Goal: Task Accomplishment & Management: Manage account settings

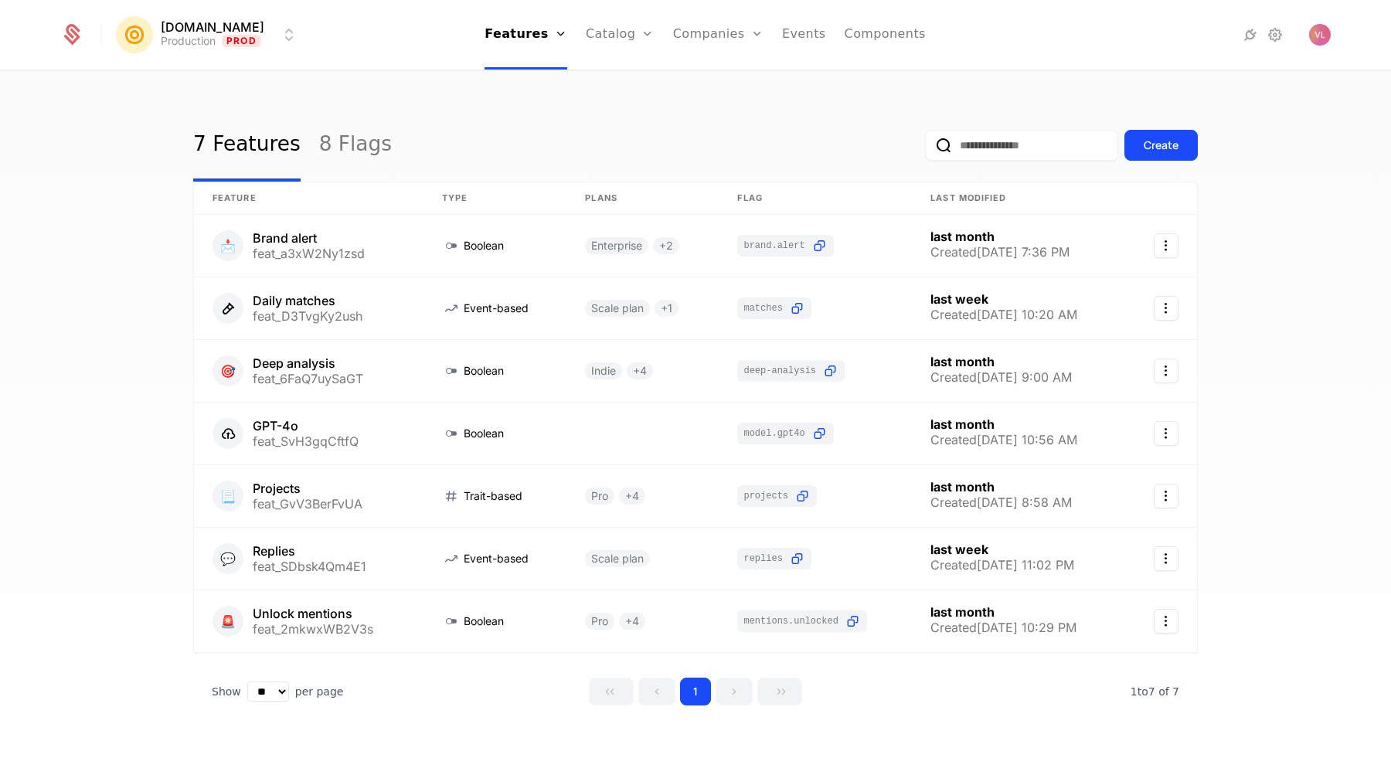
click at [1145, 138] on div "Create" at bounding box center [1161, 145] width 35 height 15
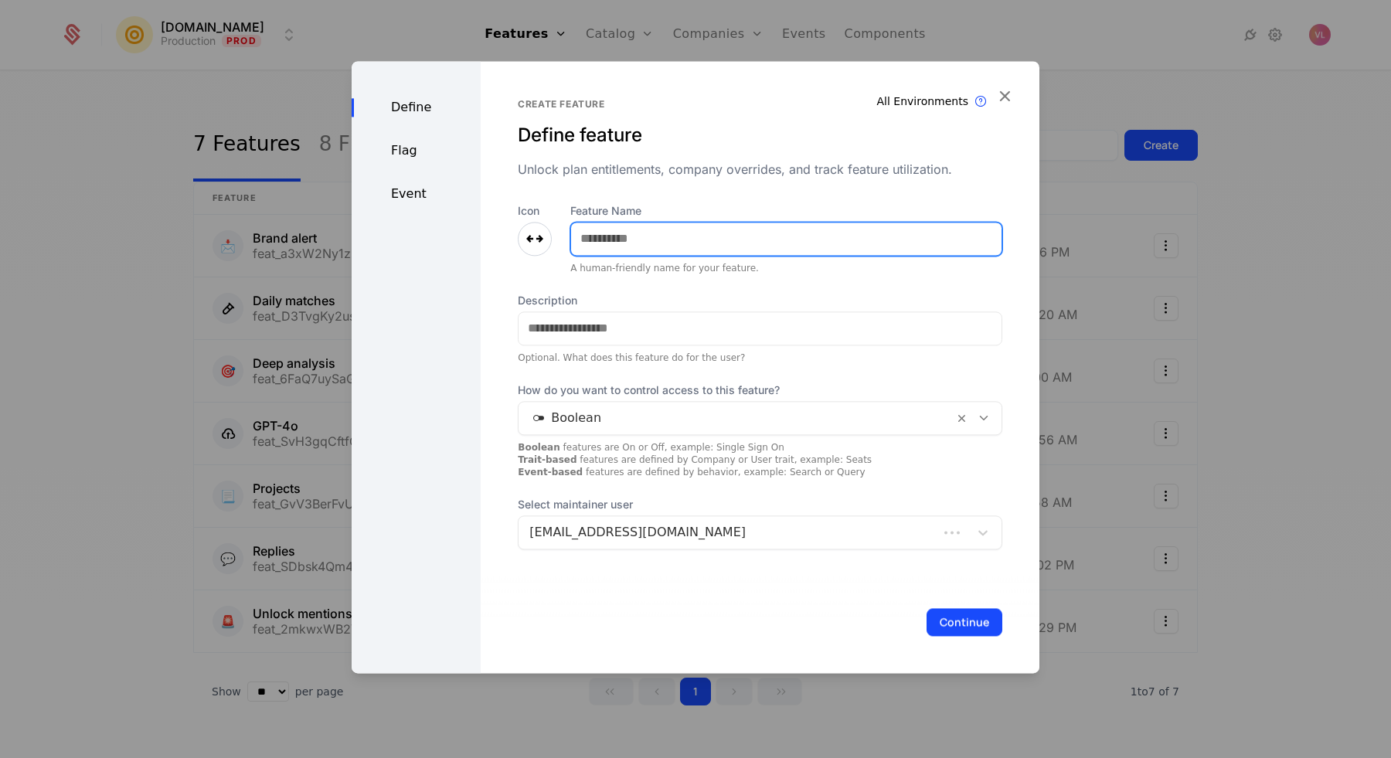
click at [711, 241] on input "Feature Name" at bounding box center [786, 239] width 431 height 32
type input "*********"
click at [699, 177] on div "Unlock plan entitlements, company overrides, and track feature utilization." at bounding box center [760, 169] width 485 height 19
click at [526, 245] on icon at bounding box center [535, 239] width 19 height 19
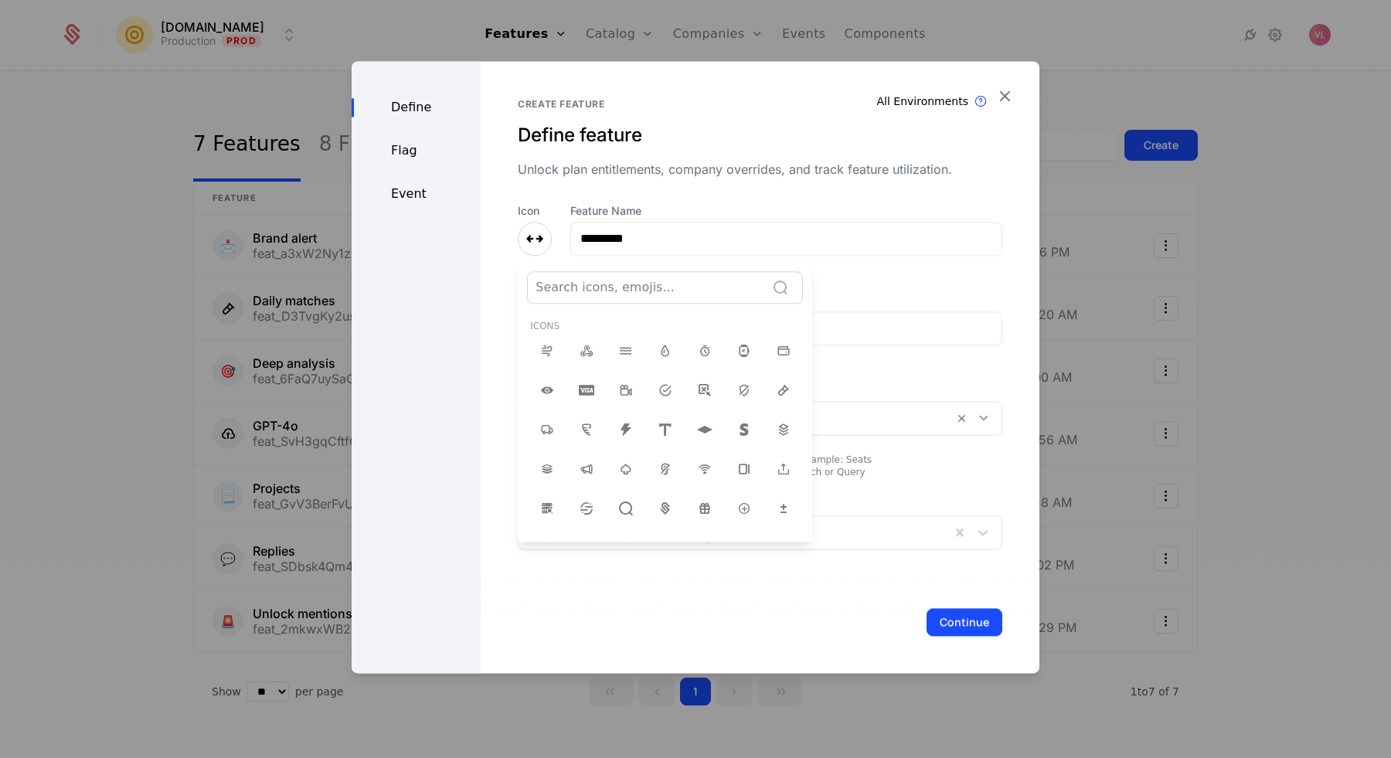
click at [577, 283] on div at bounding box center [647, 288] width 222 height 22
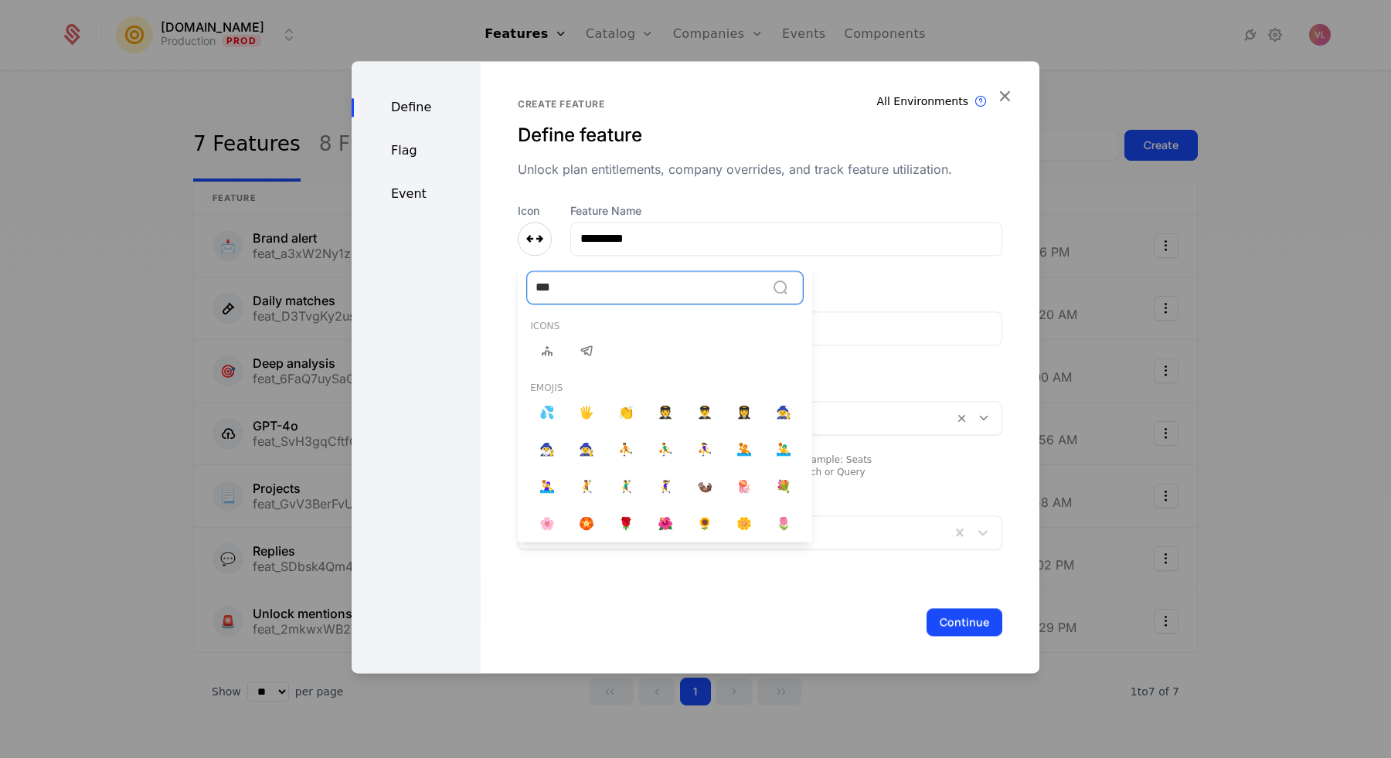
type input "****"
click at [625, 529] on span "✈️" at bounding box center [625, 524] width 15 height 19
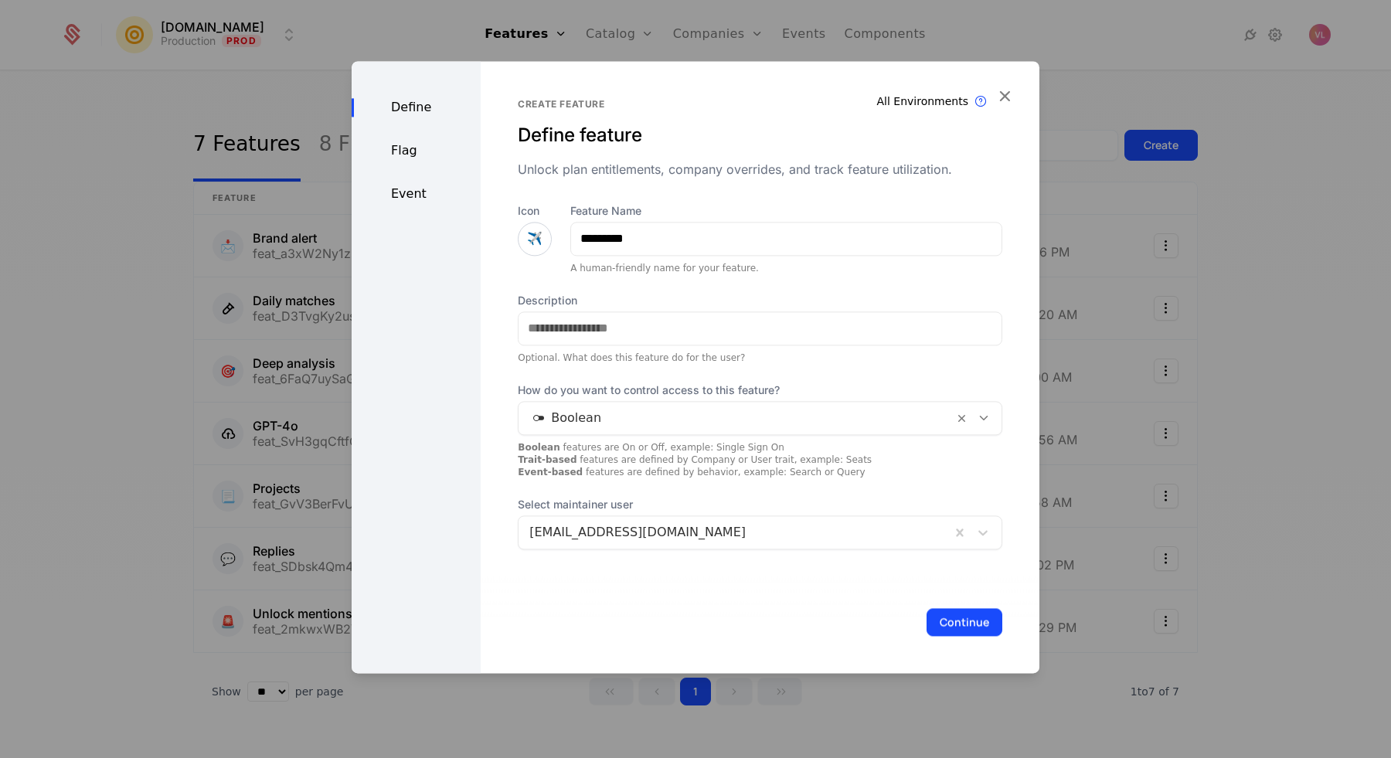
click at [963, 625] on button "Continue" at bounding box center [965, 622] width 76 height 28
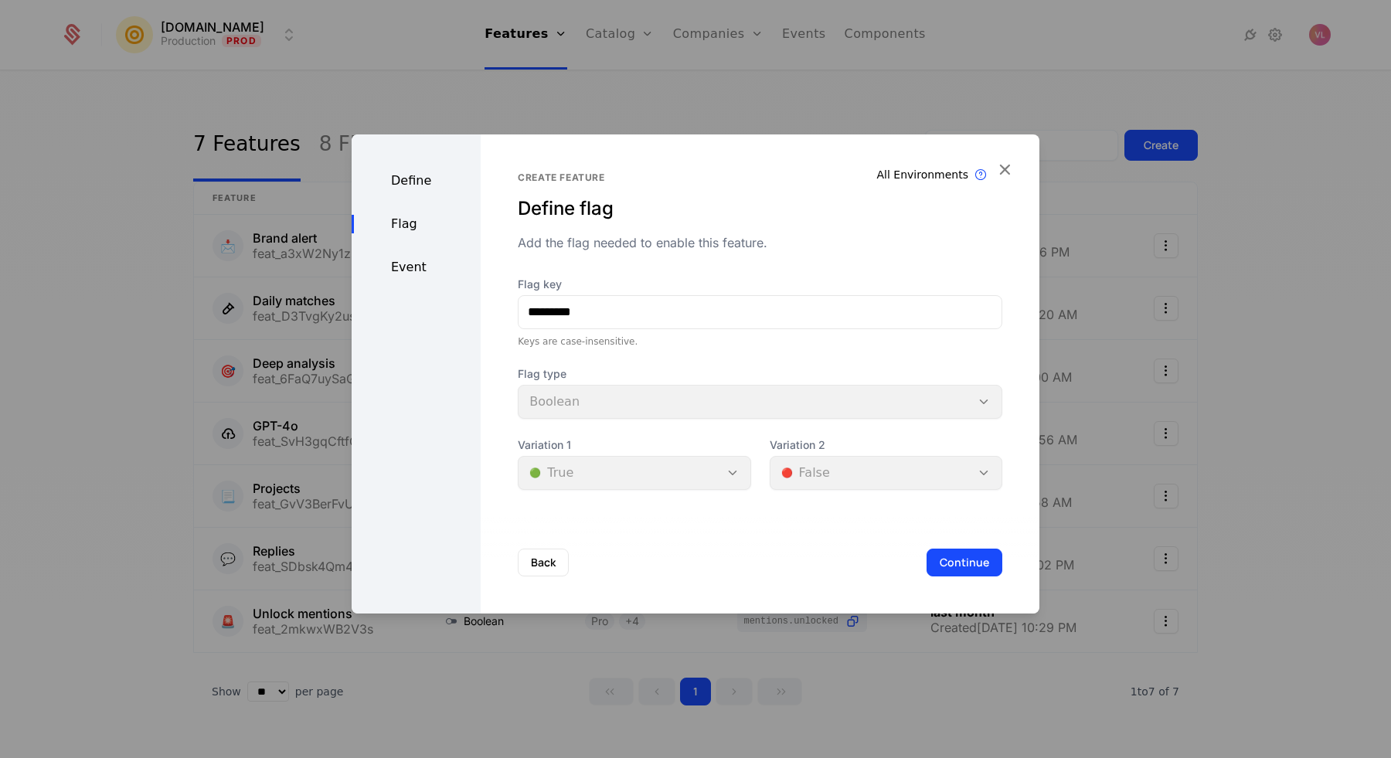
click at [962, 574] on button "Continue" at bounding box center [965, 563] width 76 height 28
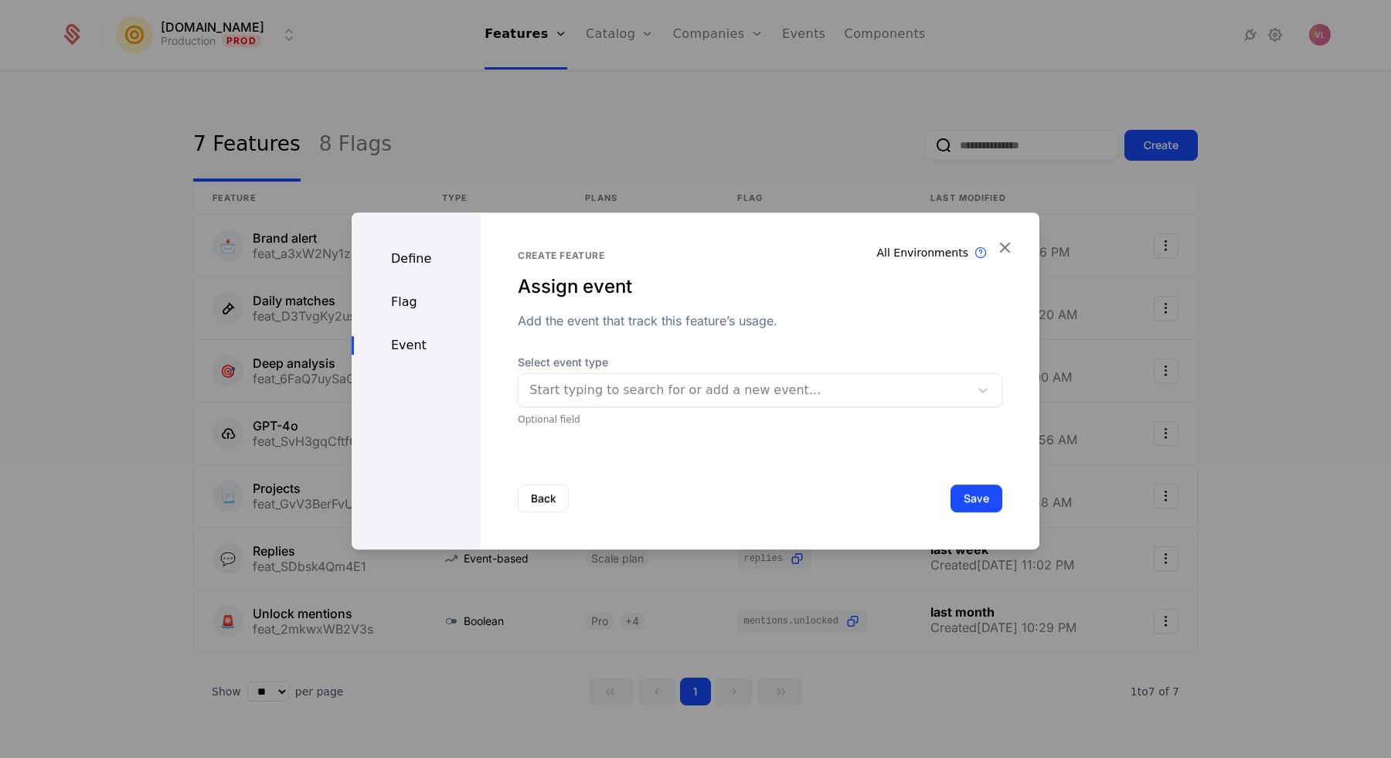
click at [849, 388] on div at bounding box center [743, 391] width 429 height 22
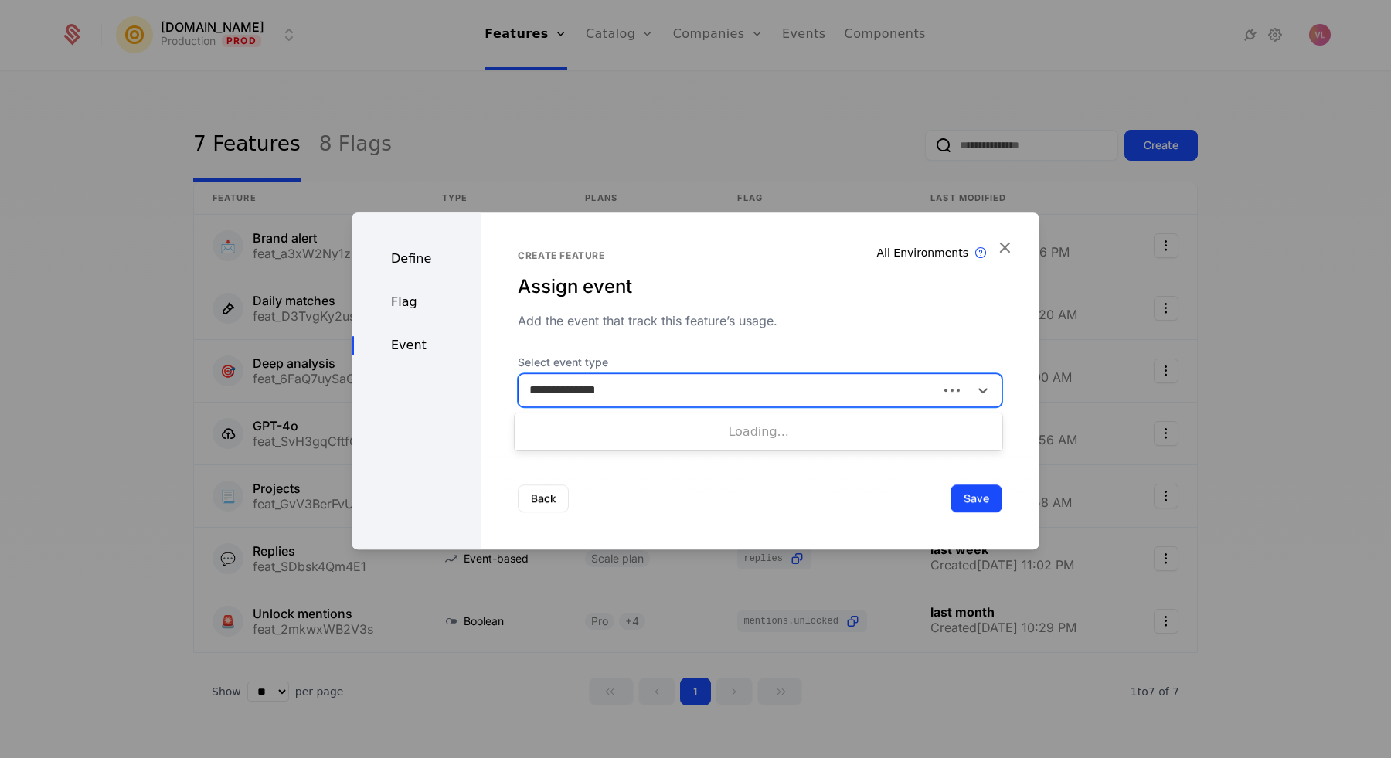
type input "**********"
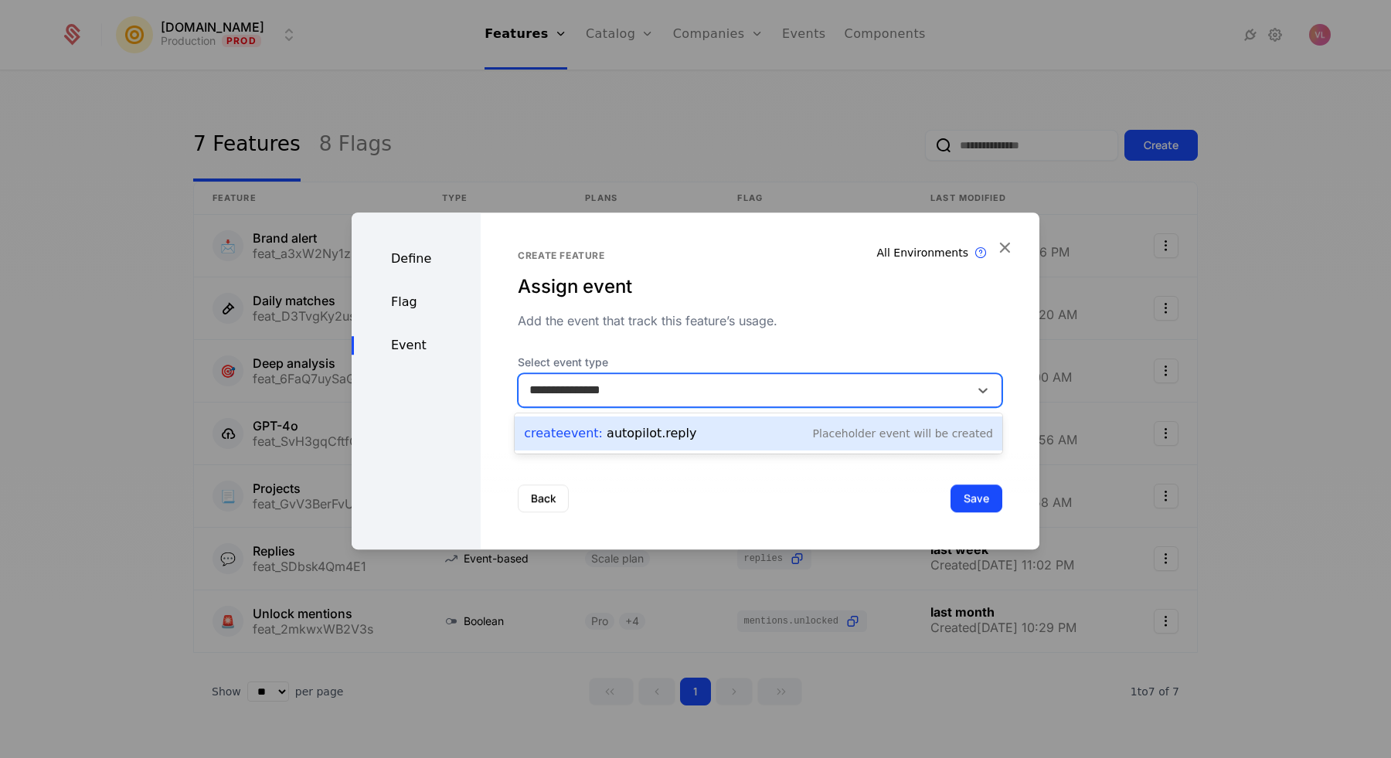
click at [732, 434] on div "Create Event : autopilot.reply Placeholder Event will be created" at bounding box center [758, 434] width 469 height 22
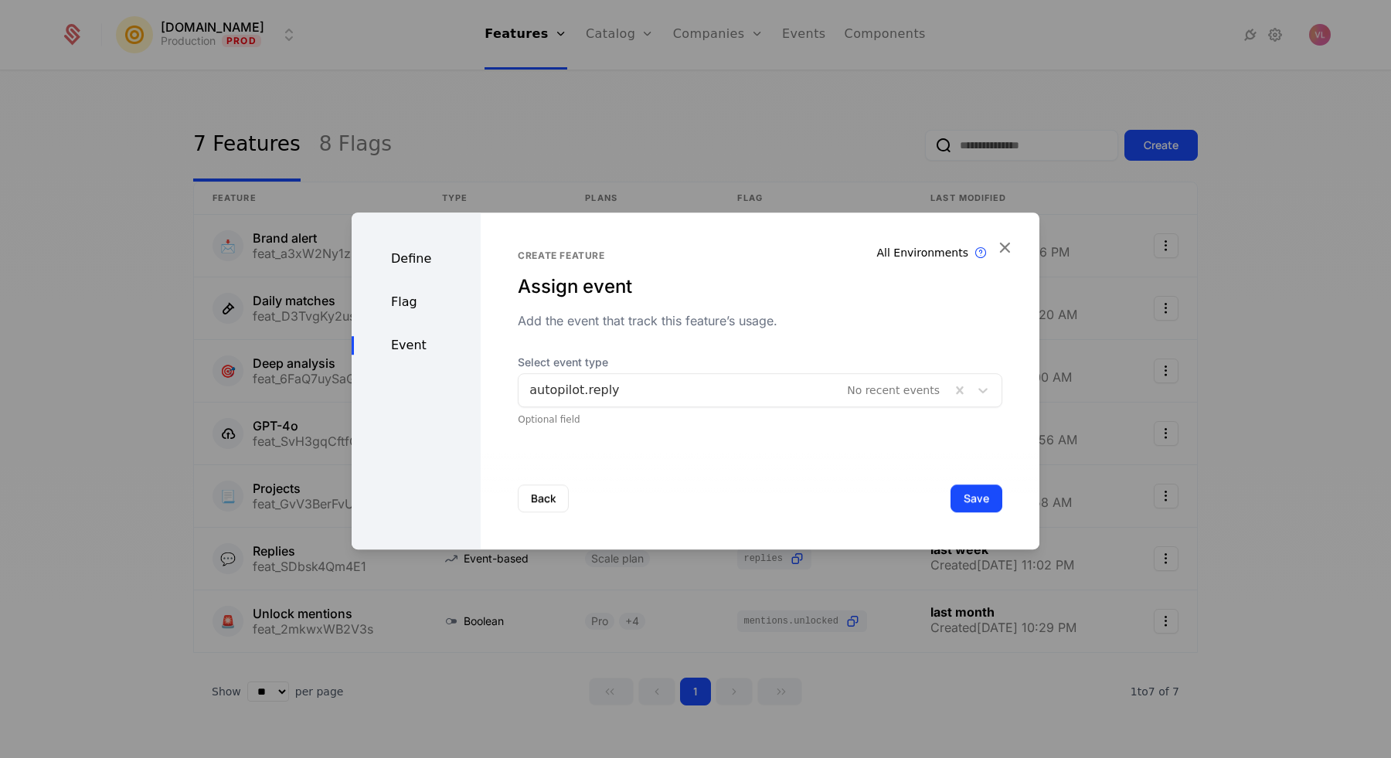
click at [974, 500] on button "Save" at bounding box center [977, 499] width 52 height 28
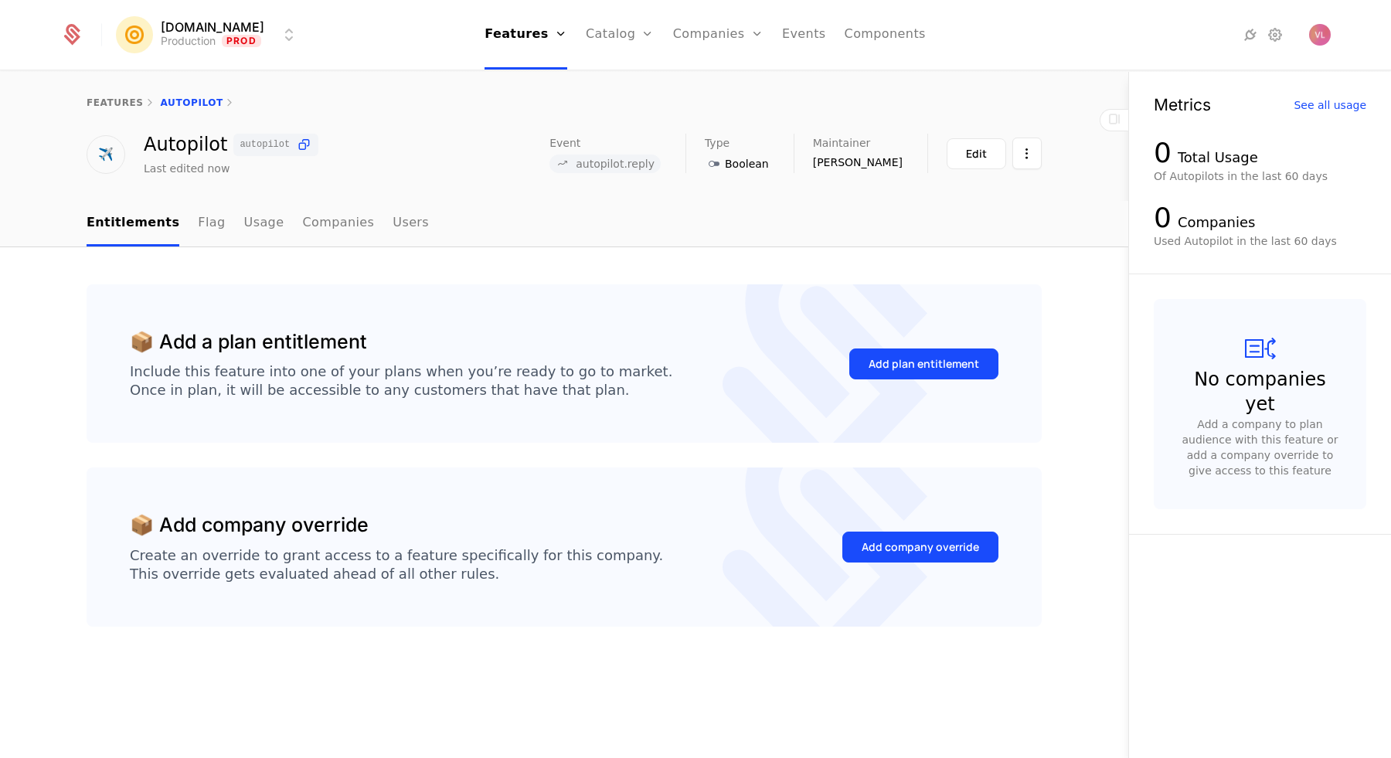
click at [621, 82] on link "Plans" at bounding box center [644, 76] width 80 height 12
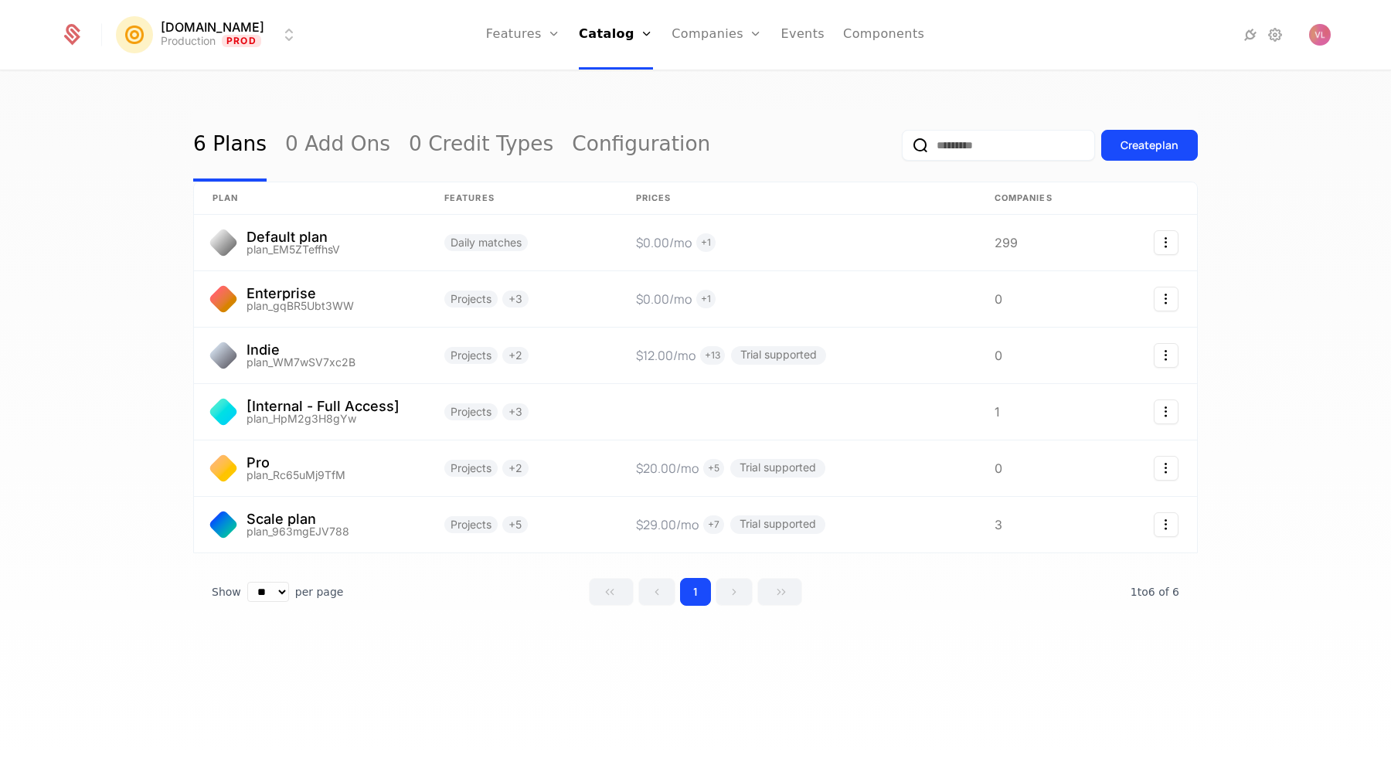
click at [831, 96] on div "6 Plans 0 Add Ons 0 Credit Types Configuration Create plan plan Features Prices…" at bounding box center [695, 420] width 1391 height 696
click at [530, 26] on link "Features" at bounding box center [523, 35] width 74 height 70
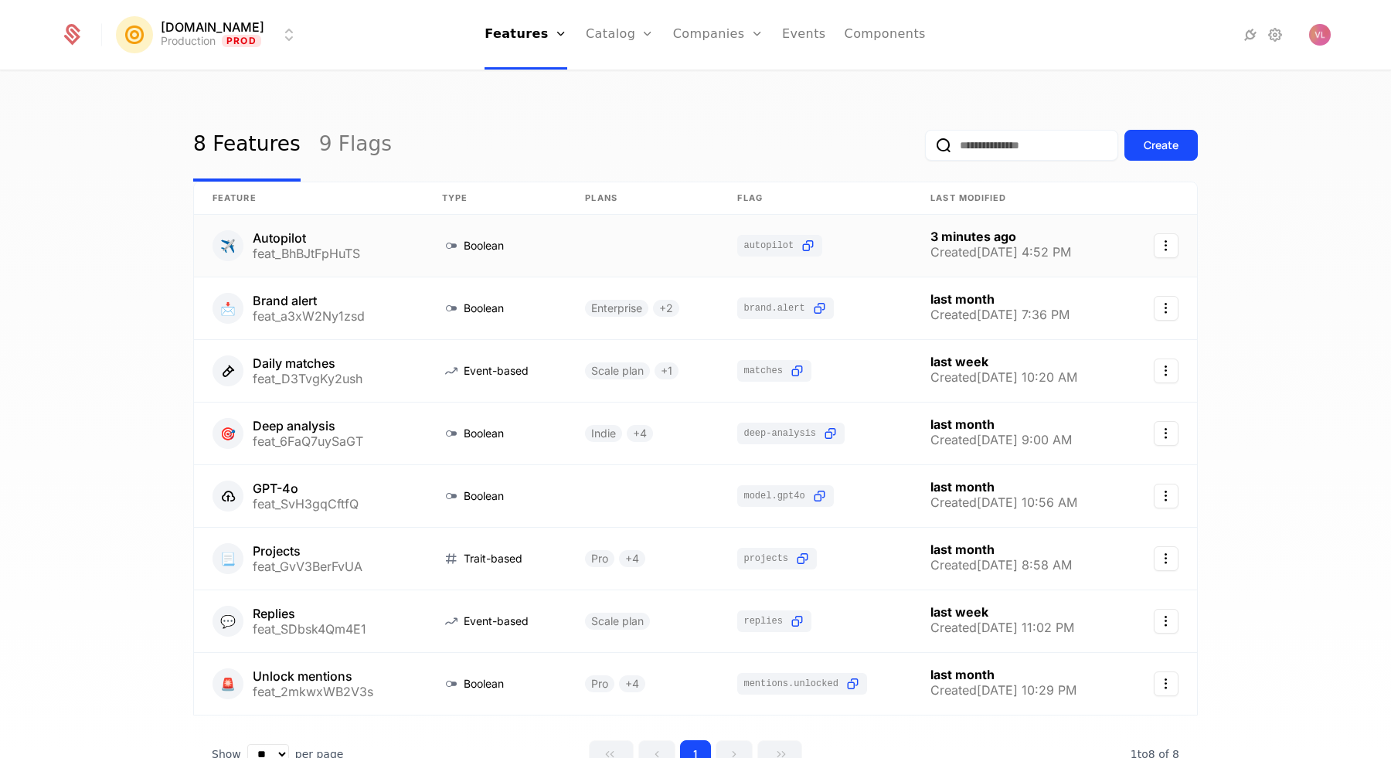
click at [340, 250] on link at bounding box center [309, 246] width 230 height 62
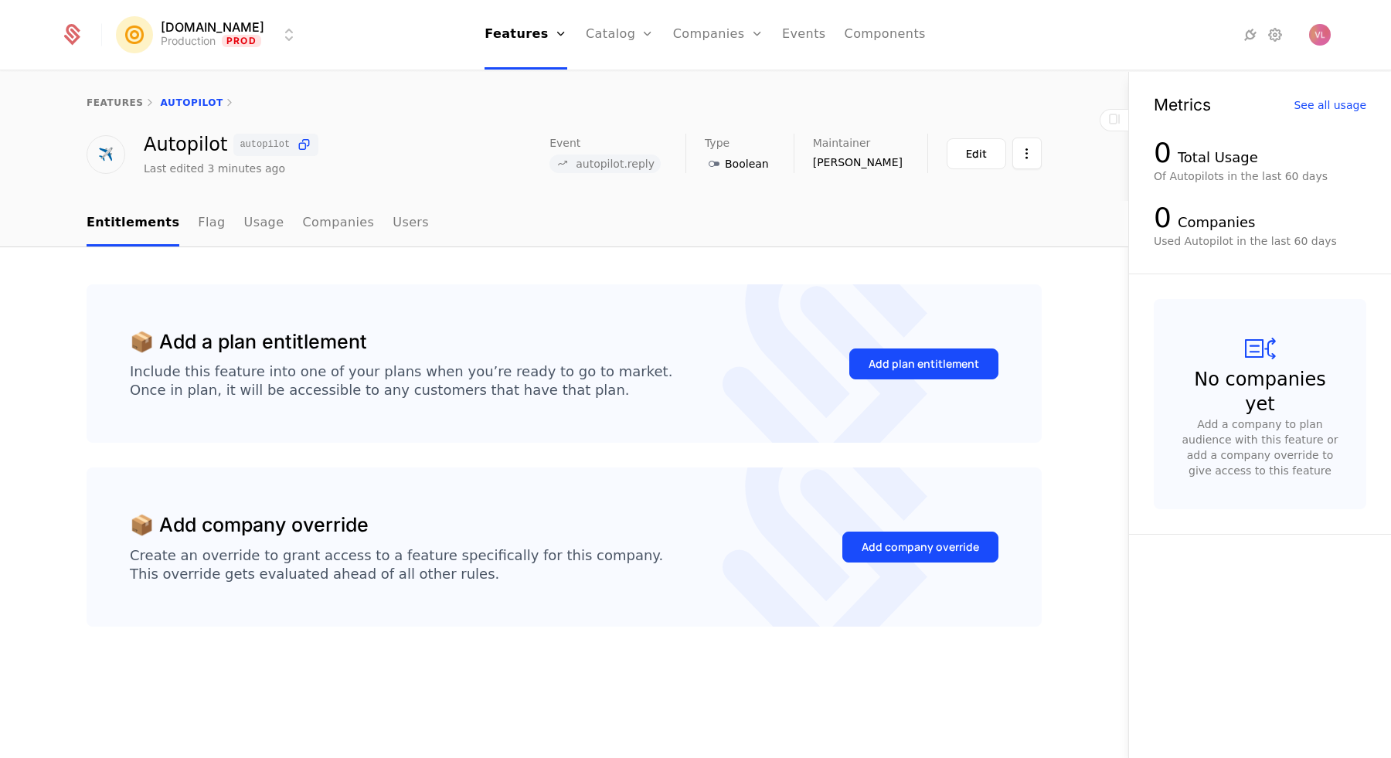
click at [296, 148] on icon at bounding box center [304, 145] width 16 height 16
drag, startPoint x: 621, startPoint y: 167, endPoint x: 696, endPoint y: 167, distance: 75.8
click at [661, 167] on span "autopilot.reply" at bounding box center [605, 164] width 111 height 19
copy span "autopilot.reply"
click at [198, 202] on link "Flag" at bounding box center [211, 224] width 27 height 46
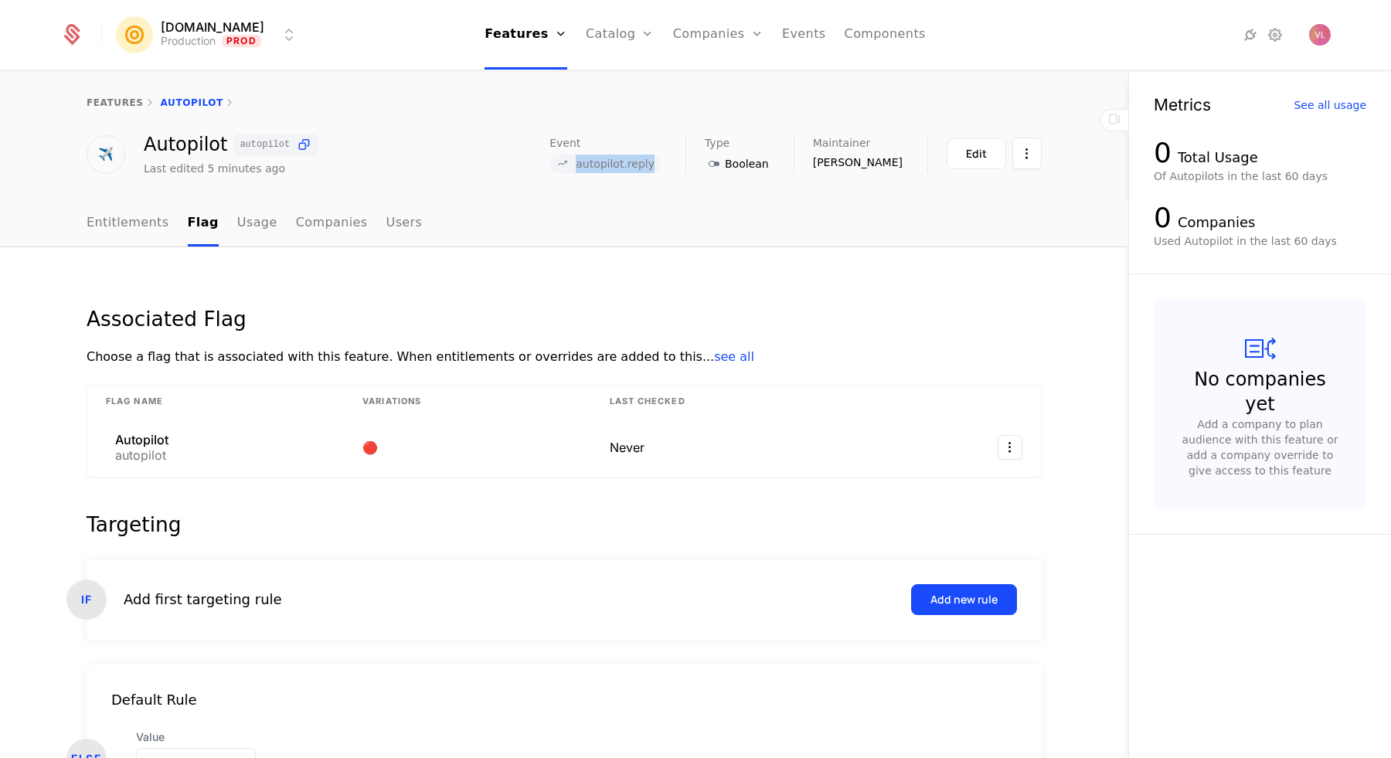
click at [120, 216] on link "Entitlements" at bounding box center [128, 224] width 83 height 46
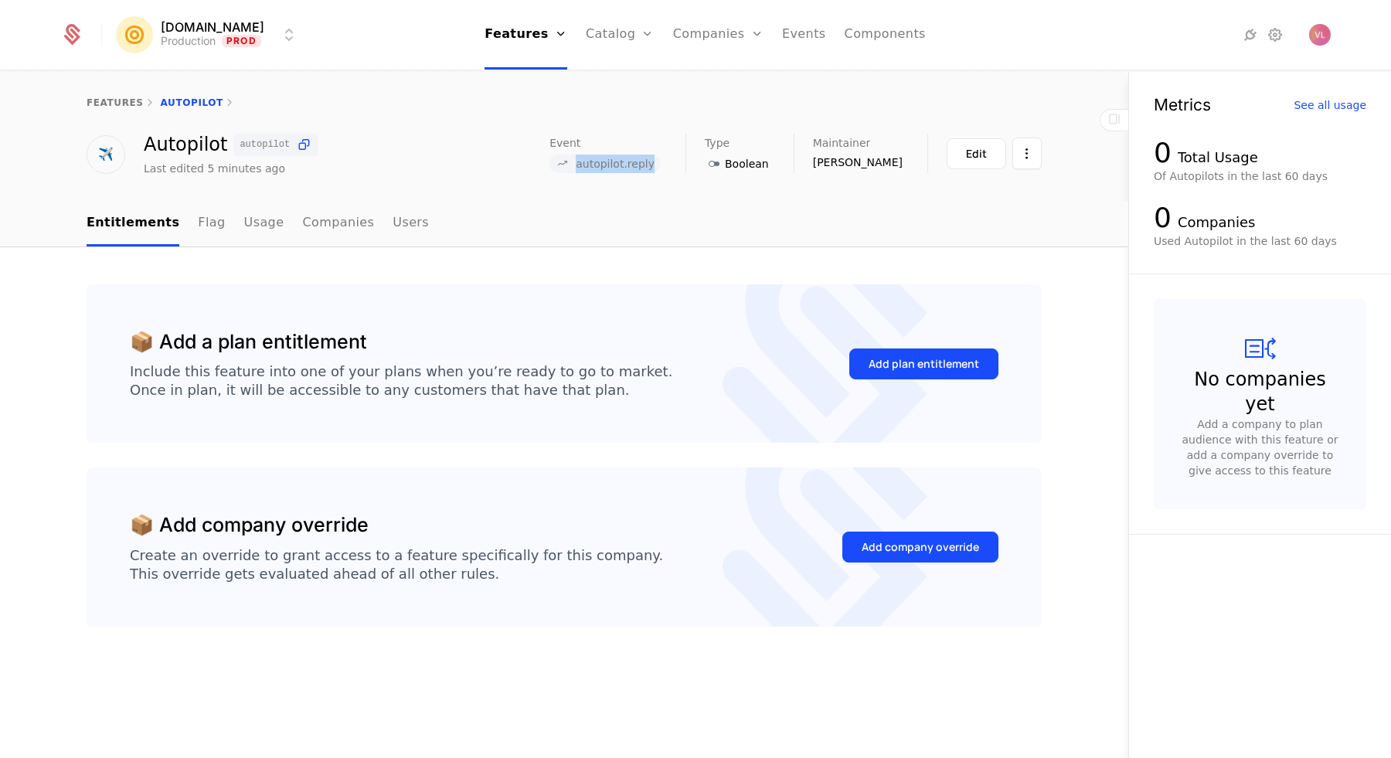
click at [706, 36] on link "Companies" at bounding box center [718, 35] width 90 height 70
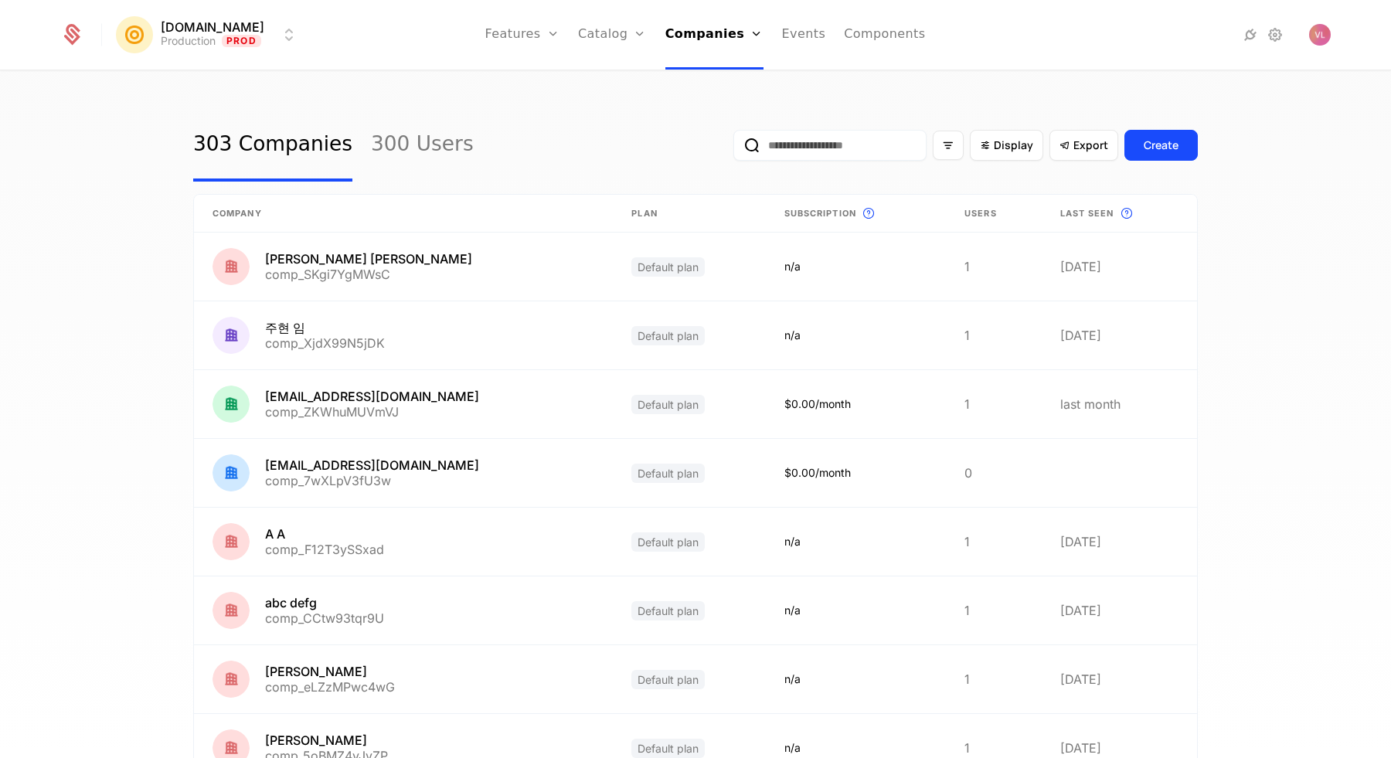
click at [823, 155] on input "email" at bounding box center [830, 145] width 193 height 31
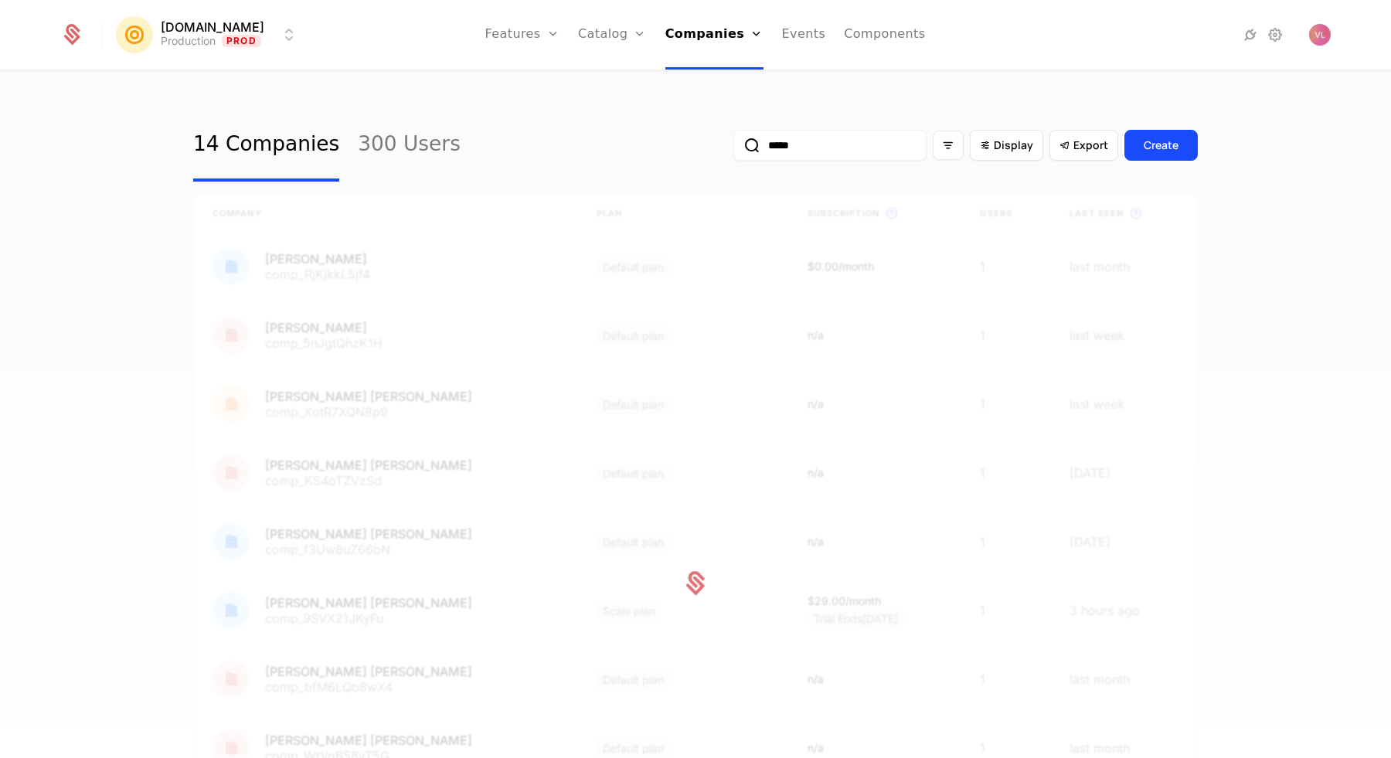
type input "****"
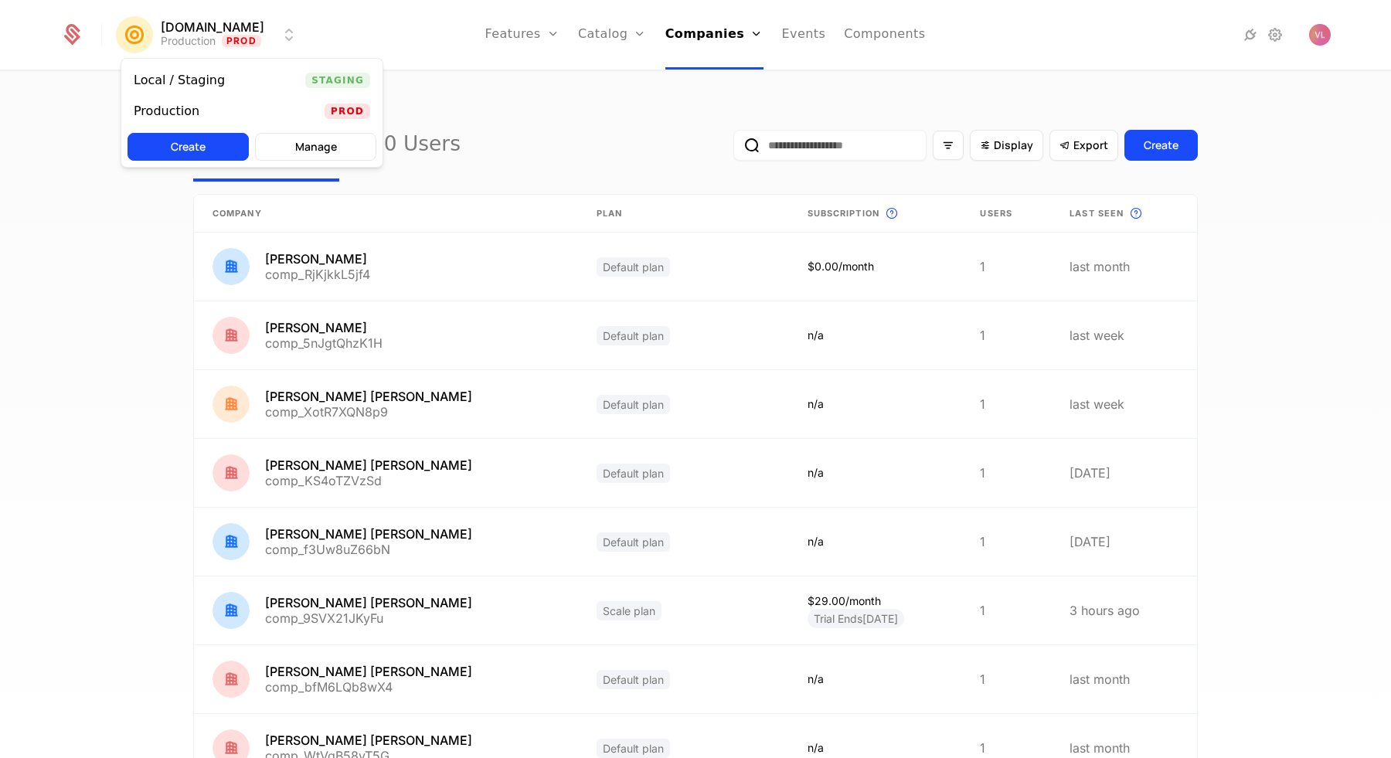
click at [241, 24] on html "Mention.click Production Prod Features Features Flags Catalog Plans Add Ons Cre…" at bounding box center [695, 379] width 1391 height 758
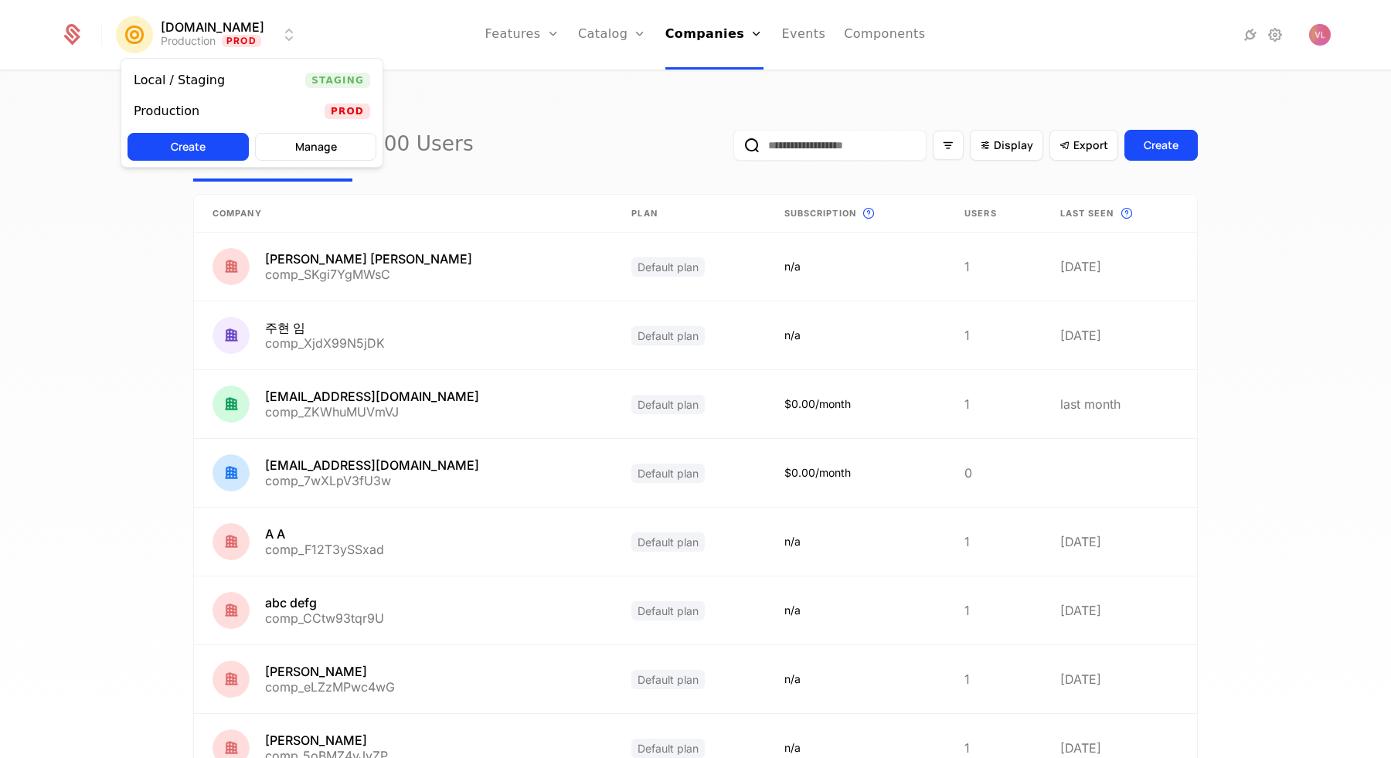
click at [235, 87] on div "Local / Staging Staging" at bounding box center [251, 80] width 261 height 31
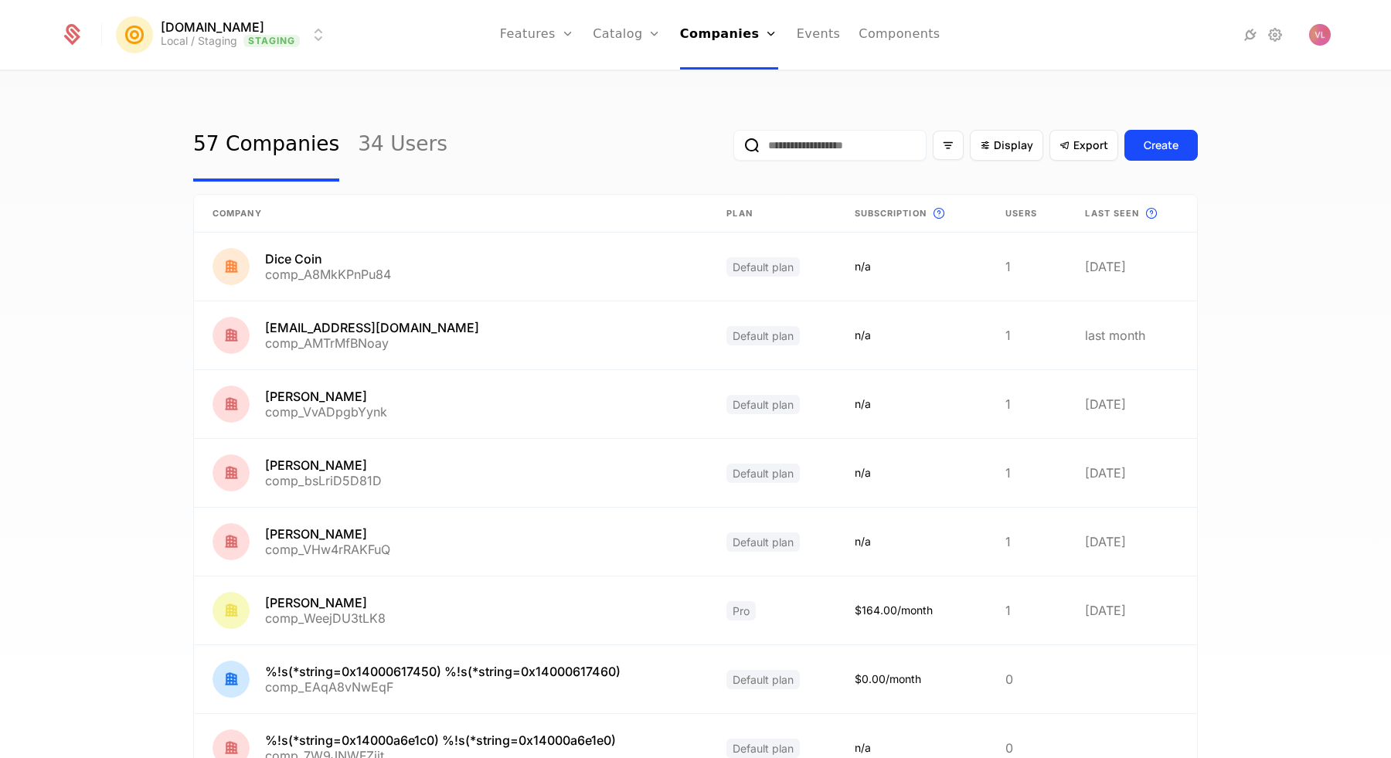
click at [722, 36] on link "Companies" at bounding box center [729, 35] width 98 height 70
click at [773, 134] on input "email" at bounding box center [830, 145] width 193 height 31
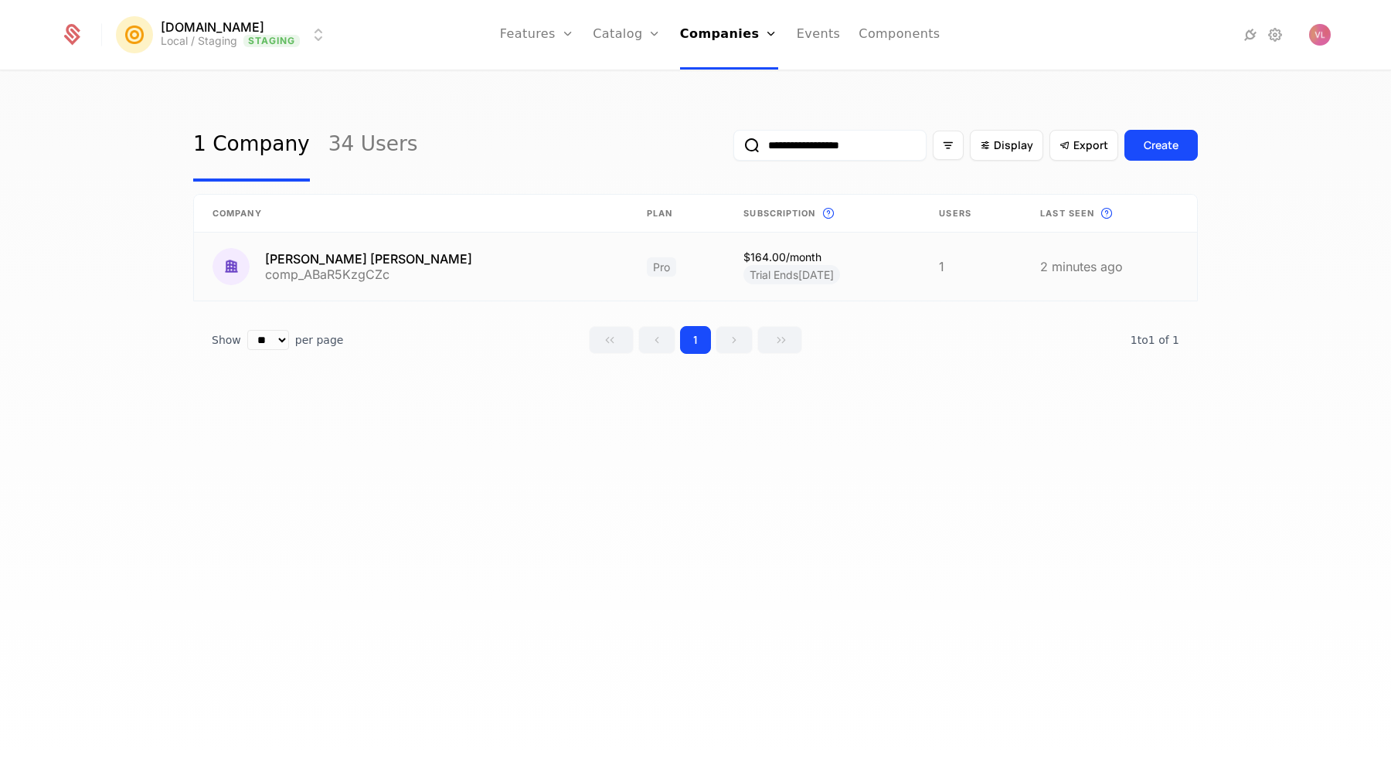
type input "**********"
click at [354, 274] on link at bounding box center [411, 267] width 434 height 68
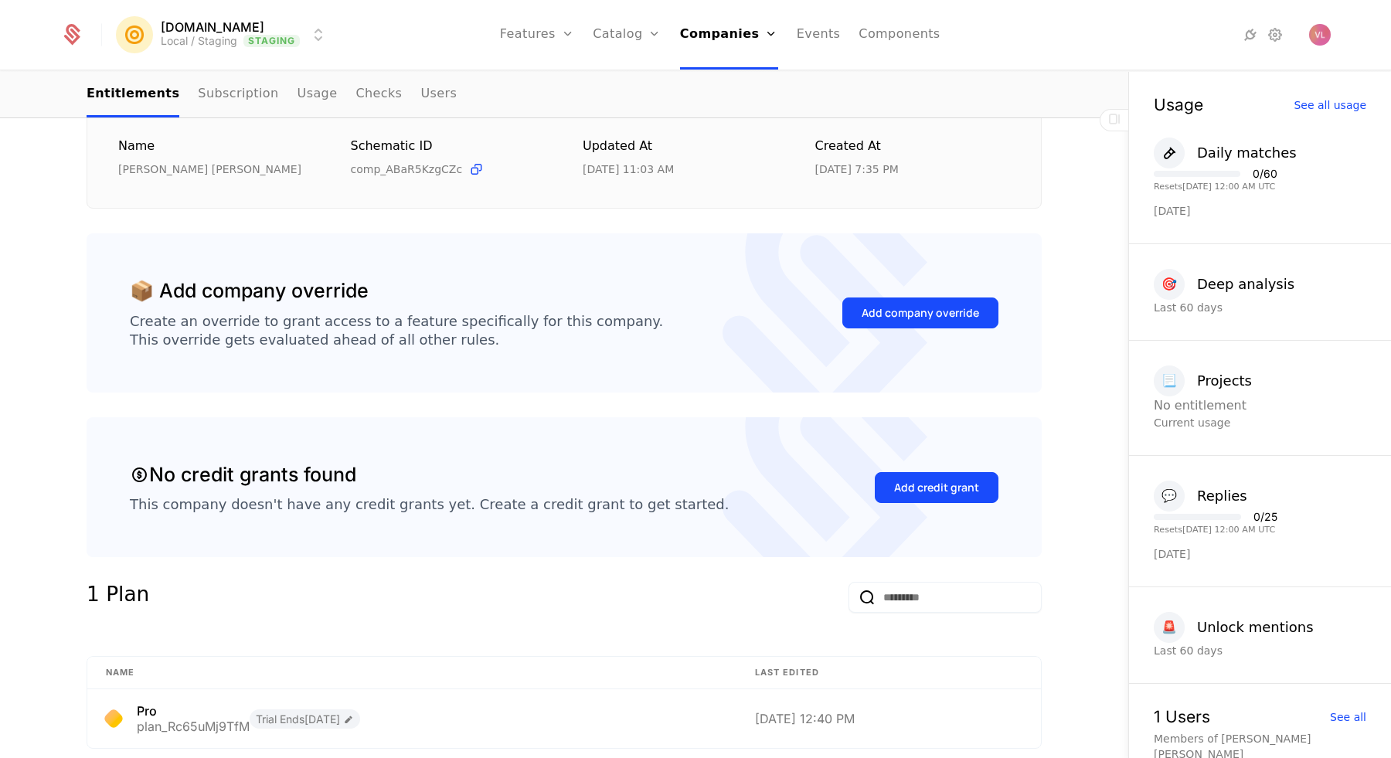
scroll to position [243, 0]
click at [900, 299] on button "Add company override" at bounding box center [921, 310] width 156 height 31
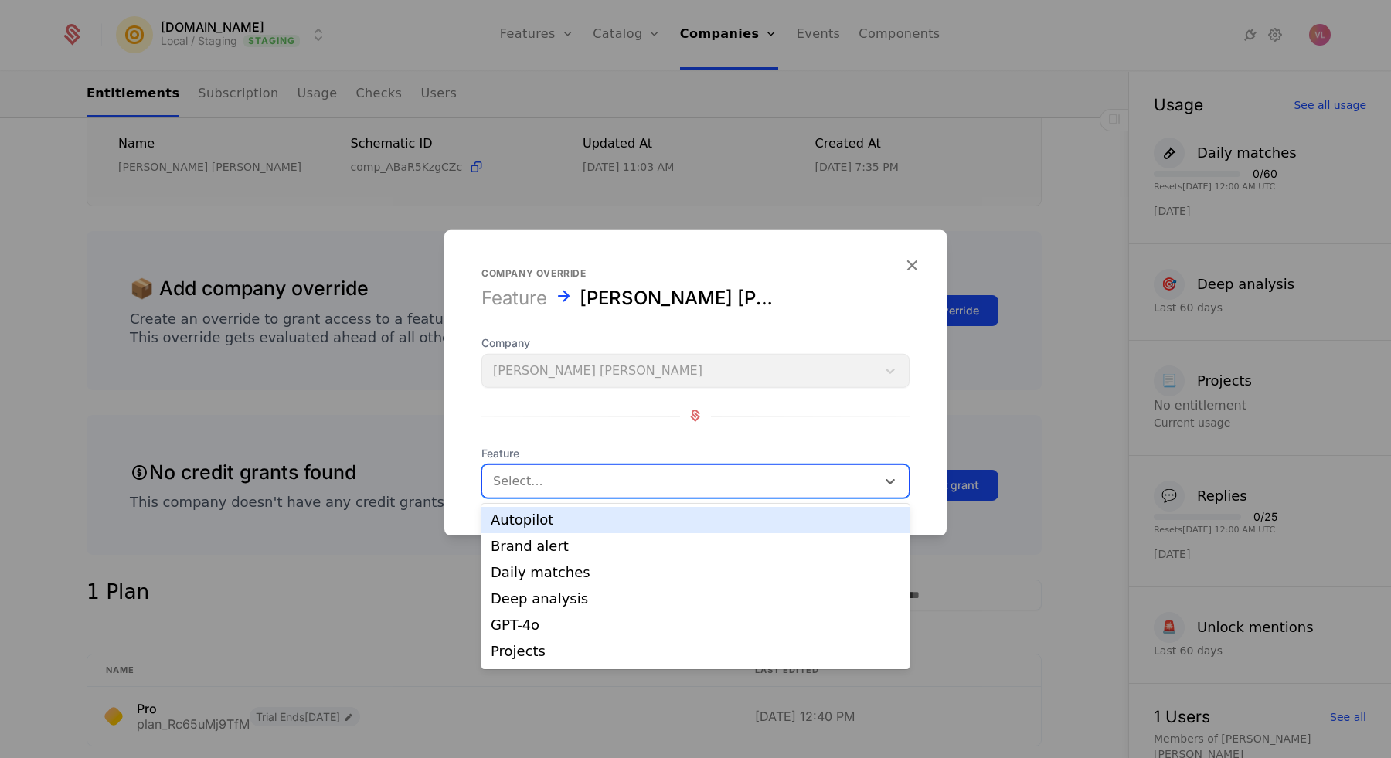
click at [584, 469] on div "Select..." at bounding box center [679, 481] width 394 height 28
type input "**"
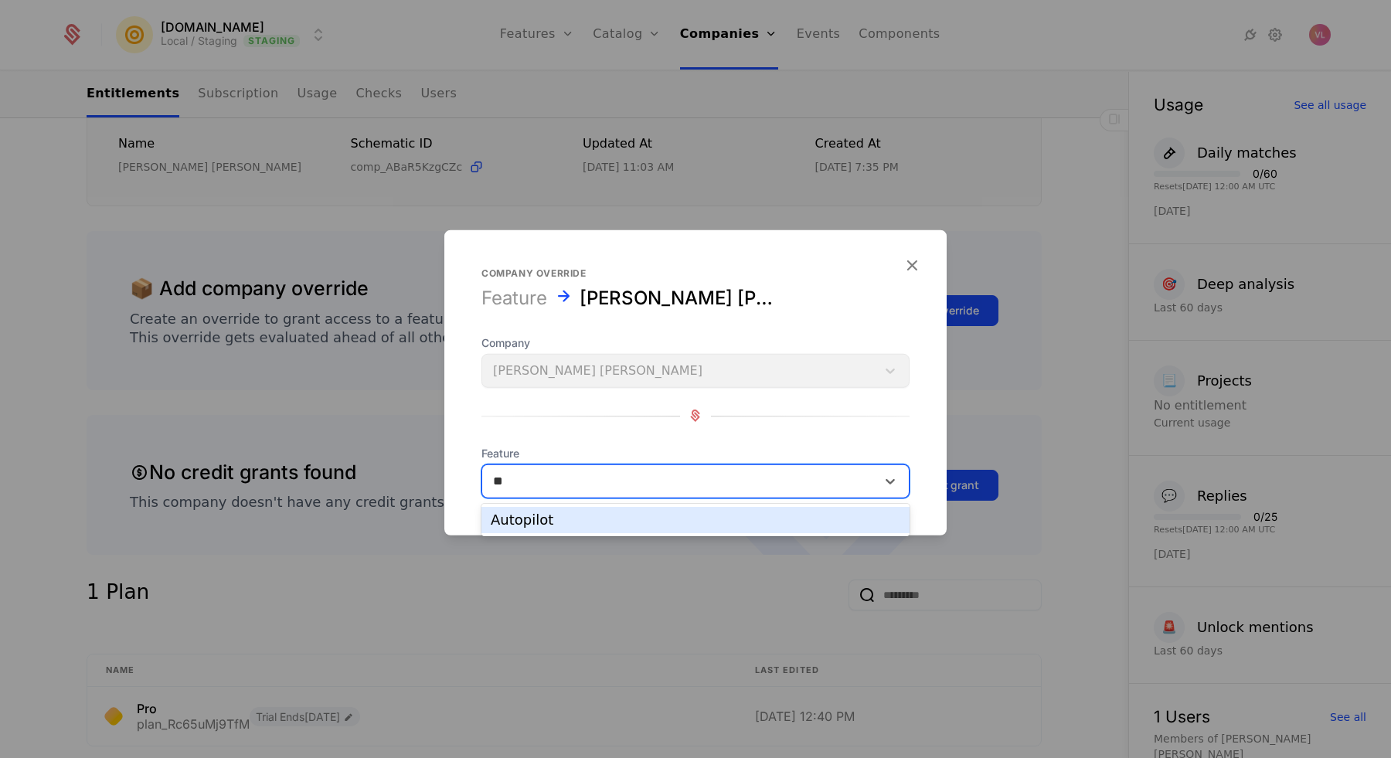
click at [531, 523] on div "Autopilot" at bounding box center [696, 520] width 410 height 14
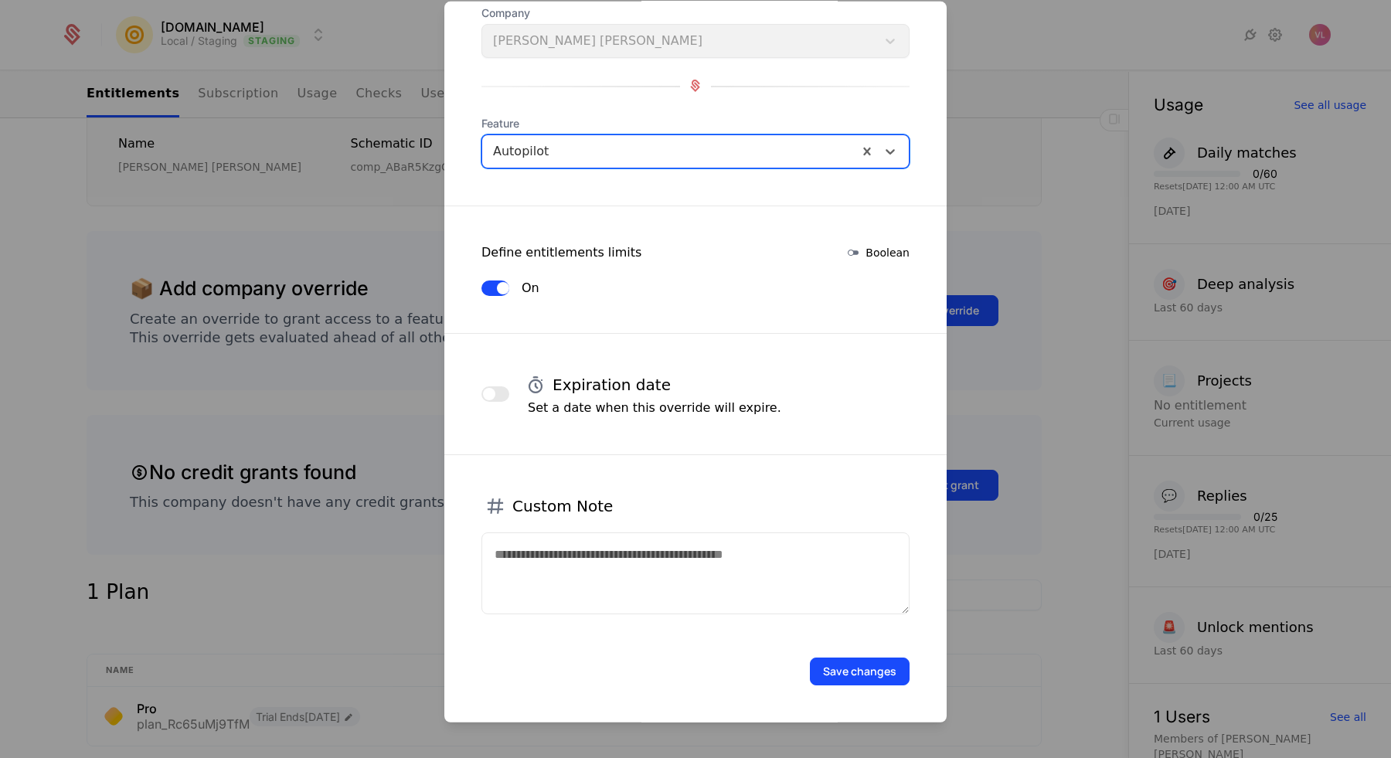
scroll to position [100, 0]
click at [669, 590] on textarea at bounding box center [696, 574] width 428 height 82
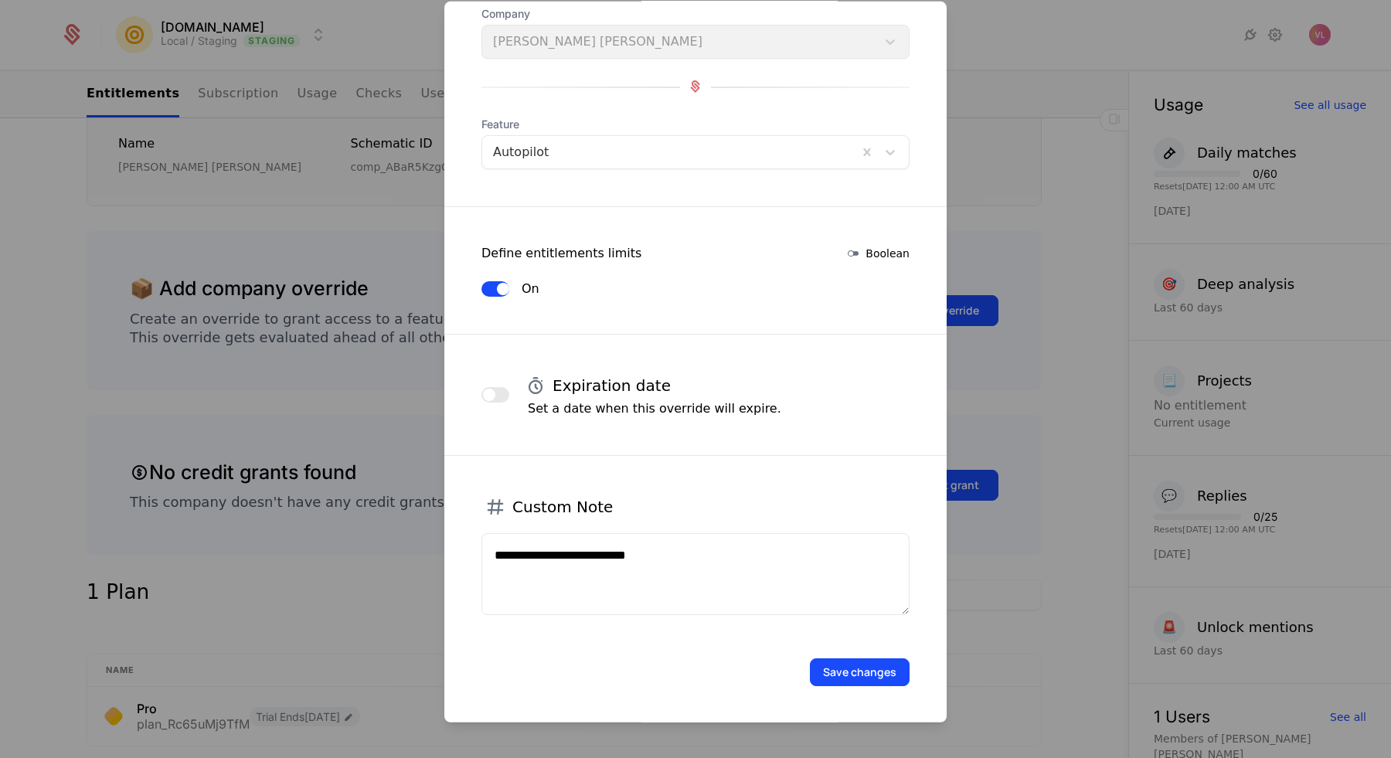
type textarea "**********"
click at [836, 666] on button "Save changes" at bounding box center [860, 672] width 100 height 28
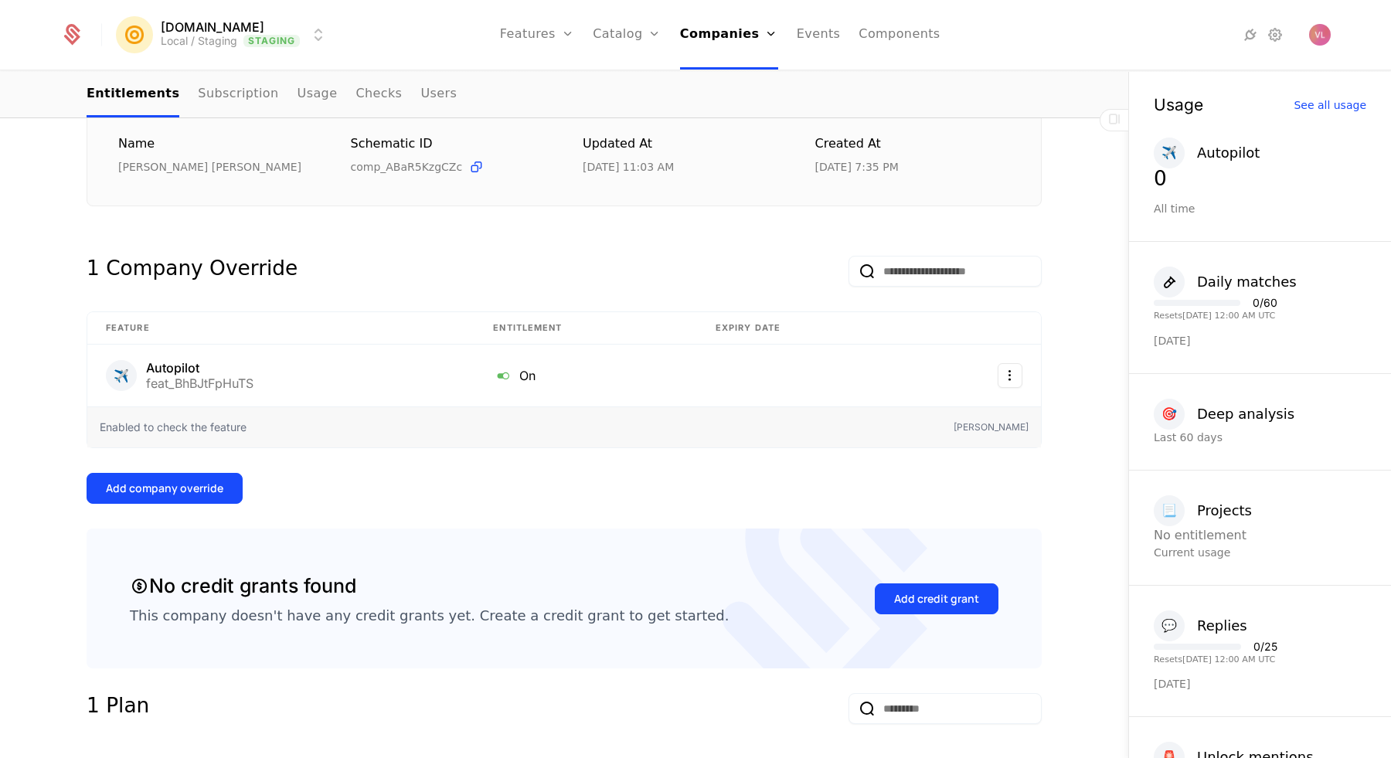
click at [1320, 41] on img "Open user button" at bounding box center [1320, 35] width 22 height 22
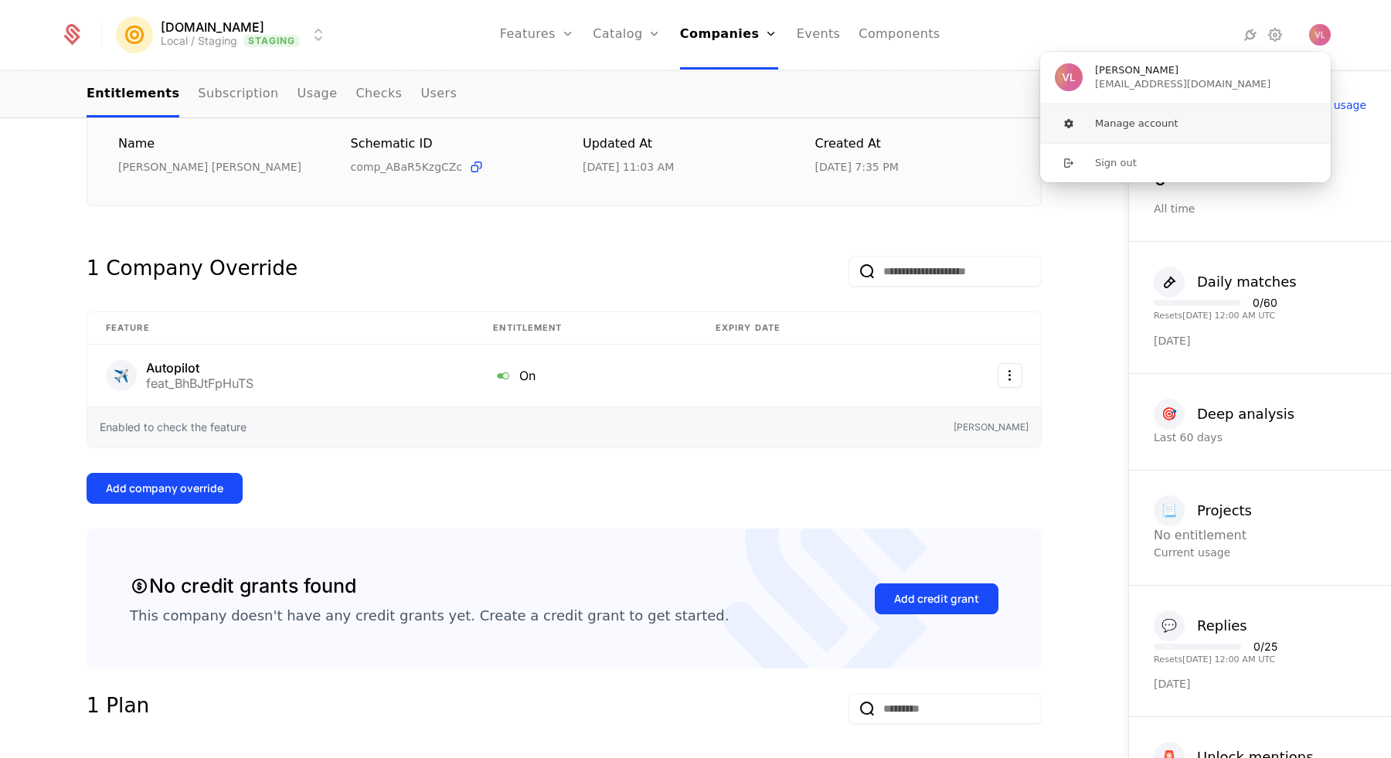
click at [1190, 130] on button "Manage account" at bounding box center [1186, 123] width 292 height 39
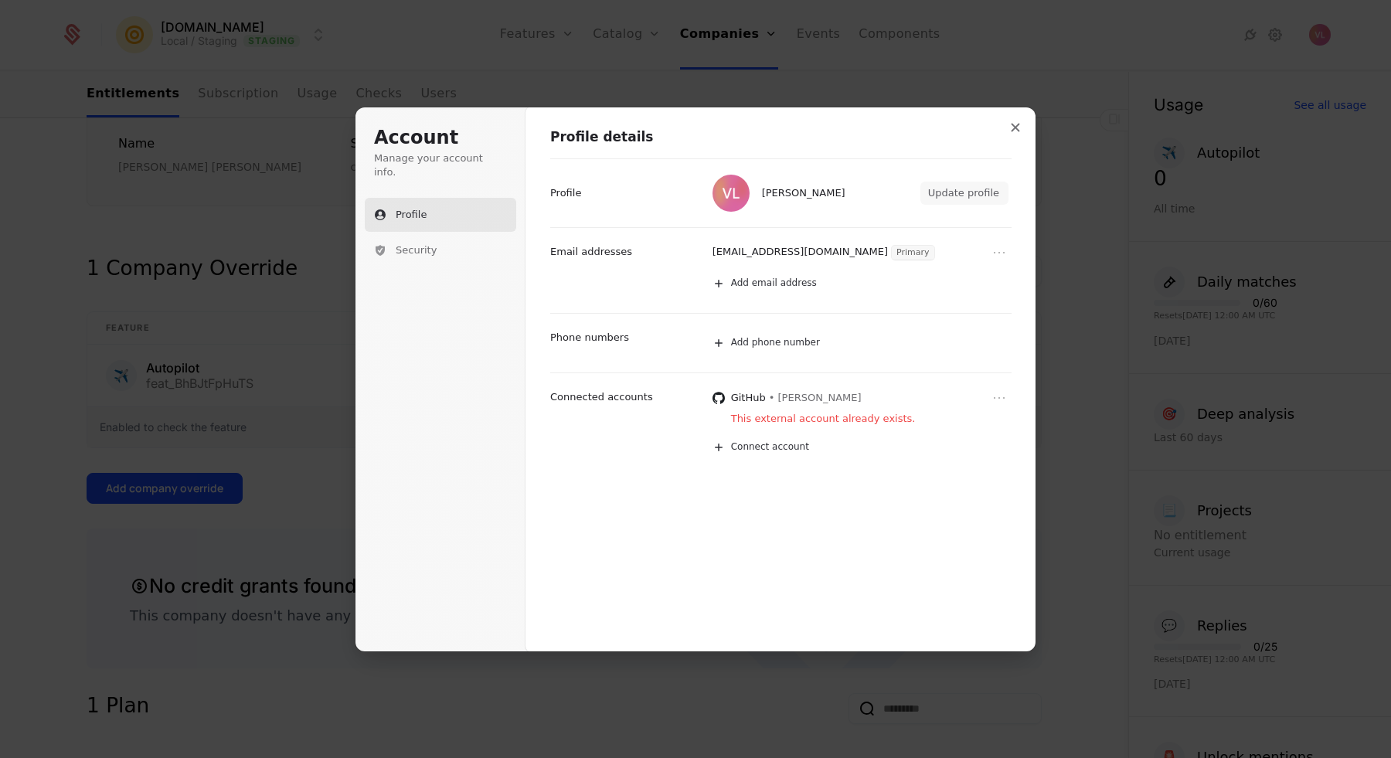
click at [952, 196] on button "Update profile" at bounding box center [965, 193] width 88 height 23
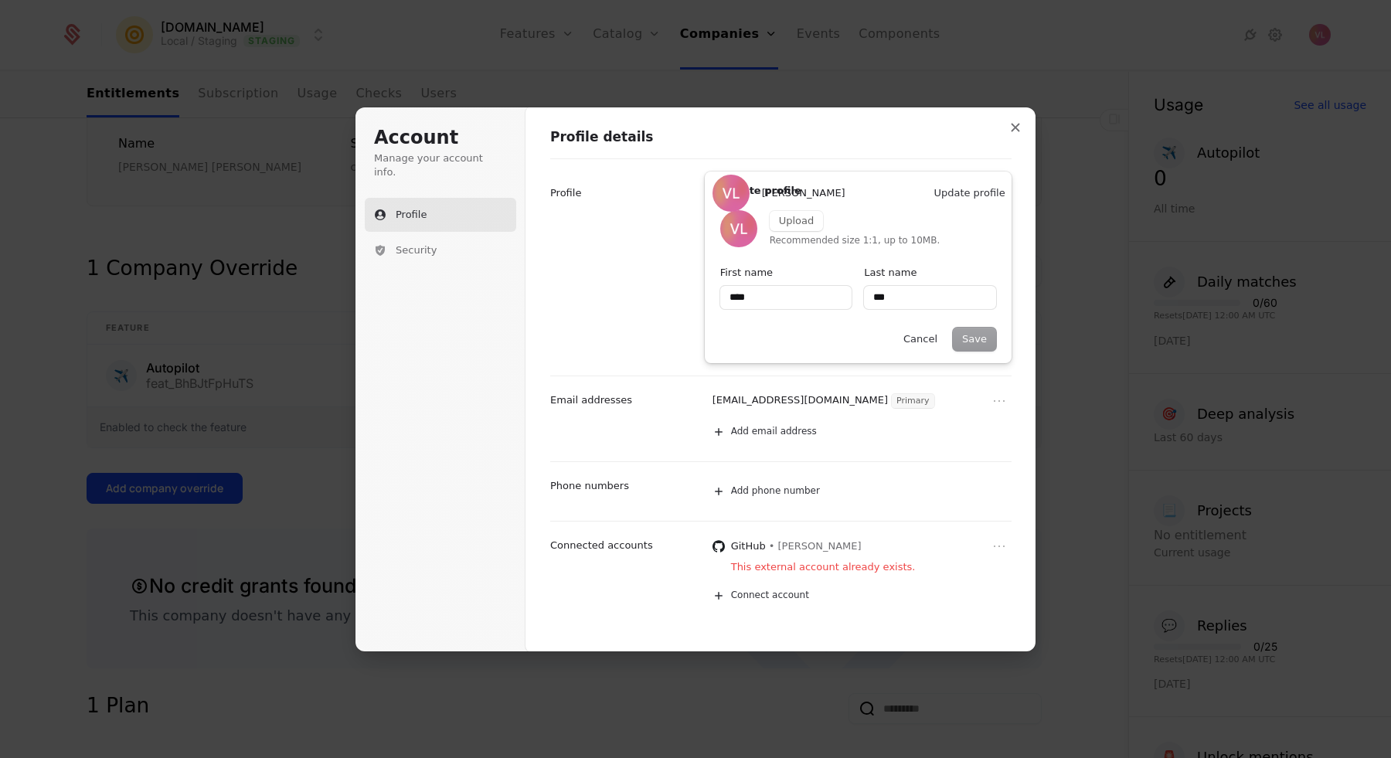
type input "****"
type input "***"
type input "****"
type input "***"
type input "*****"
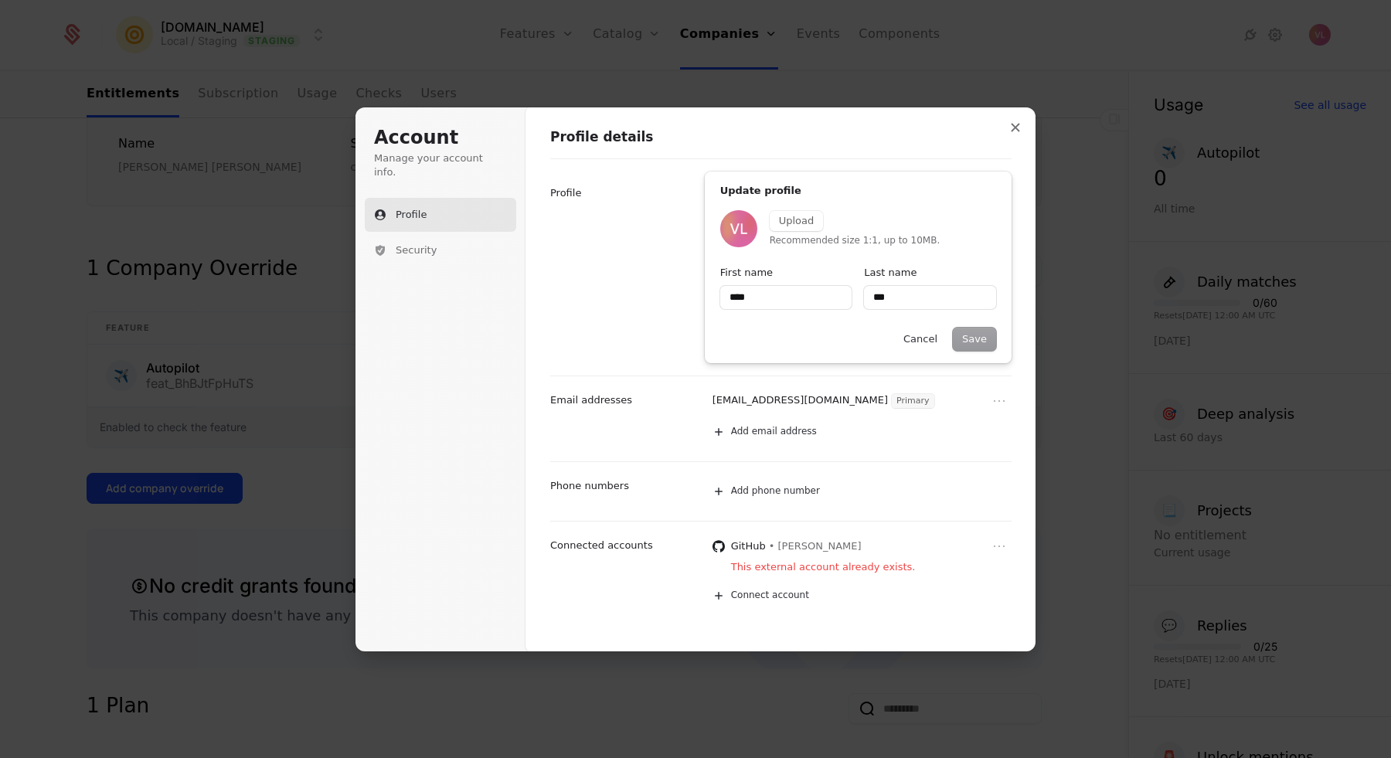
type input "***"
type input "******"
type input "***"
type input "*******"
type input "***"
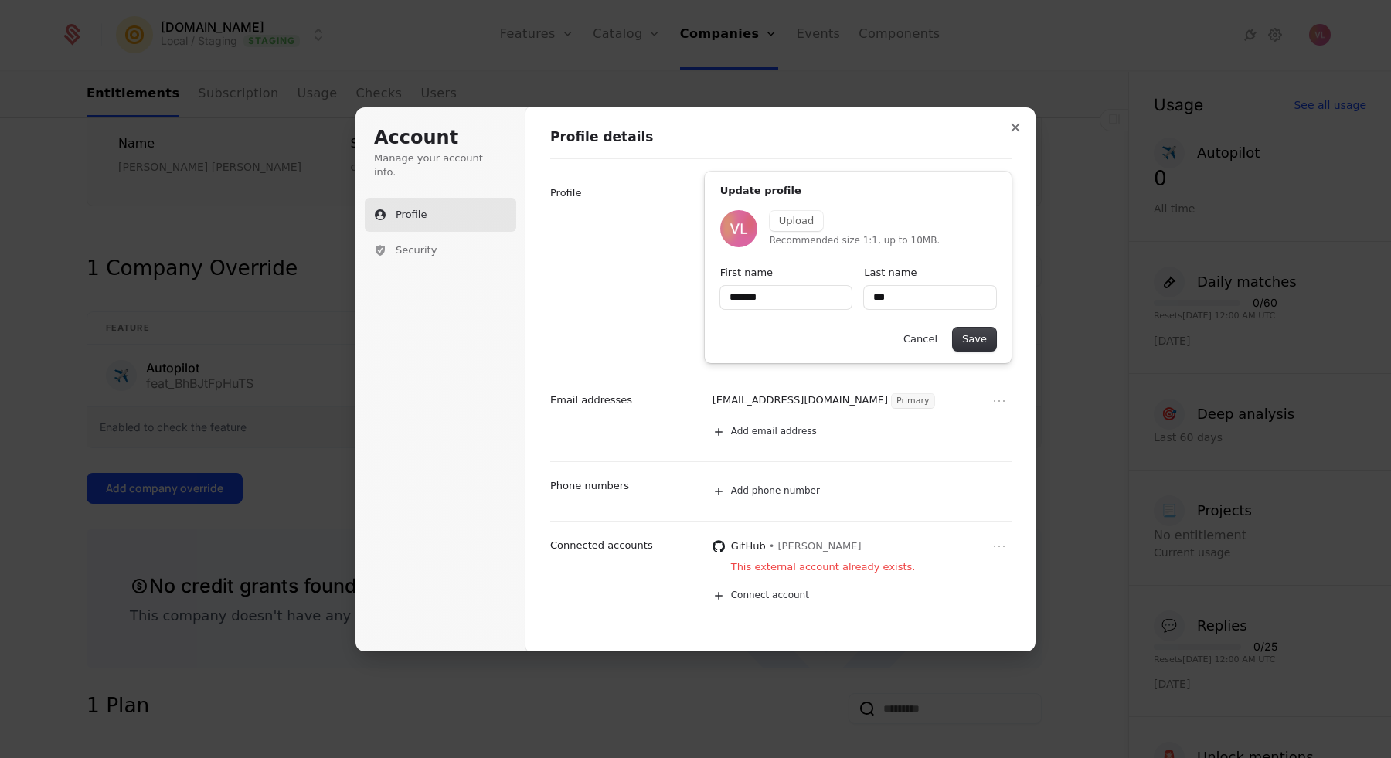
type input "********"
type input "***"
type input "*********"
type input "***"
type input "*********"
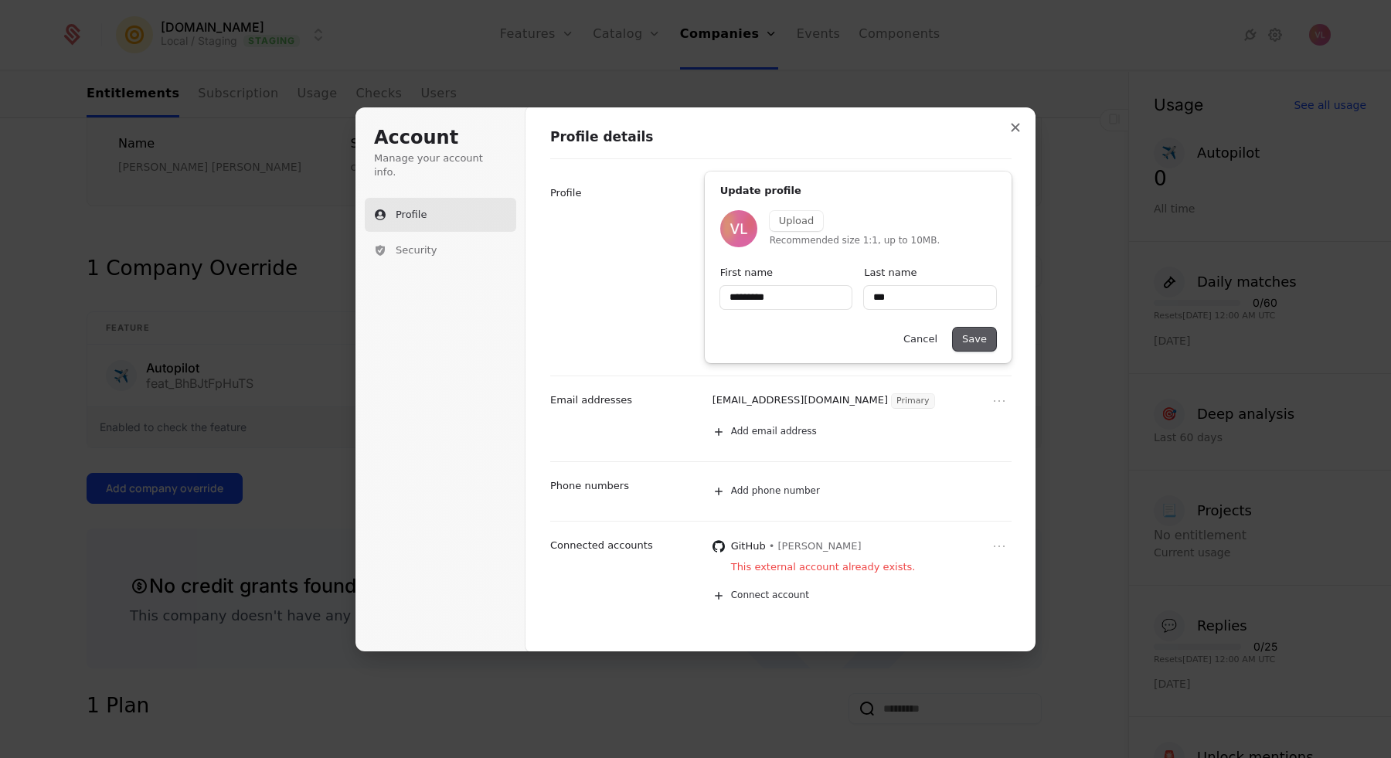
type input "***"
click at [979, 338] on button "Save" at bounding box center [974, 339] width 43 height 23
type input "*********"
type input "***"
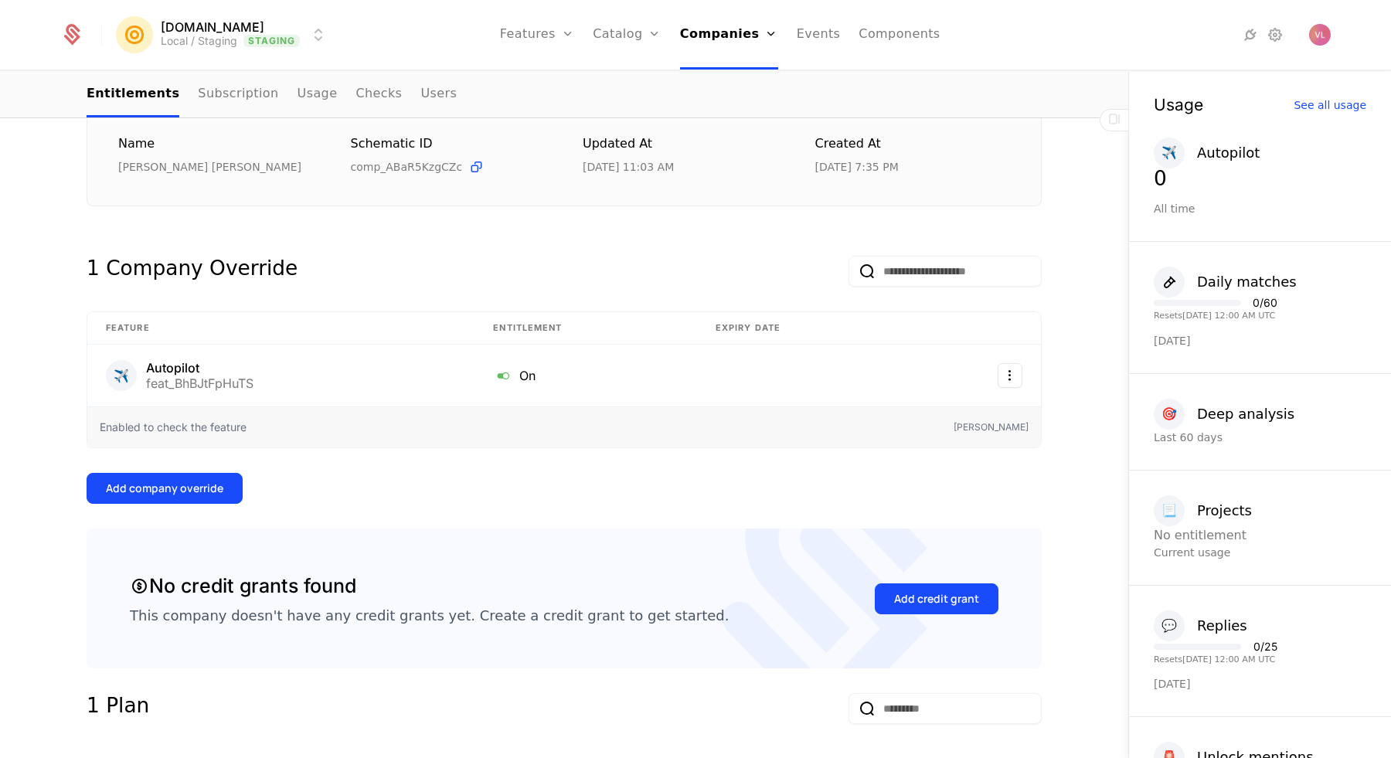
click at [725, 465] on div "Overview All meta Name Vladyslav Len Schematic ID comp_ABaR5KzgCZc Updated at 9…" at bounding box center [564, 761] width 955 height 1416
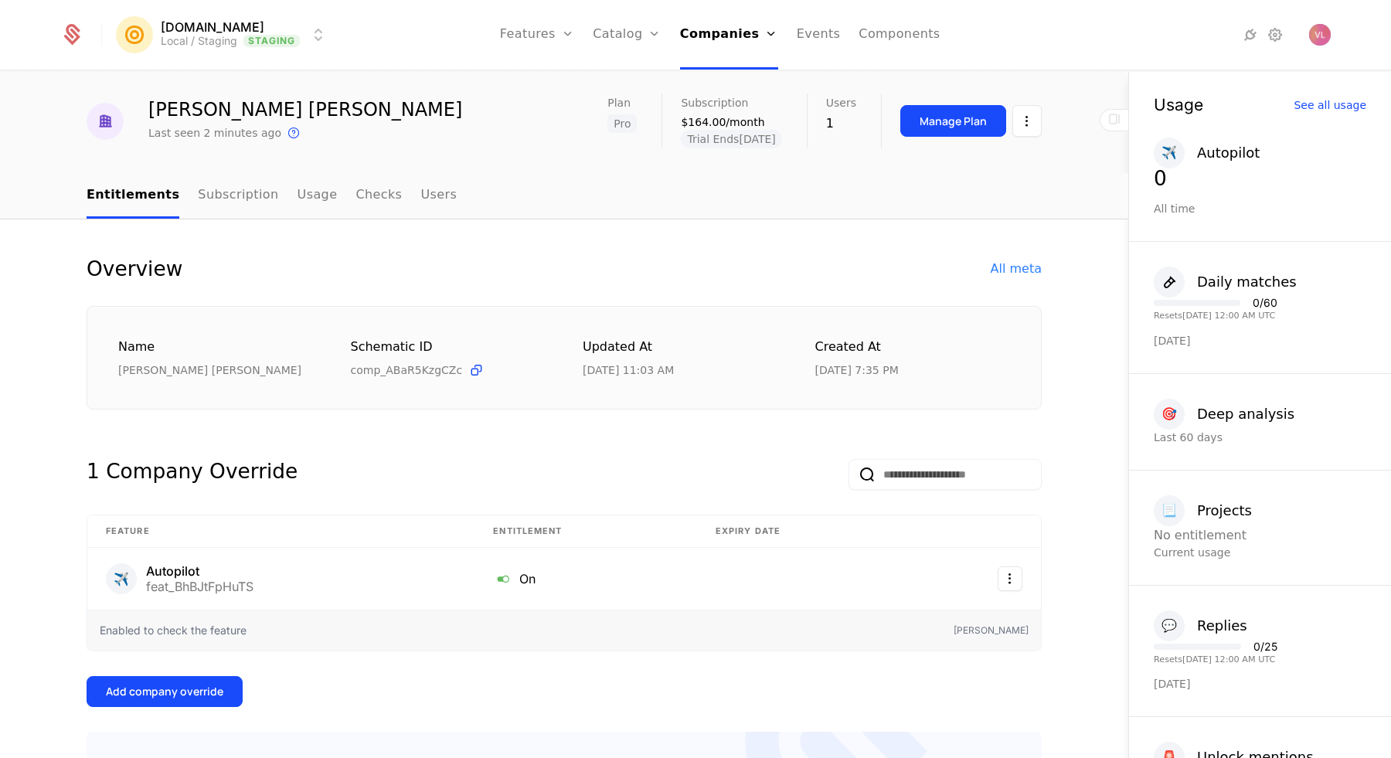
scroll to position [54, 0]
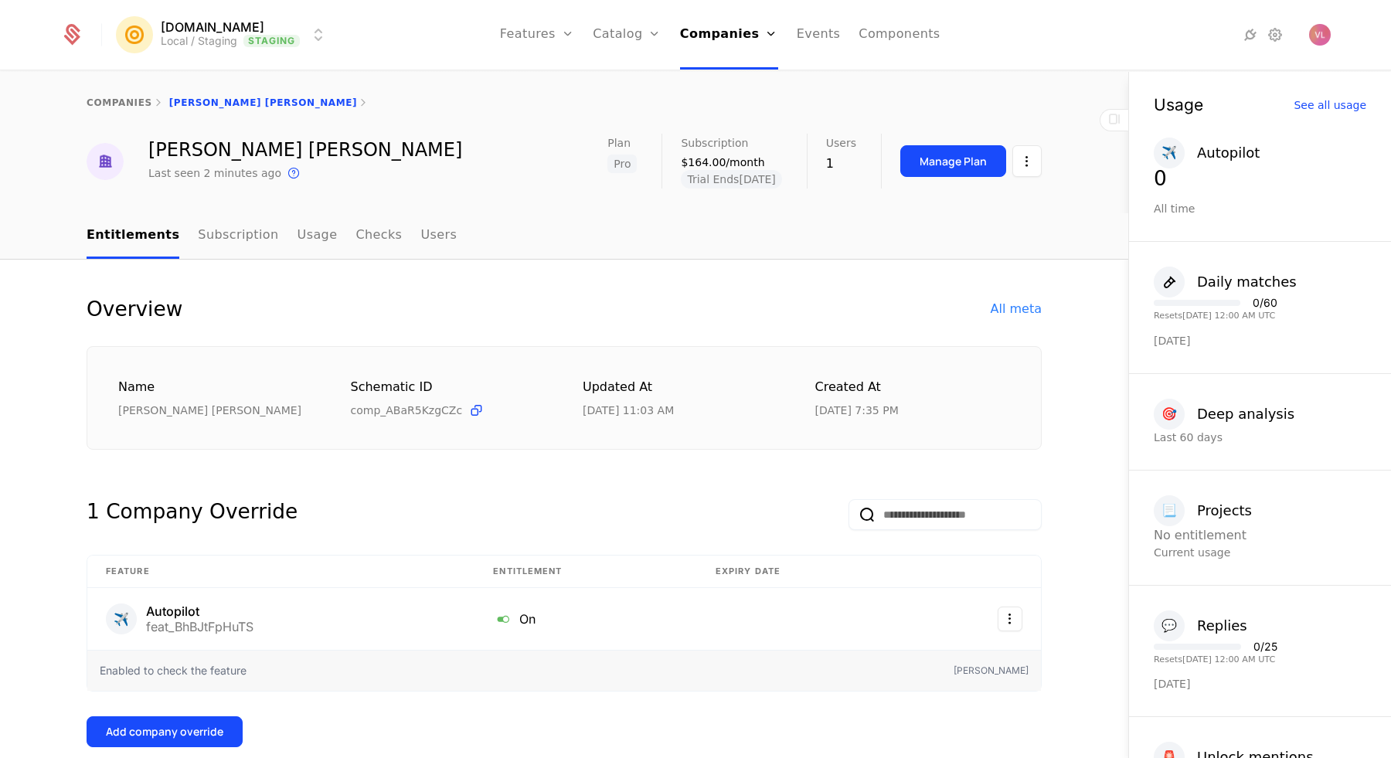
scroll to position [0, 0]
click at [302, 241] on link "Usage" at bounding box center [318, 236] width 40 height 46
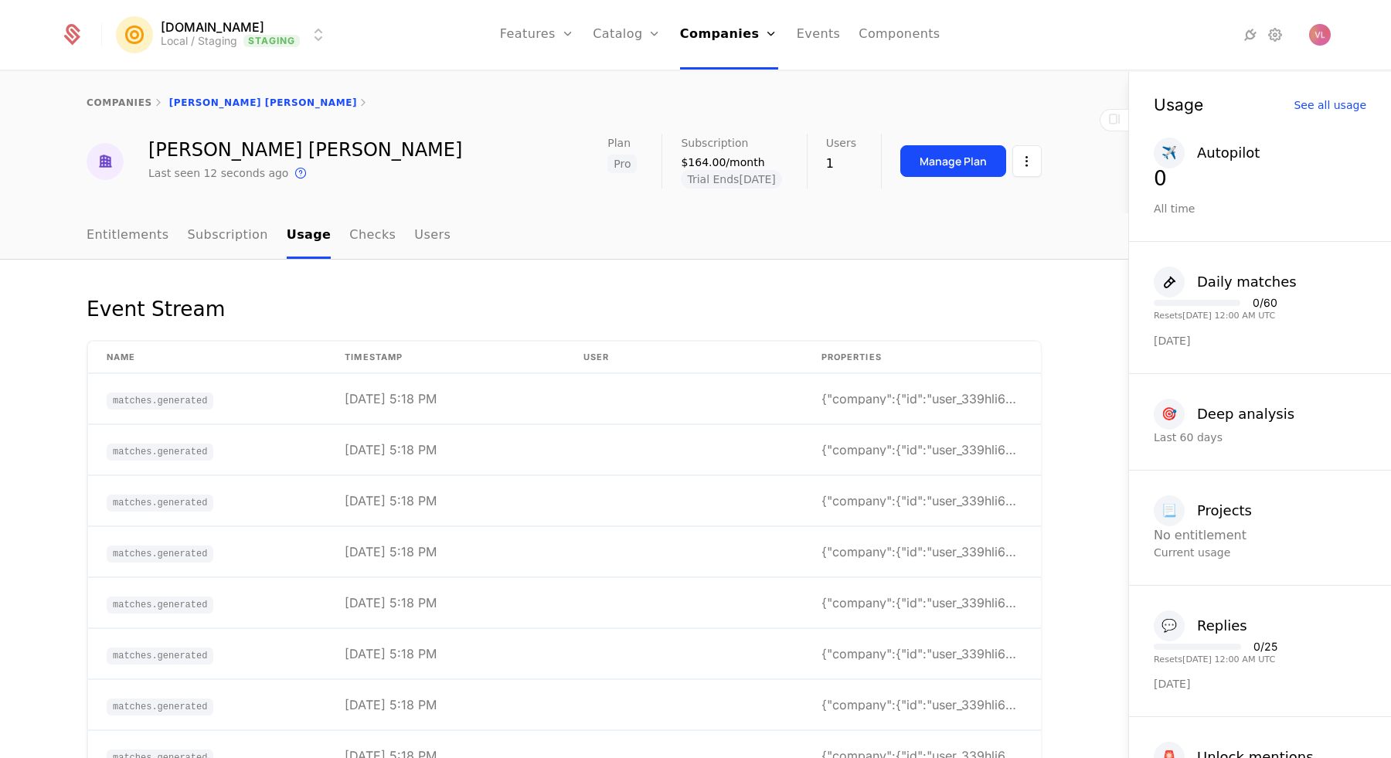
click at [359, 237] on link "Checks" at bounding box center [372, 236] width 46 height 46
click at [400, 456] on div "9/28/25, 5:18 PM" at bounding box center [391, 450] width 92 height 12
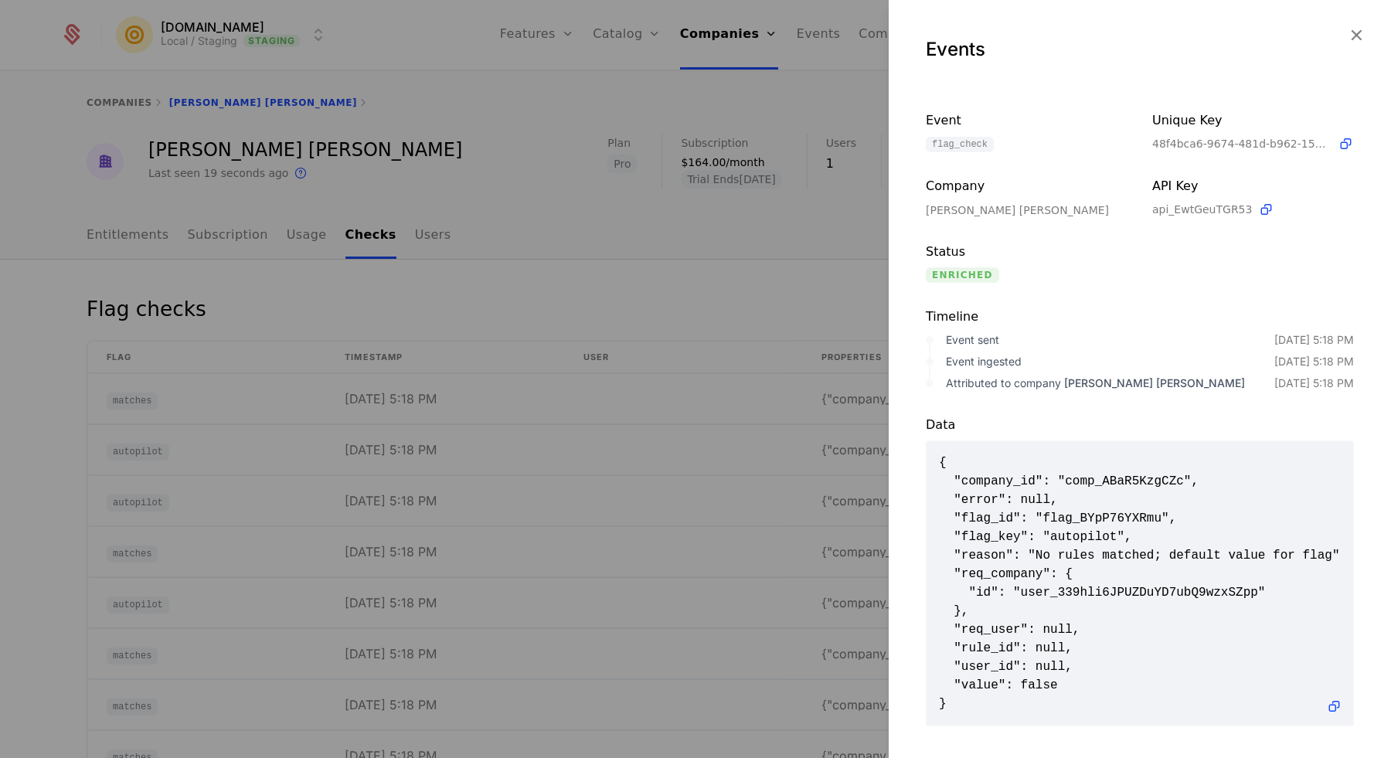
click at [722, 485] on div at bounding box center [695, 379] width 1391 height 758
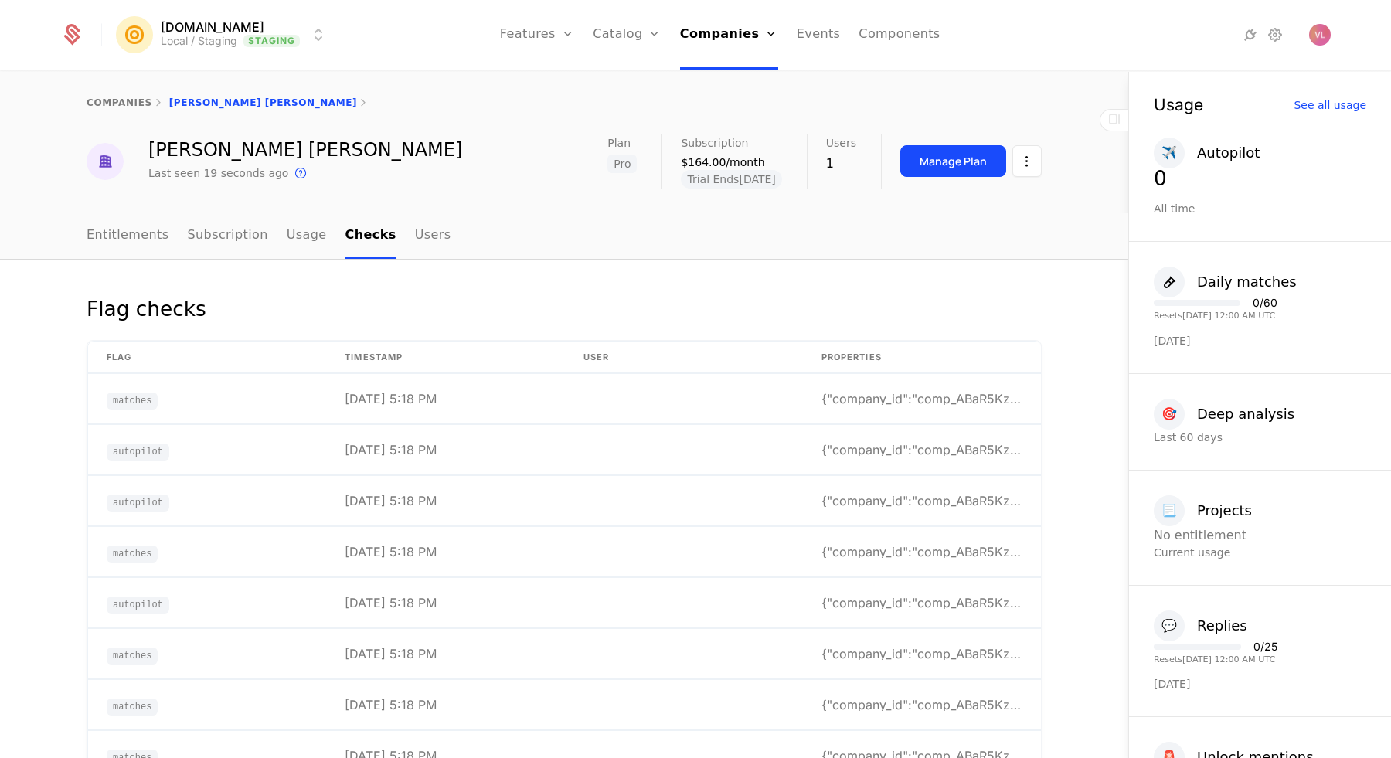
click at [134, 240] on link "Entitlements" at bounding box center [128, 236] width 83 height 46
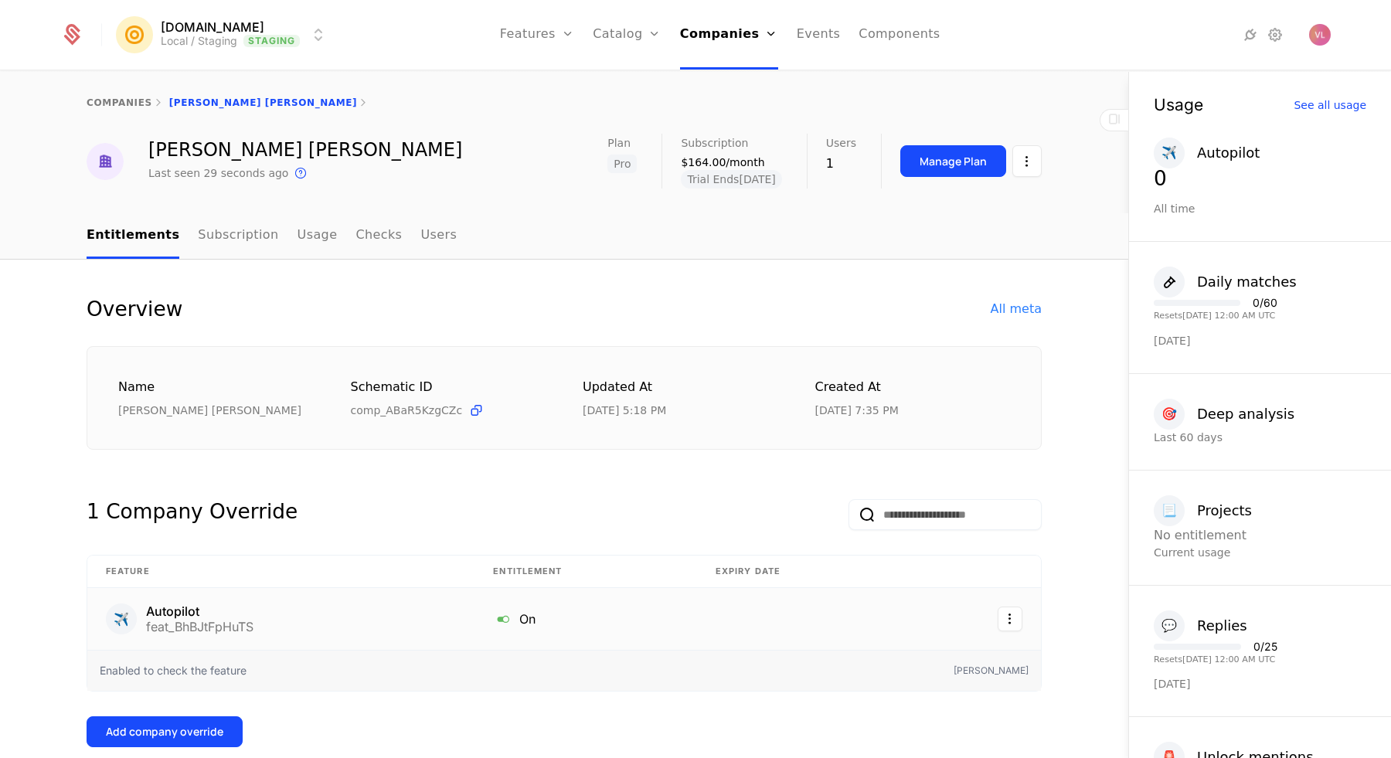
click at [184, 616] on div "Autopilot" at bounding box center [199, 611] width 107 height 12
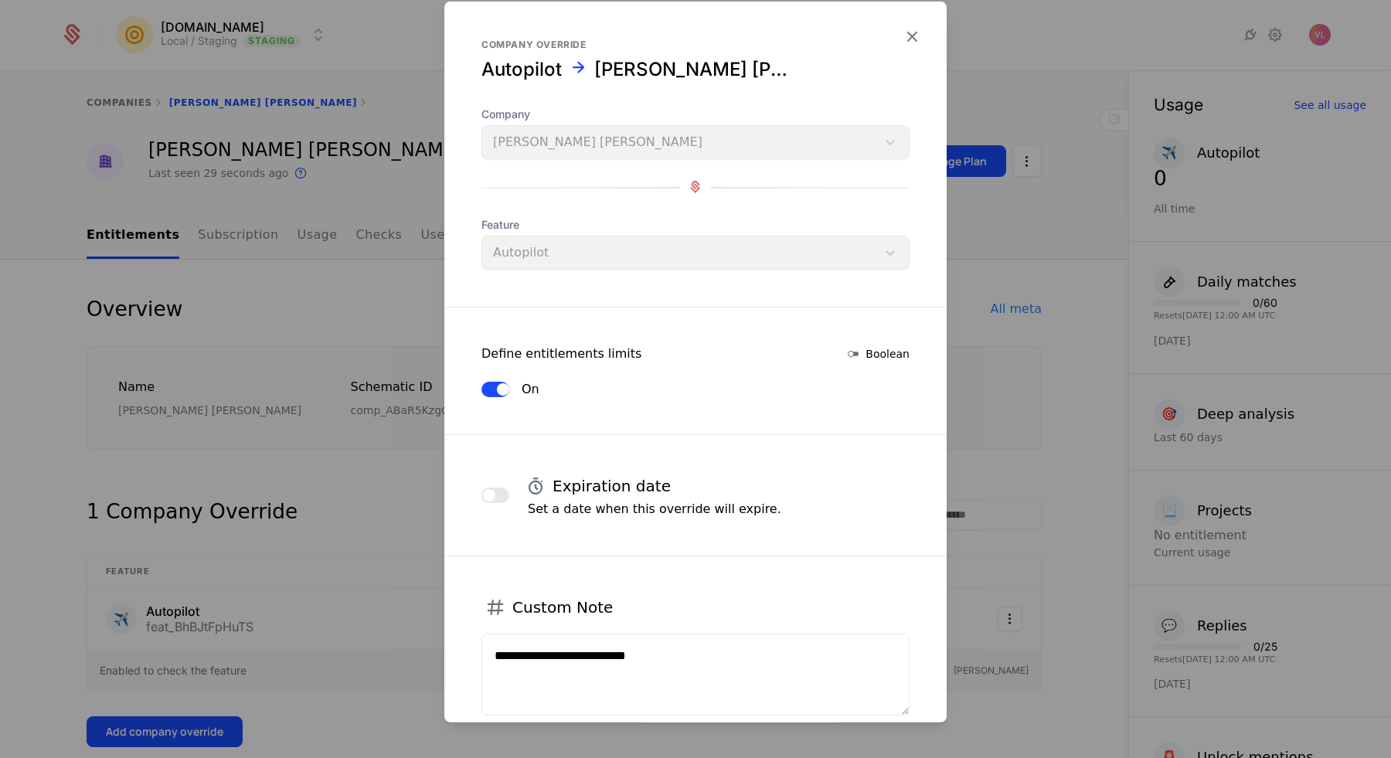
click at [979, 356] on div at bounding box center [695, 379] width 1391 height 758
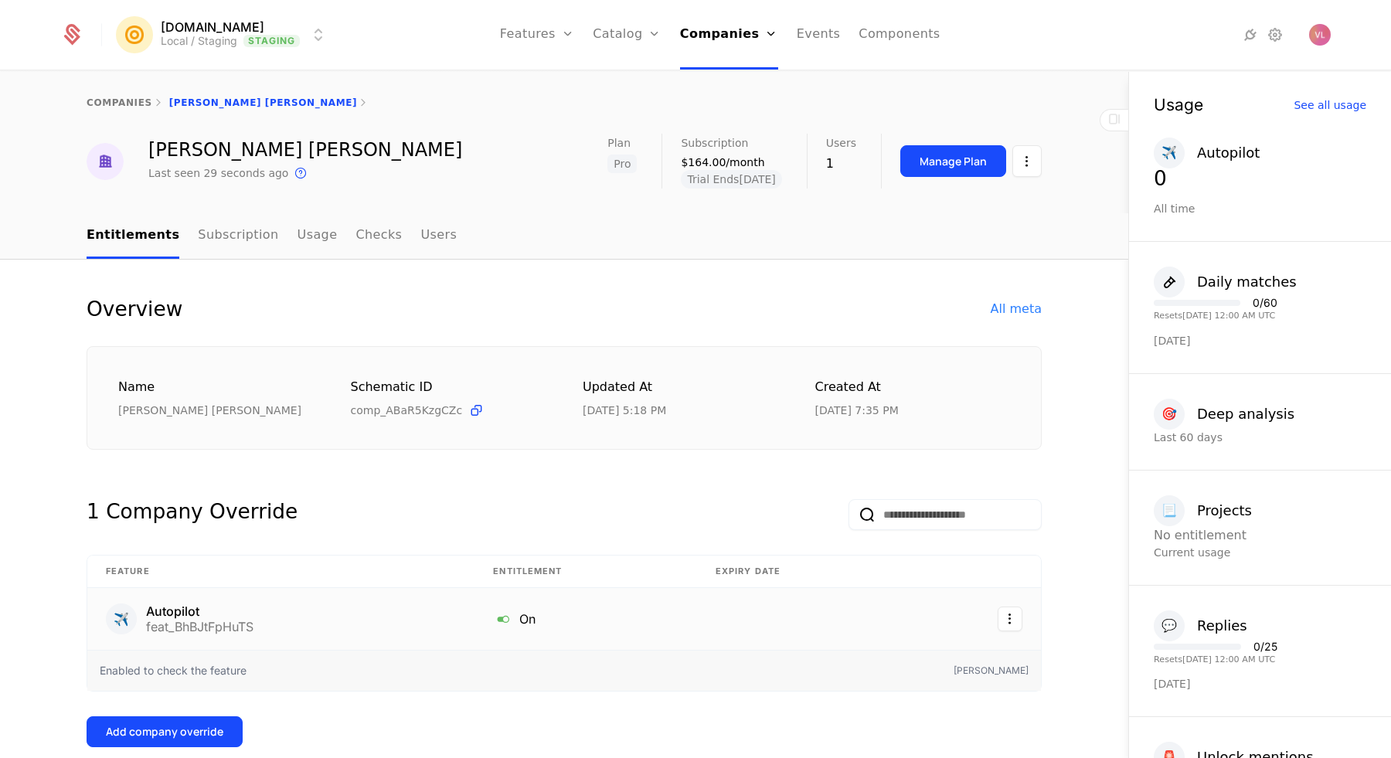
click at [1013, 625] on html "Mention.click Local / Staging Staging Features Features Flags Catalog Plans Add…" at bounding box center [695, 379] width 1391 height 758
click at [944, 724] on div "View feature" at bounding box center [930, 728] width 87 height 22
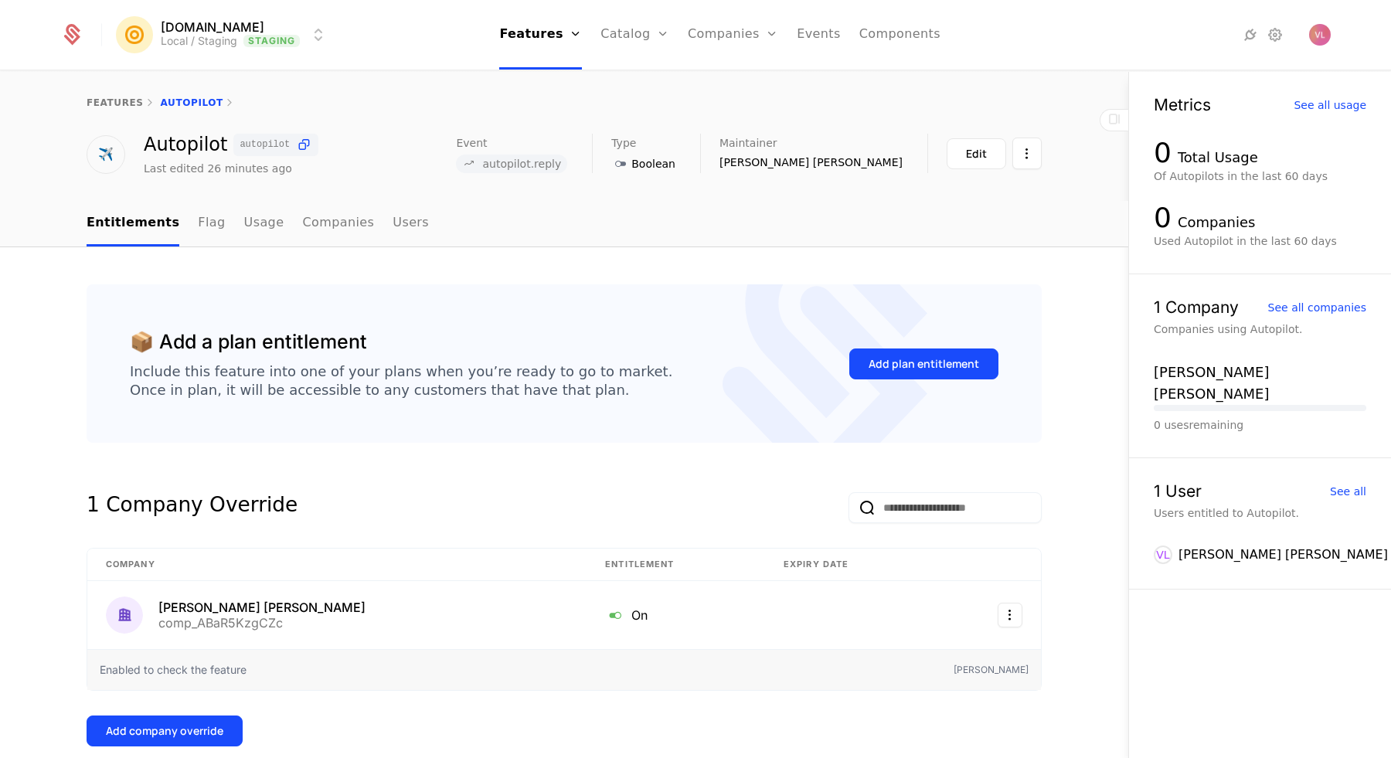
click at [192, 199] on div "features Autopilot ✈️ Autopilot autopilot Last edited 26 minutes ago Event auto…" at bounding box center [564, 136] width 1129 height 129
click at [198, 215] on link "Flag" at bounding box center [211, 224] width 27 height 46
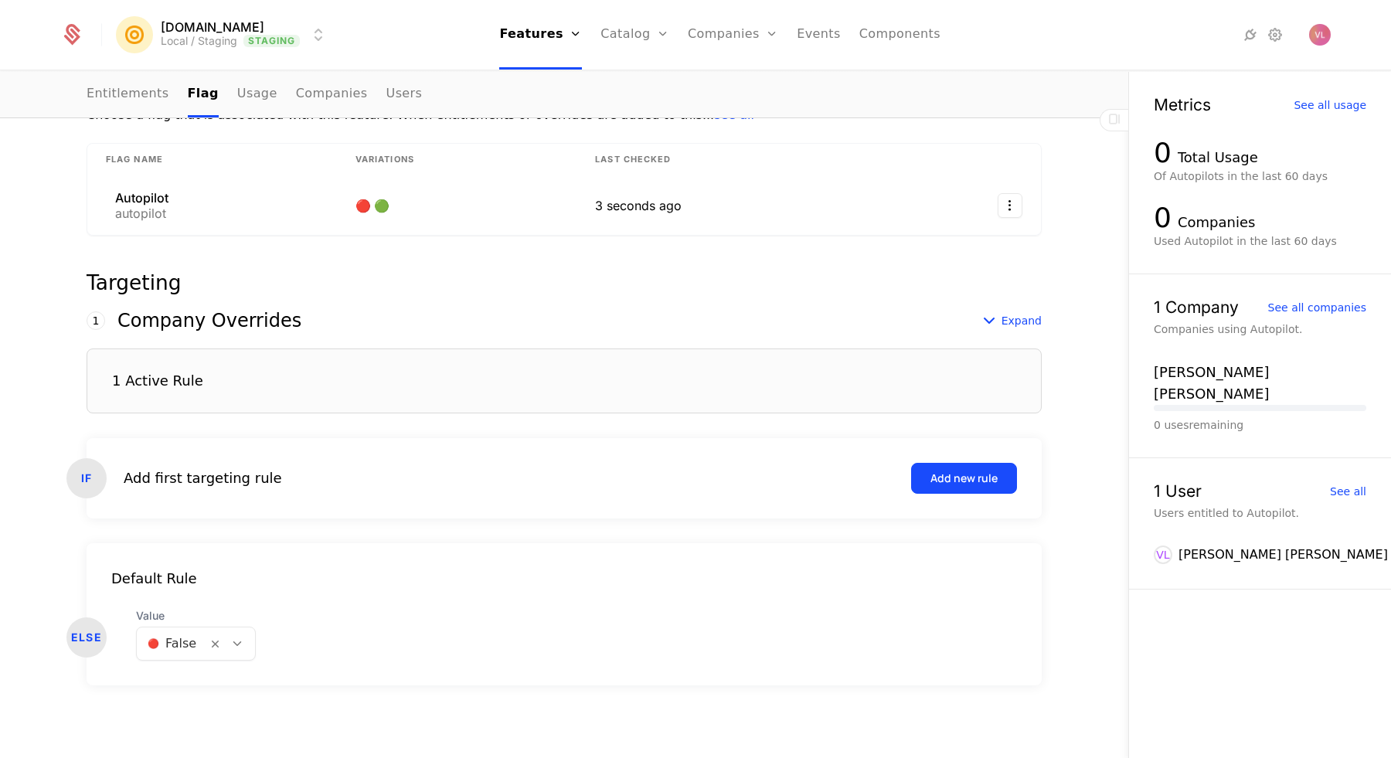
scroll to position [241, 0]
click at [174, 646] on div at bounding box center [172, 645] width 49 height 22
click at [173, 677] on span "🟢 True" at bounding box center [168, 684] width 47 height 14
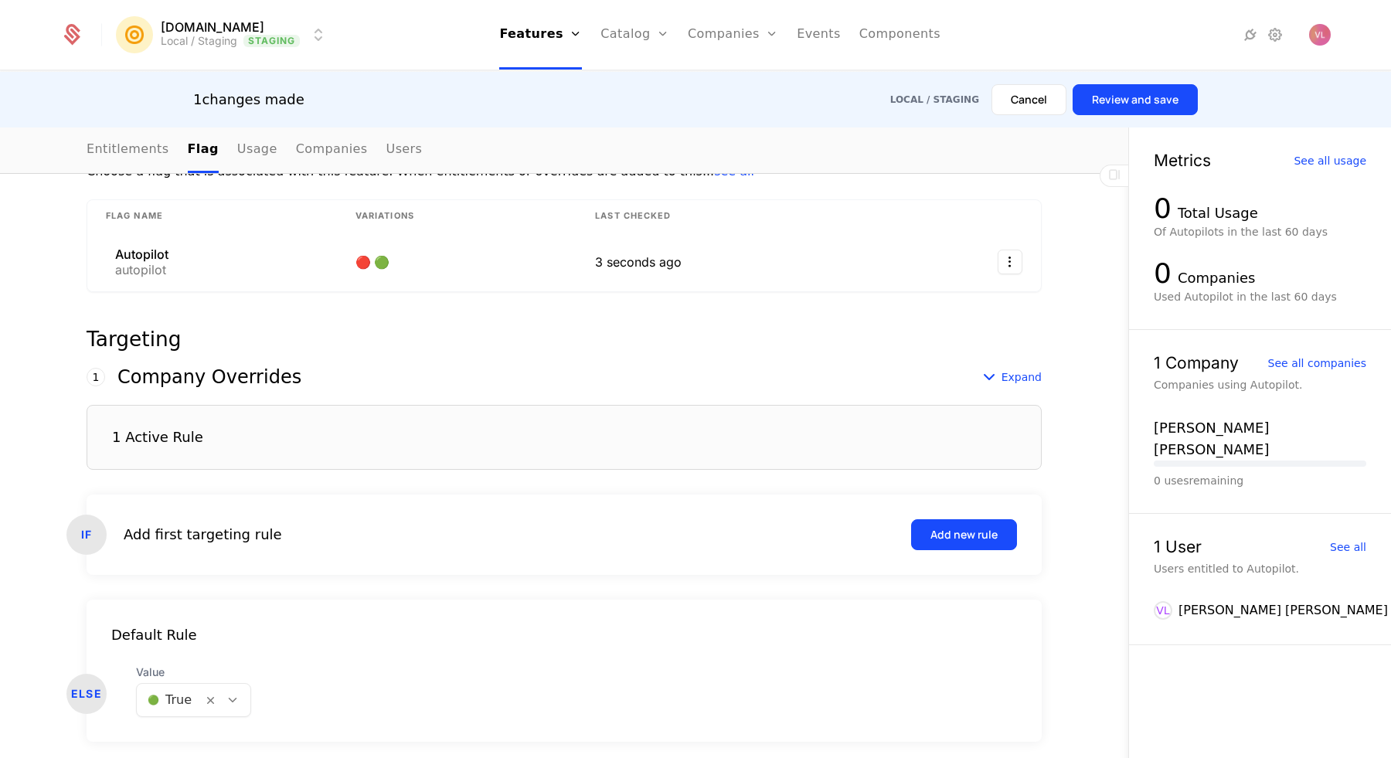
click at [1130, 101] on button "Review and save" at bounding box center [1135, 99] width 125 height 31
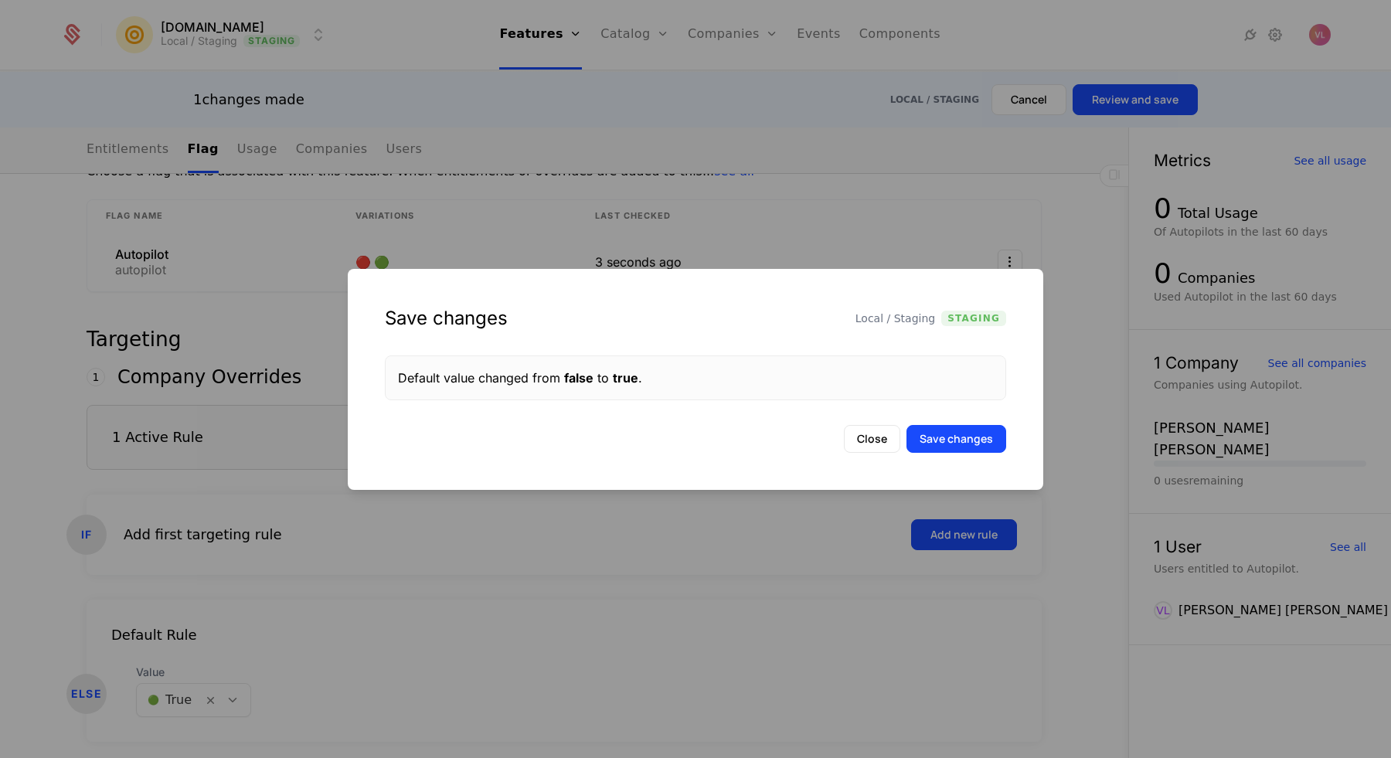
click at [945, 437] on button "Save changes" at bounding box center [957, 439] width 100 height 28
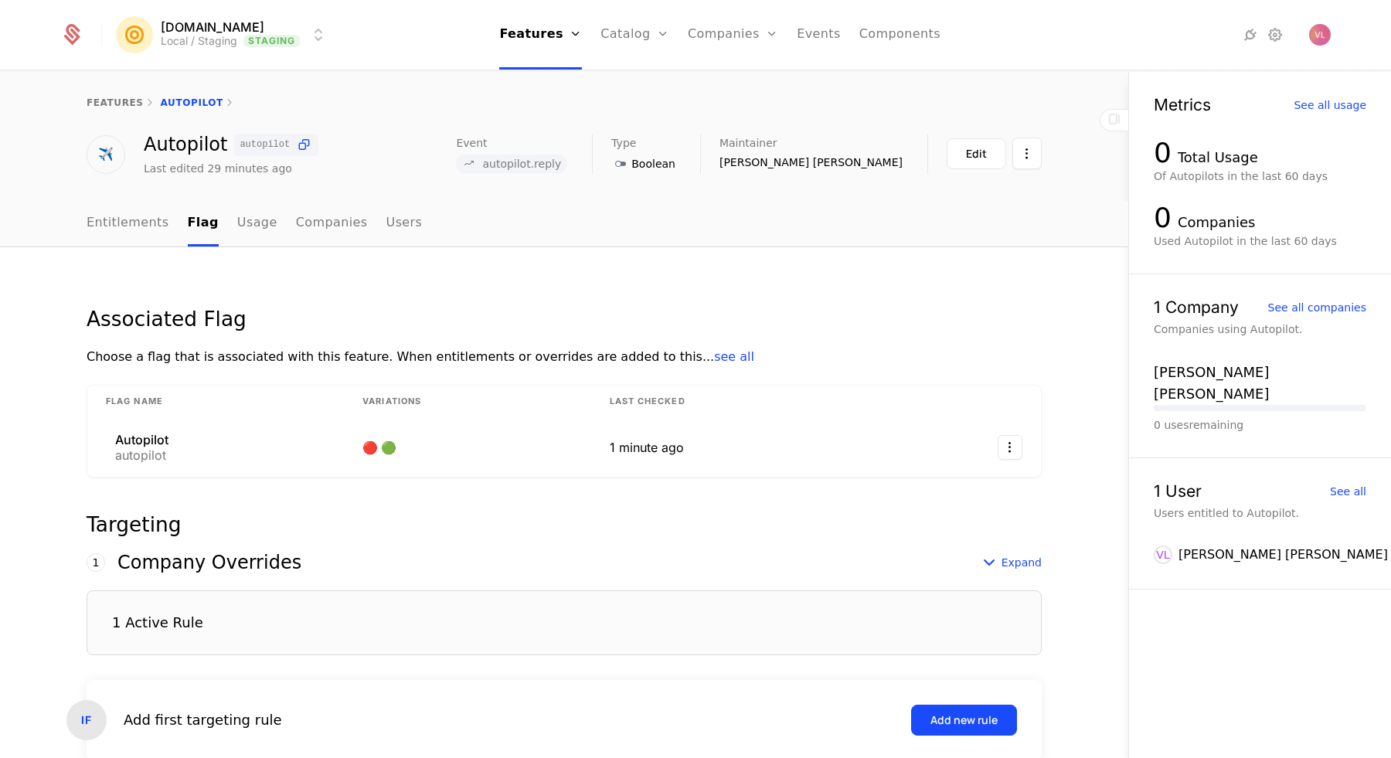
scroll to position [0, 0]
click at [240, 219] on link "Usage" at bounding box center [257, 224] width 40 height 46
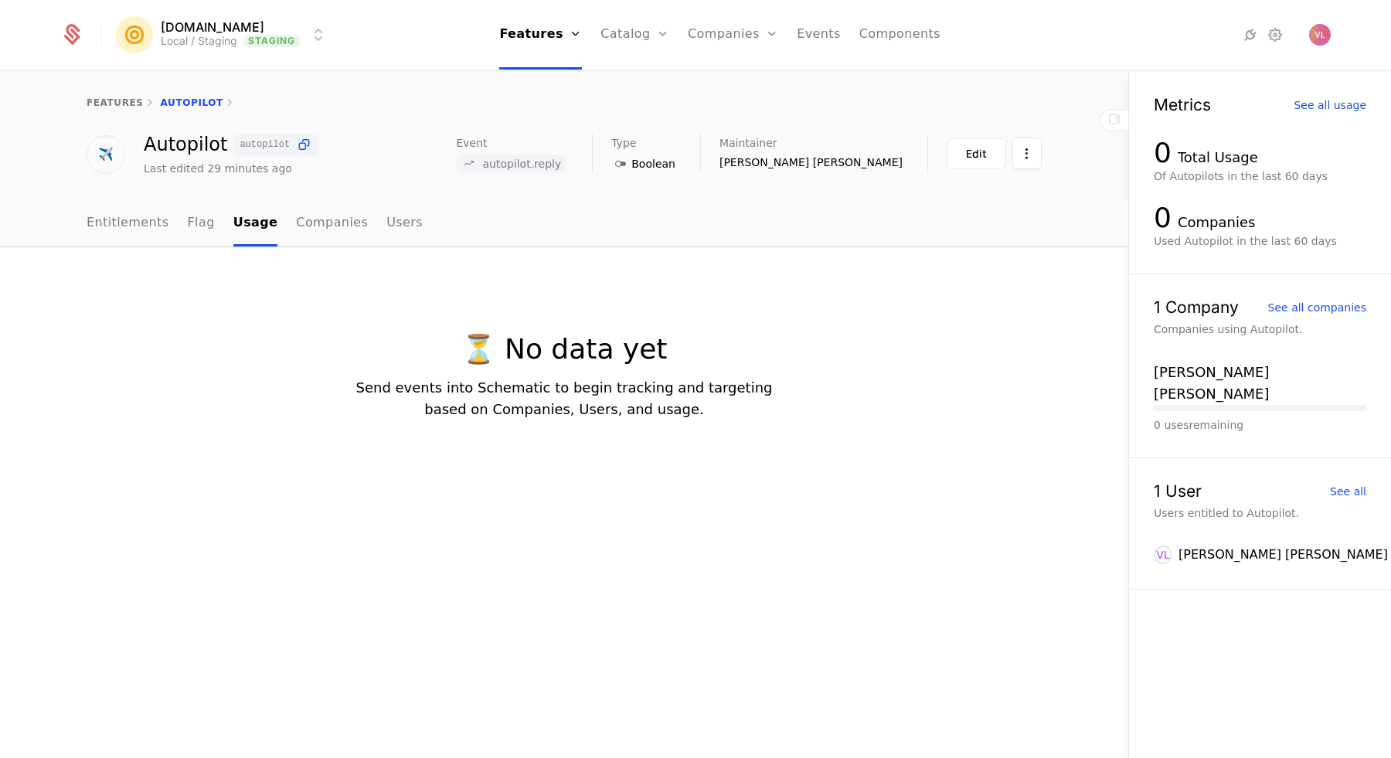
click at [296, 221] on link "Companies" at bounding box center [332, 224] width 72 height 46
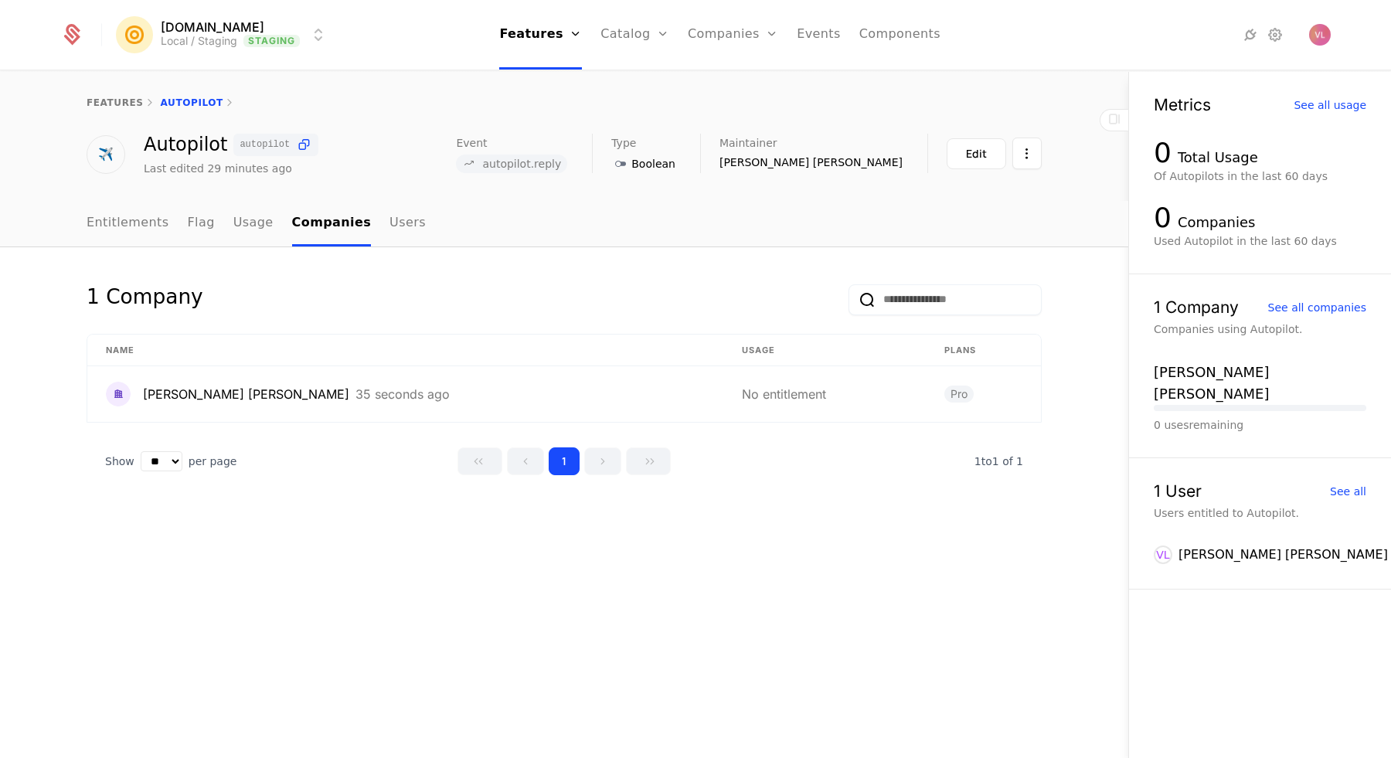
click at [237, 224] on link "Usage" at bounding box center [253, 224] width 40 height 46
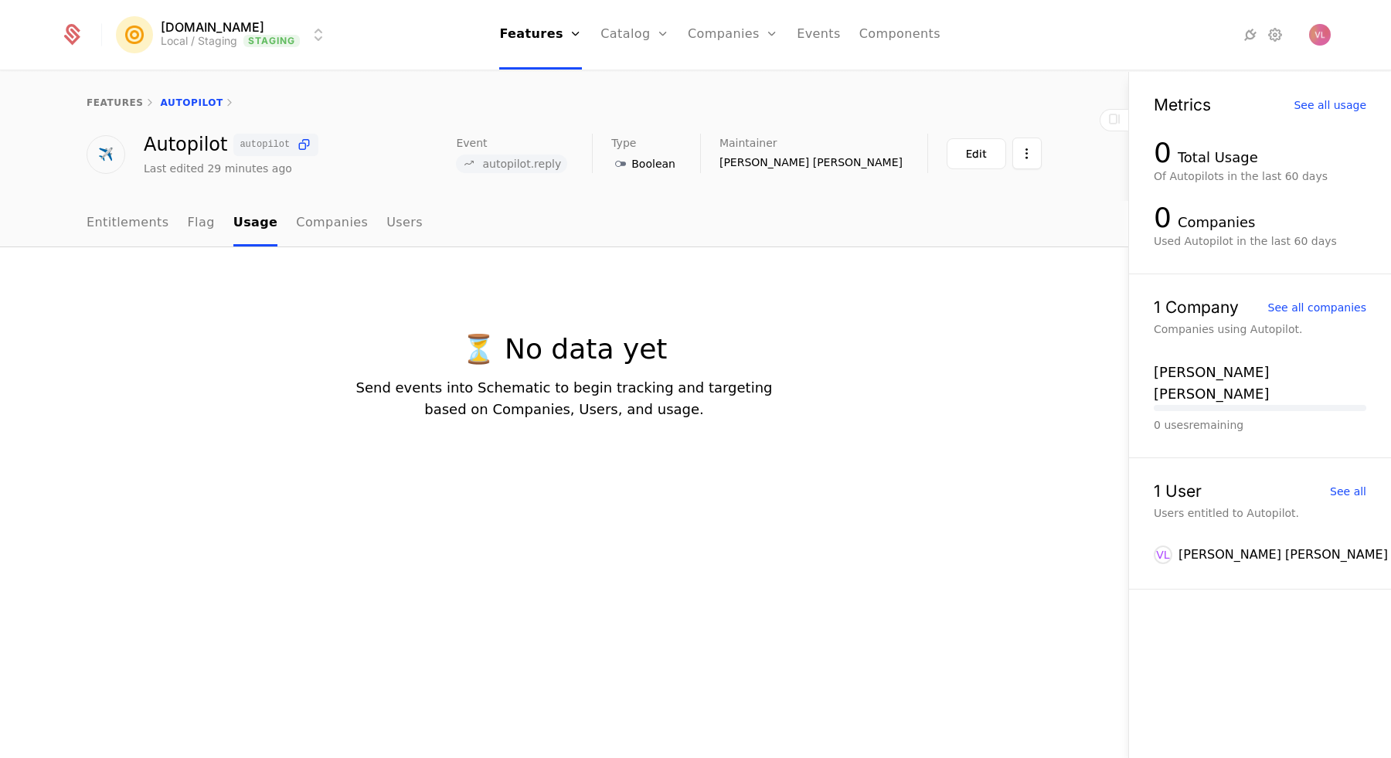
click at [205, 221] on link "Flag" at bounding box center [201, 224] width 27 height 46
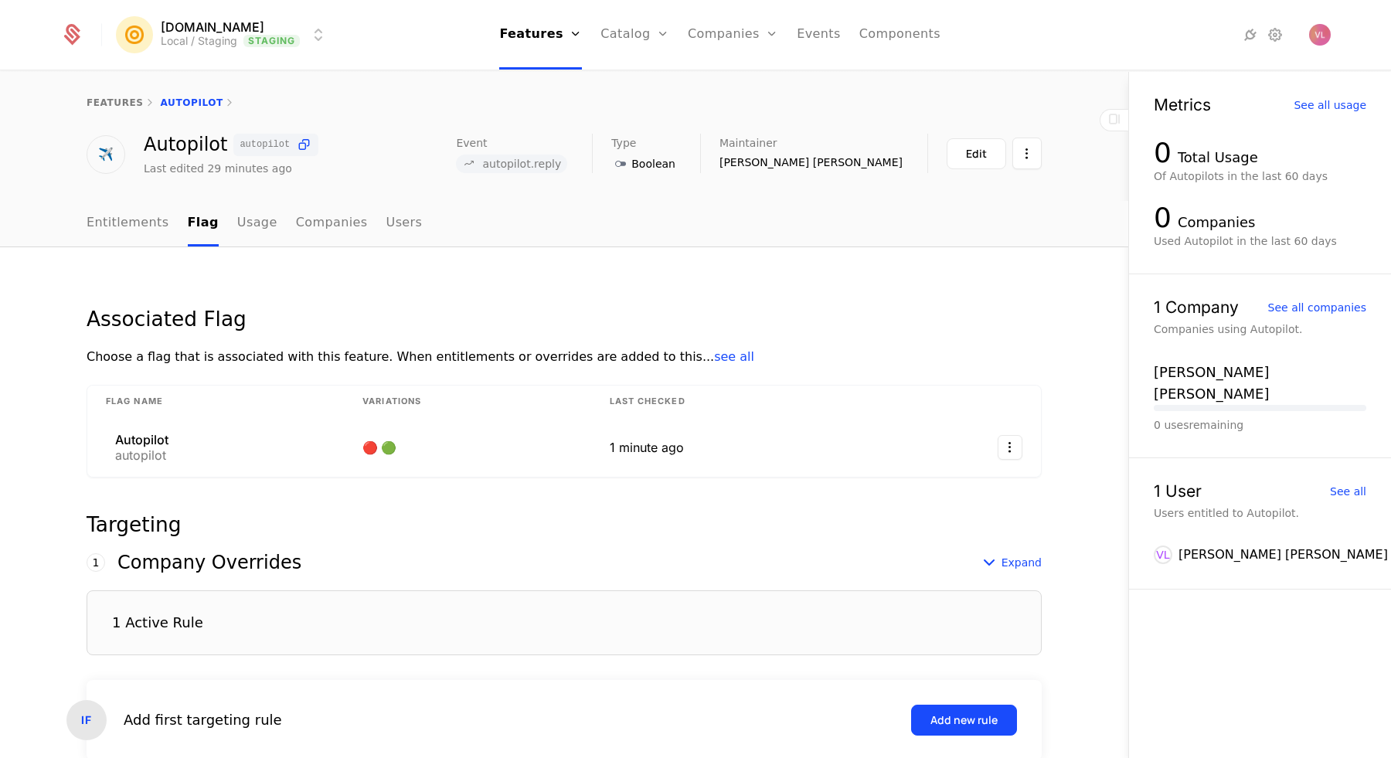
click at [298, 223] on link "Companies" at bounding box center [332, 224] width 72 height 46
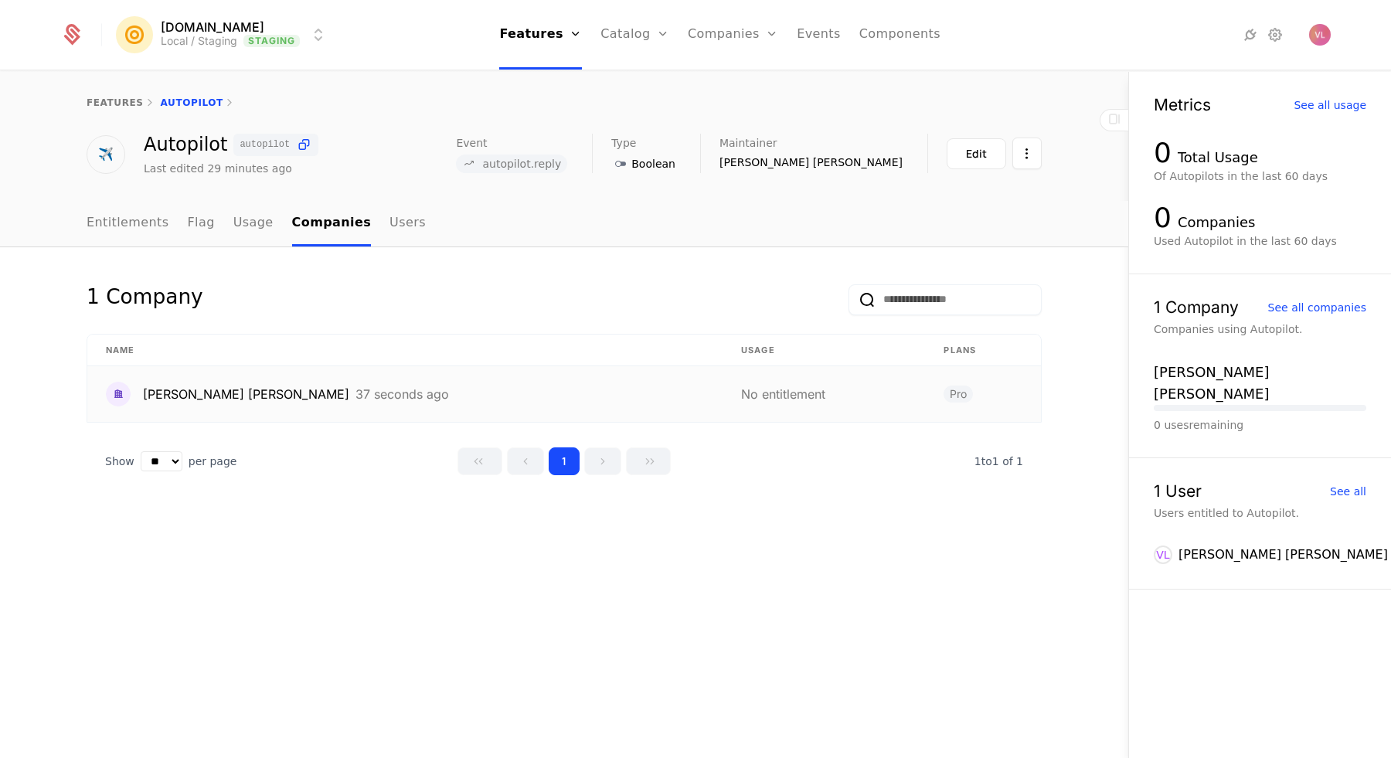
click at [173, 385] on div "[PERSON_NAME] [PERSON_NAME]" at bounding box center [246, 394] width 206 height 19
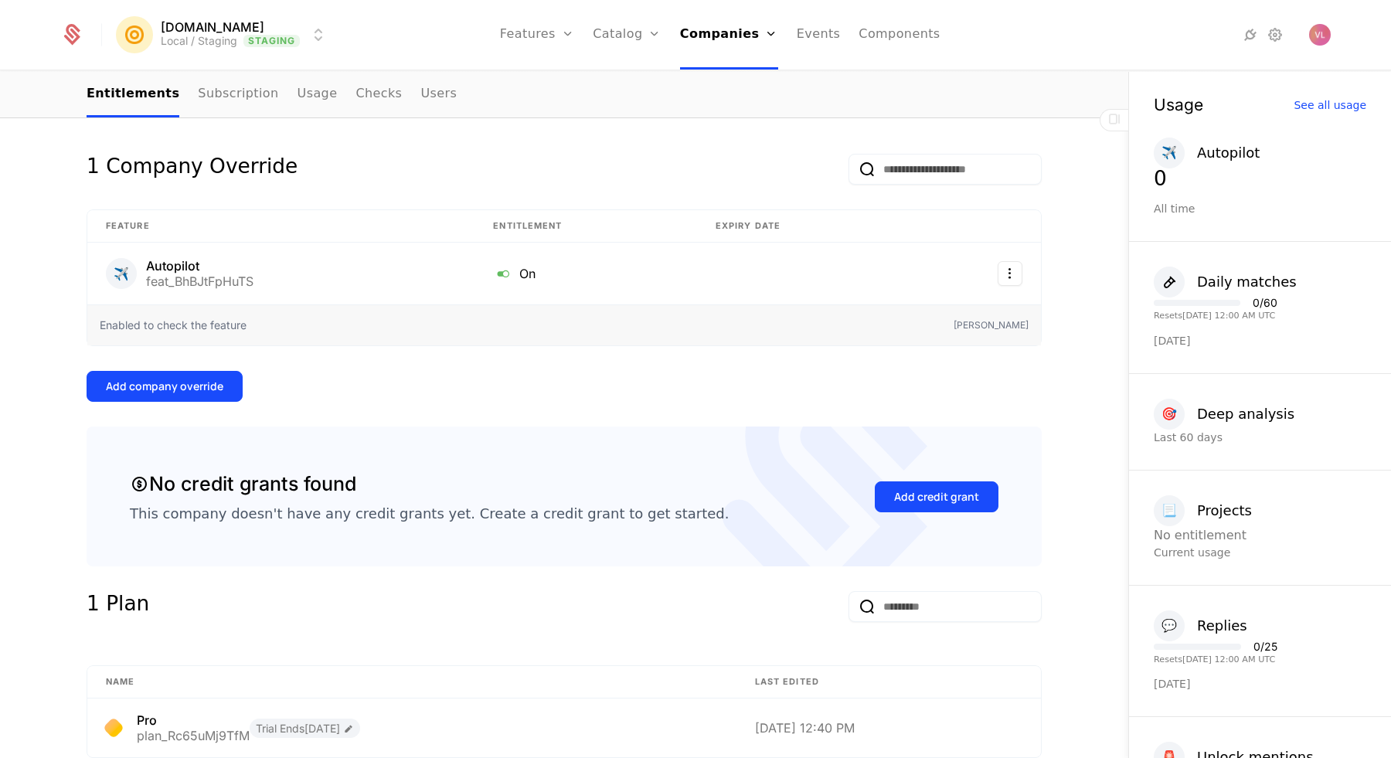
scroll to position [61, 0]
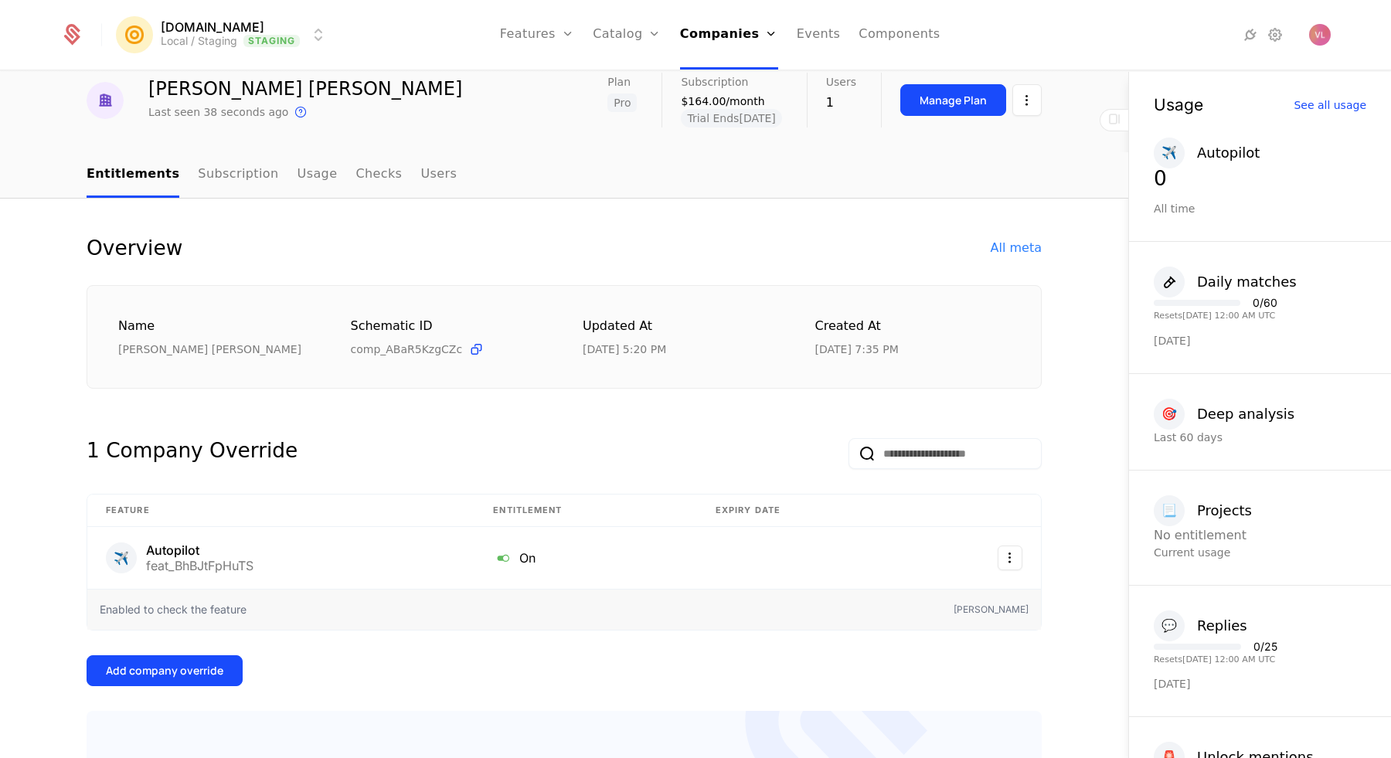
click at [301, 180] on link "Usage" at bounding box center [318, 175] width 40 height 46
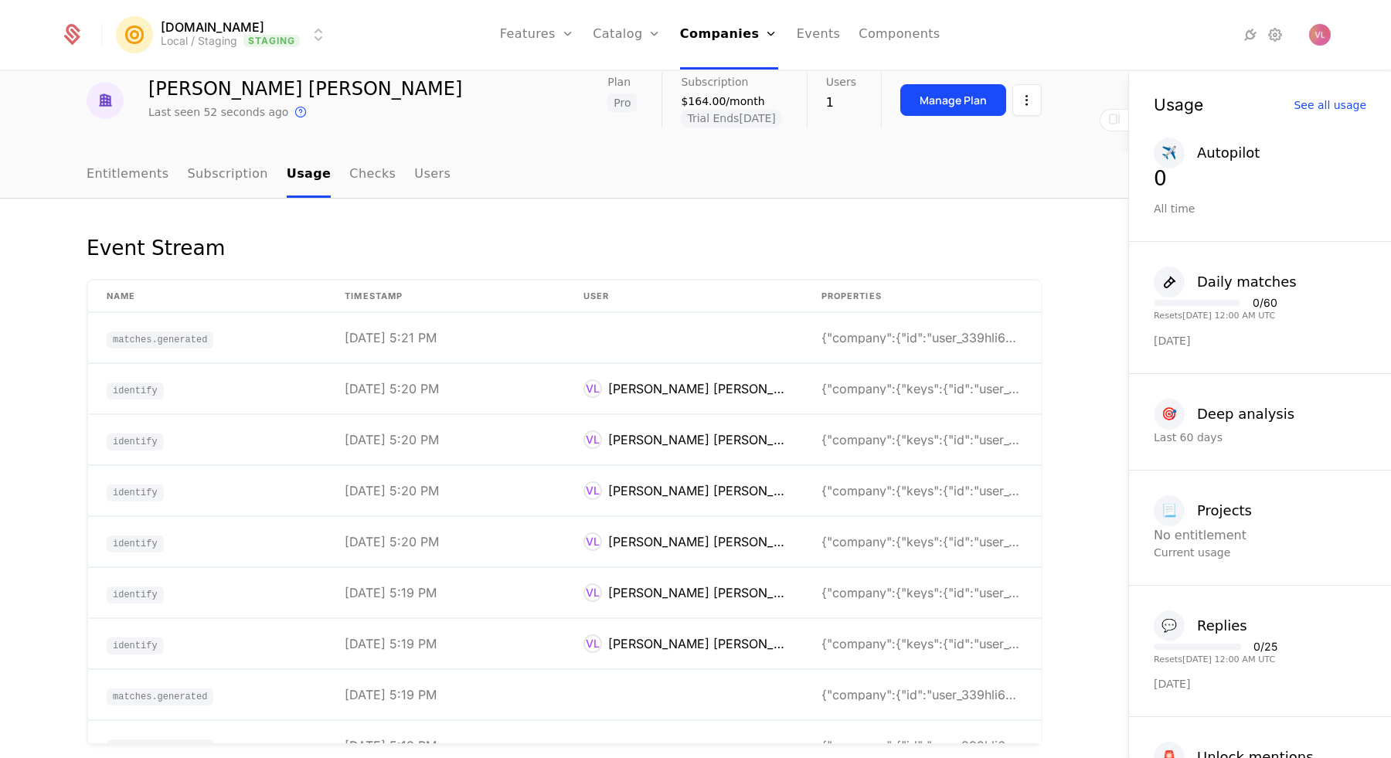
click at [132, 185] on link "Entitlements" at bounding box center [128, 175] width 83 height 46
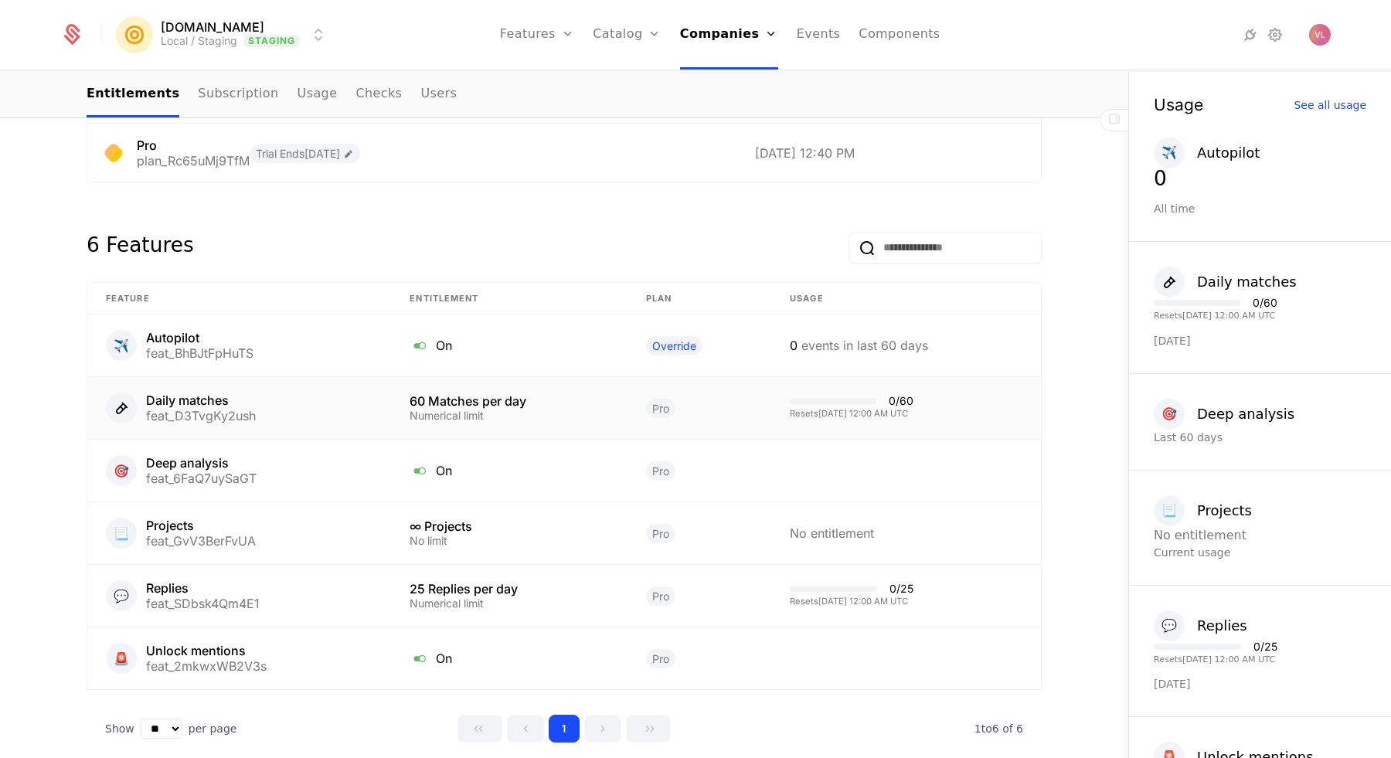
scroll to position [932, 0]
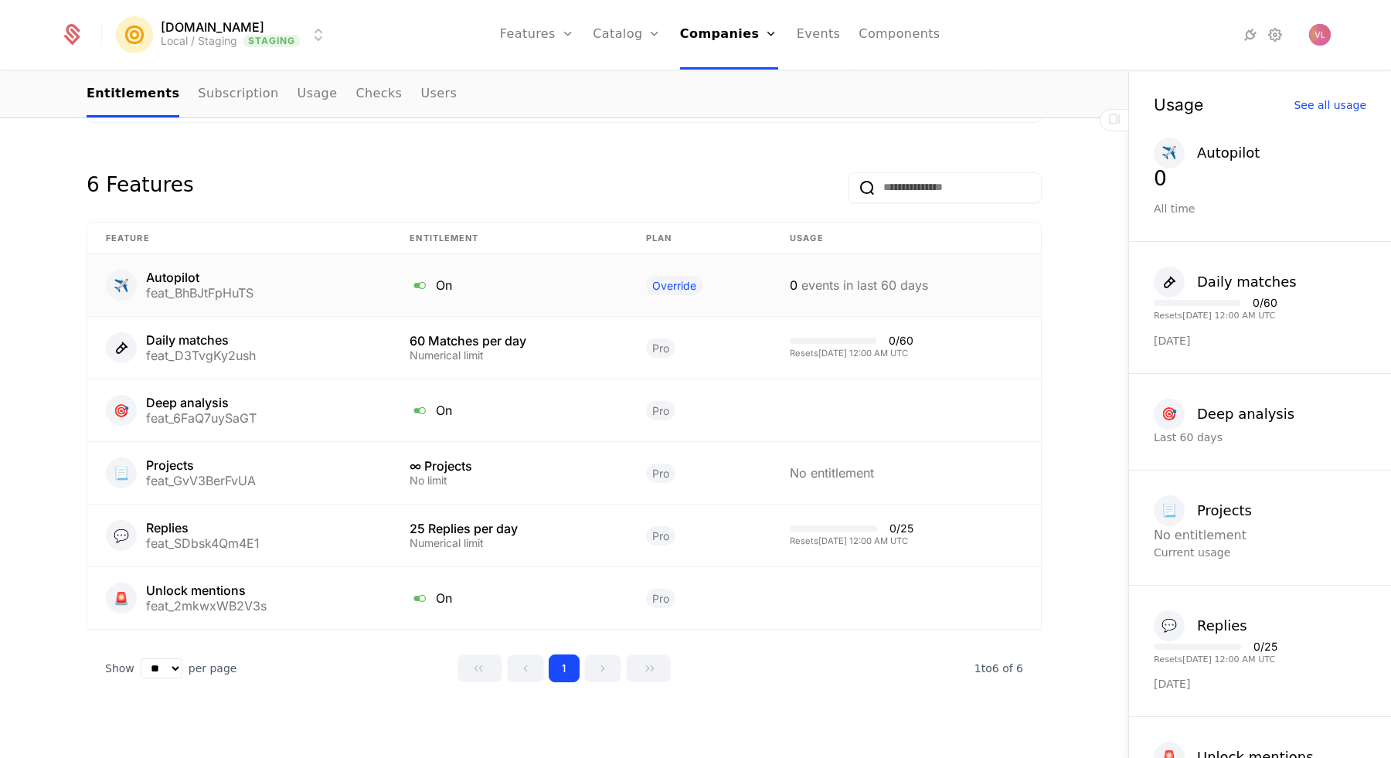
scroll to position [983, 0]
click at [1272, 39] on icon at bounding box center [1275, 35] width 19 height 19
click at [245, 32] on html "Mention.click Local / Staging Staging Features Features Flags Catalog Plans Add…" at bounding box center [695, 379] width 1391 height 758
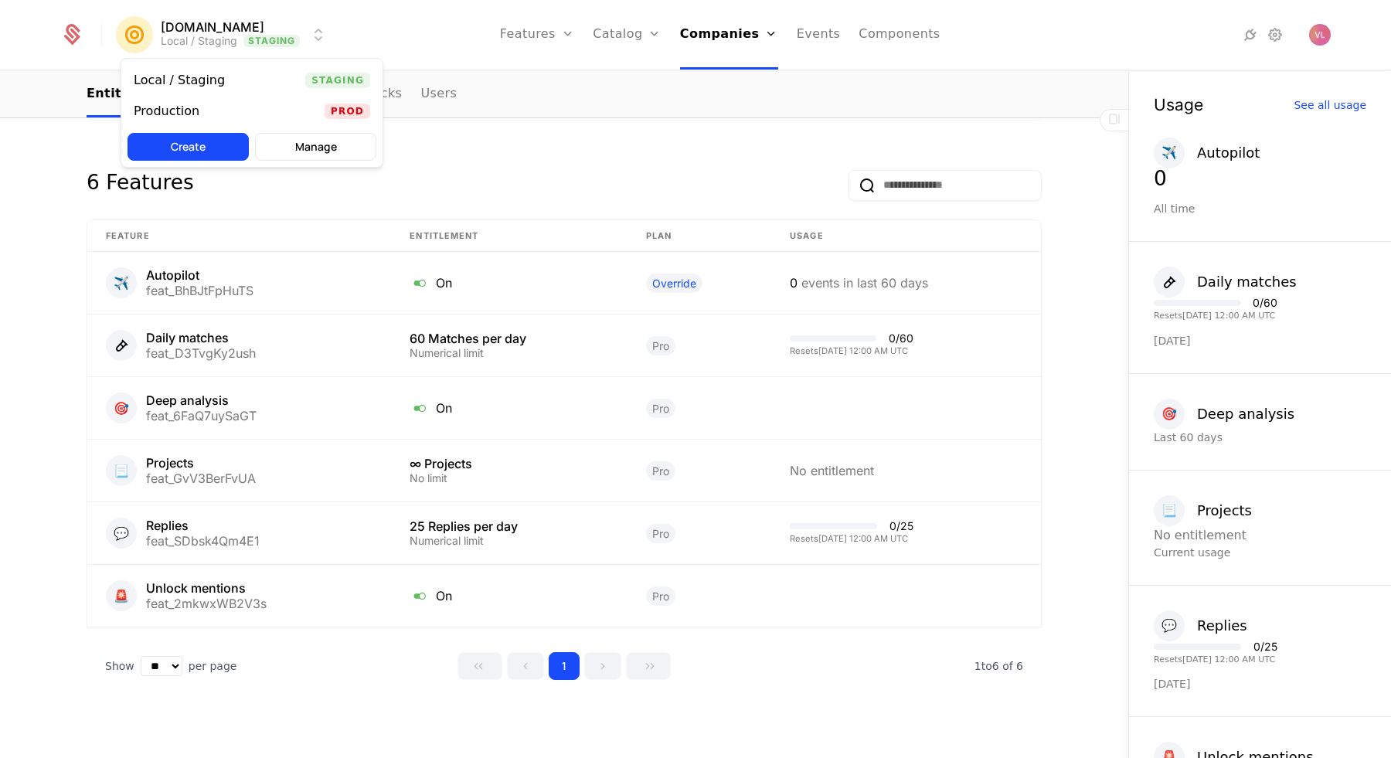
click at [241, 107] on div "Production Prod" at bounding box center [251, 111] width 261 height 31
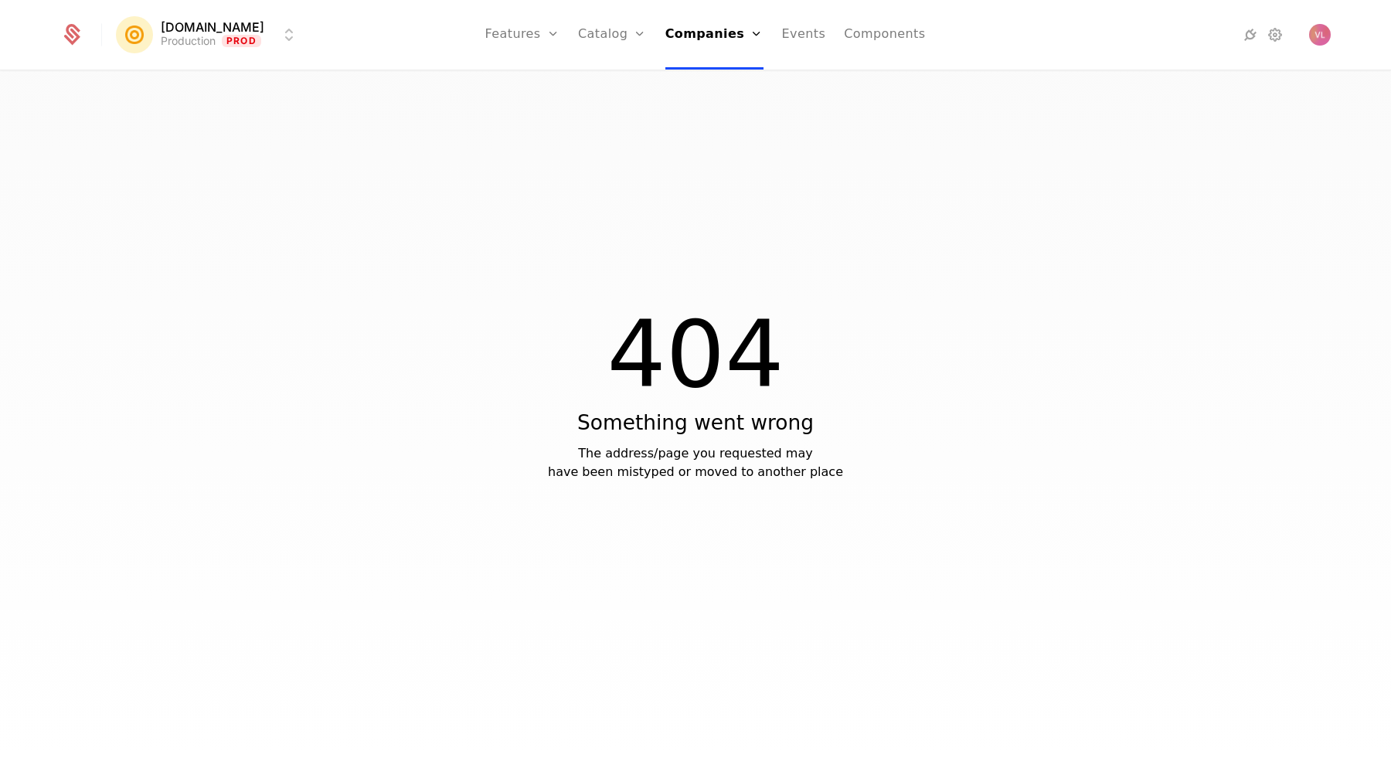
click at [711, 30] on link "Companies" at bounding box center [715, 35] width 98 height 70
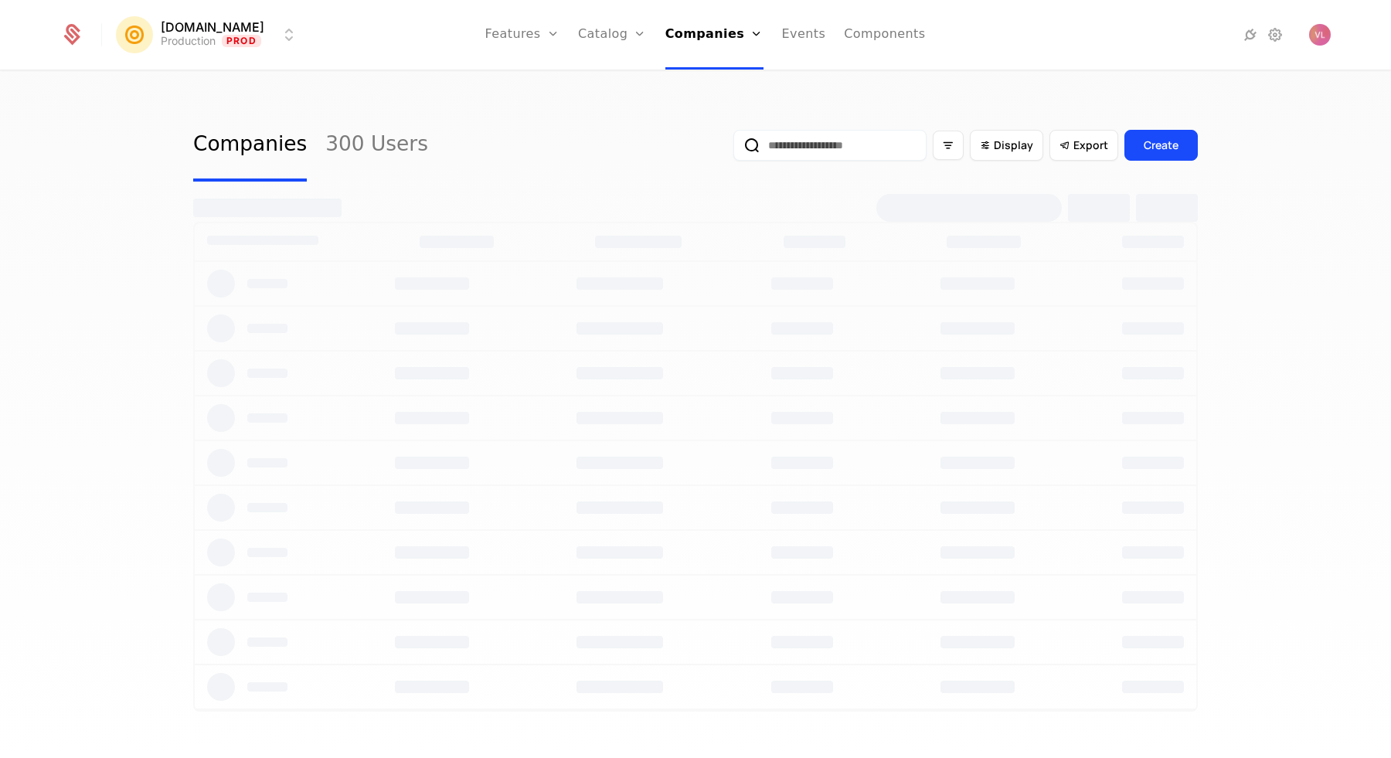
click at [766, 148] on input "email" at bounding box center [830, 145] width 193 height 31
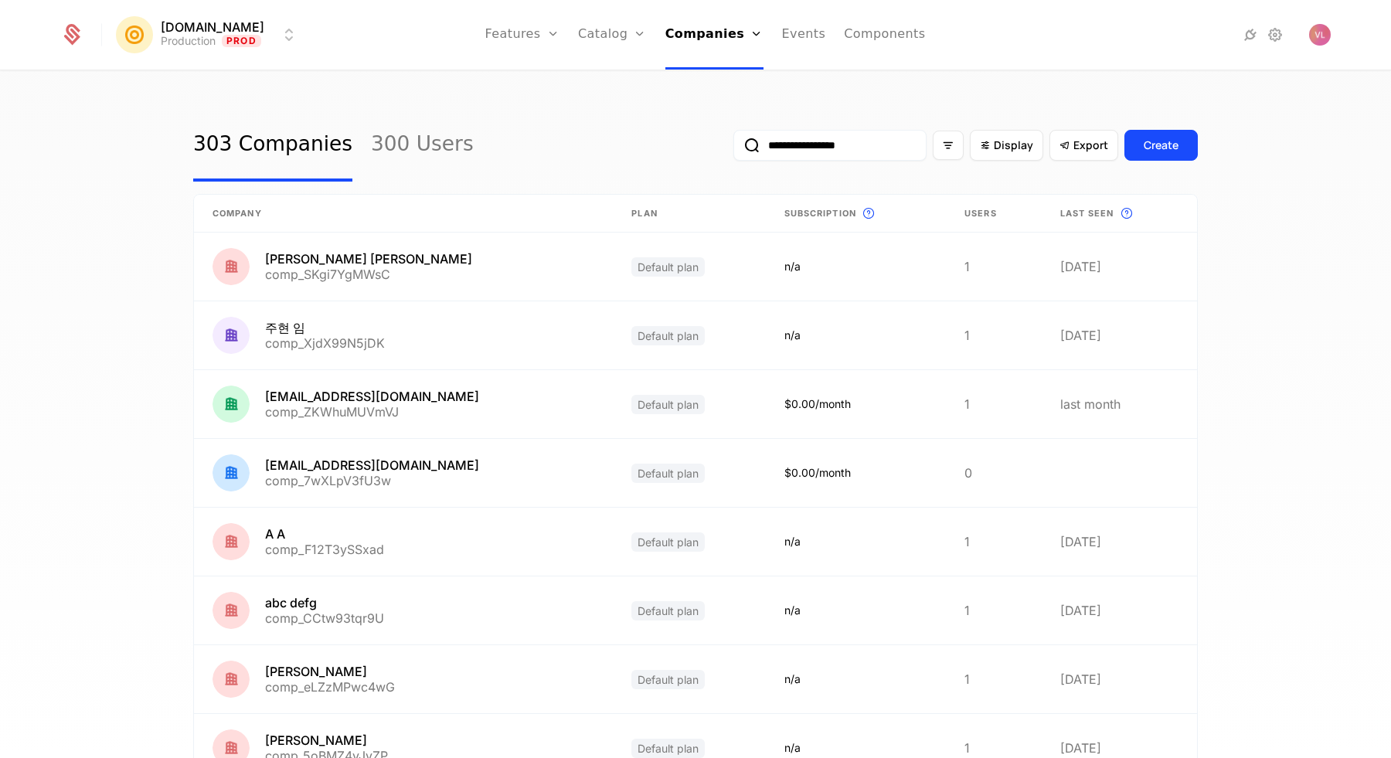
type input "**********"
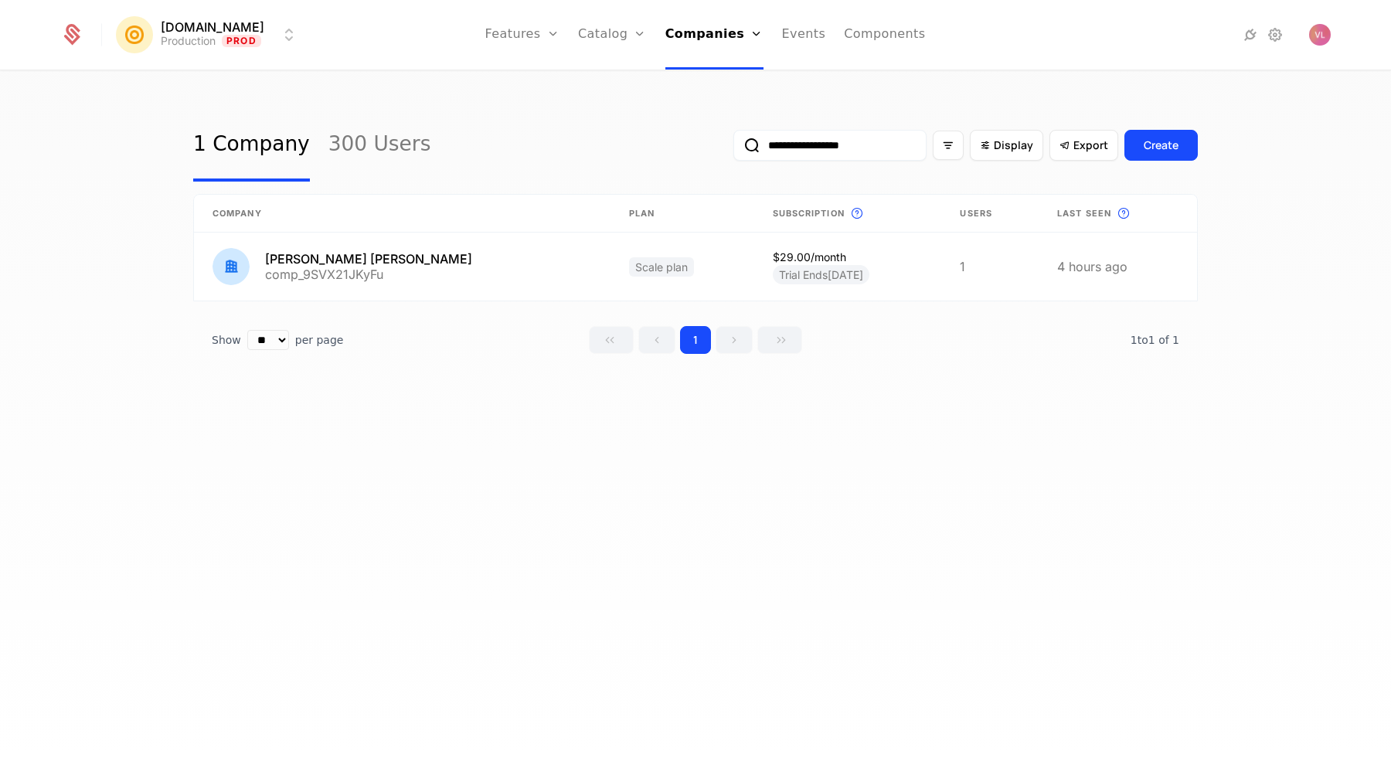
click at [346, 263] on link at bounding box center [402, 267] width 417 height 68
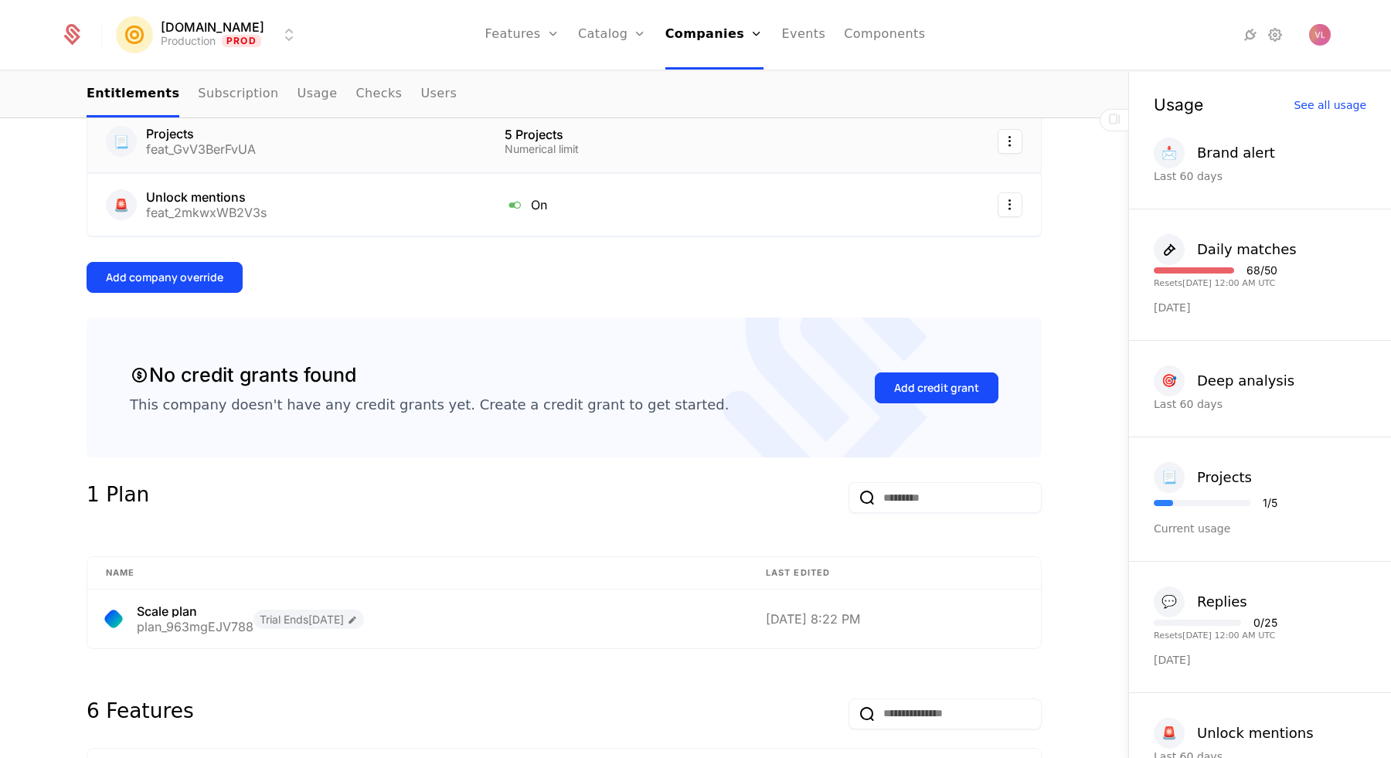
scroll to position [549, 0]
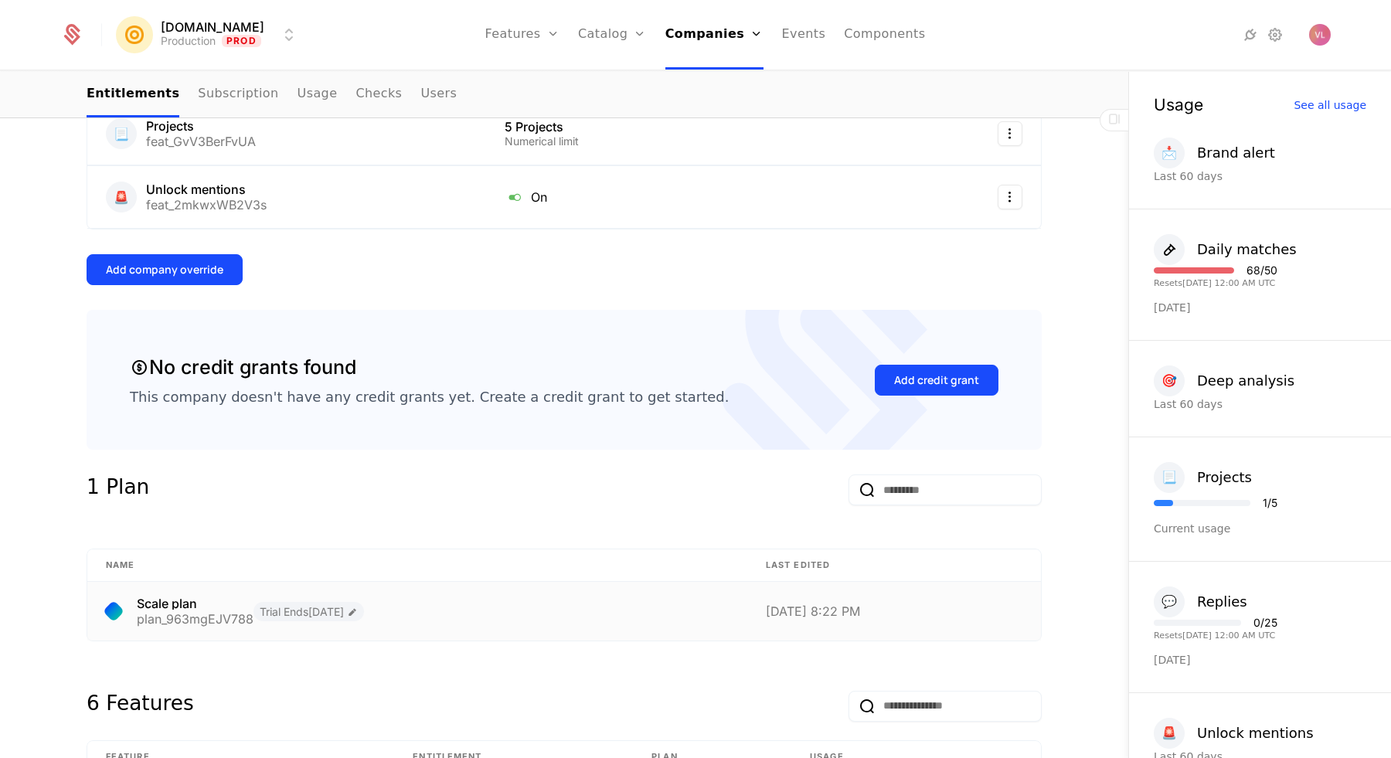
click at [153, 601] on div "Scale plan" at bounding box center [195, 604] width 117 height 12
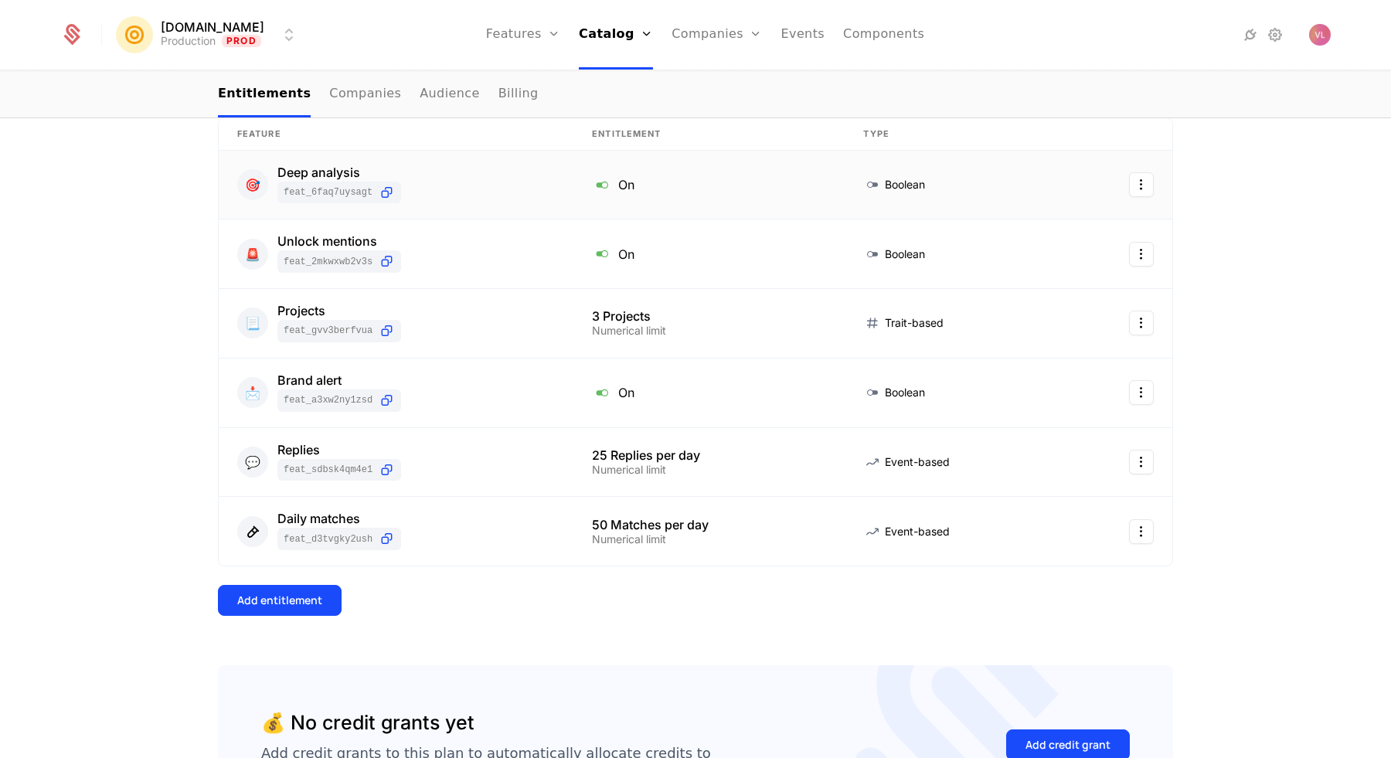
scroll to position [257, 0]
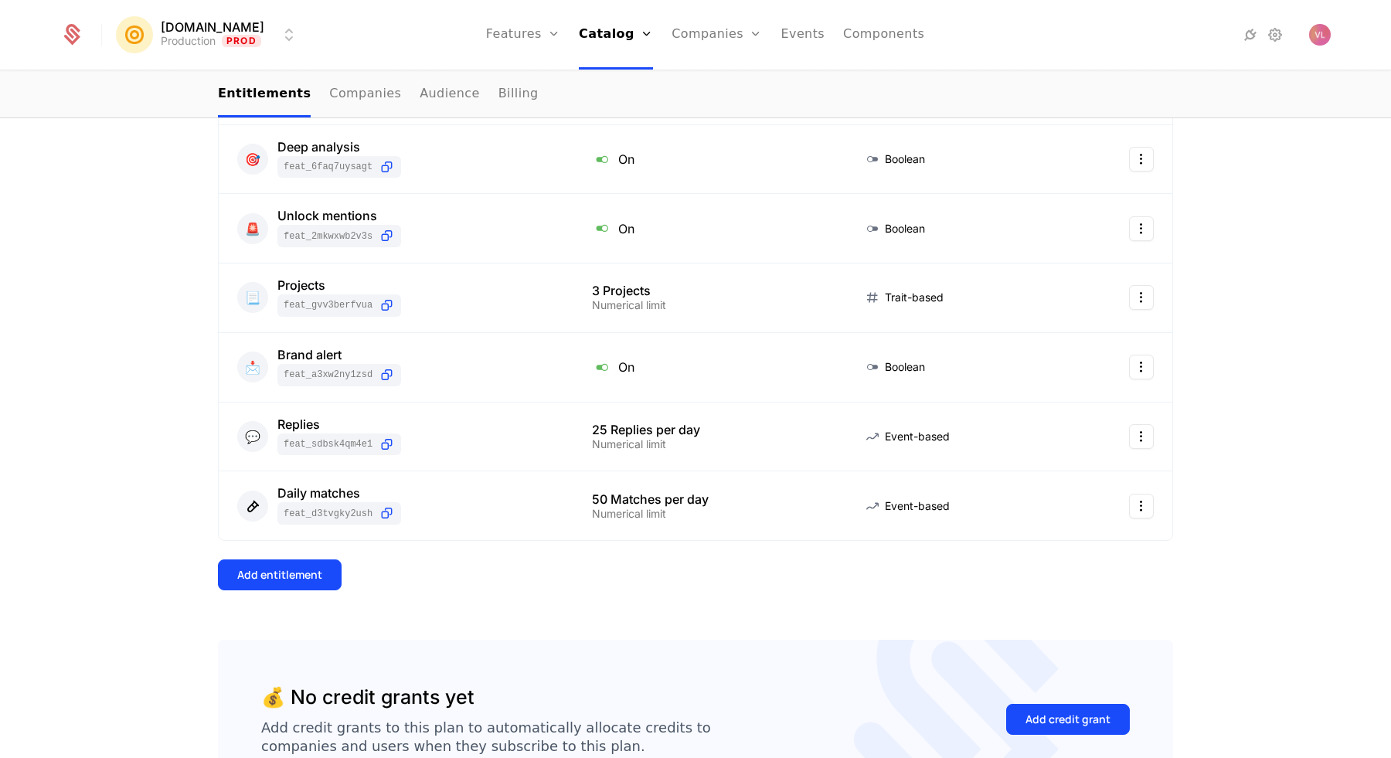
click at [309, 569] on div "Add entitlement" at bounding box center [279, 574] width 85 height 15
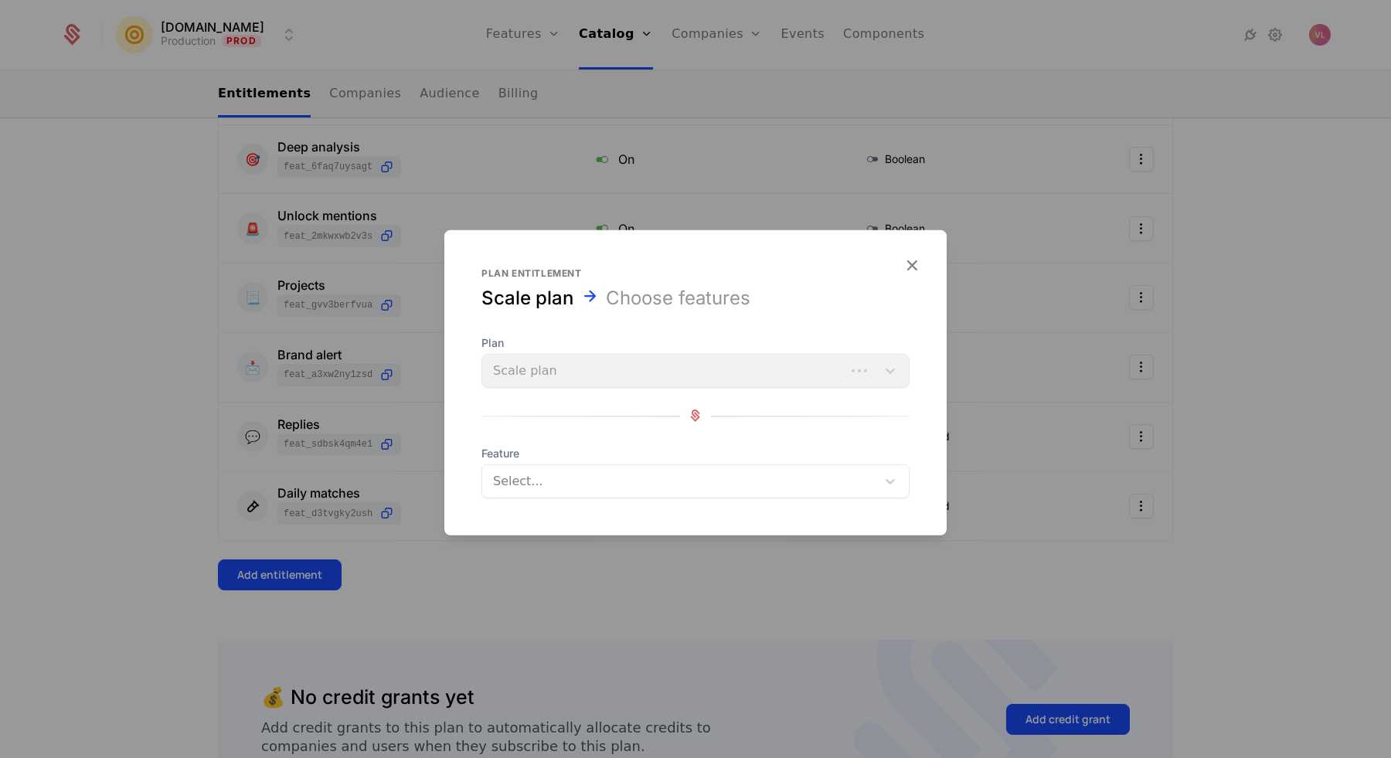
click at [546, 472] on div at bounding box center [680, 481] width 376 height 22
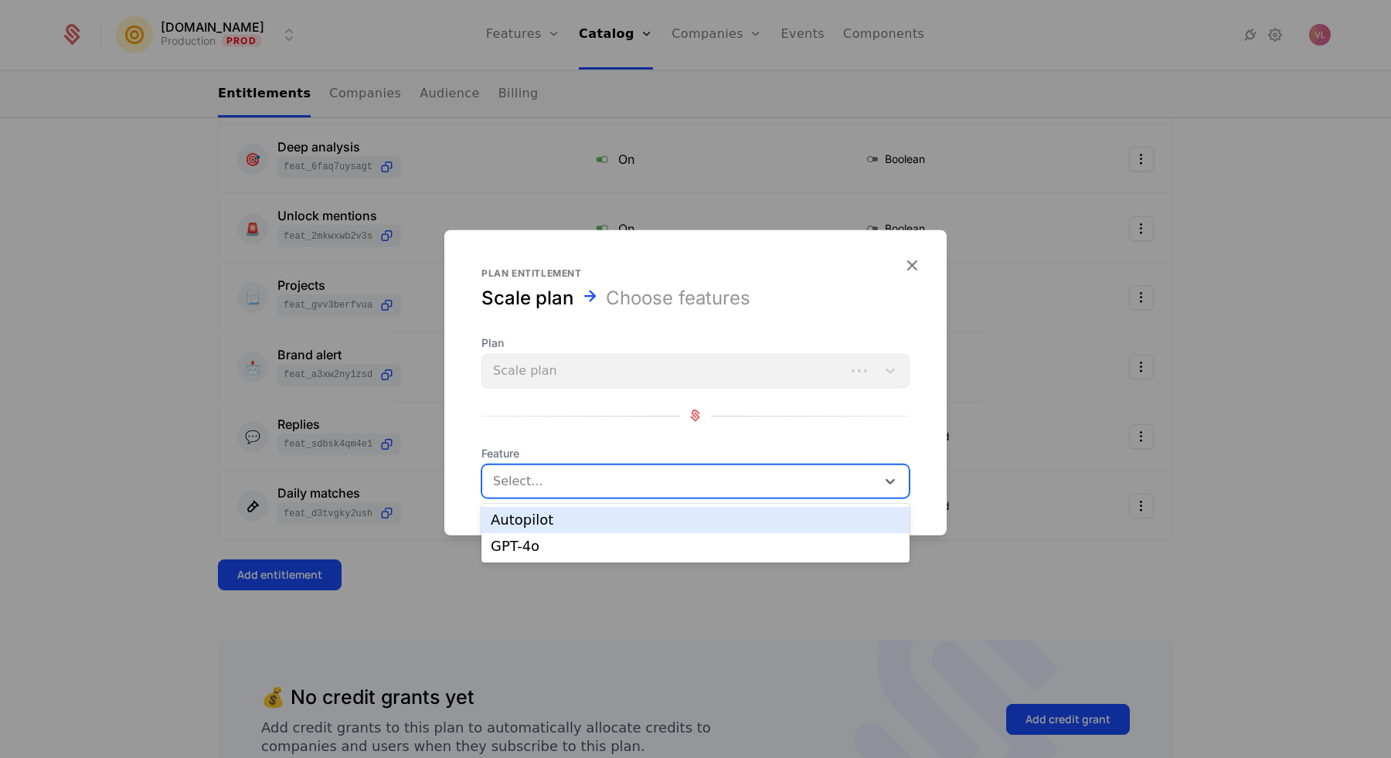
click at [540, 520] on div "Autopilot" at bounding box center [696, 520] width 410 height 14
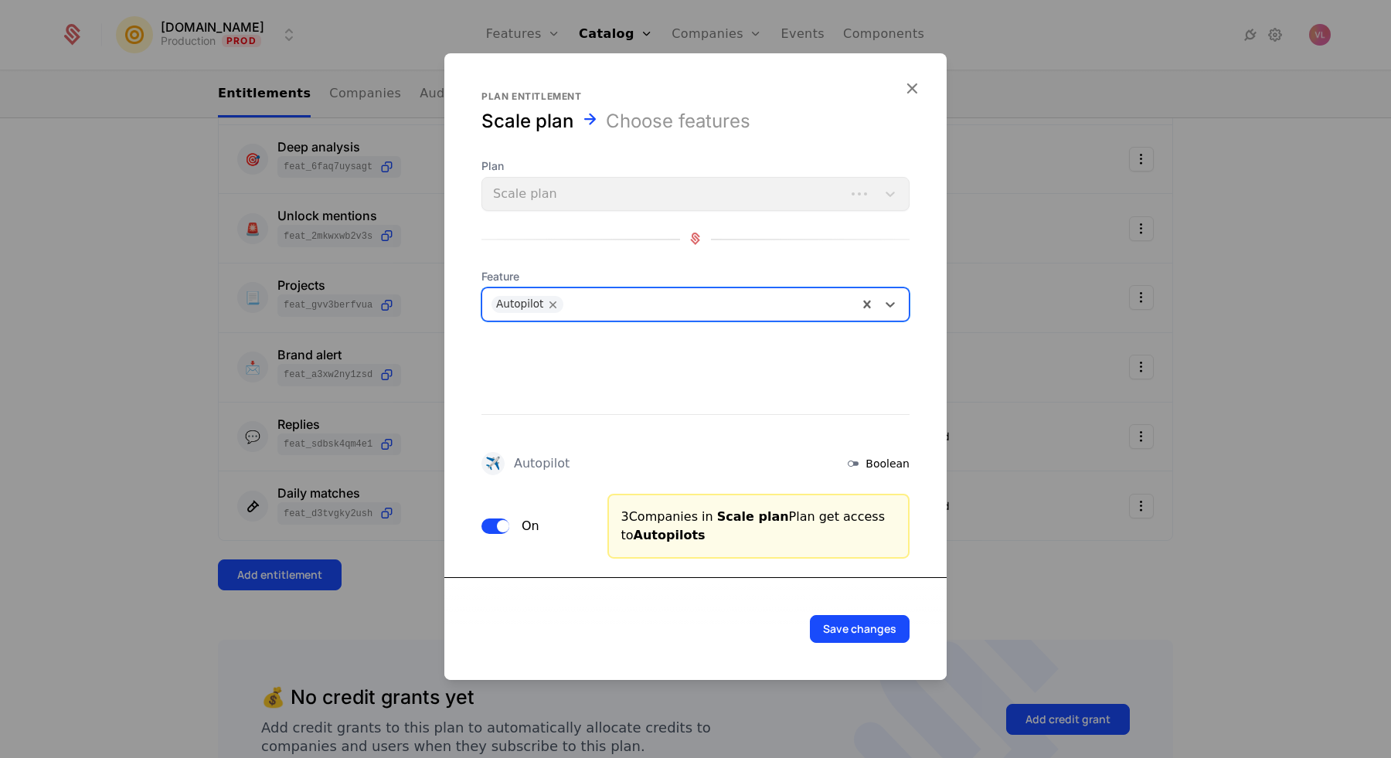
click at [497, 524] on span "button" at bounding box center [503, 525] width 12 height 12
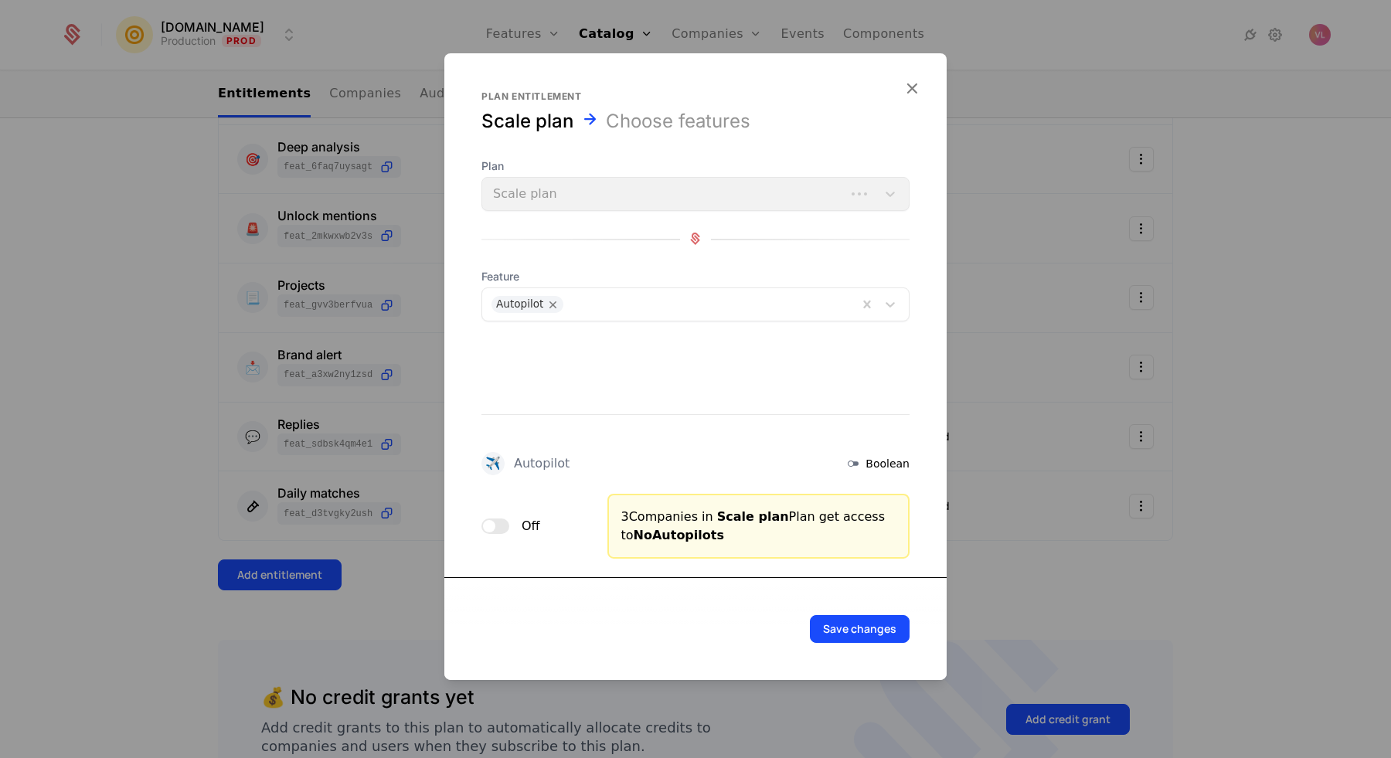
click at [880, 640] on button "Save changes" at bounding box center [860, 629] width 100 height 28
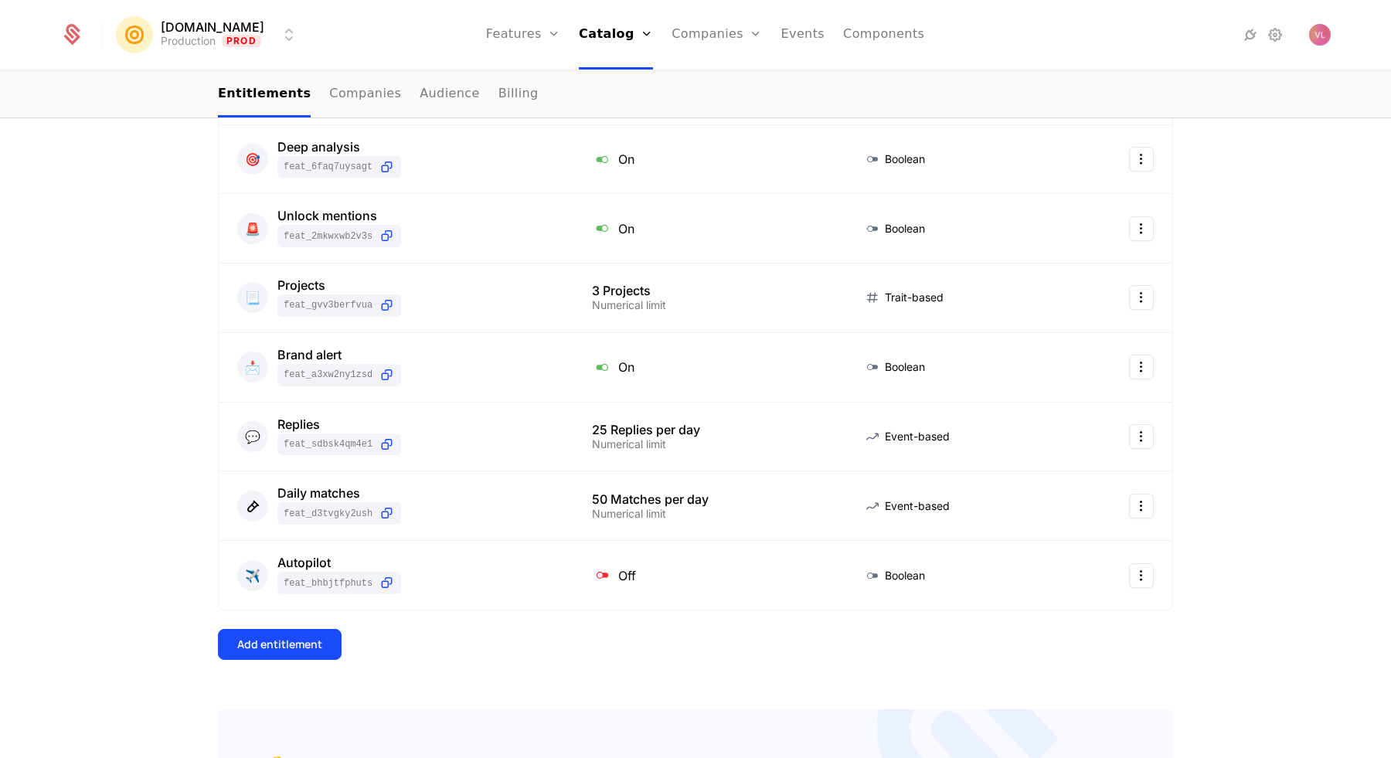
click at [624, 153] on link "Configuration" at bounding box center [638, 150] width 80 height 12
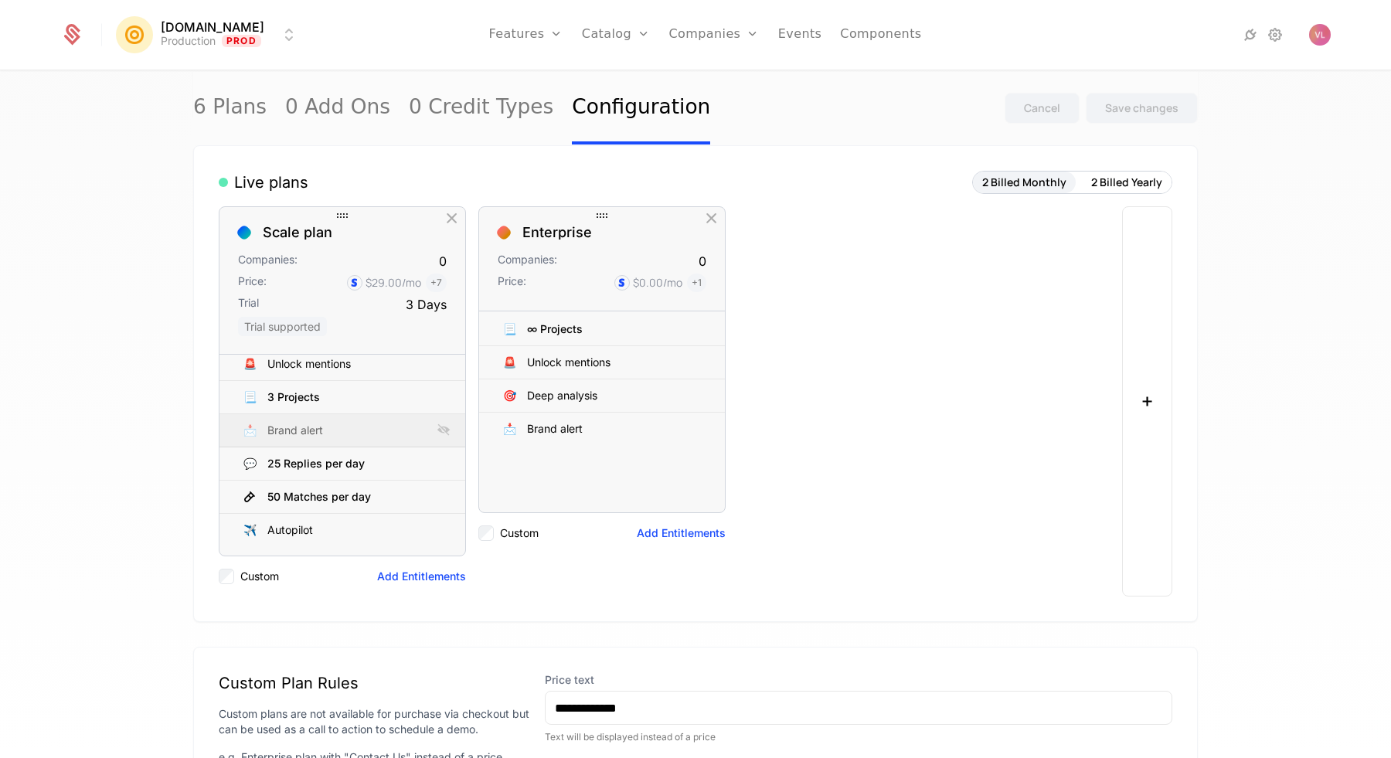
scroll to position [42, 0]
click at [441, 531] on icon at bounding box center [443, 529] width 19 height 19
drag, startPoint x: 233, startPoint y: 529, endPoint x: 234, endPoint y: 456, distance: 72.7
click at [234, 456] on icon at bounding box center [234, 455] width 15 height 15
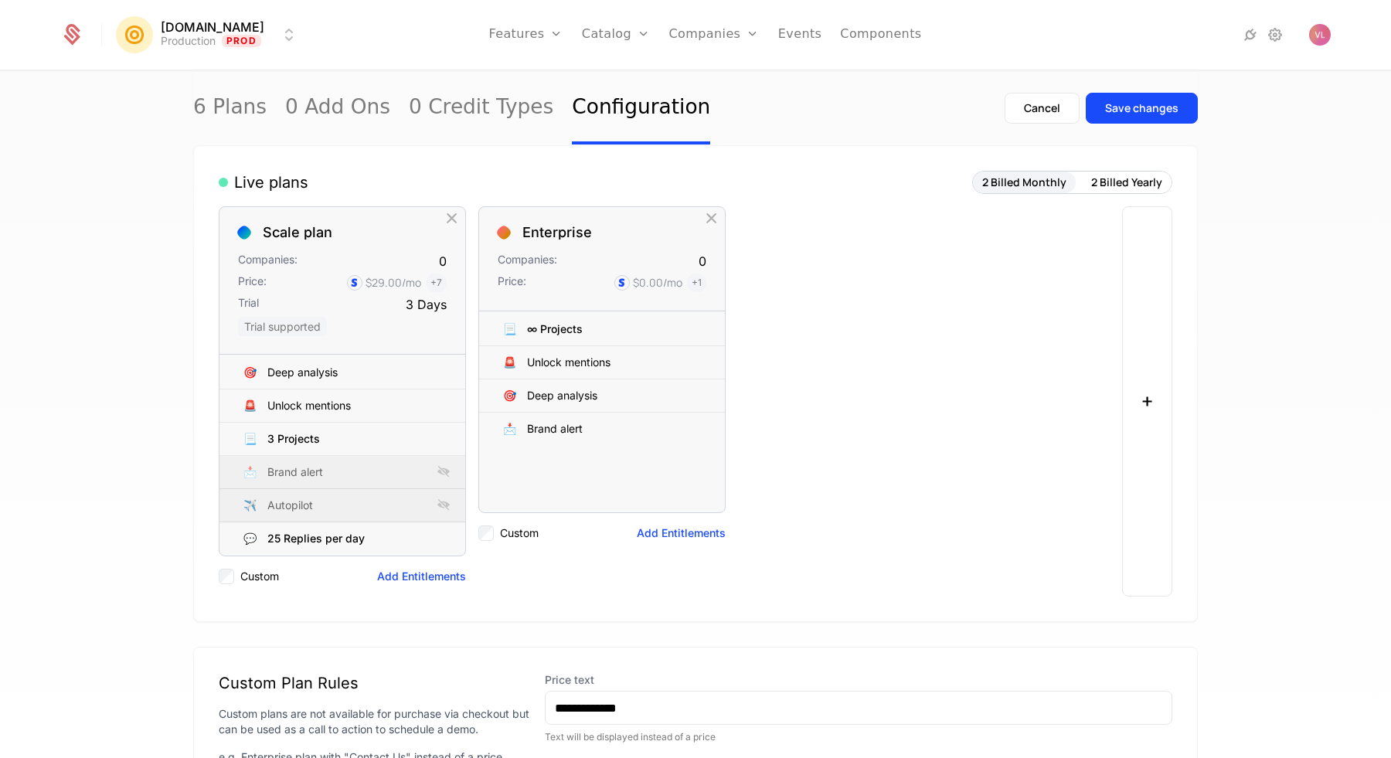
scroll to position [0, 0]
click at [1123, 110] on div "Save changes" at bounding box center [1141, 107] width 73 height 15
click at [689, 47] on link "Companies" at bounding box center [714, 35] width 90 height 70
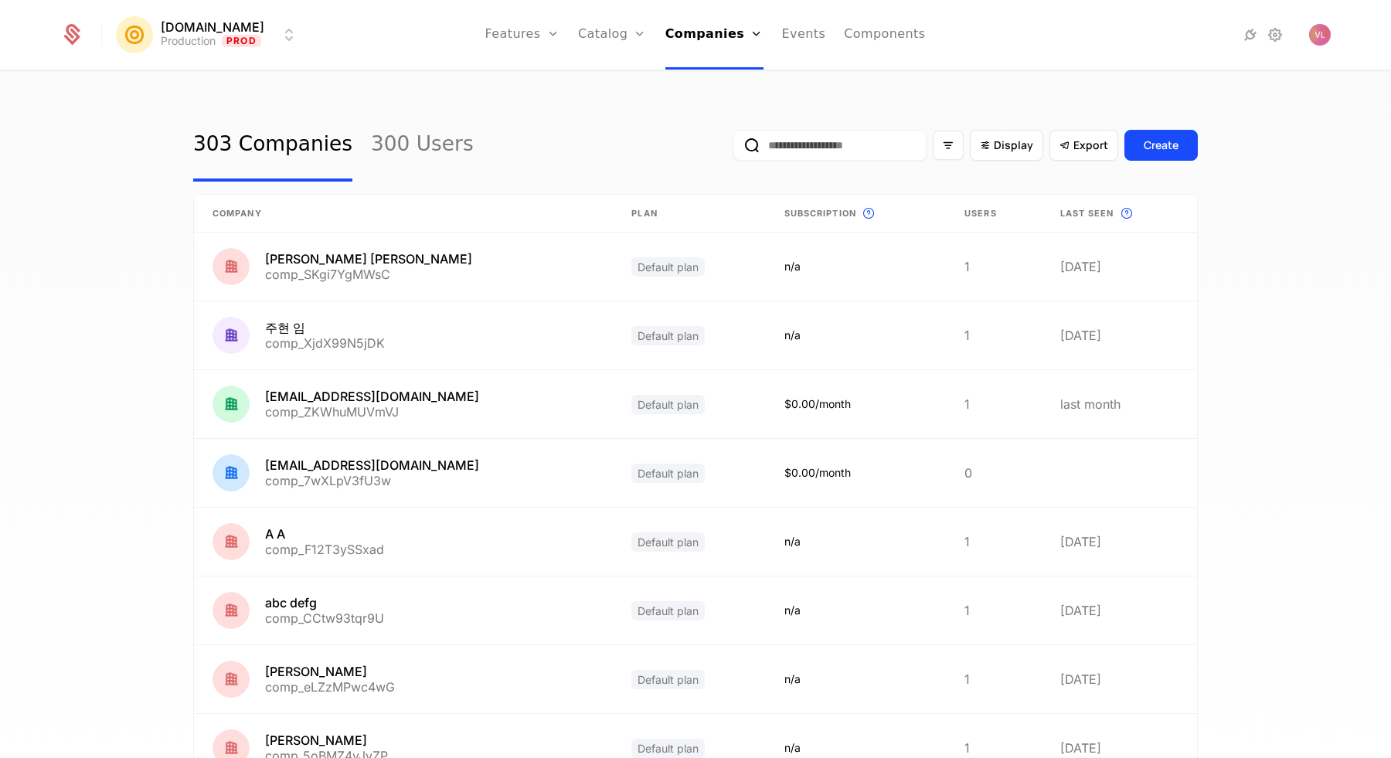
click at [778, 139] on input "email" at bounding box center [830, 145] width 193 height 31
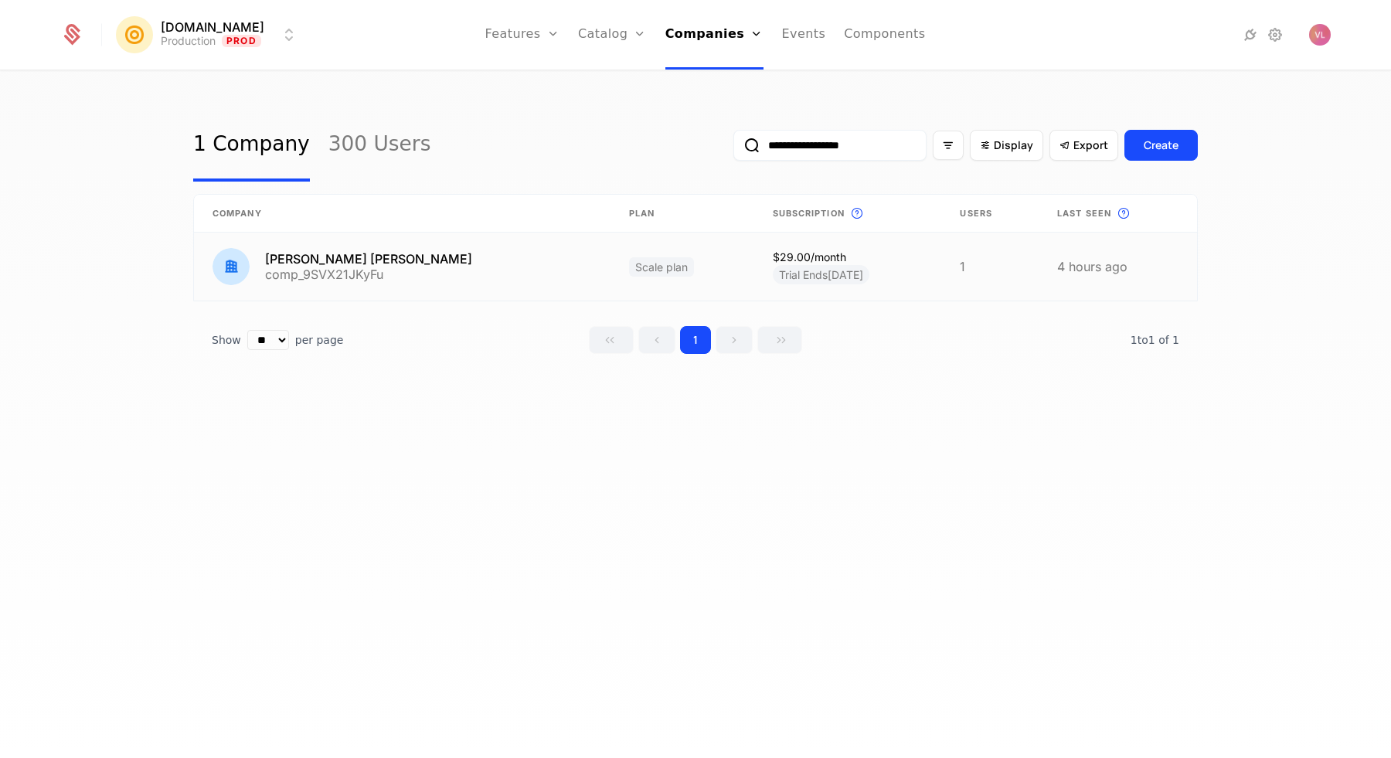
type input "**********"
click at [448, 266] on link at bounding box center [402, 267] width 417 height 68
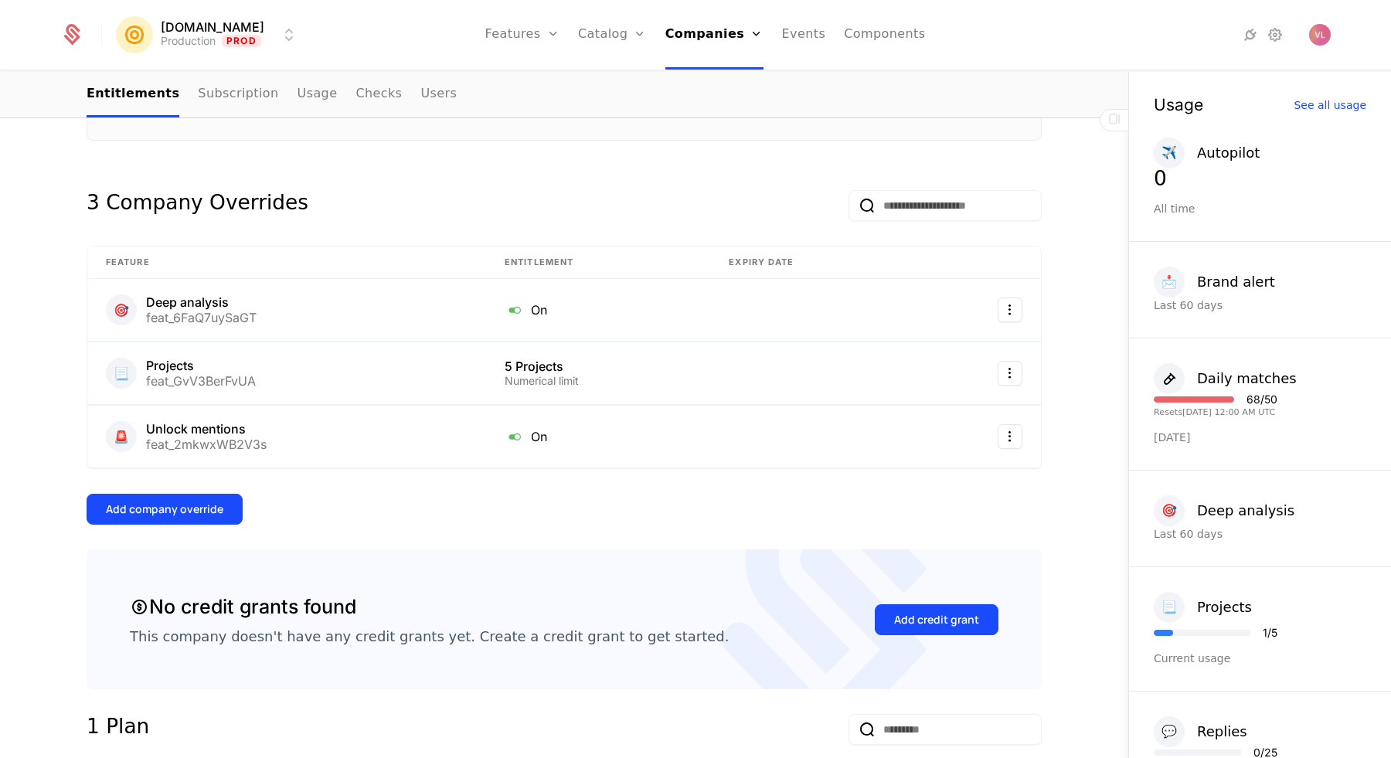
scroll to position [315, 0]
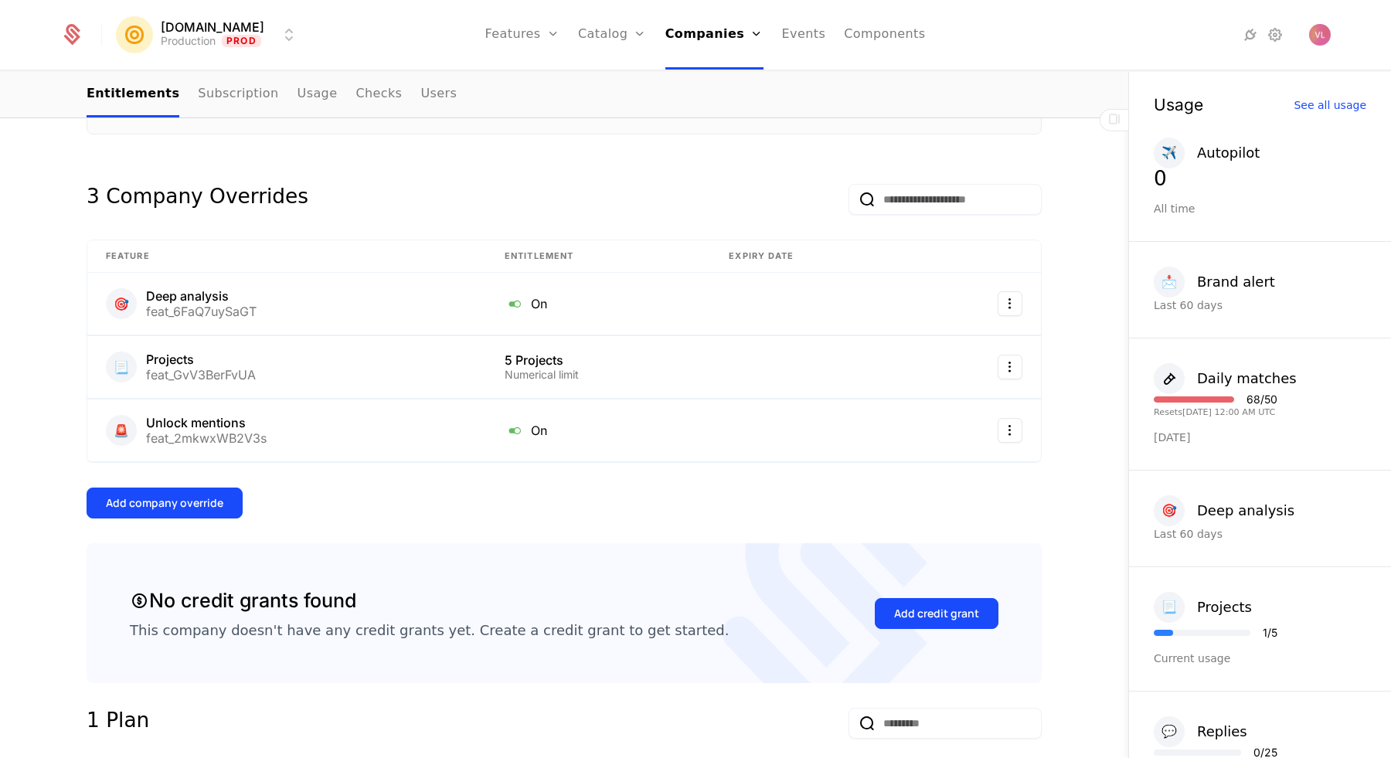
click at [180, 494] on button "Add company override" at bounding box center [165, 503] width 156 height 31
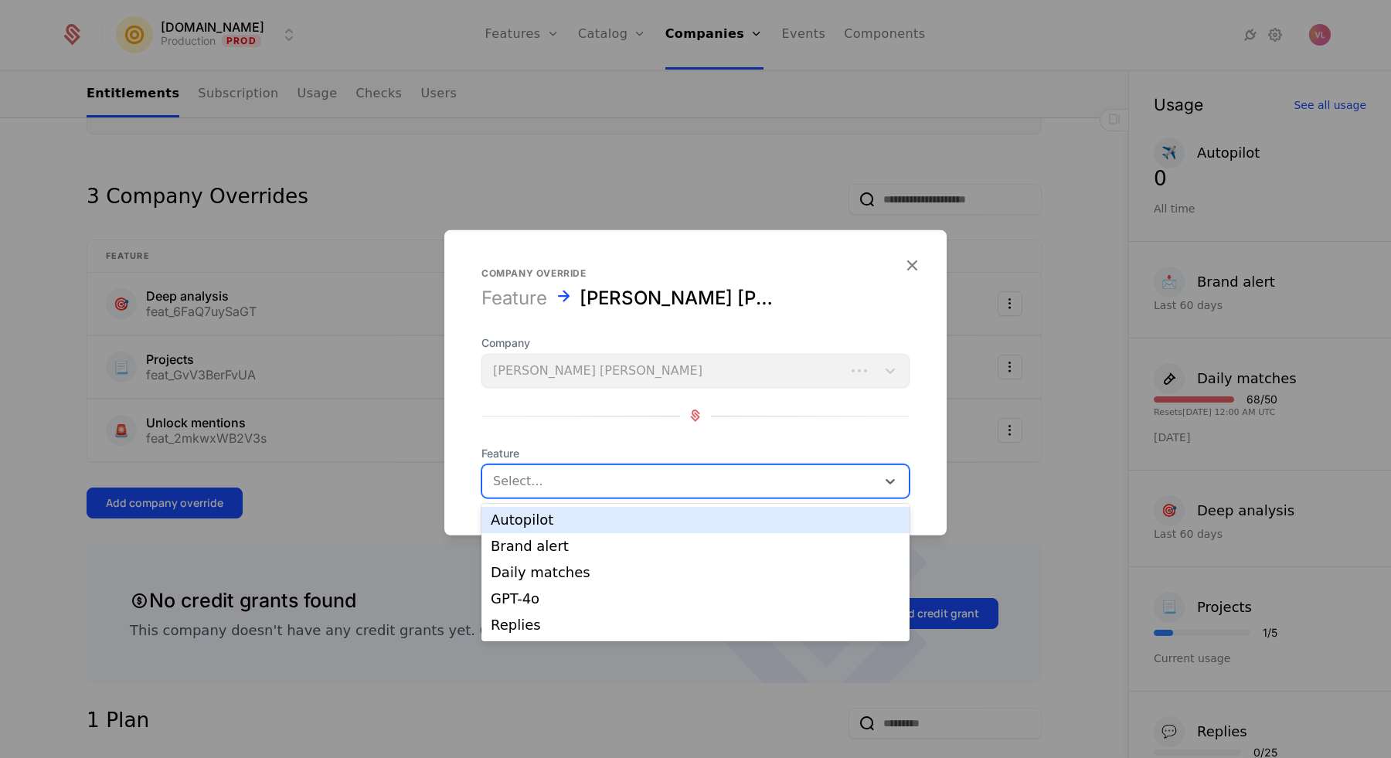
click at [539, 473] on div at bounding box center [679, 481] width 373 height 22
click at [535, 514] on div "Autopilot" at bounding box center [696, 520] width 410 height 14
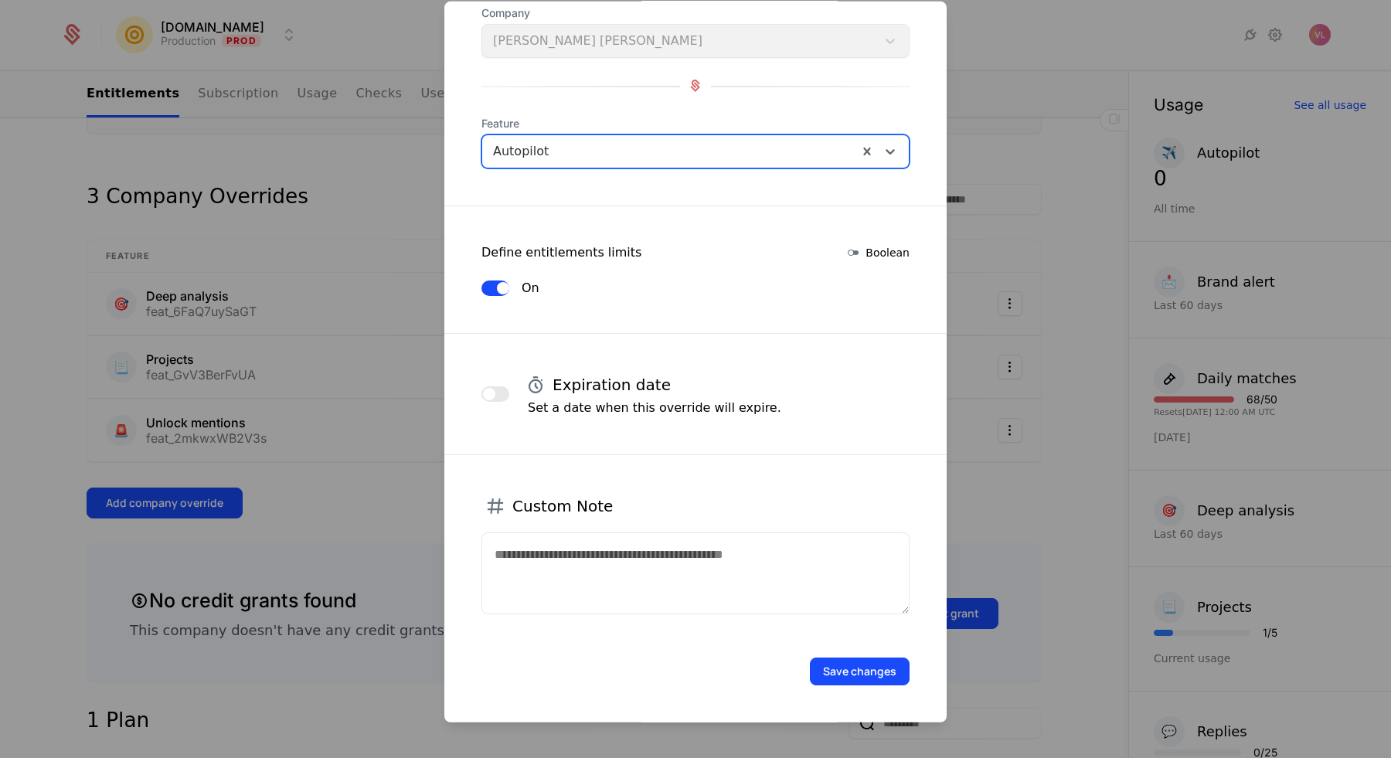
scroll to position [100, 0]
click at [595, 582] on textarea at bounding box center [696, 574] width 428 height 82
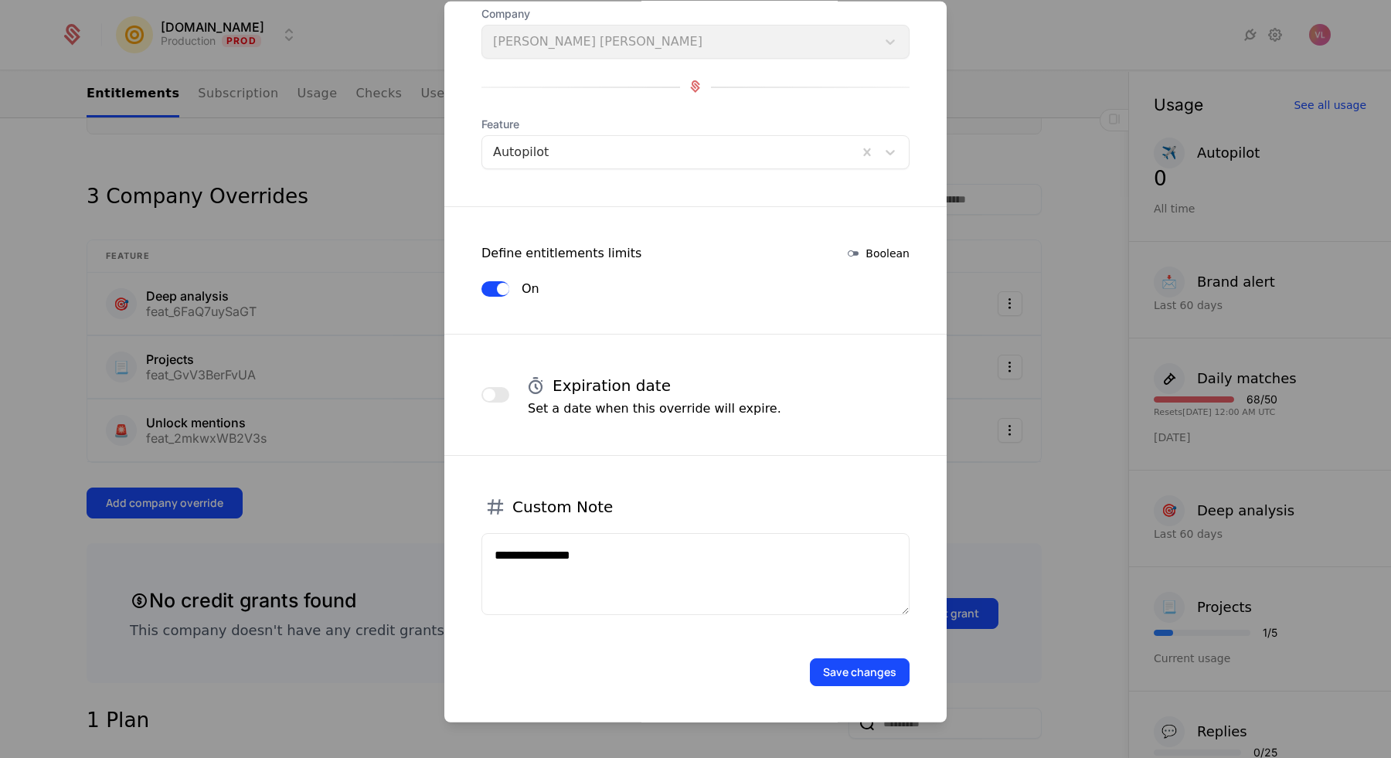
type textarea "**********"
click at [880, 671] on button "Save changes" at bounding box center [860, 672] width 100 height 28
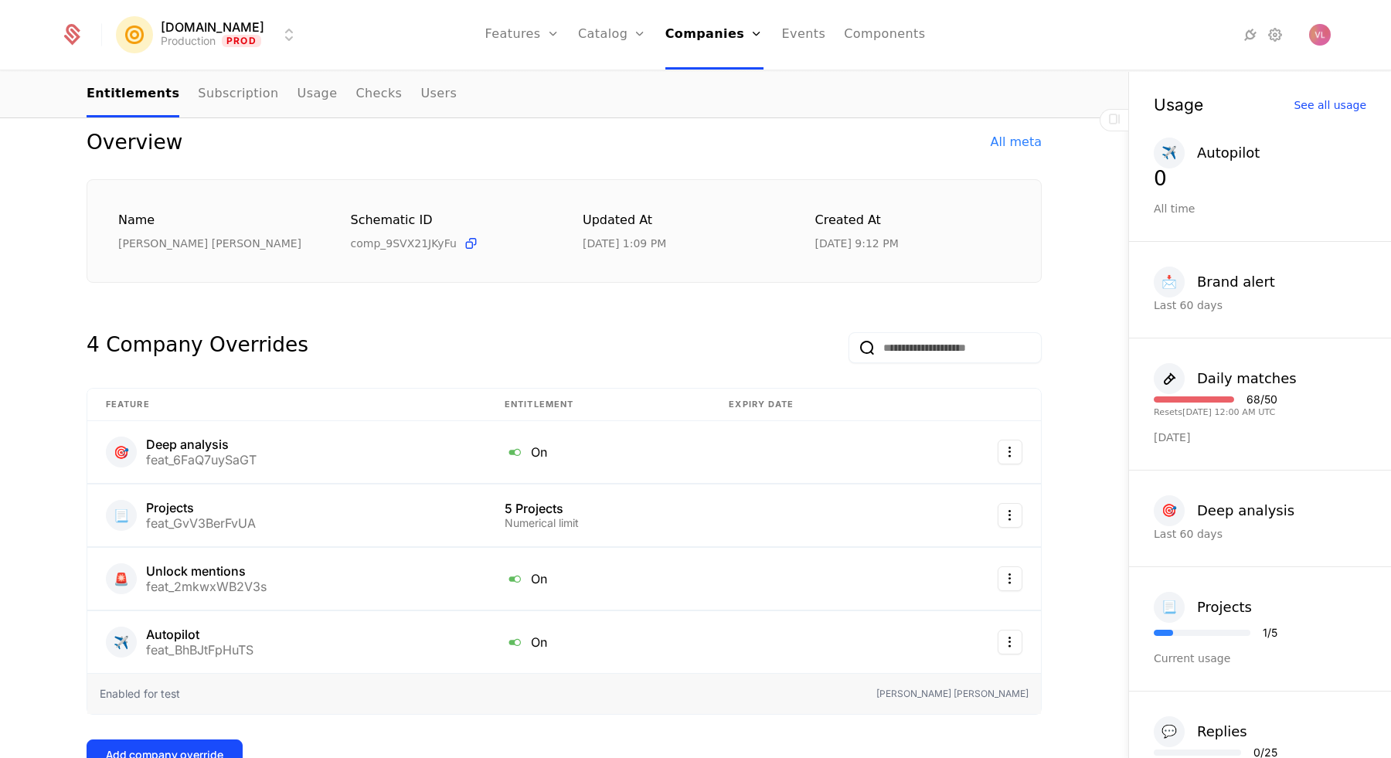
scroll to position [260, 0]
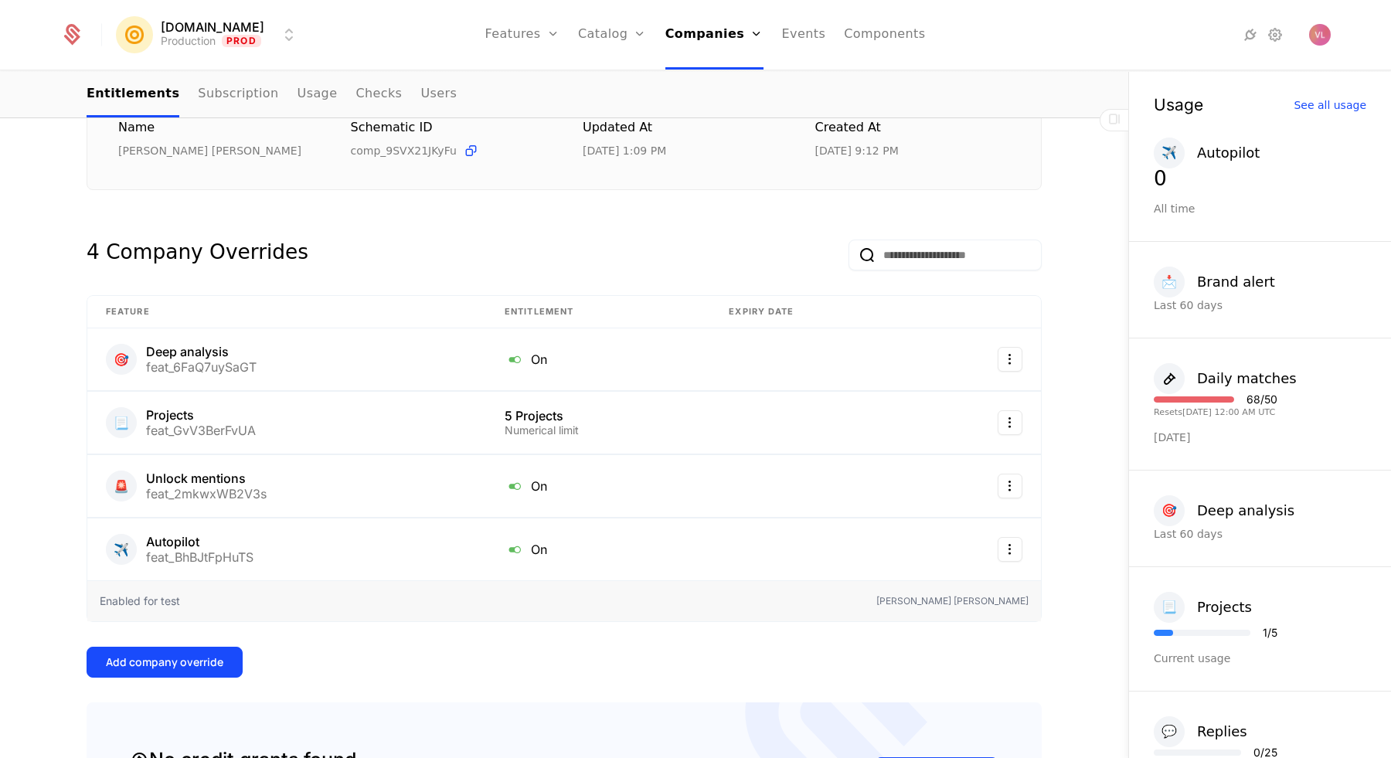
click at [183, 661] on div "Add company override" at bounding box center [164, 662] width 117 height 15
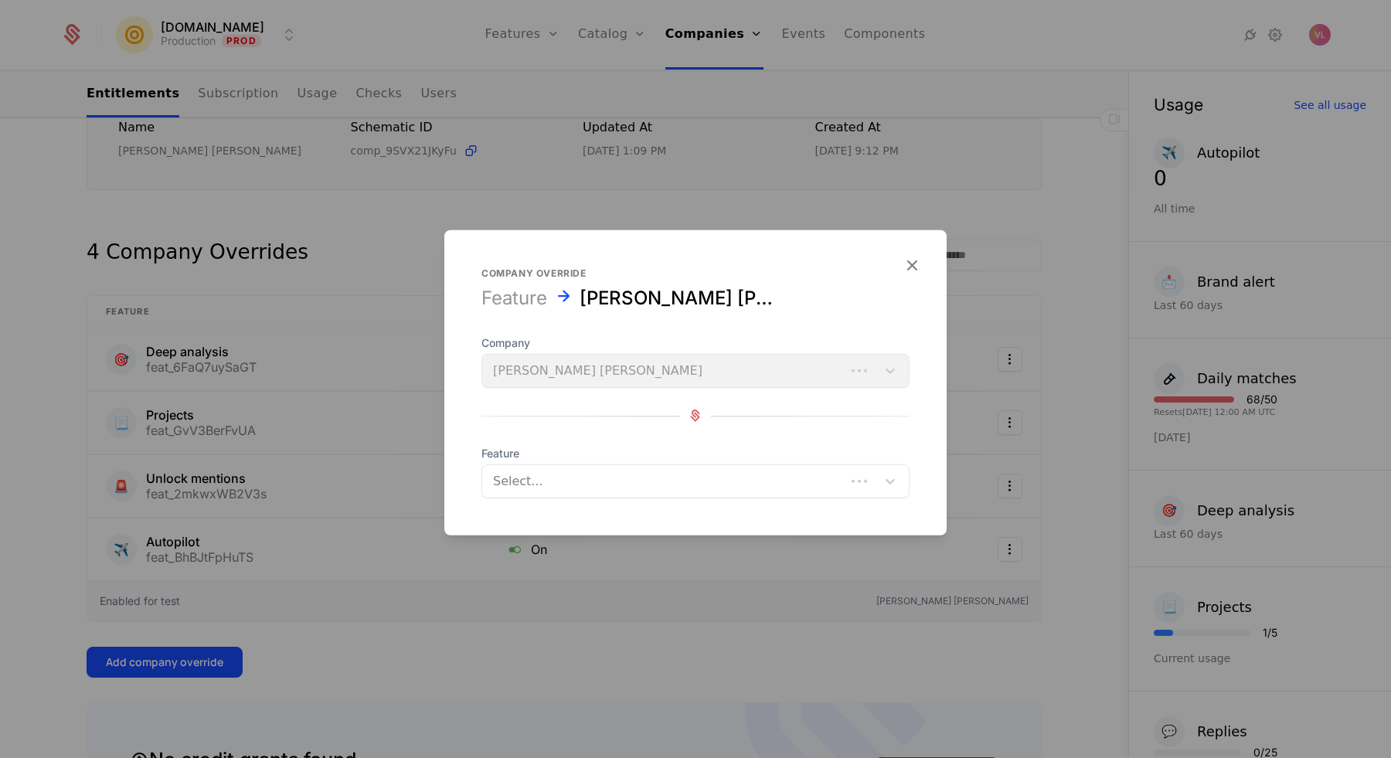
click at [526, 492] on div "Select..." at bounding box center [663, 481] width 363 height 28
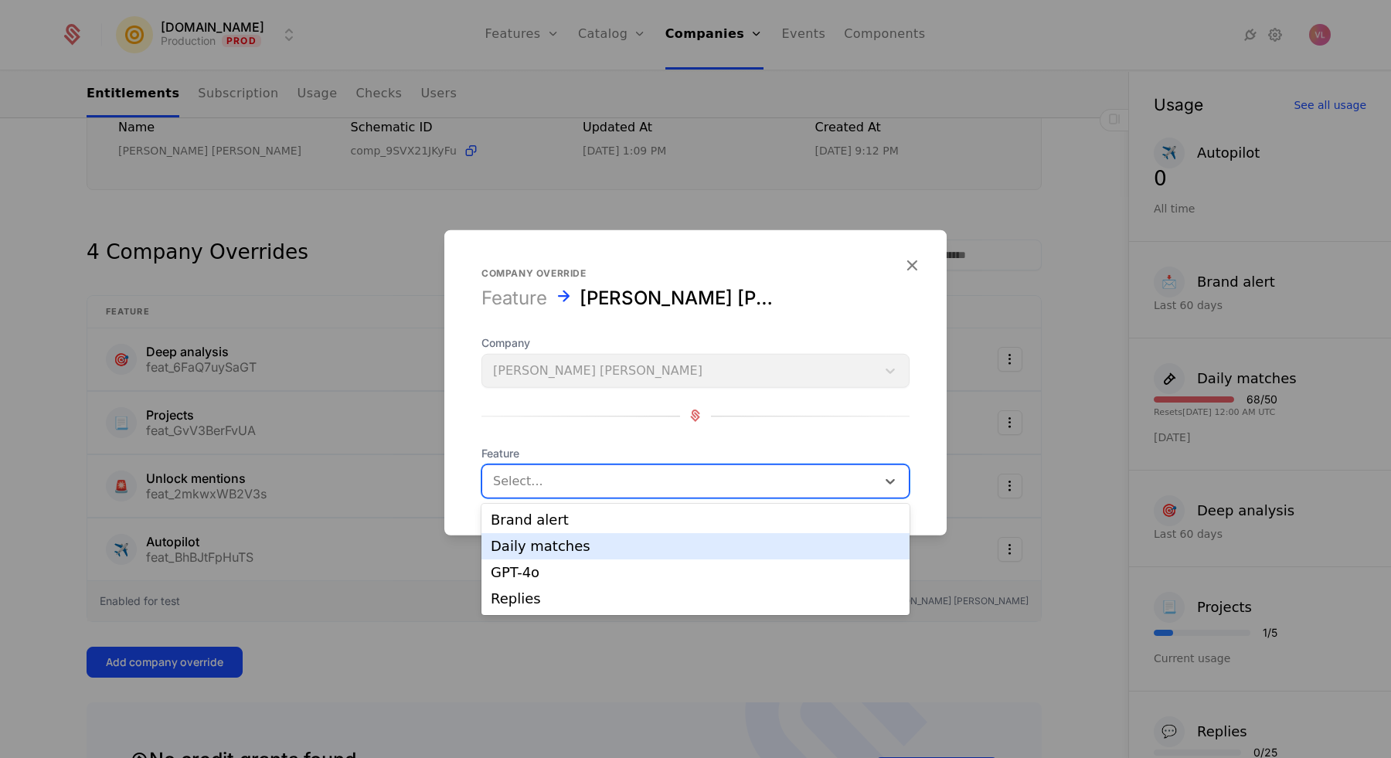
click at [554, 546] on div "Daily matches" at bounding box center [696, 547] width 410 height 14
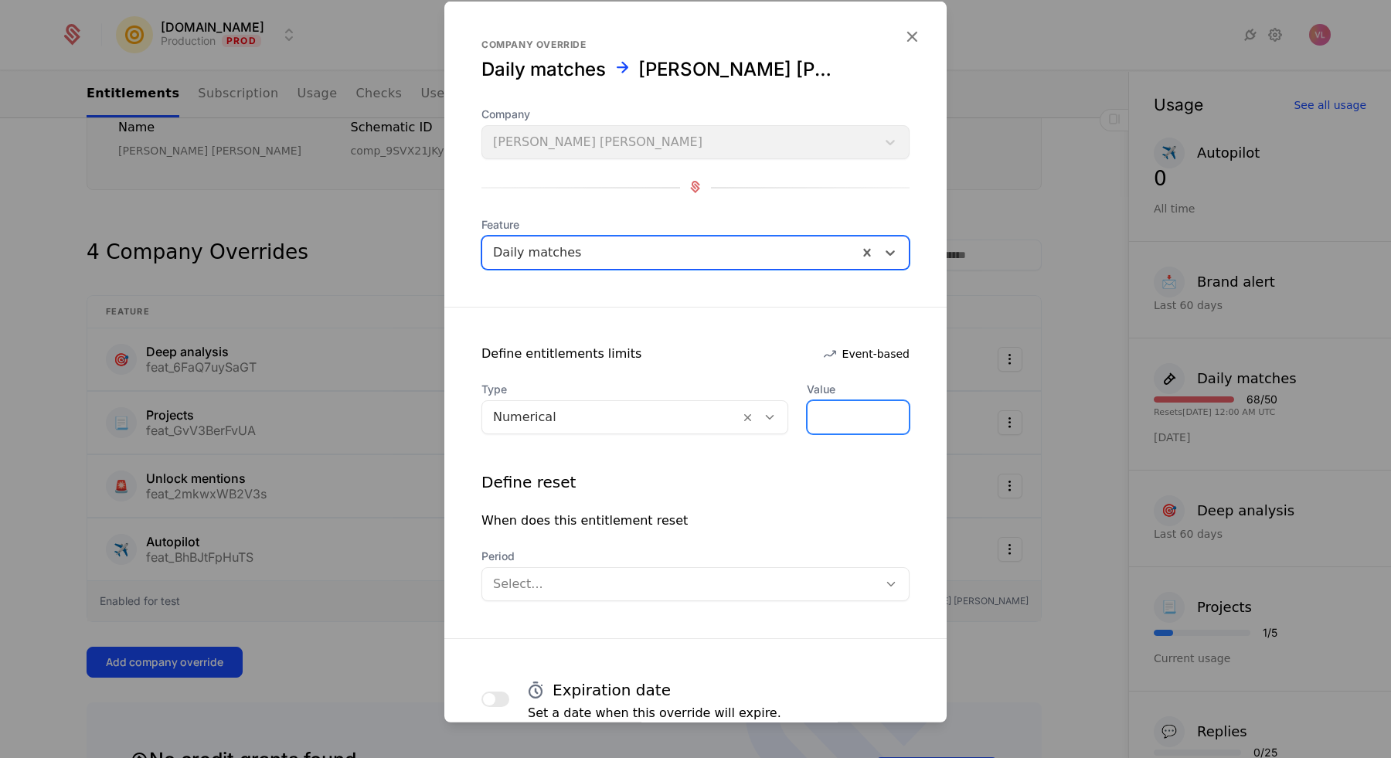
click at [826, 416] on input "*" at bounding box center [858, 416] width 101 height 32
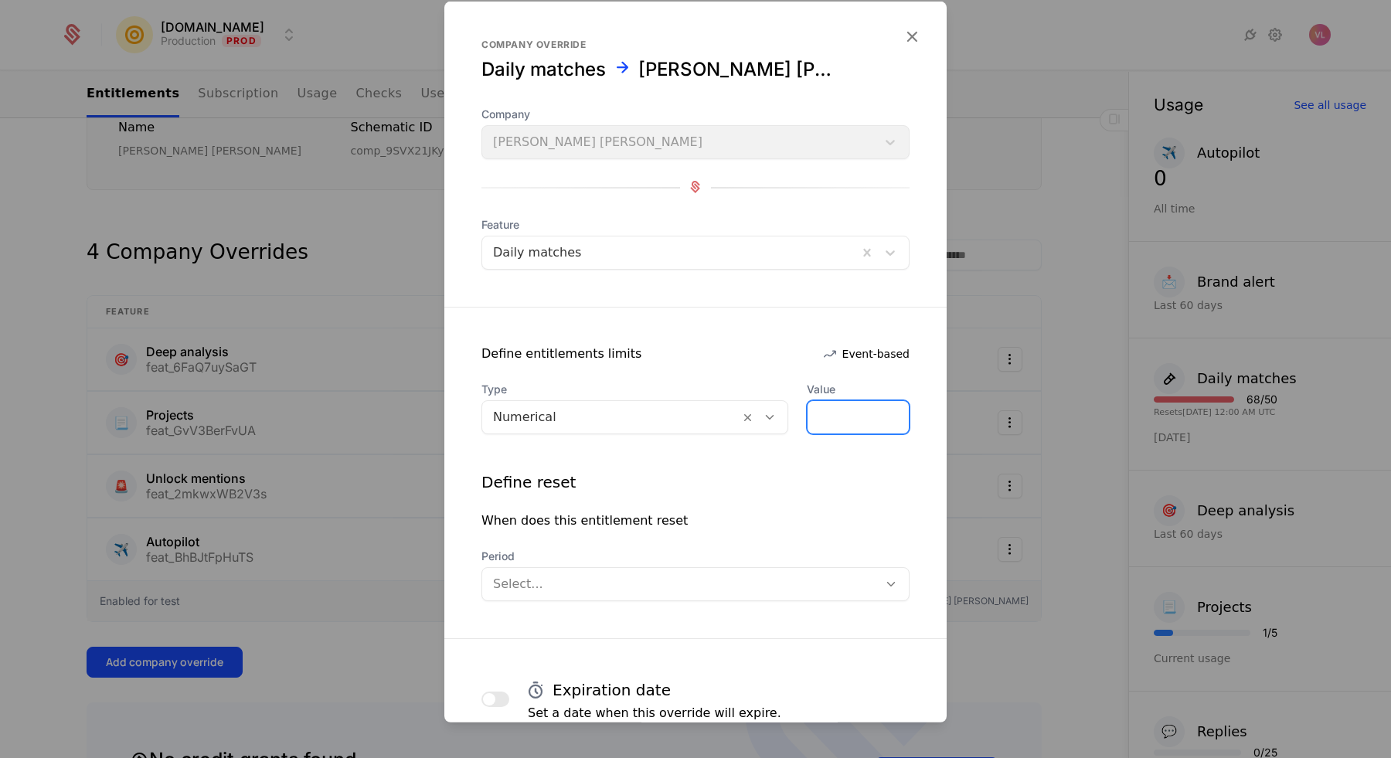
type input "***"
click at [753, 346] on div "Define entitlements limits Event-based" at bounding box center [695, 353] width 502 height 19
click at [576, 584] on div at bounding box center [680, 584] width 374 height 22
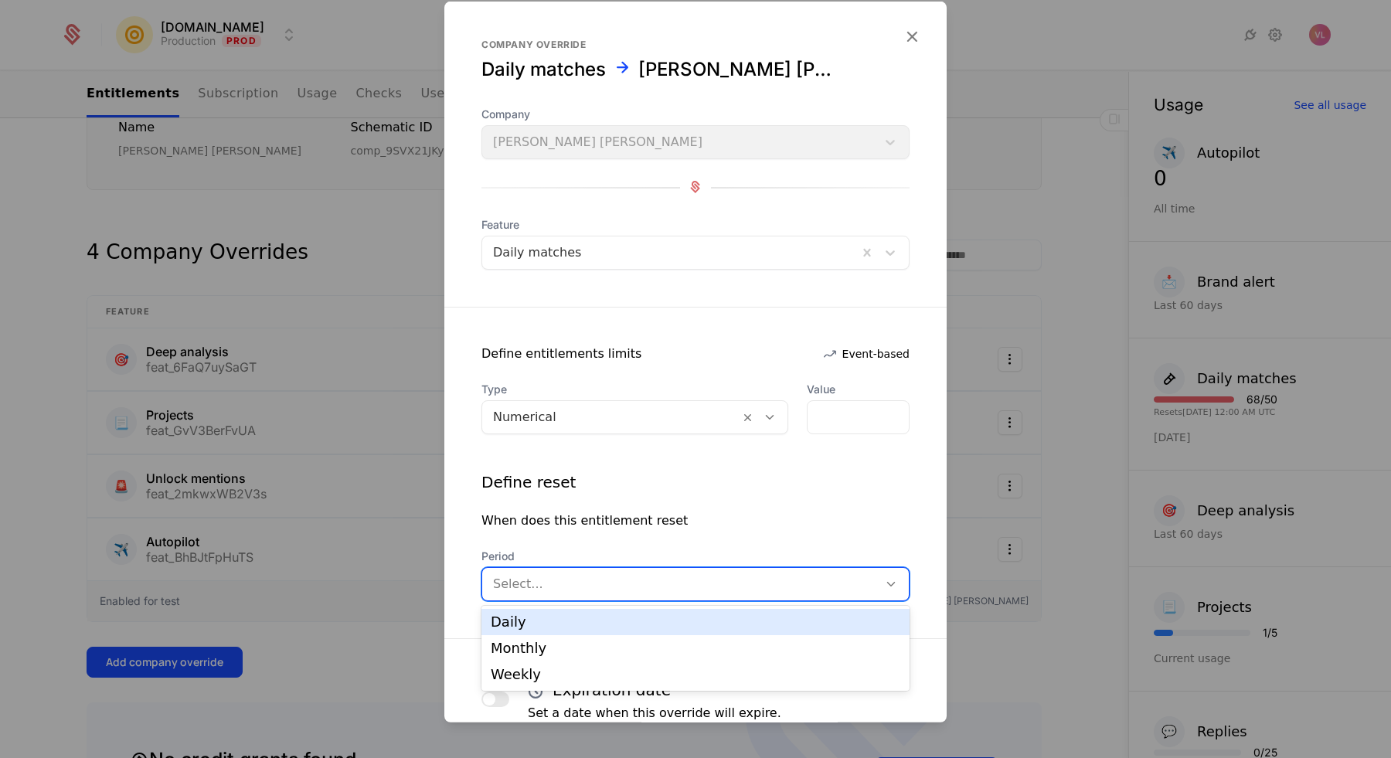
click at [550, 617] on div "Daily" at bounding box center [696, 622] width 410 height 14
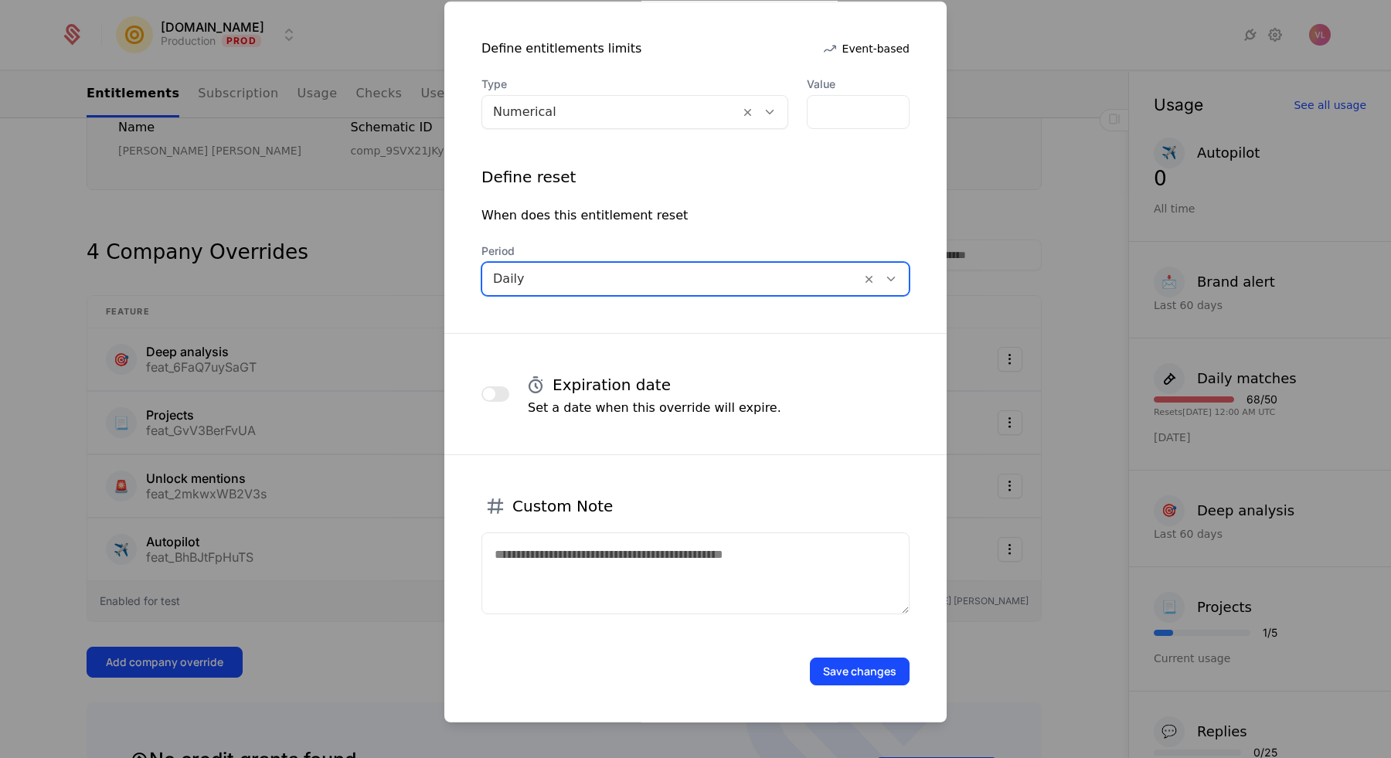
click at [663, 575] on textarea at bounding box center [696, 573] width 428 height 82
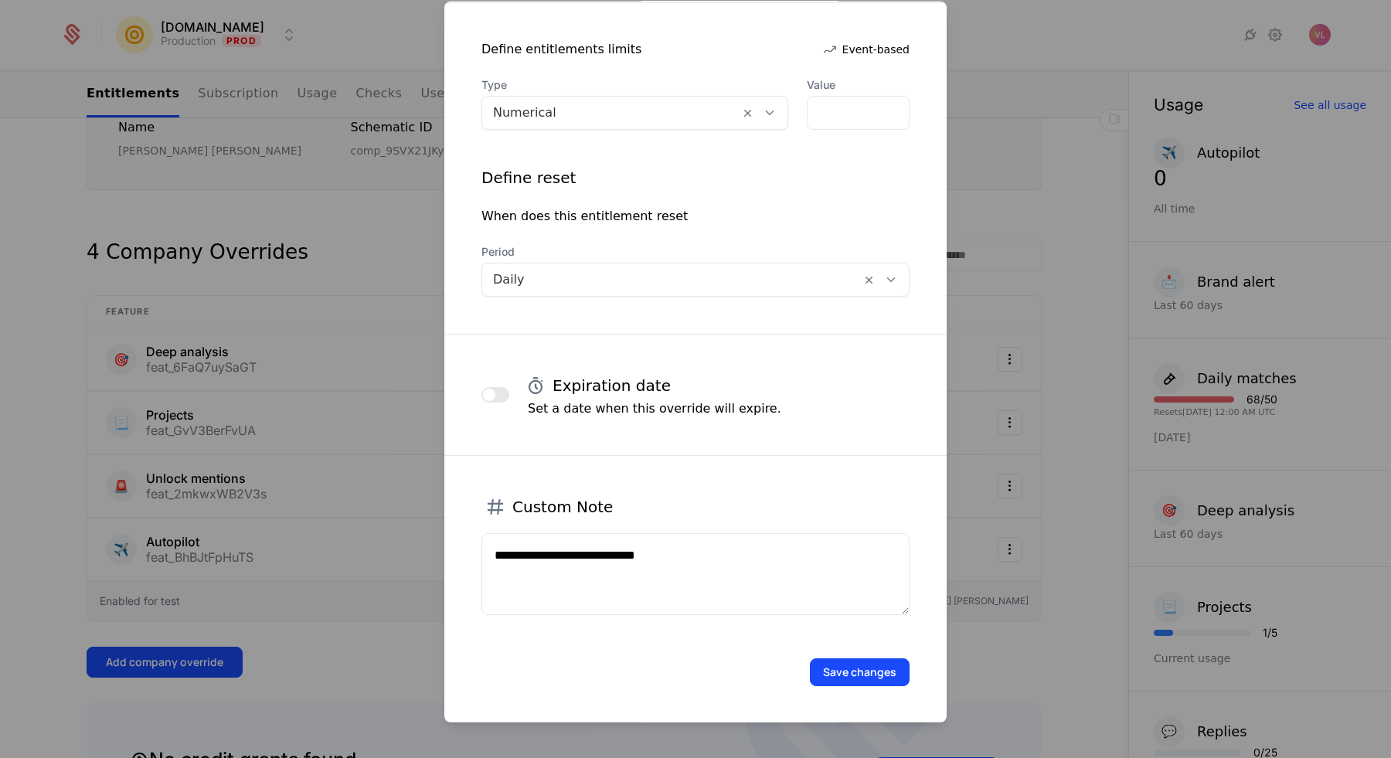
type textarea "**********"
click at [849, 667] on button "Save changes" at bounding box center [860, 672] width 100 height 28
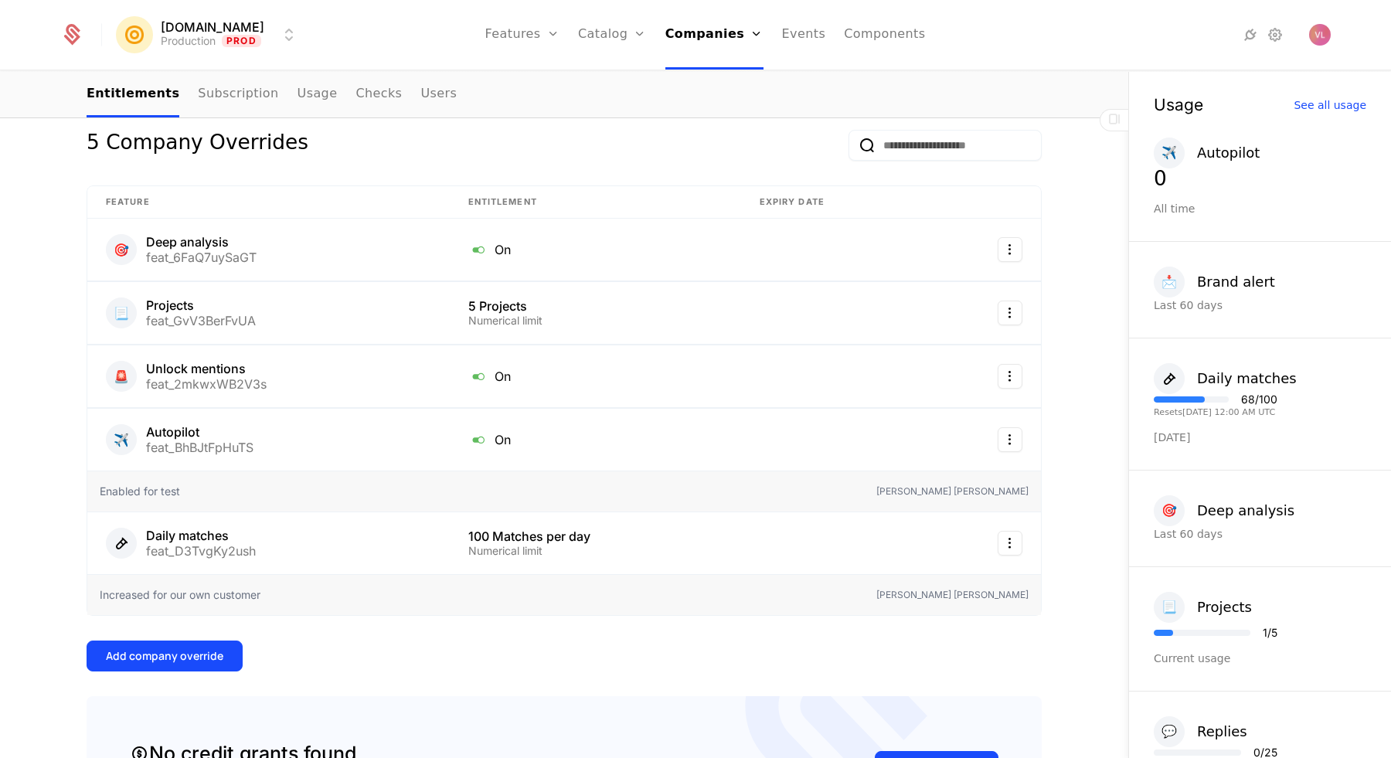
scroll to position [371, 0]
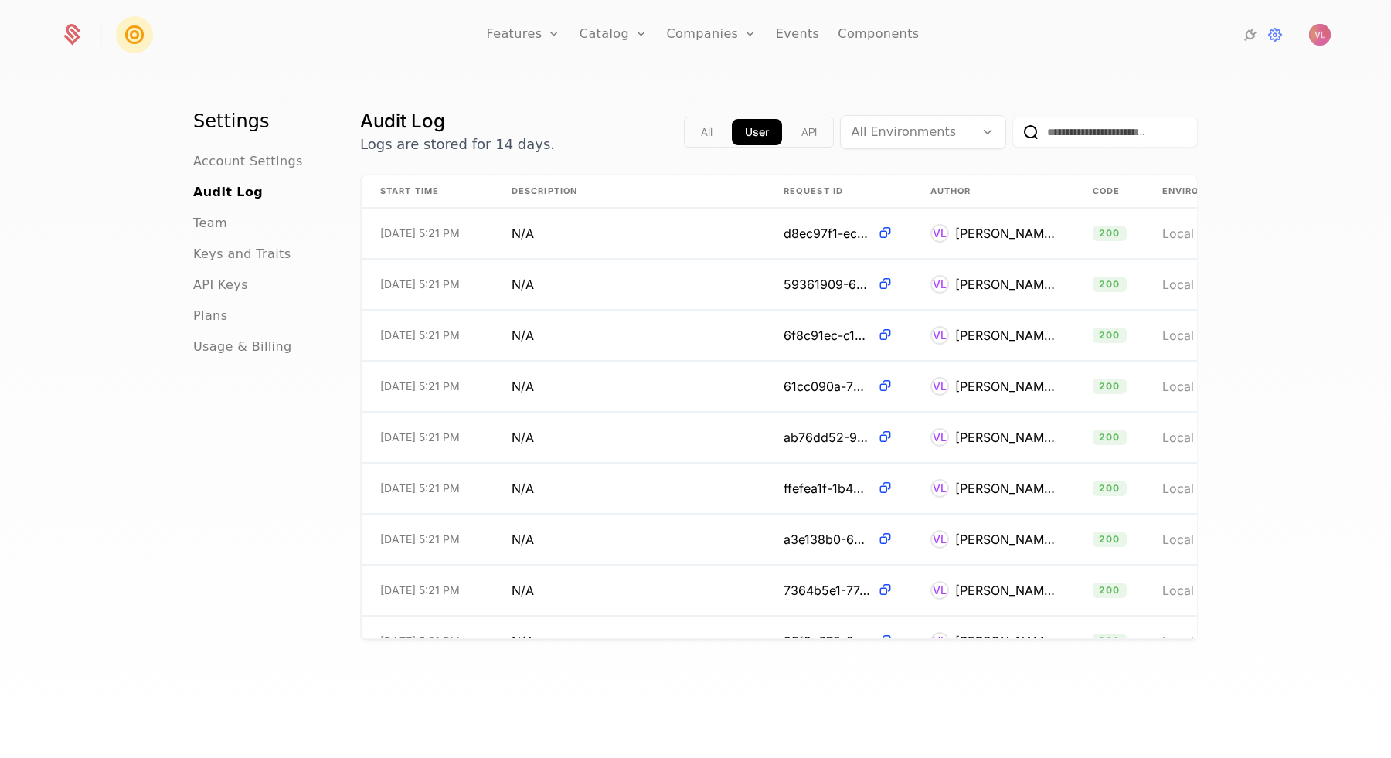
click at [232, 286] on span "API Keys" at bounding box center [220, 285] width 55 height 19
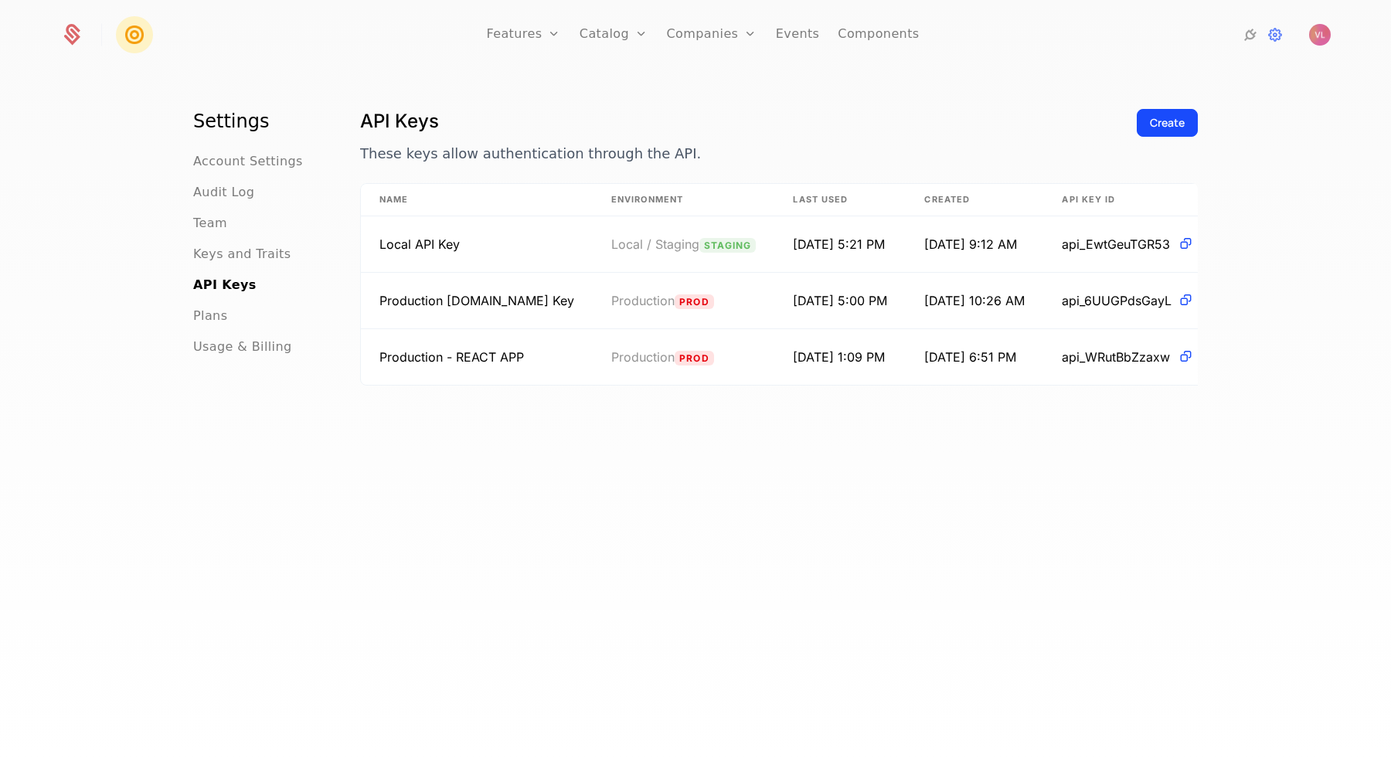
click at [1175, 117] on div "Create" at bounding box center [1167, 122] width 35 height 15
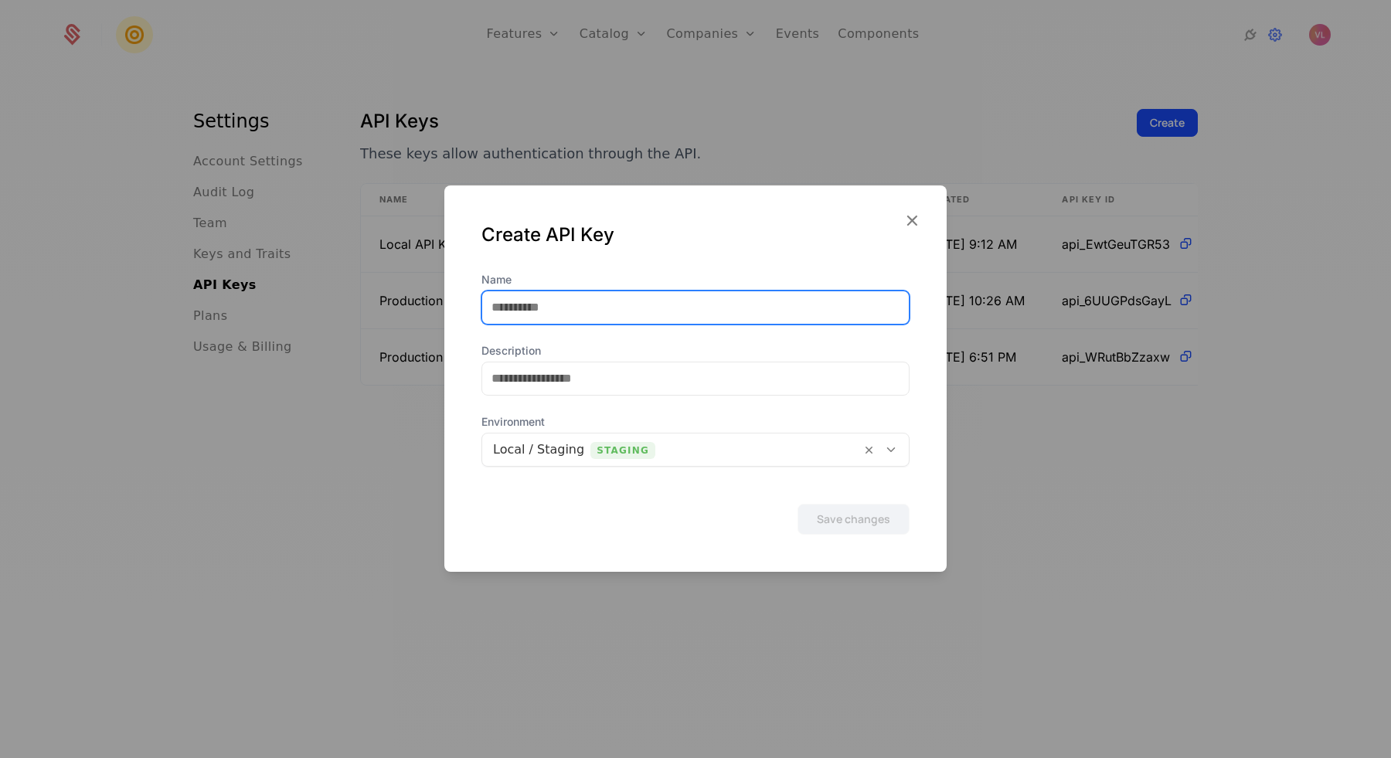
click at [650, 308] on input "Name" at bounding box center [695, 307] width 427 height 32
type input "*********"
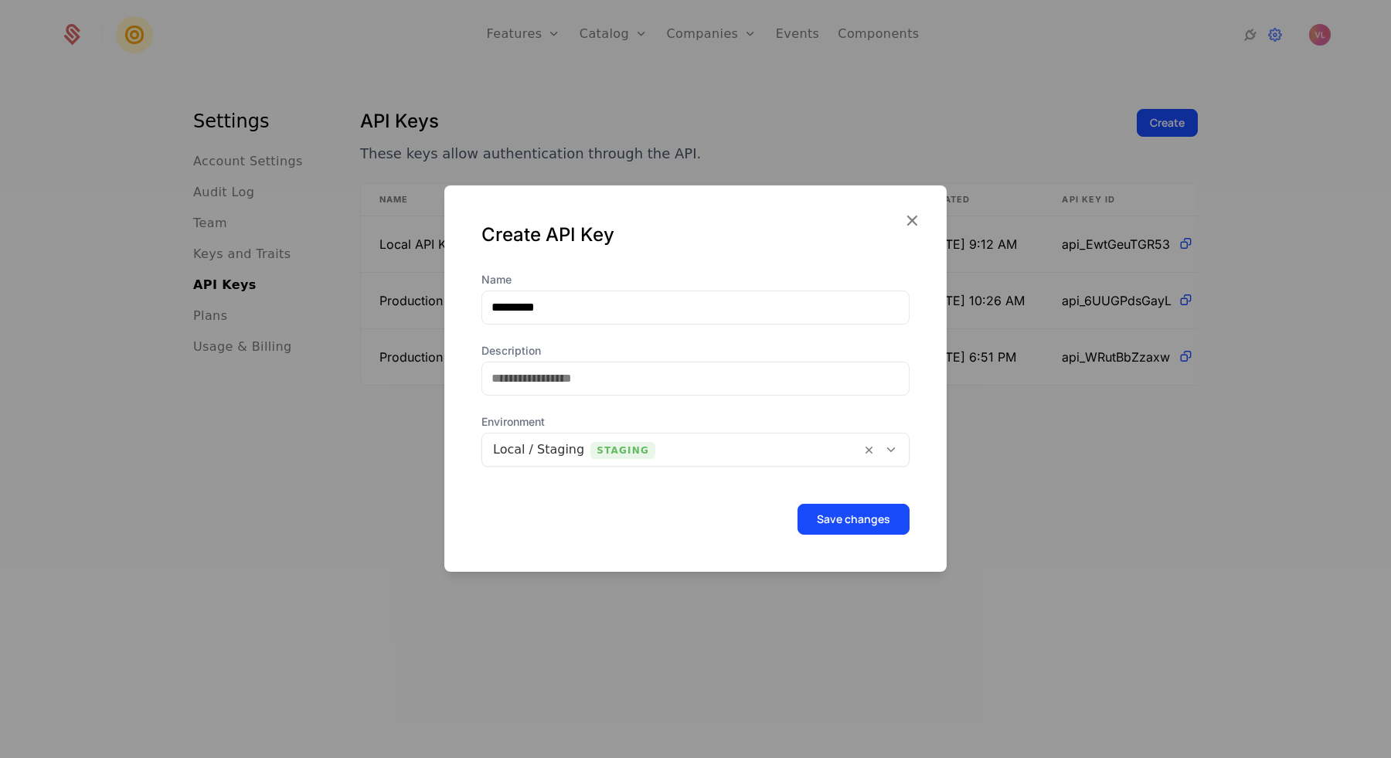
click at [860, 526] on button "Save changes" at bounding box center [854, 519] width 112 height 31
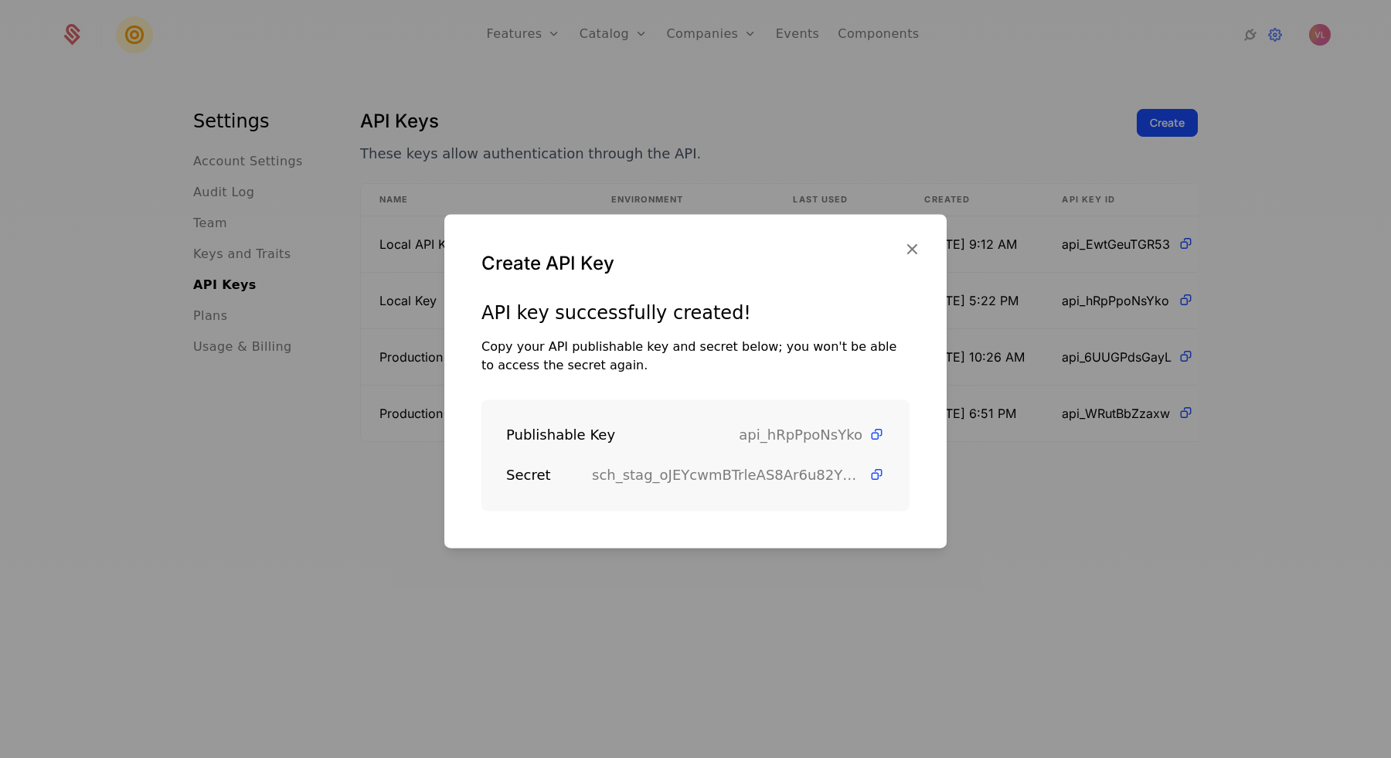
click at [877, 480] on icon at bounding box center [877, 475] width 16 height 16
click at [914, 243] on icon "button" at bounding box center [912, 249] width 20 height 20
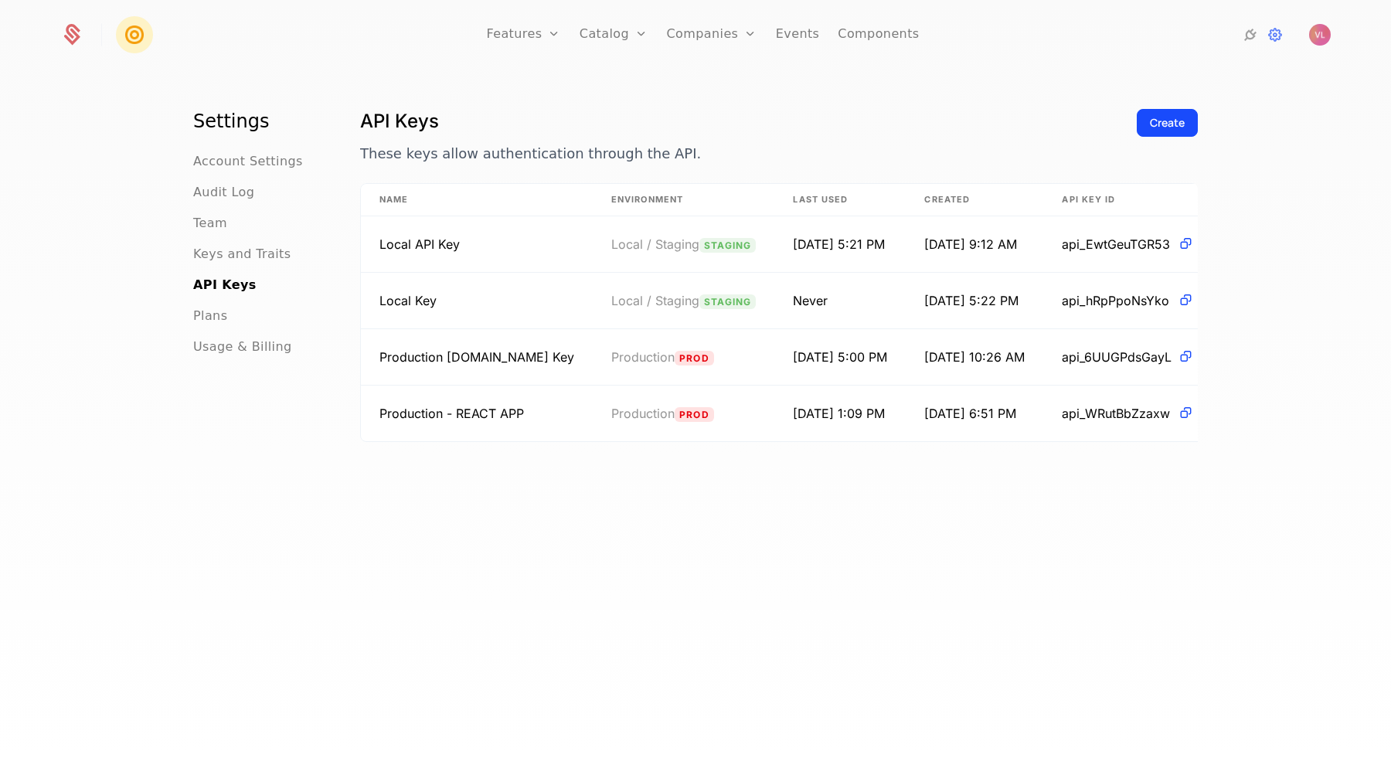
click at [810, 115] on h1 "API Keys" at bounding box center [742, 121] width 764 height 25
click at [707, 29] on link "Companies" at bounding box center [711, 35] width 90 height 70
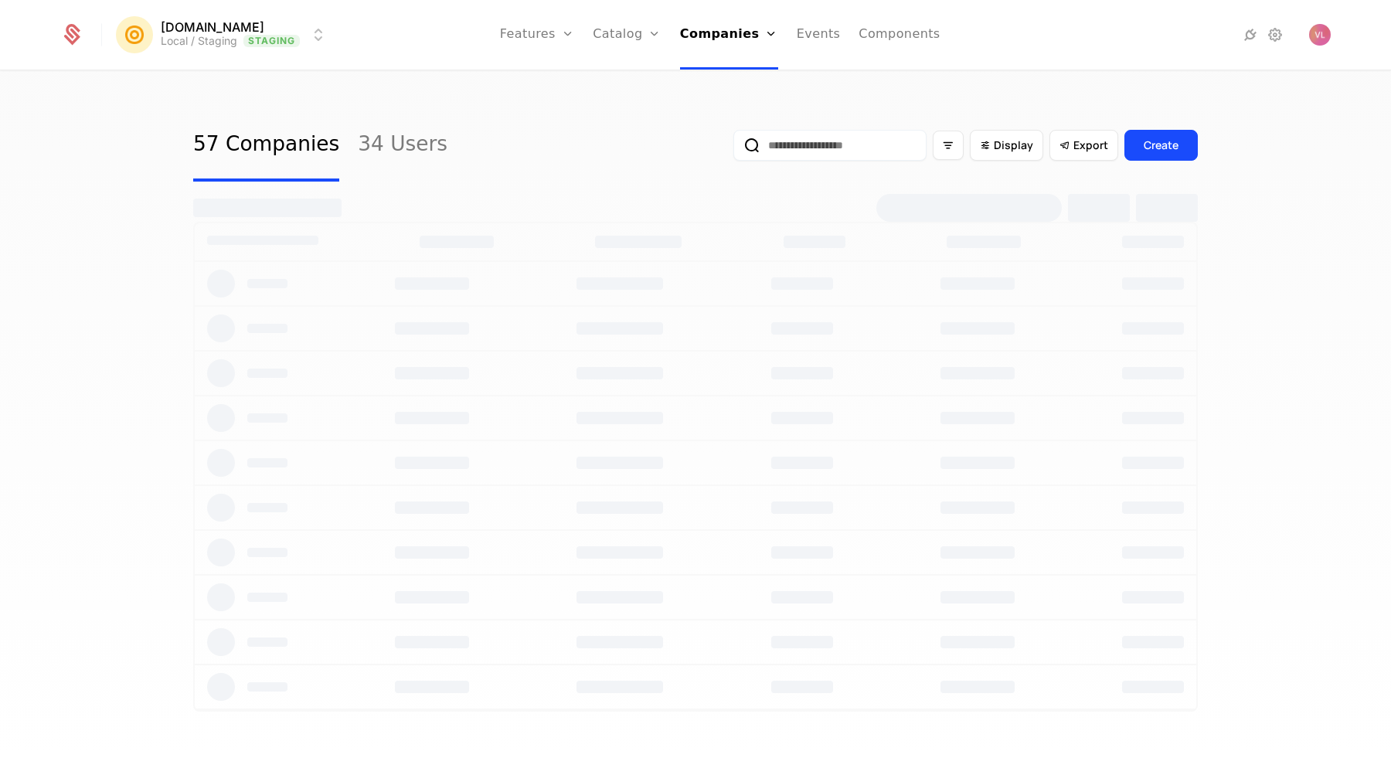
click at [785, 148] on input "email" at bounding box center [830, 145] width 193 height 31
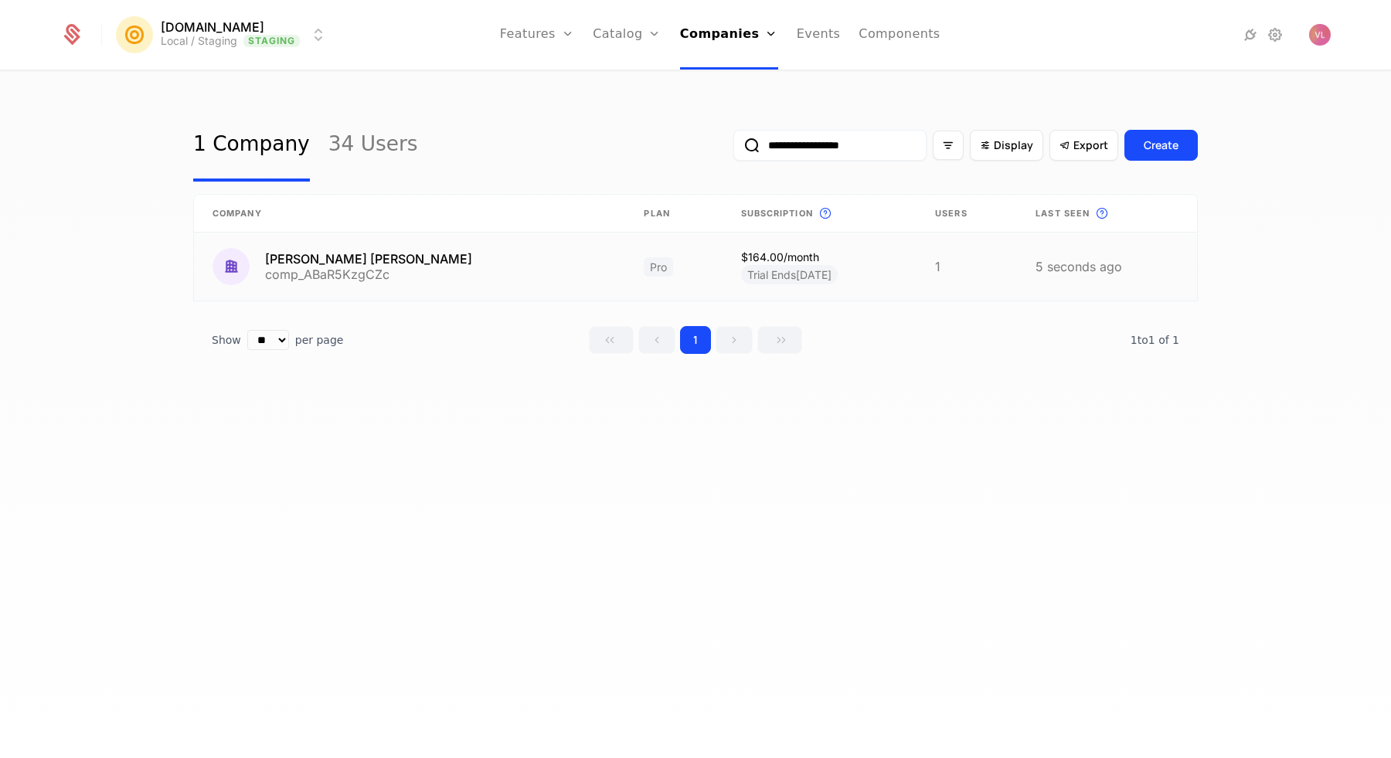
type input "**********"
click at [378, 261] on link at bounding box center [409, 267] width 431 height 68
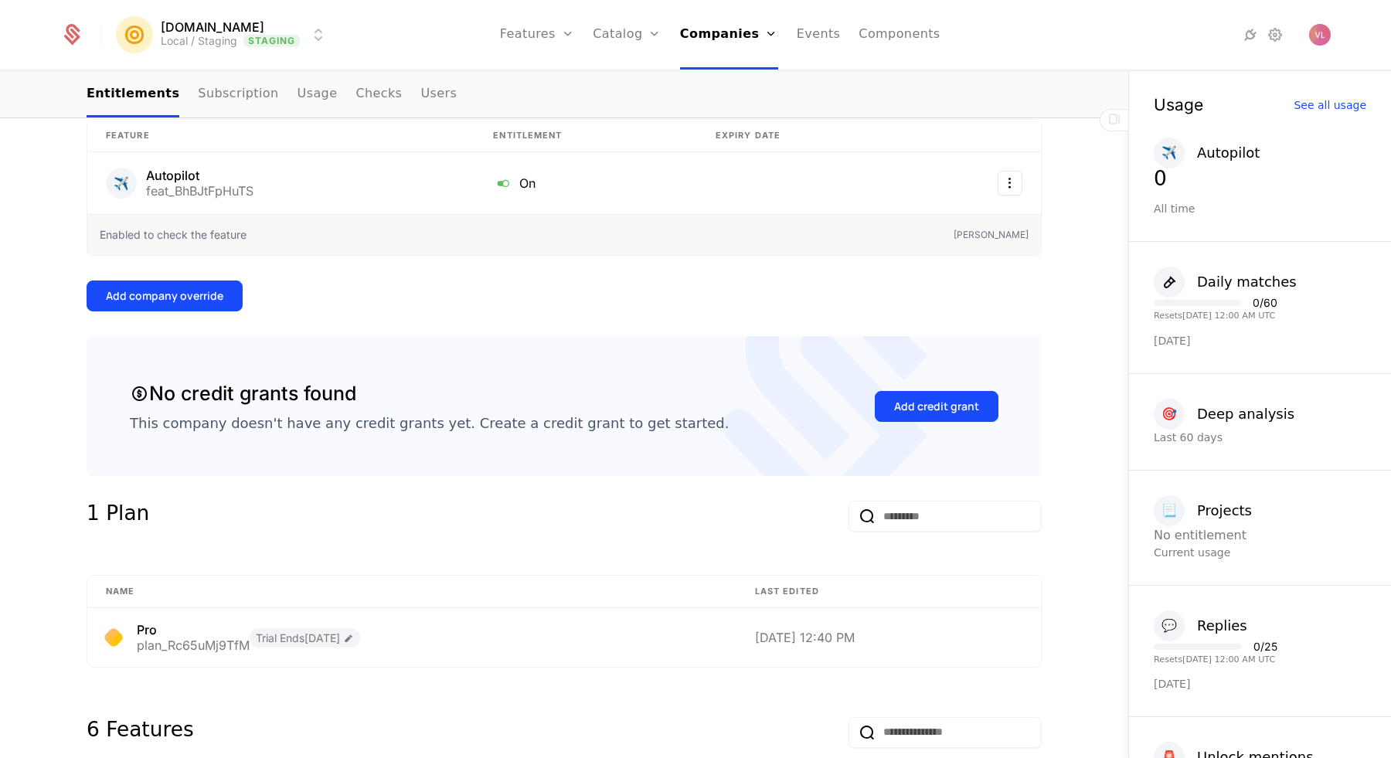
scroll to position [67, 0]
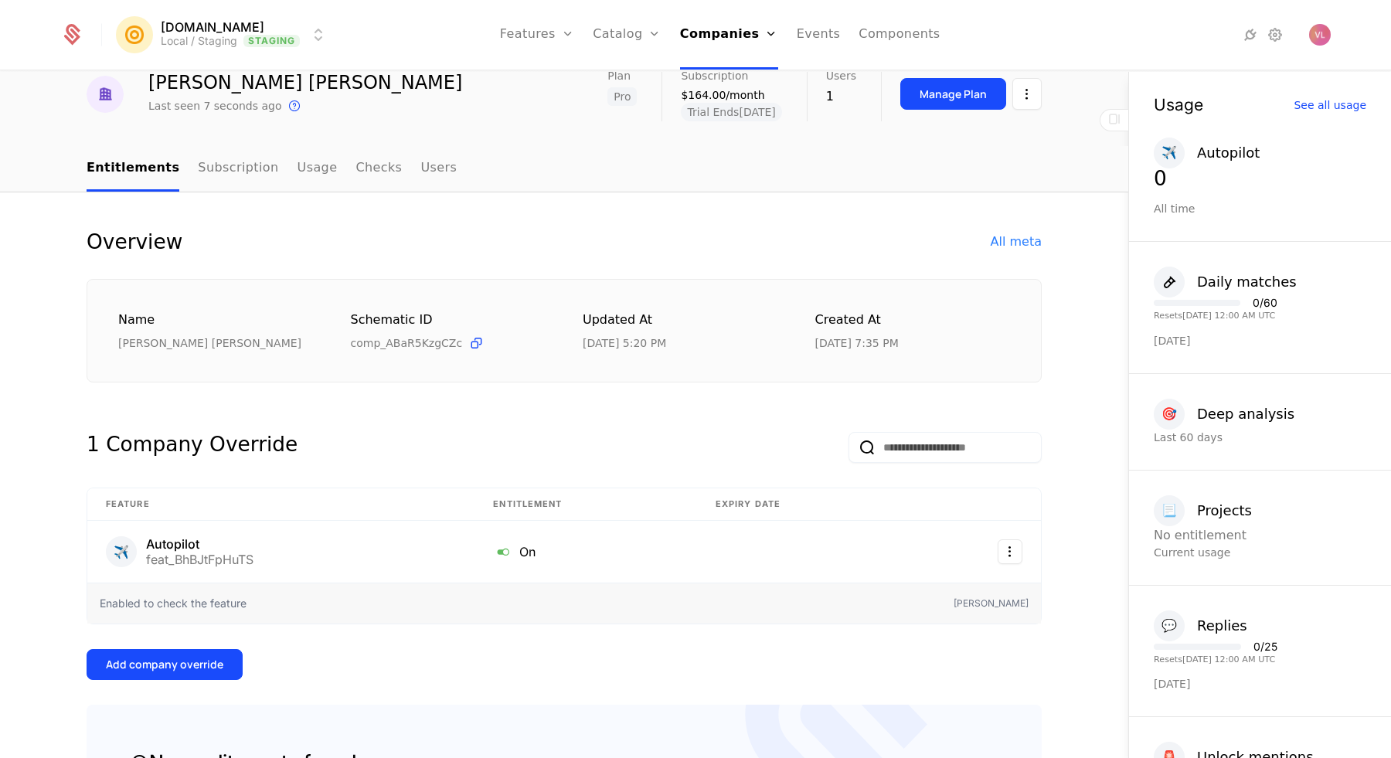
click at [298, 173] on link "Usage" at bounding box center [318, 169] width 40 height 46
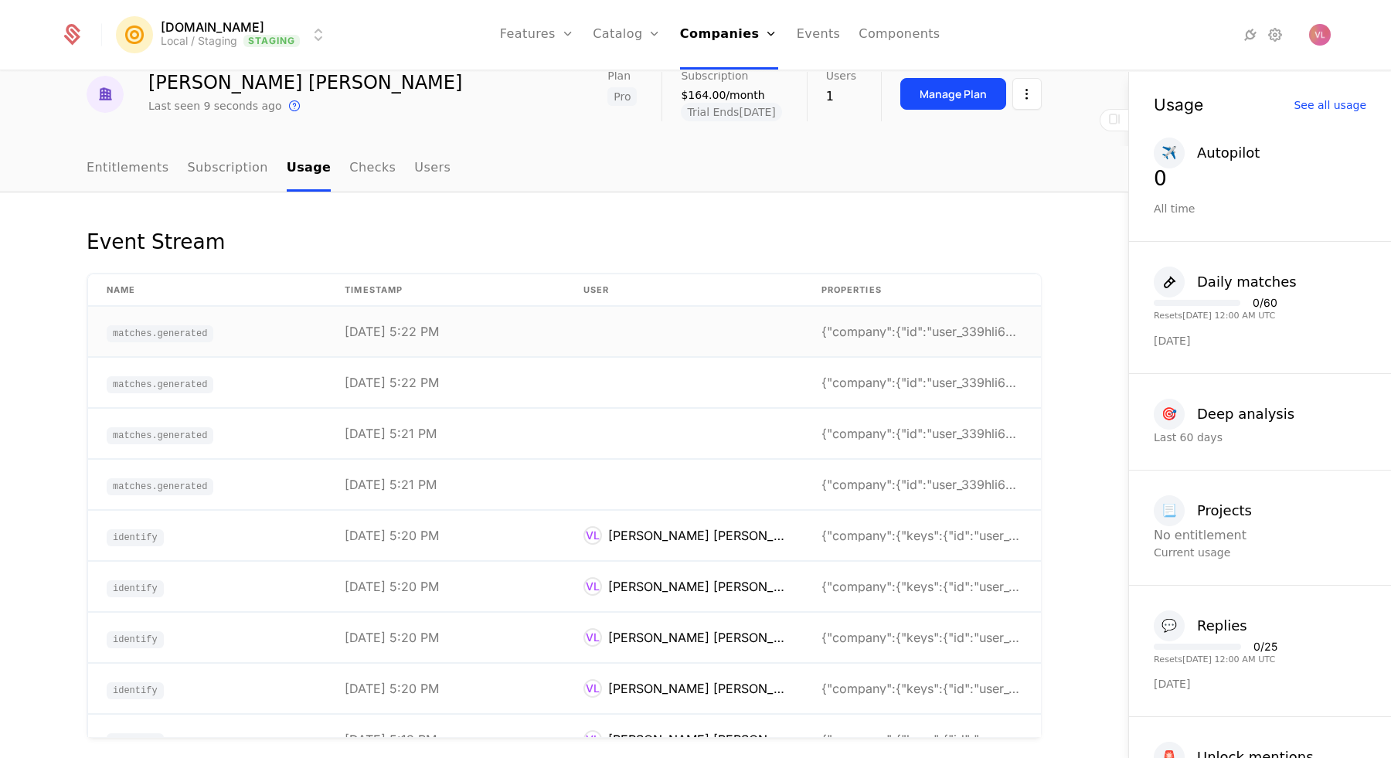
click at [613, 332] on td at bounding box center [684, 332] width 238 height 50
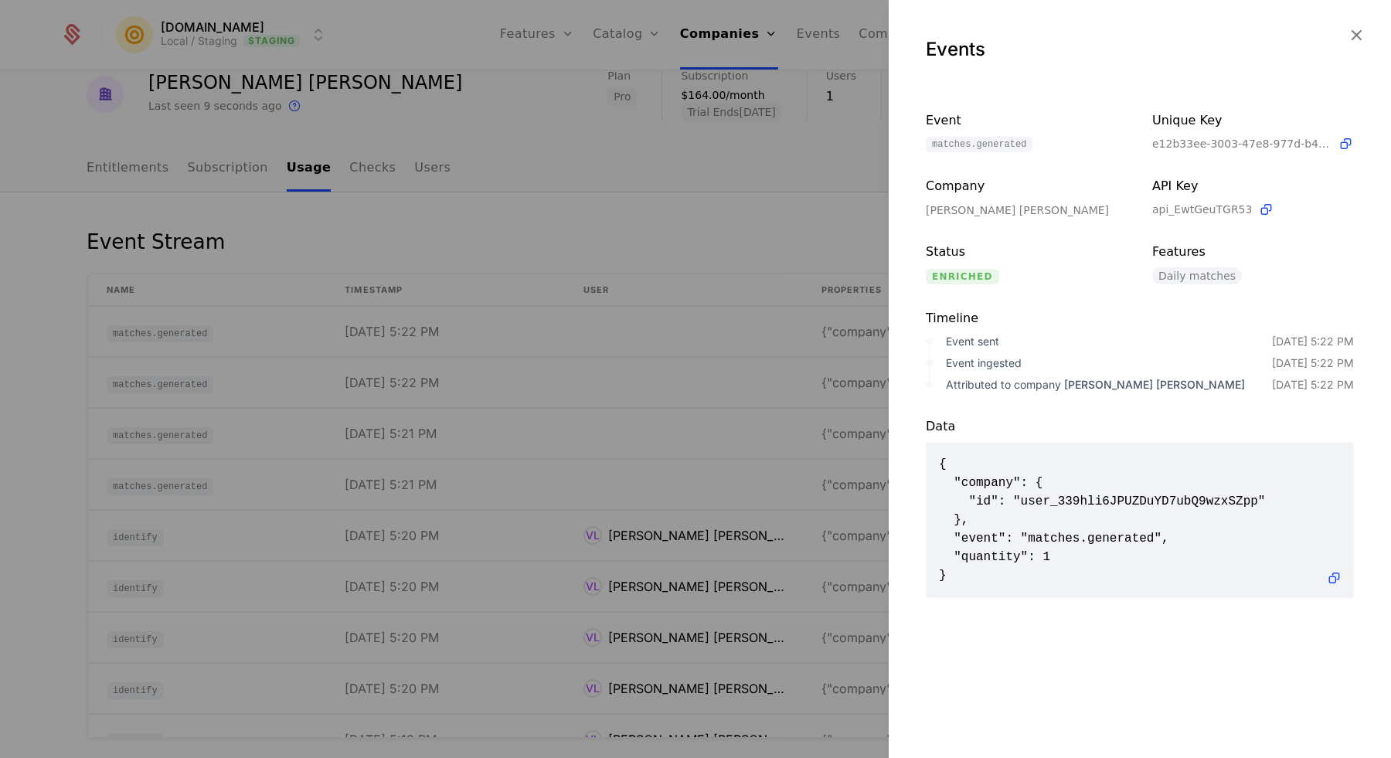
click at [613, 342] on div at bounding box center [695, 379] width 1391 height 758
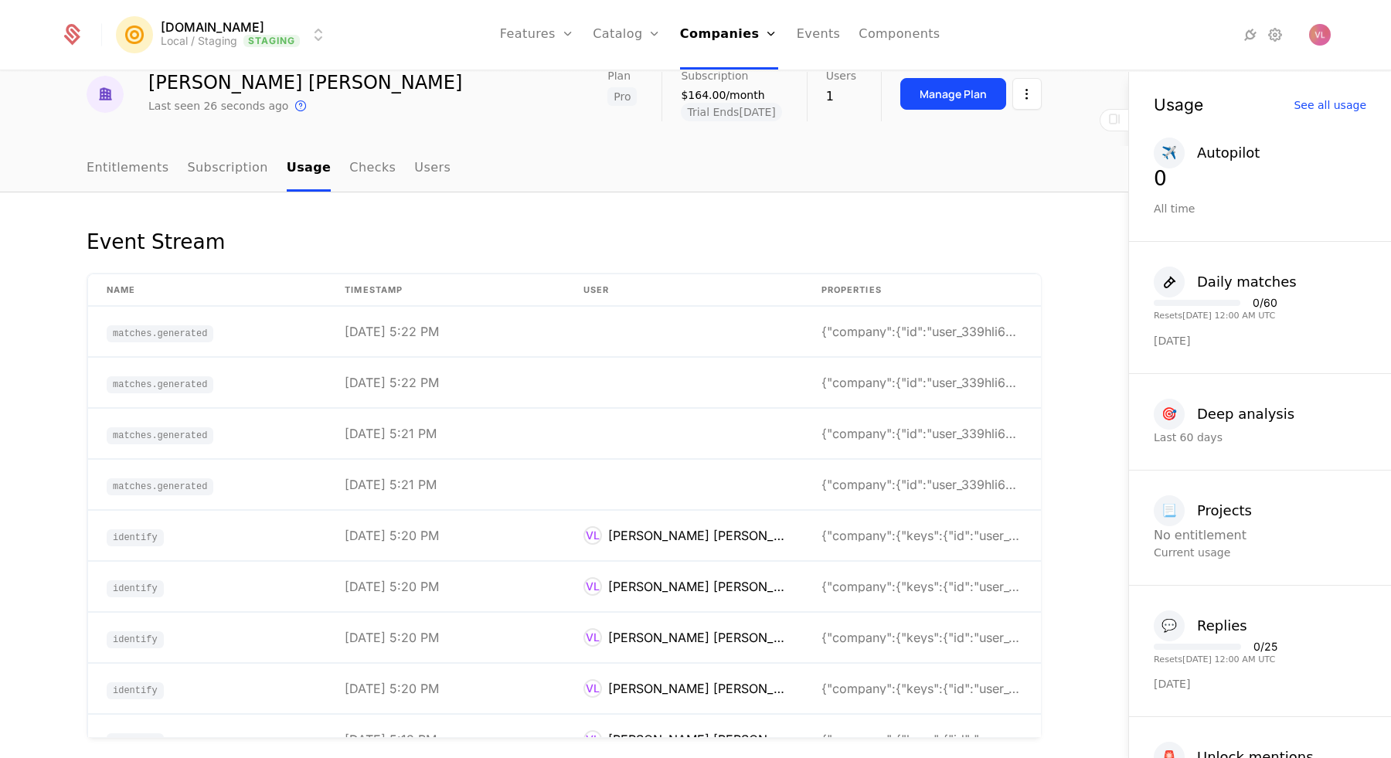
click at [349, 165] on link "Checks" at bounding box center [372, 169] width 46 height 46
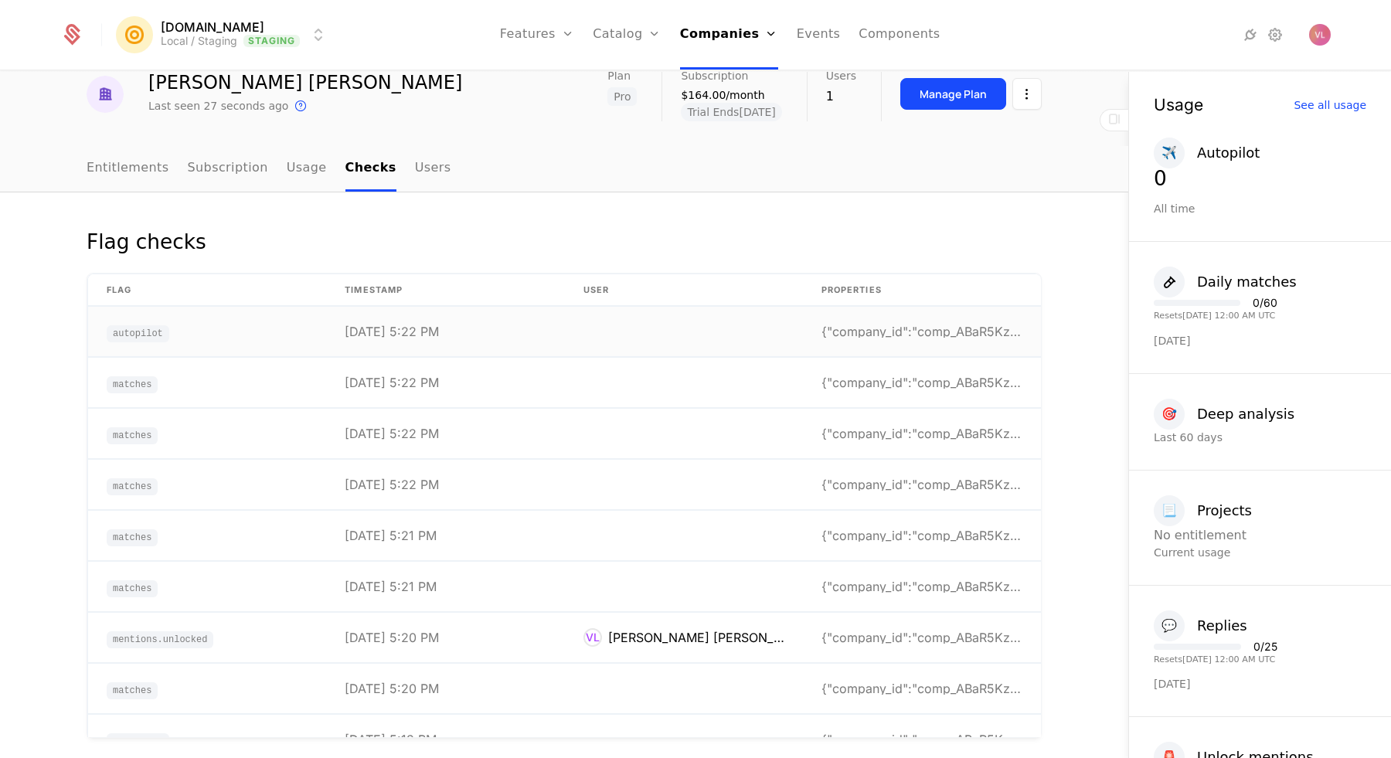
click at [330, 325] on td "9/28/25, 5:22 PM" at bounding box center [445, 332] width 238 height 50
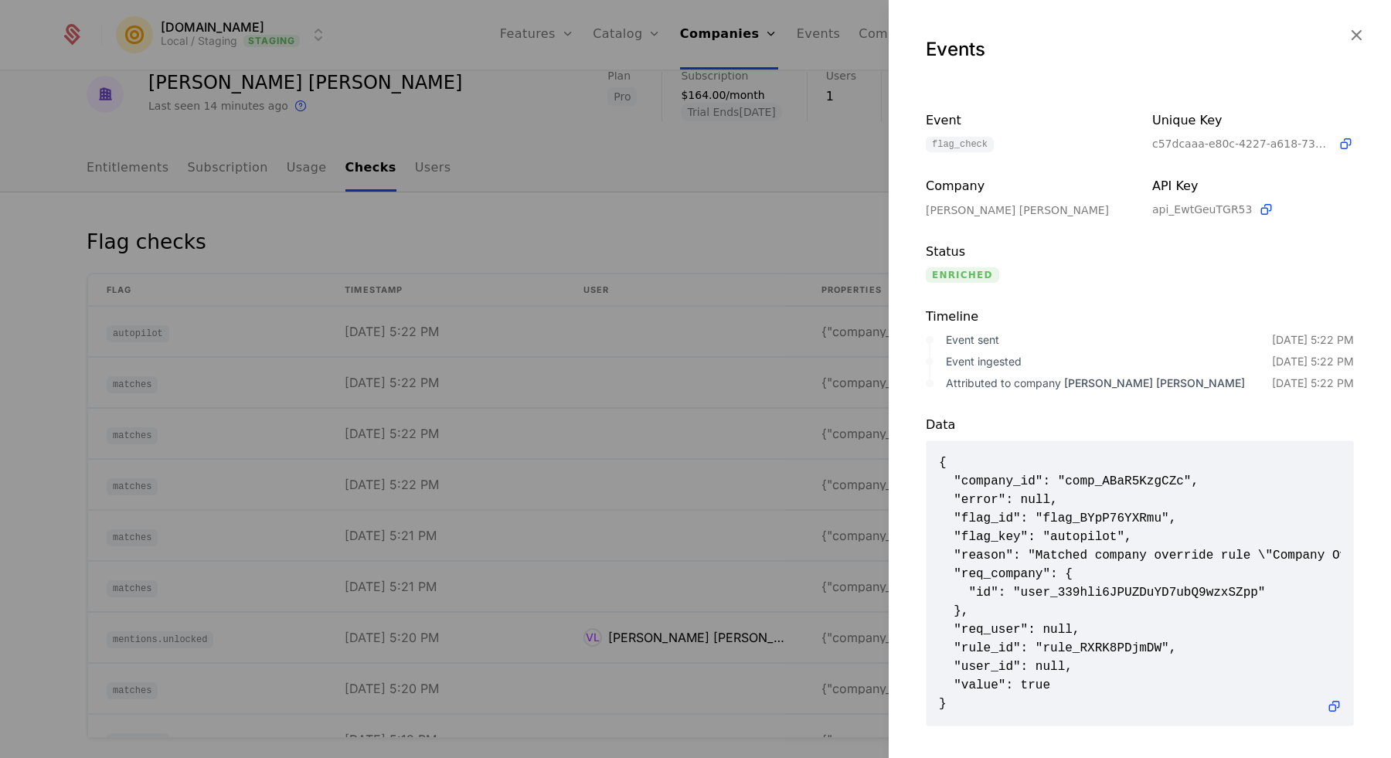
click at [754, 233] on div at bounding box center [695, 379] width 1391 height 758
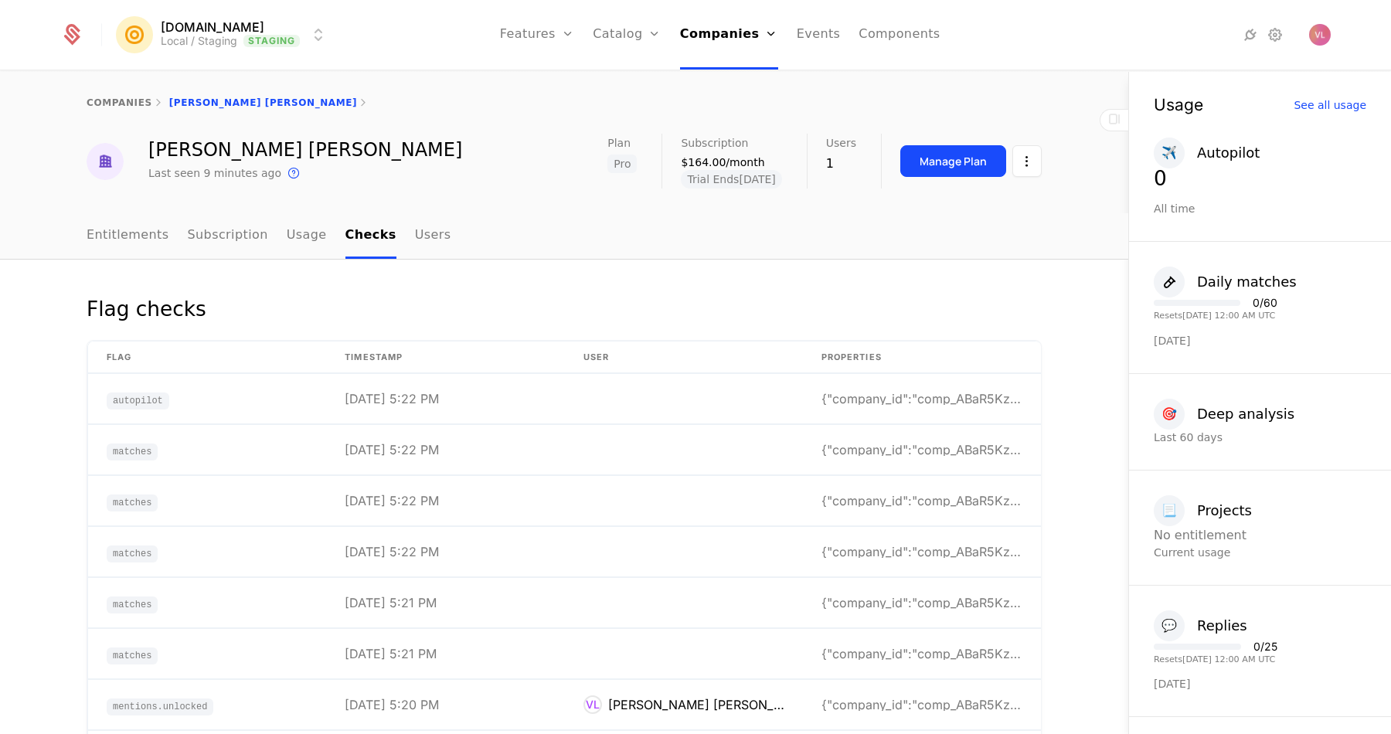
click at [730, 32] on link "Companies" at bounding box center [729, 35] width 98 height 70
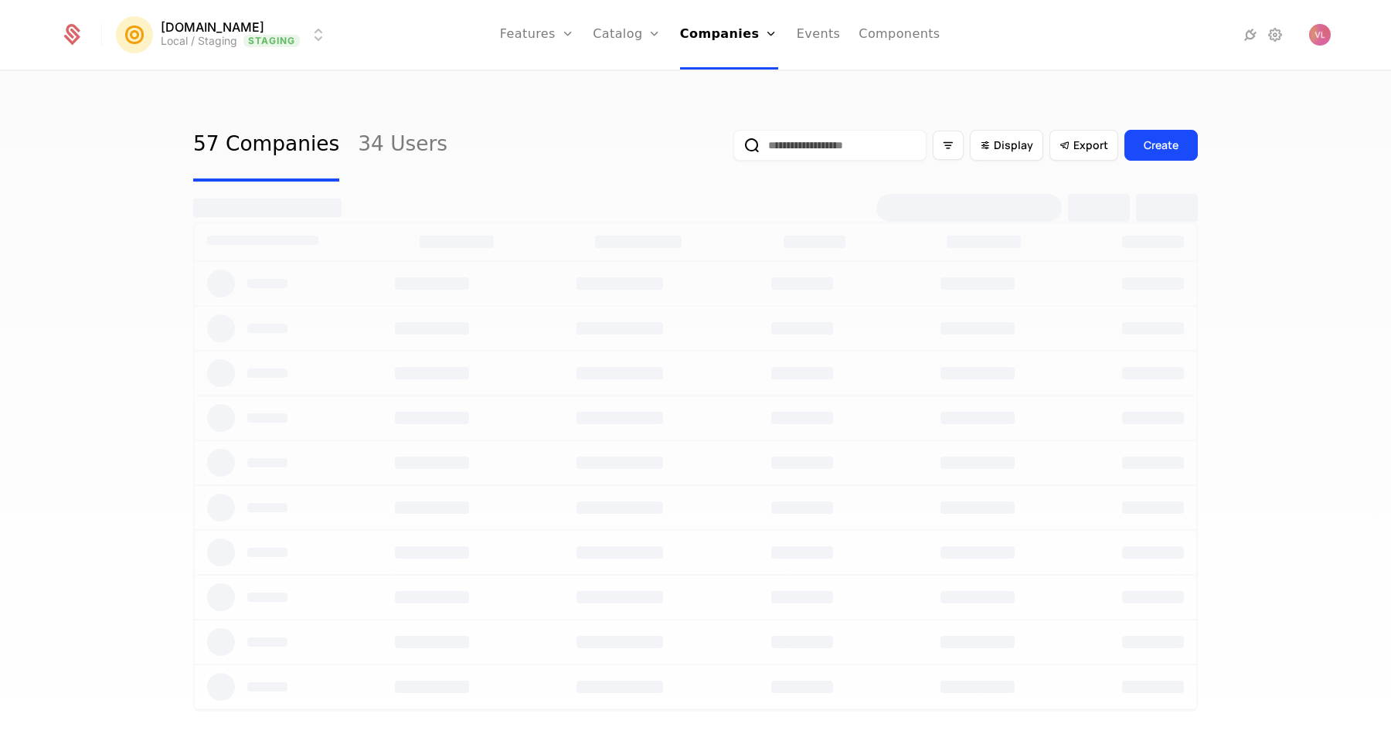
click at [785, 140] on input "email" at bounding box center [830, 145] width 193 height 31
paste input "**********"
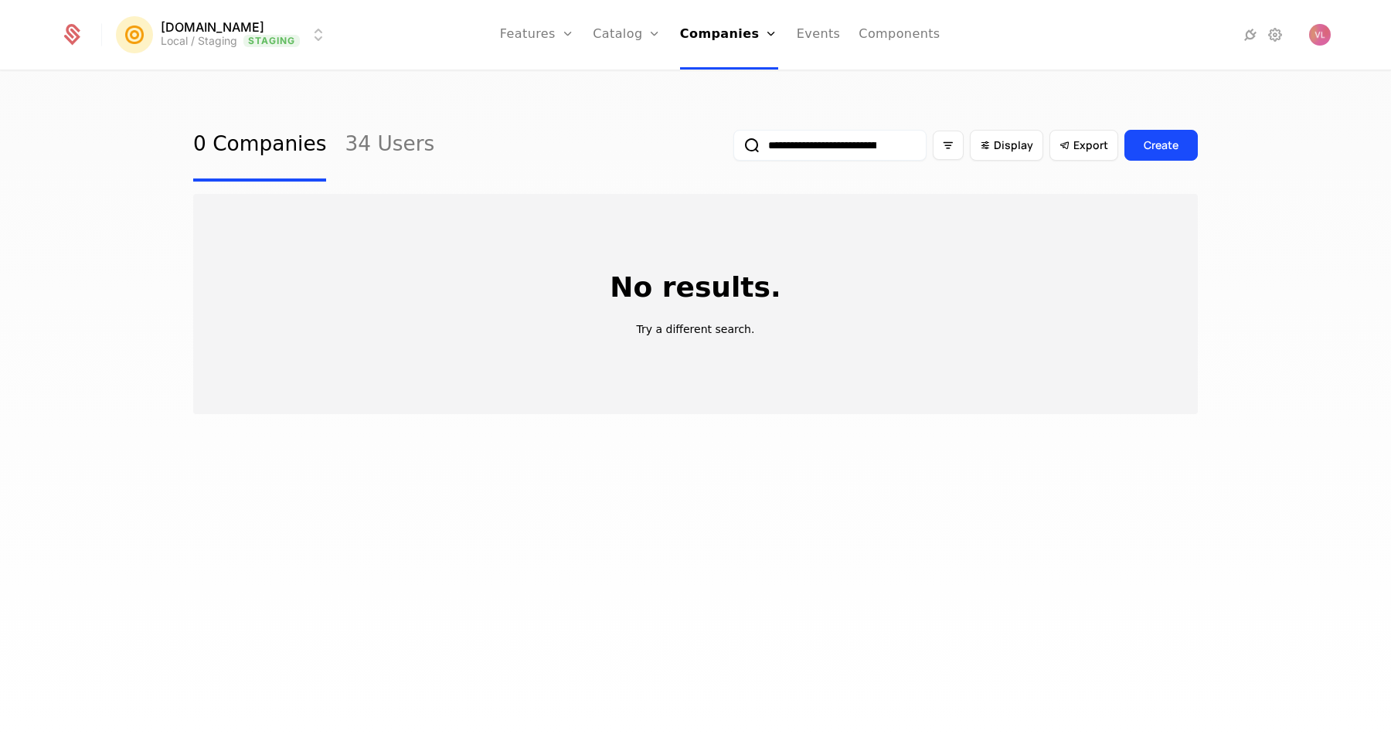
type input "**********"
click at [264, 39] on html "**********" at bounding box center [695, 367] width 1391 height 734
click at [264, 103] on div "Production Prod" at bounding box center [251, 111] width 261 height 31
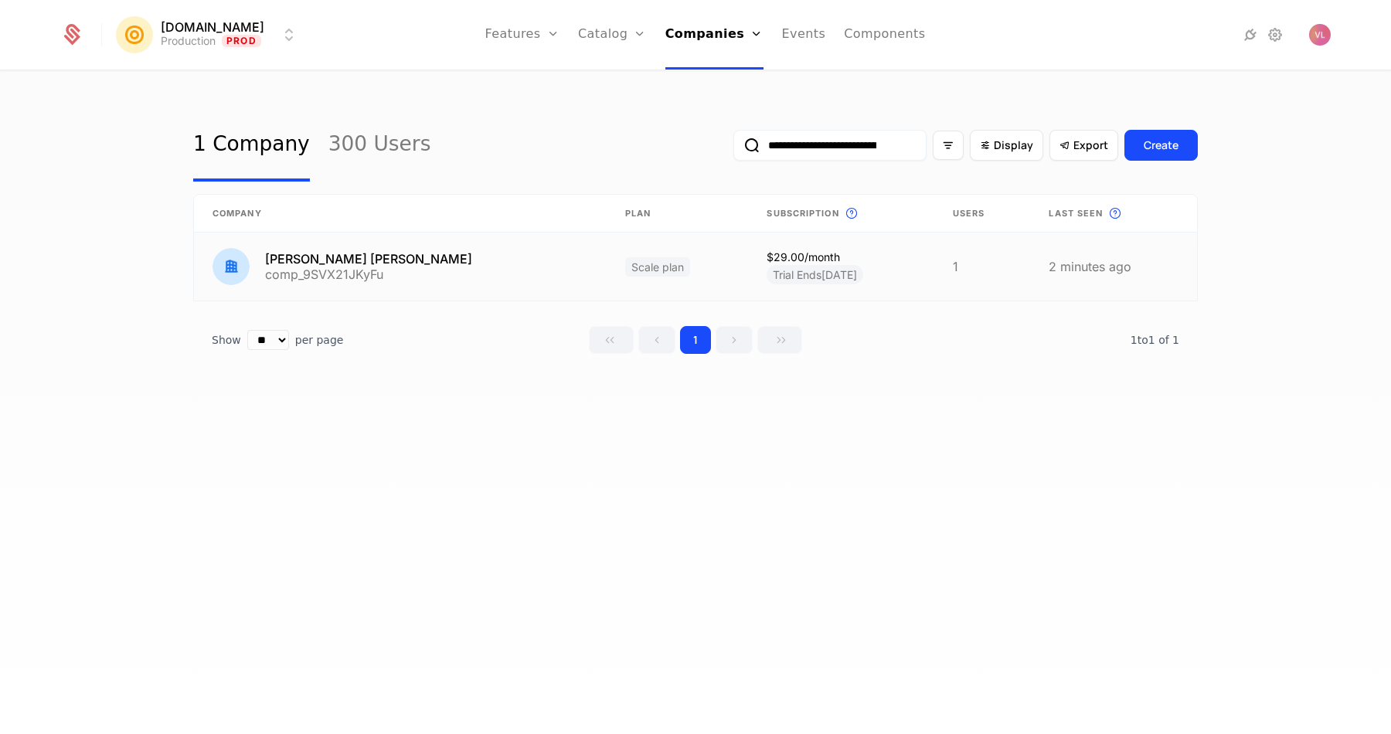
click at [448, 287] on link at bounding box center [400, 267] width 413 height 68
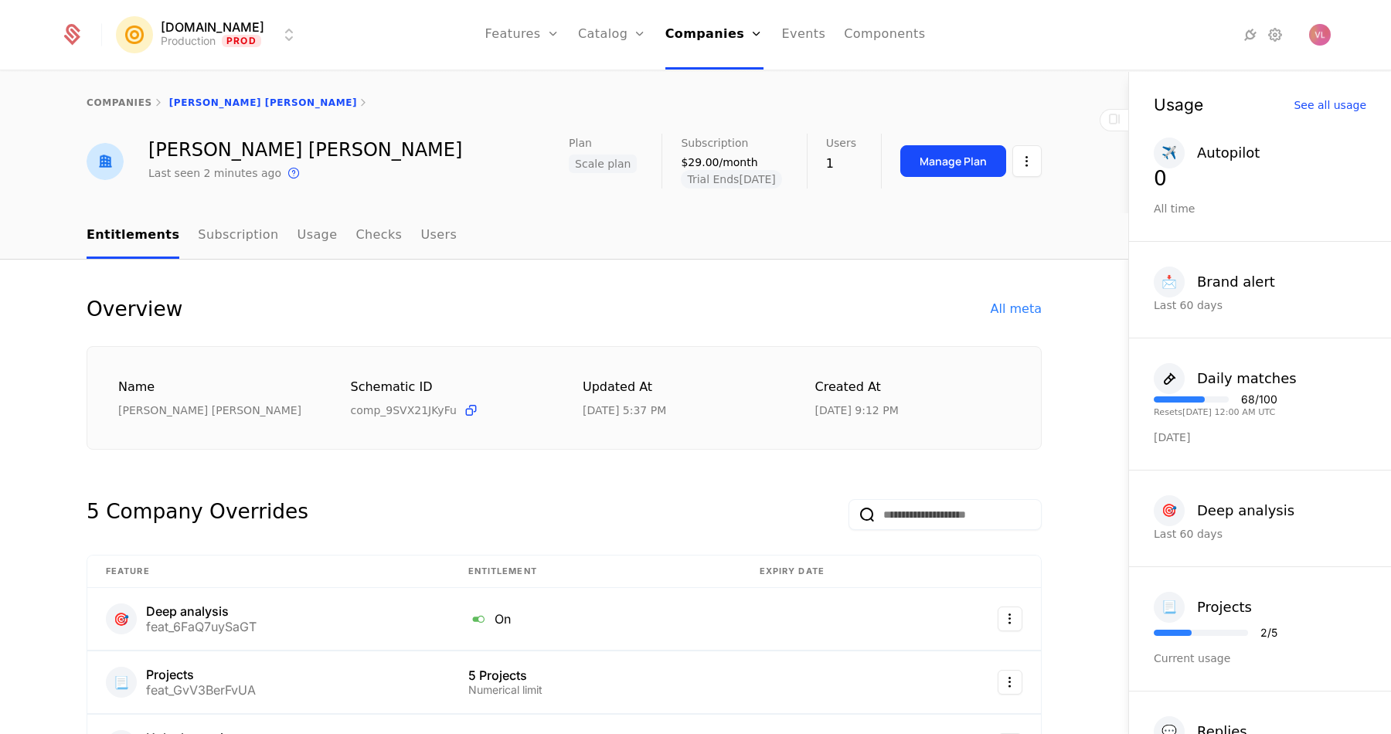
click at [1029, 322] on div "Overview All meta Name Vladyslav Len Schematic ID comp_9SVX21JKyFu Updated at 9…" at bounding box center [564, 373] width 955 height 153
click at [1029, 313] on div "All meta" at bounding box center [1016, 309] width 51 height 19
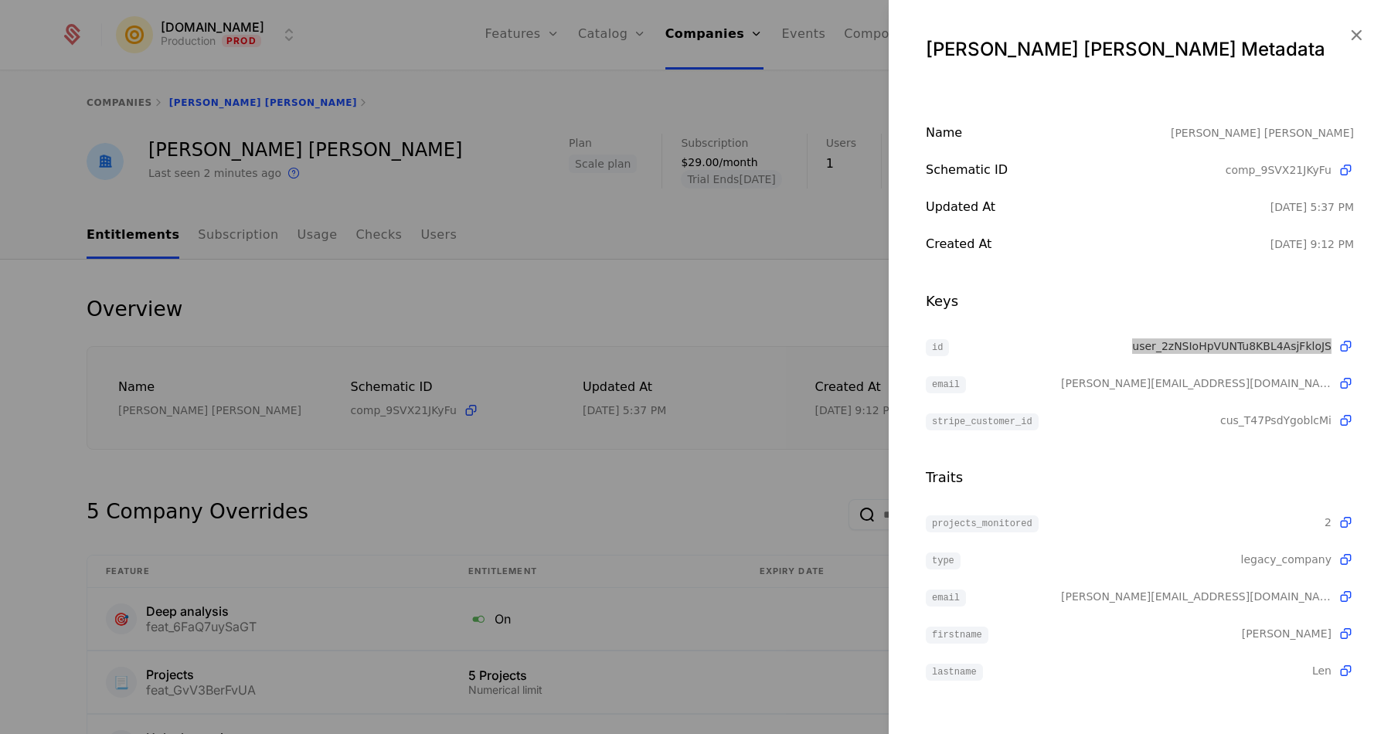
click at [735, 402] on div at bounding box center [695, 367] width 1391 height 734
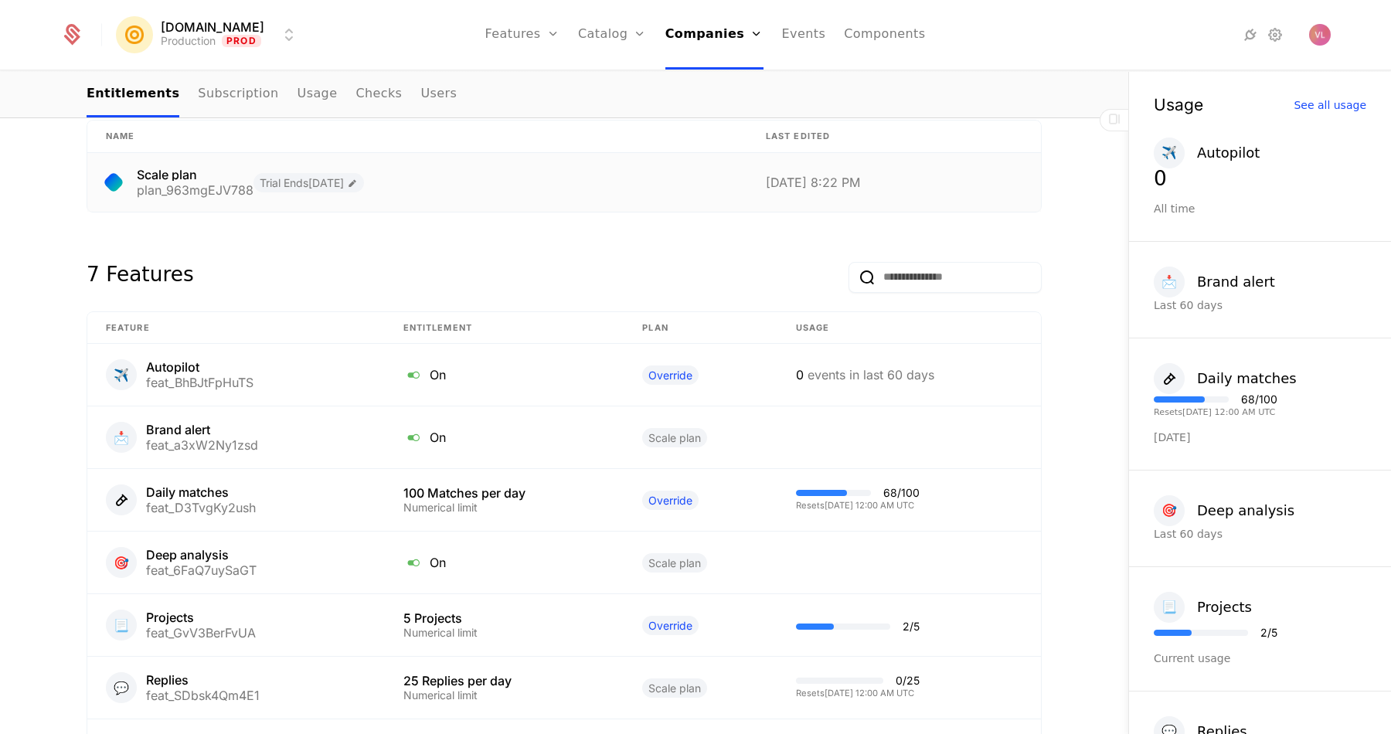
click at [124, 171] on div "Scale plan plan_963mgEJV788 Trial Ends 9/30/2025" at bounding box center [417, 183] width 623 height 28
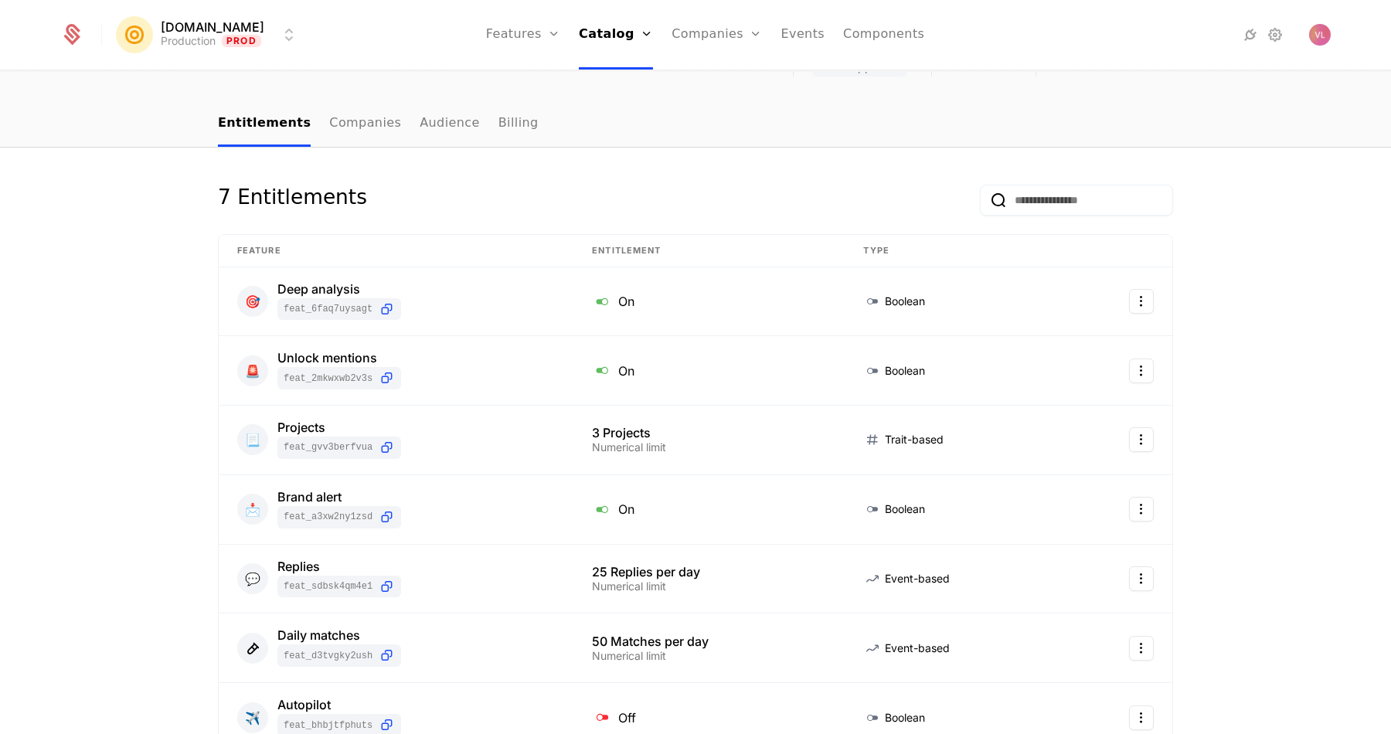
scroll to position [196, 0]
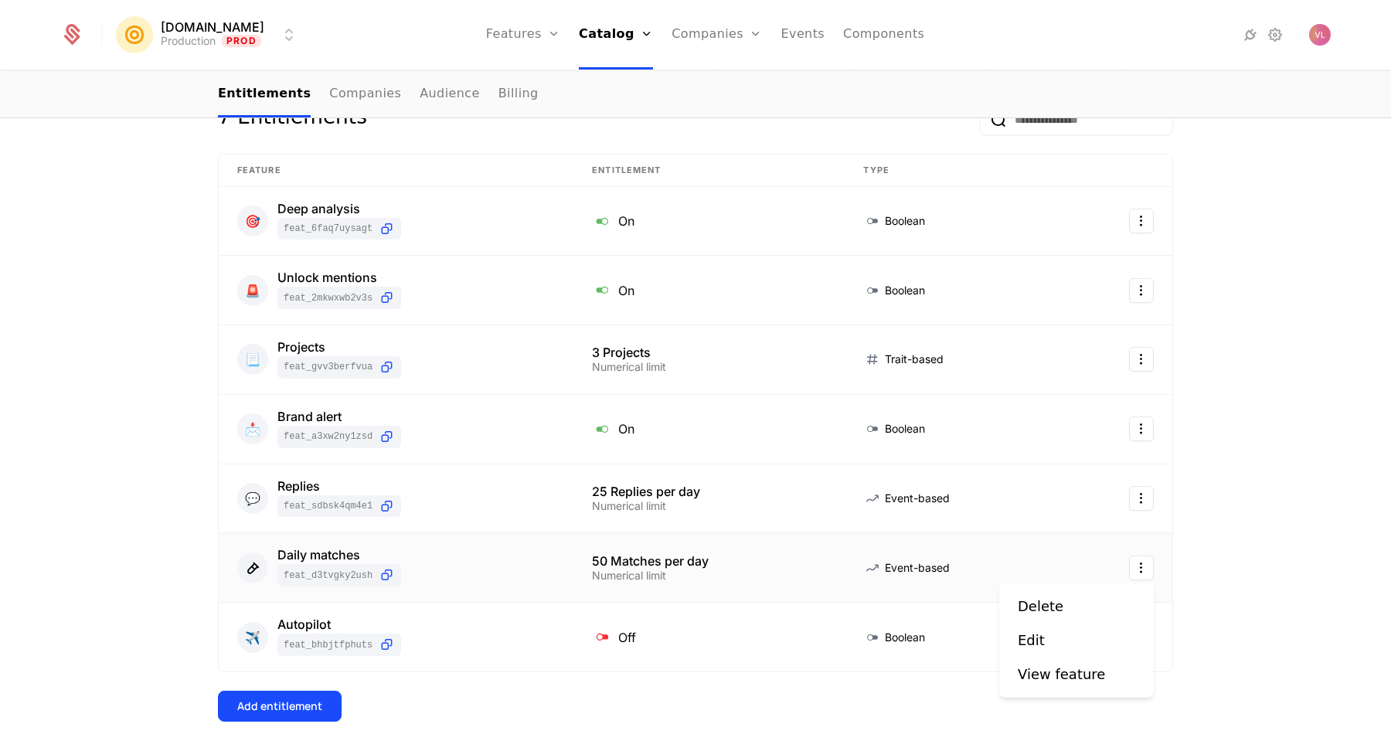
click at [1147, 569] on html "Mention.click Production Prod Features Features Flags Catalog Plans Add Ons Cre…" at bounding box center [695, 367] width 1391 height 734
click at [1056, 637] on div "Edit" at bounding box center [1076, 641] width 117 height 22
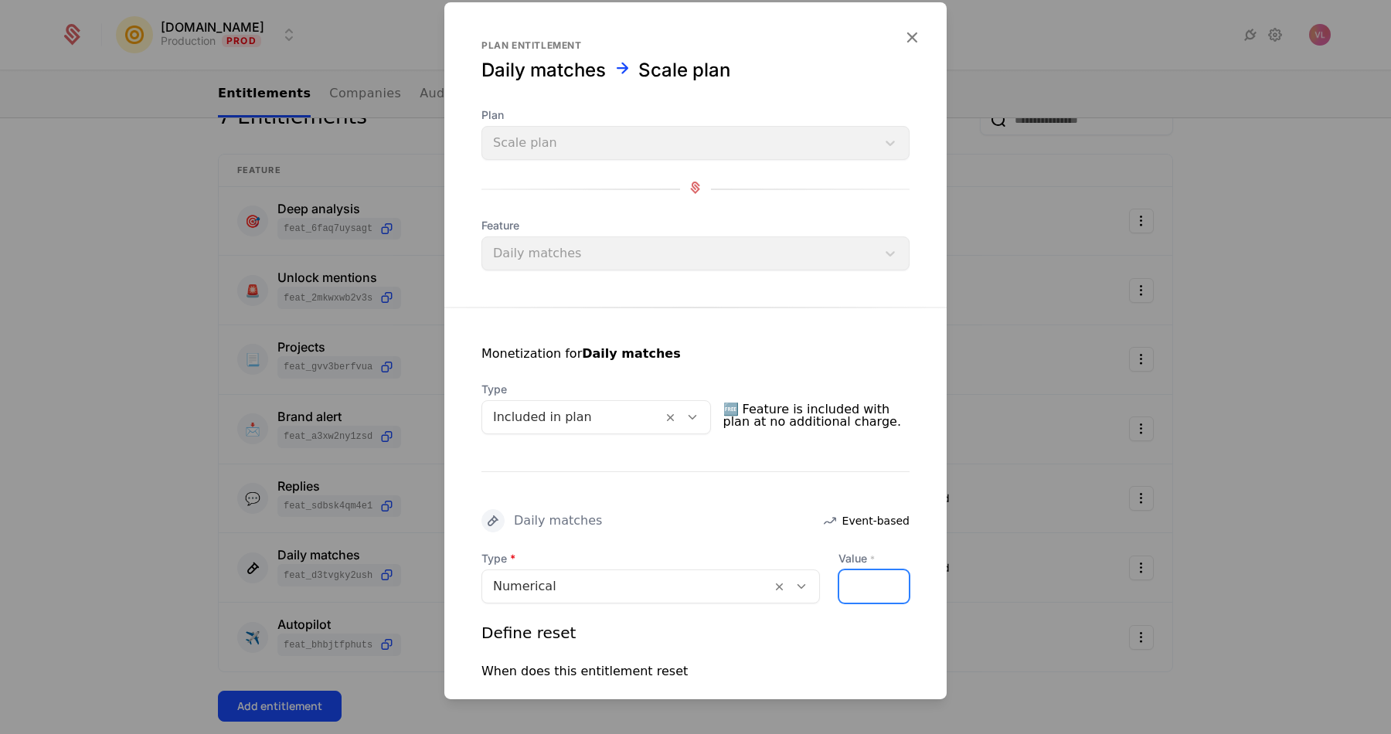
click at [846, 583] on input "**" at bounding box center [848, 586] width 19 height 32
click at [819, 507] on div "Monetization for Daily matches Type Included in plan 🆓 Feature is included with…" at bounding box center [695, 572] width 502 height 528
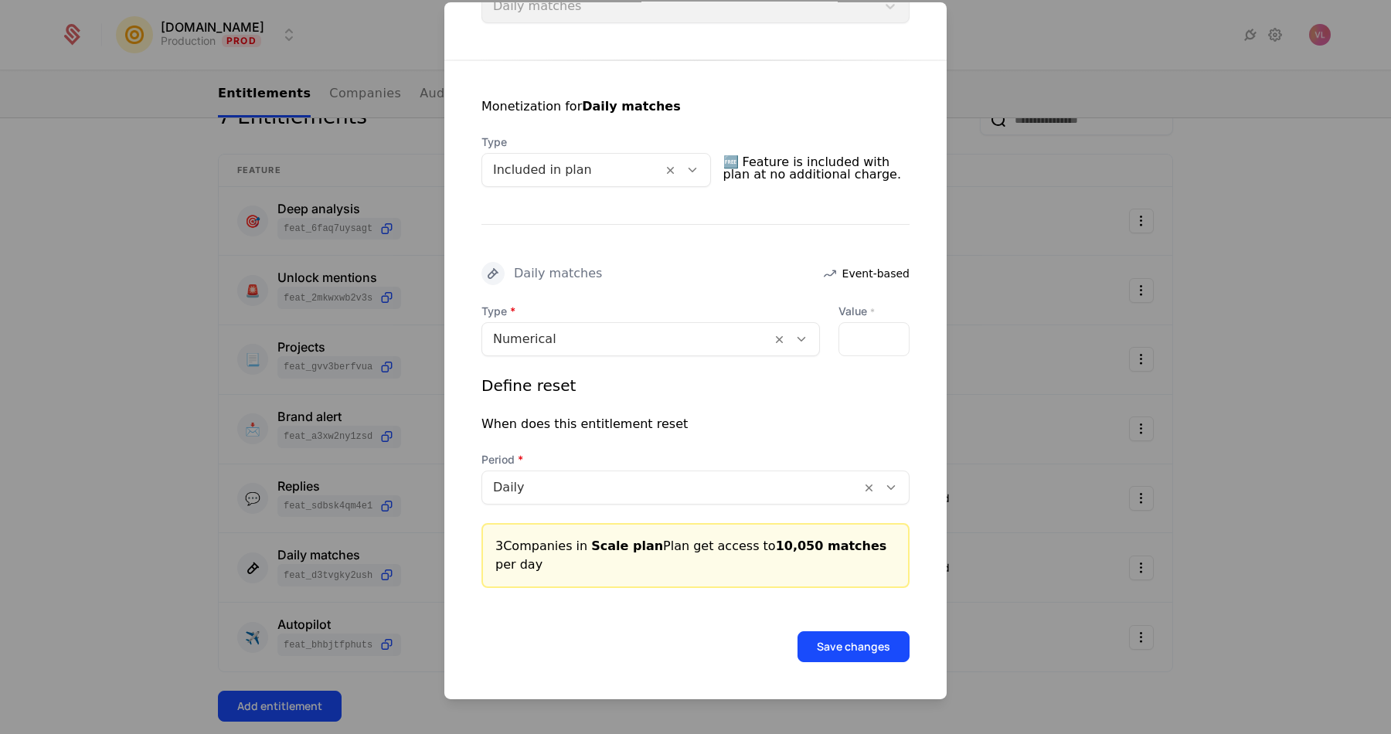
scroll to position [247, 0]
click at [846, 339] on input "*****" at bounding box center [848, 340] width 19 height 32
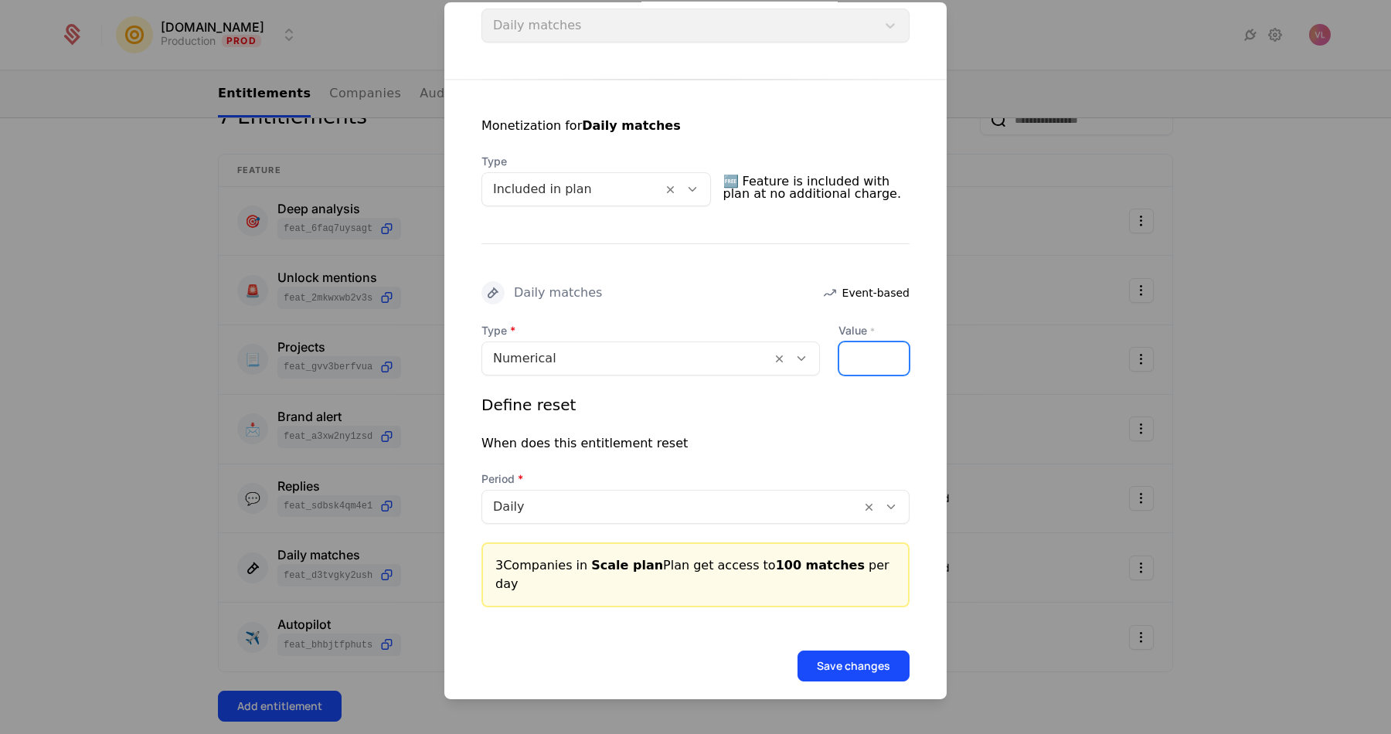
type input "***"
click at [870, 651] on button "Save changes" at bounding box center [854, 666] width 112 height 31
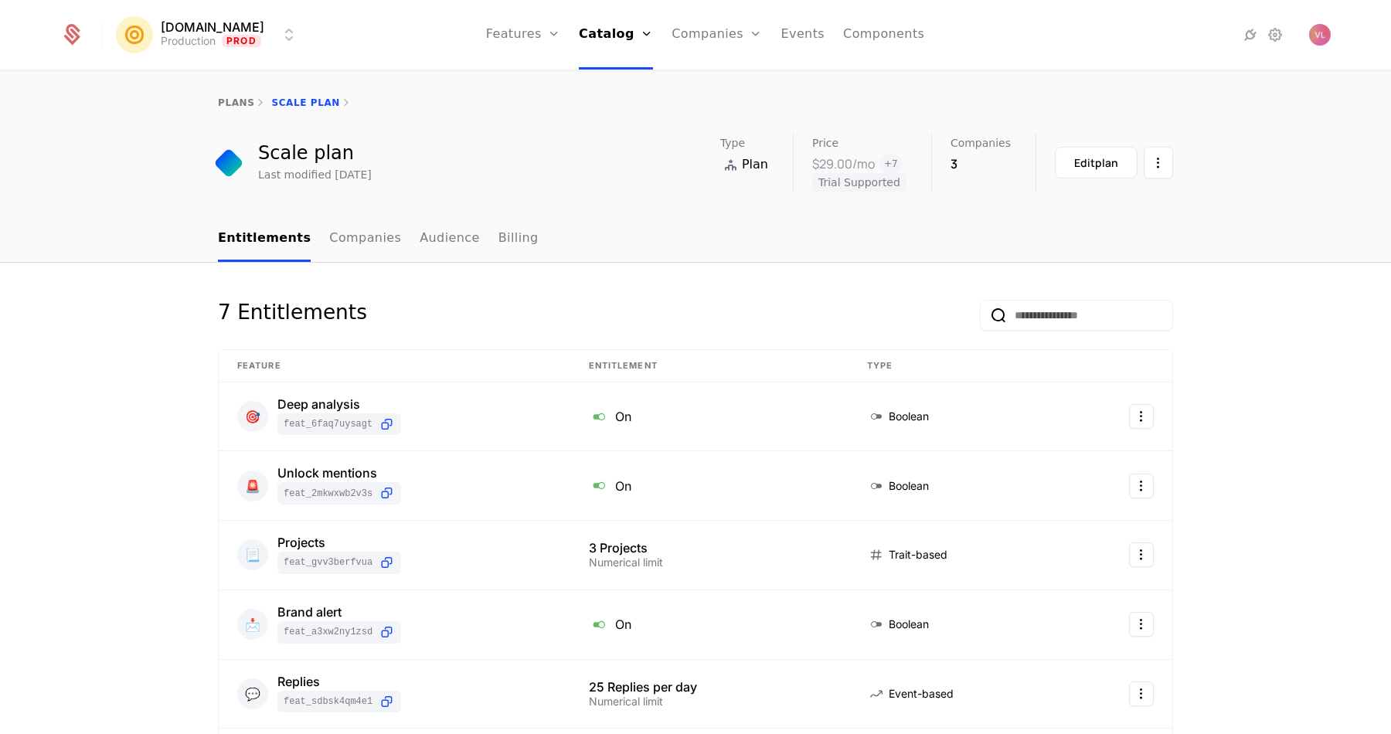
scroll to position [0, 0]
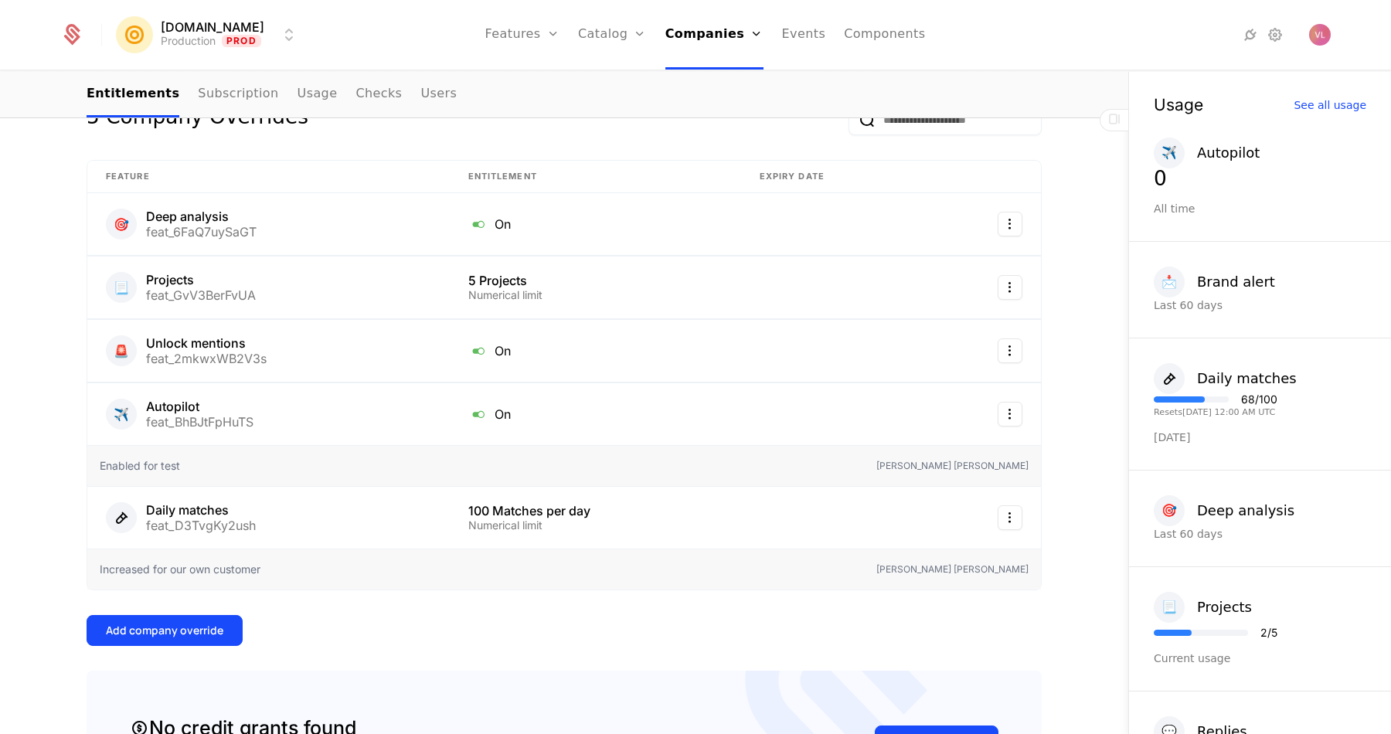
scroll to position [403, 0]
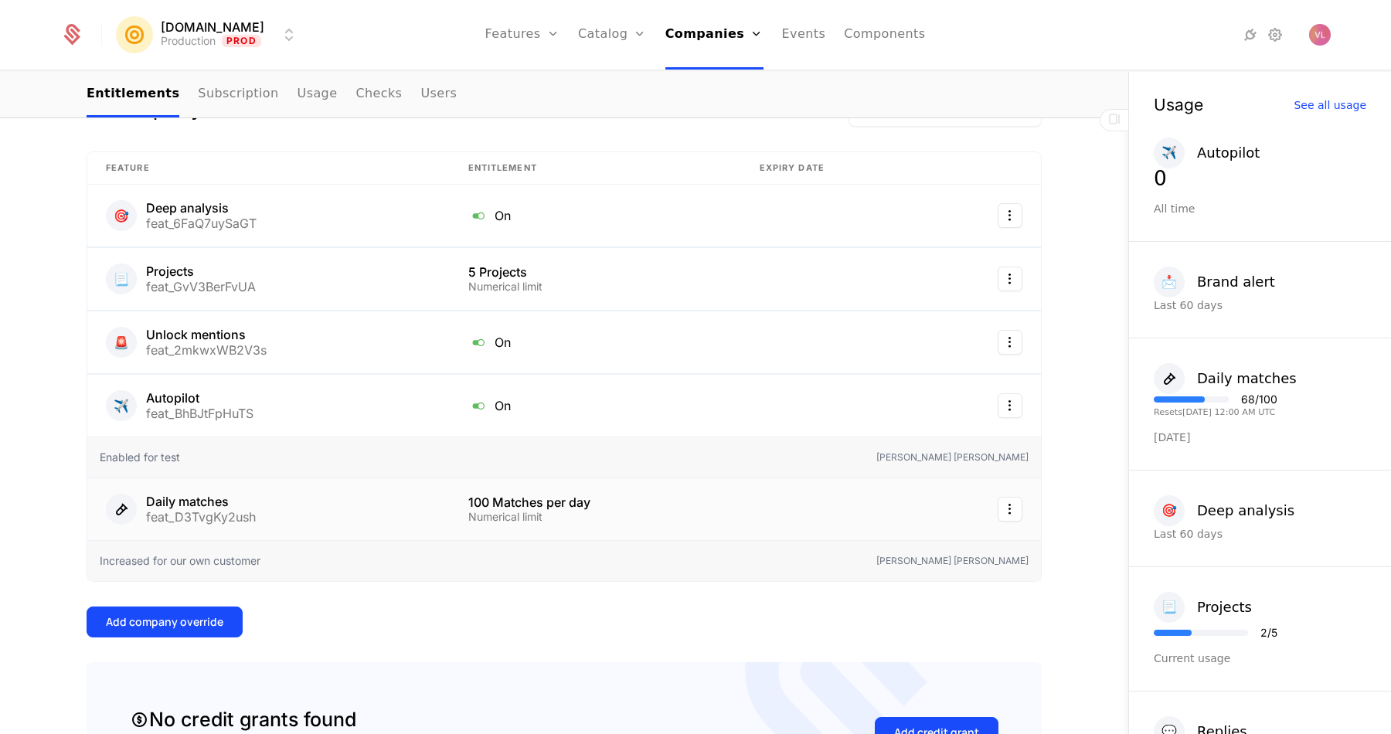
click at [1014, 504] on html "Mention.click Production Prod Features Features Flags Catalog Plans Add Ons Cre…" at bounding box center [695, 367] width 1391 height 734
click at [918, 543] on div "Delete" at bounding box center [910, 551] width 46 height 22
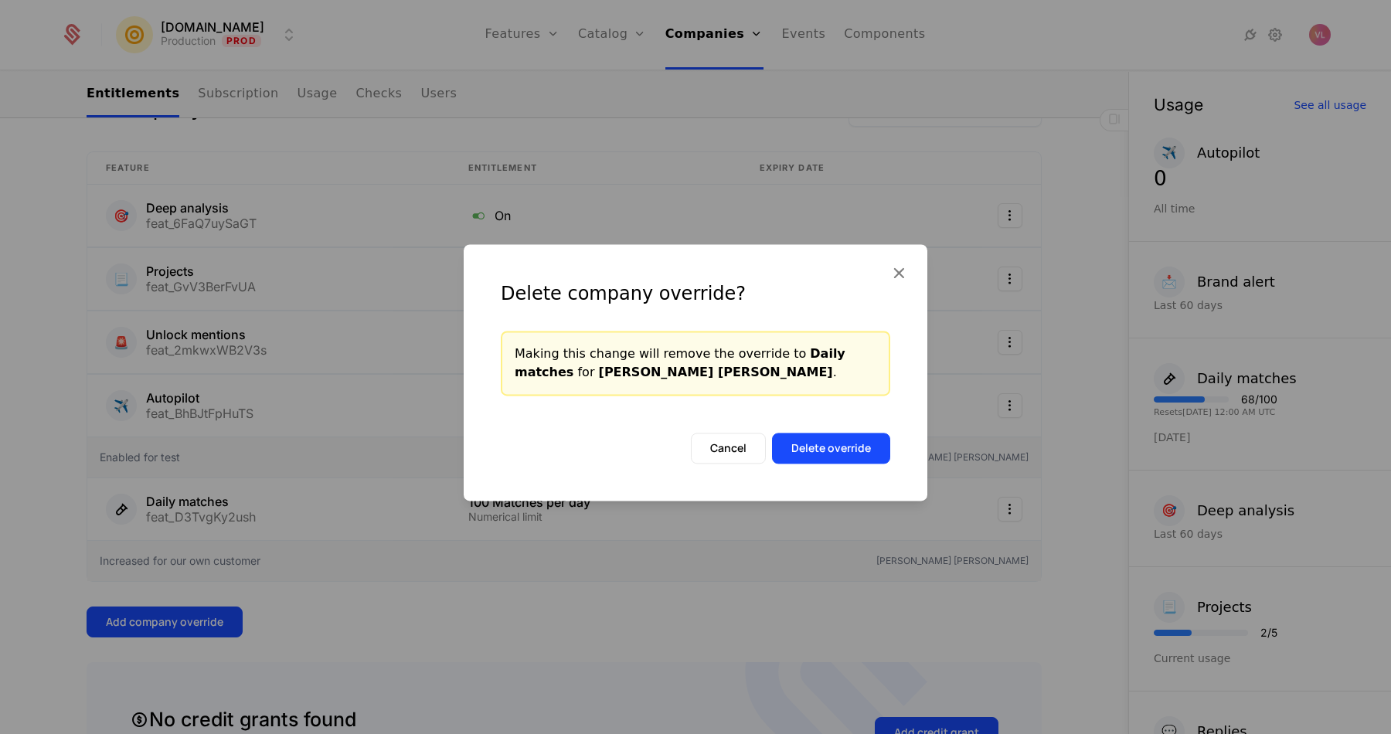
click at [846, 448] on button "Delete override" at bounding box center [831, 448] width 118 height 31
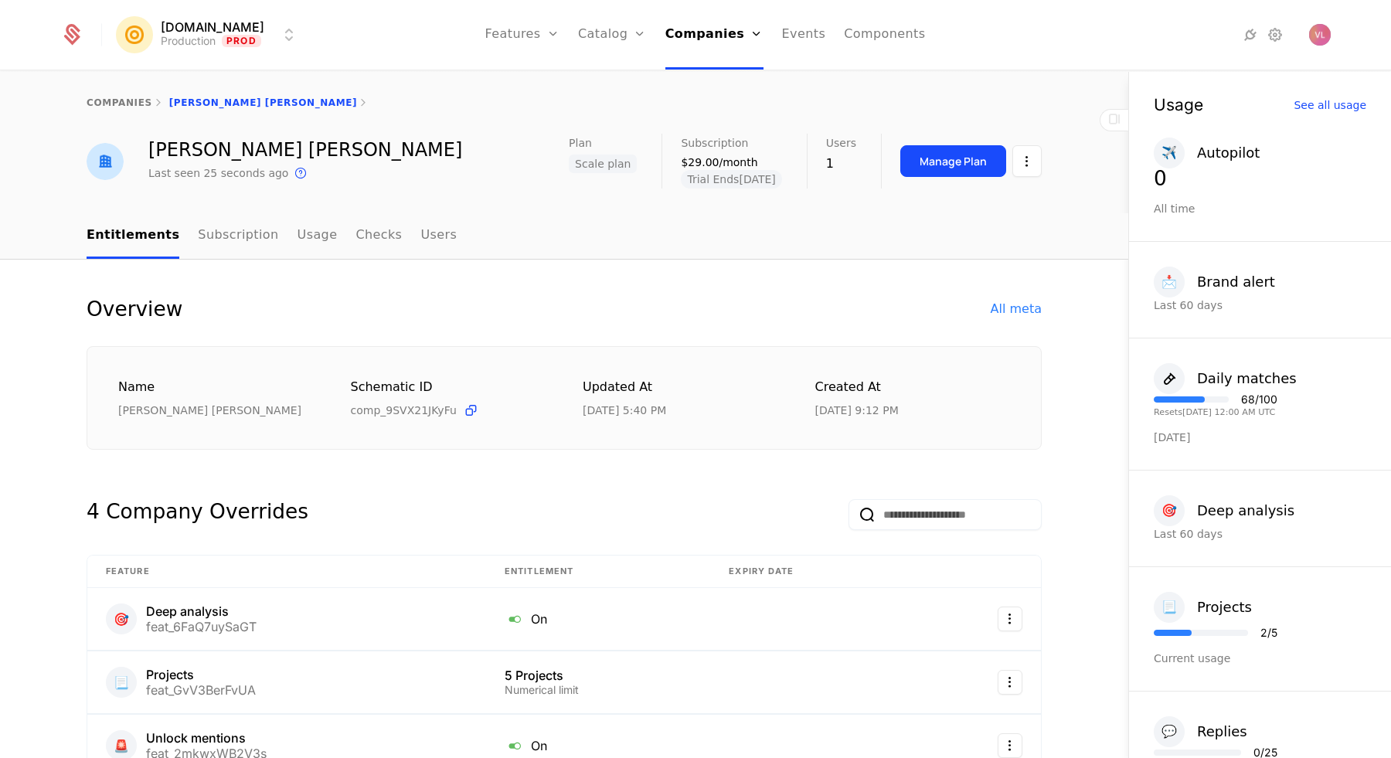
click at [1032, 308] on div "All meta" at bounding box center [1016, 309] width 51 height 19
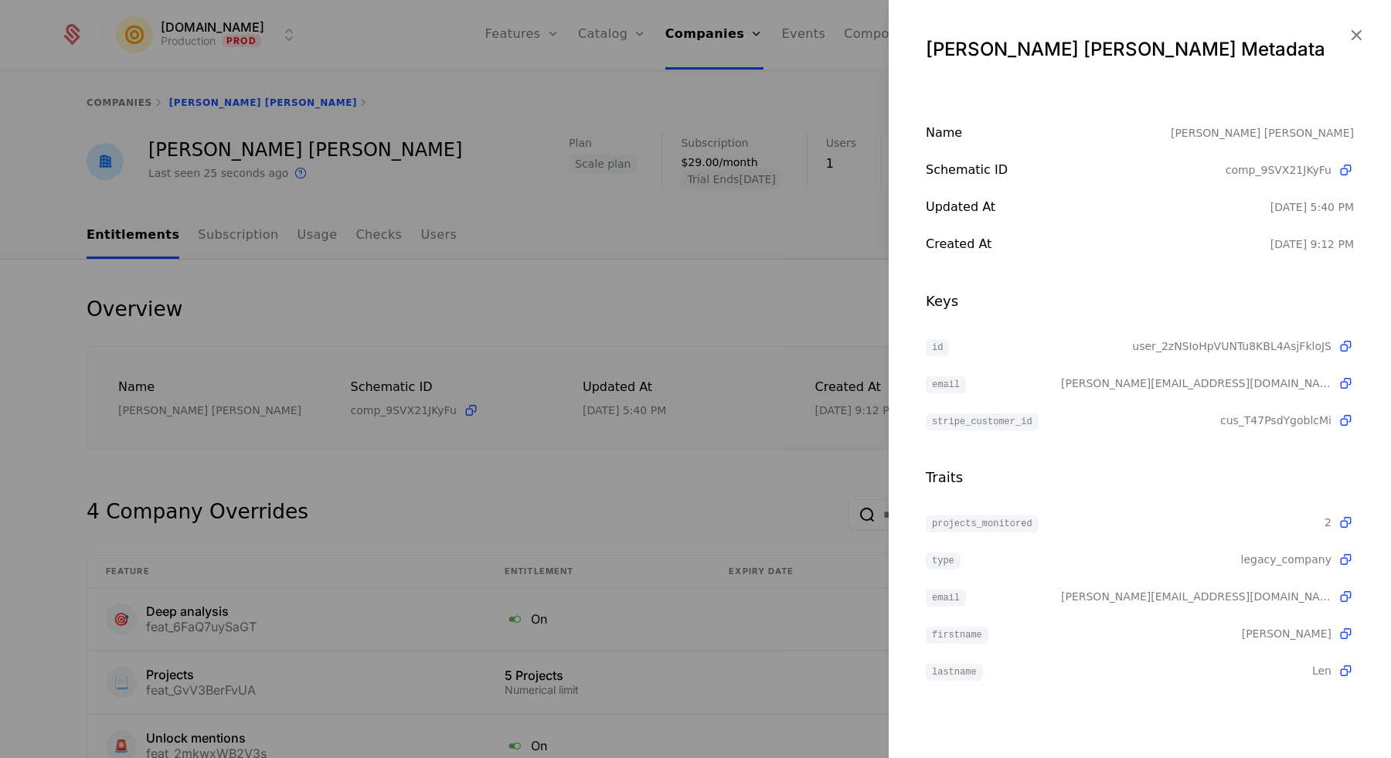
click at [658, 331] on div at bounding box center [695, 379] width 1391 height 758
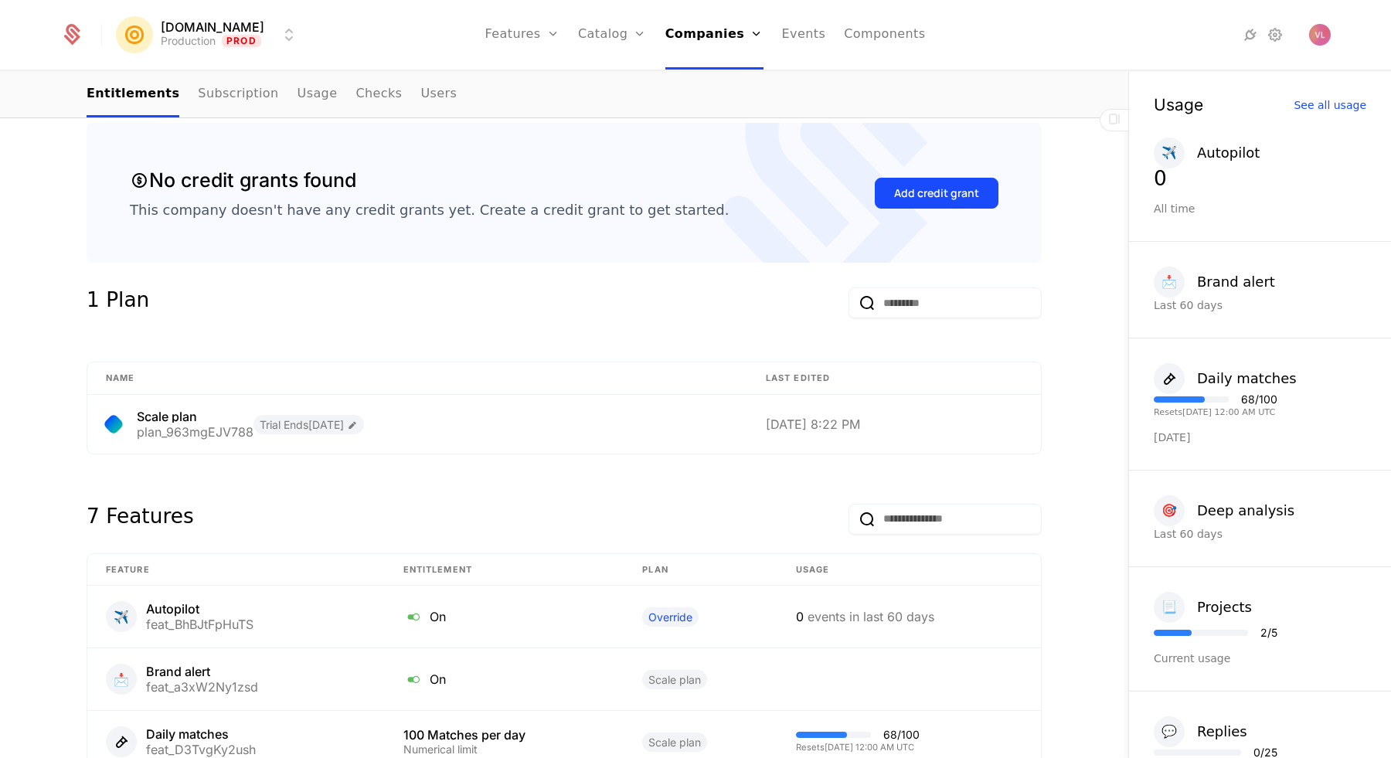
scroll to position [943, 0]
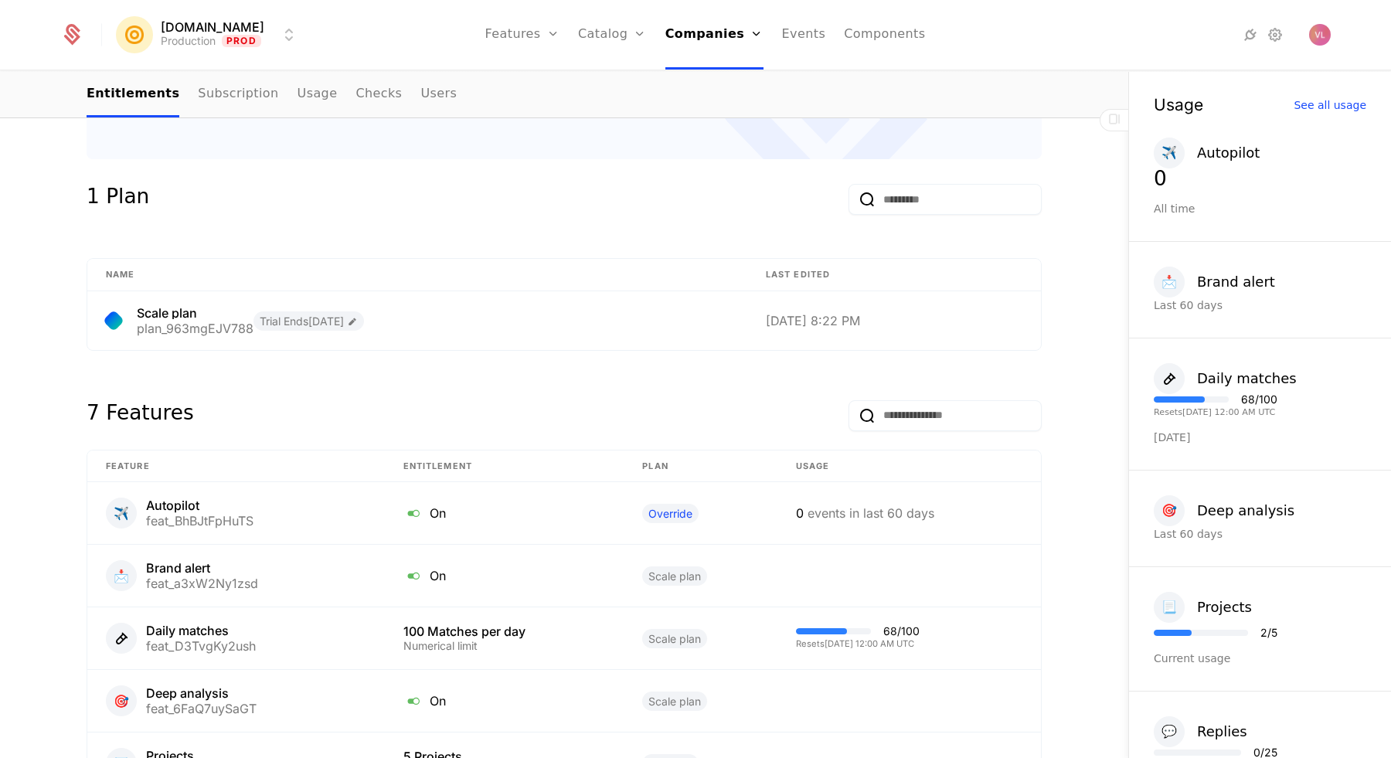
click at [1041, 368] on div "Overview All meta Name [PERSON_NAME] [PERSON_NAME] Schematic ID comp_9SVX21JKyF…" at bounding box center [564, 188] width 955 height 1669
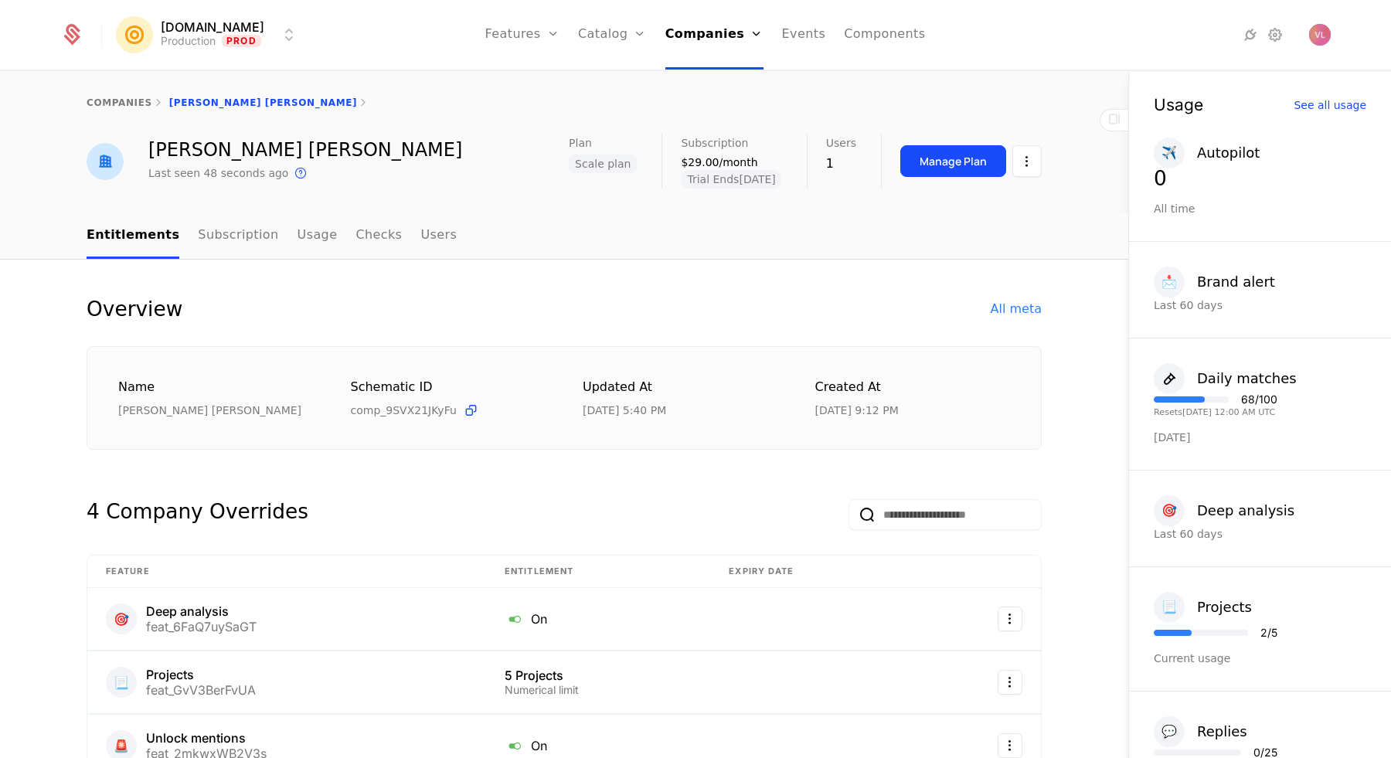
click at [1022, 315] on div "All meta" at bounding box center [1016, 309] width 51 height 19
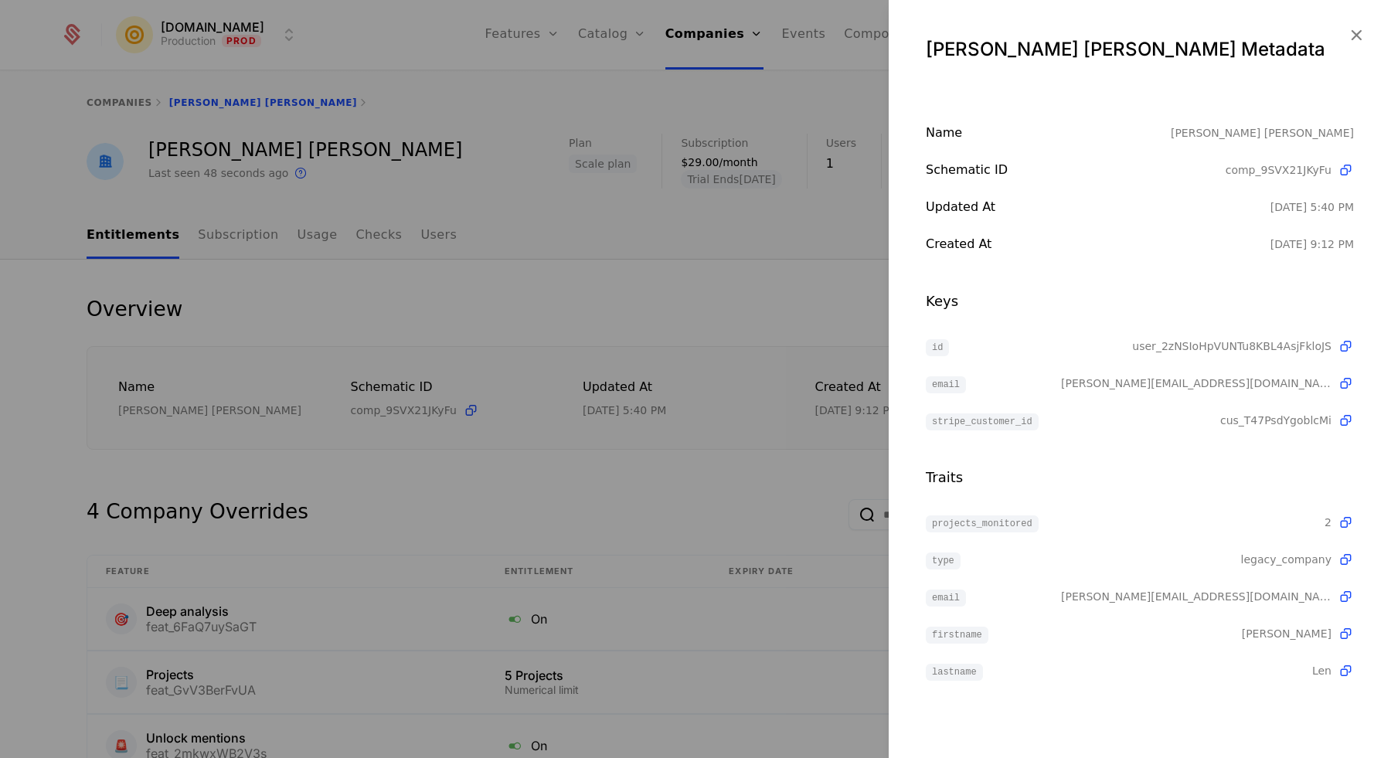
click at [769, 324] on div at bounding box center [695, 379] width 1391 height 758
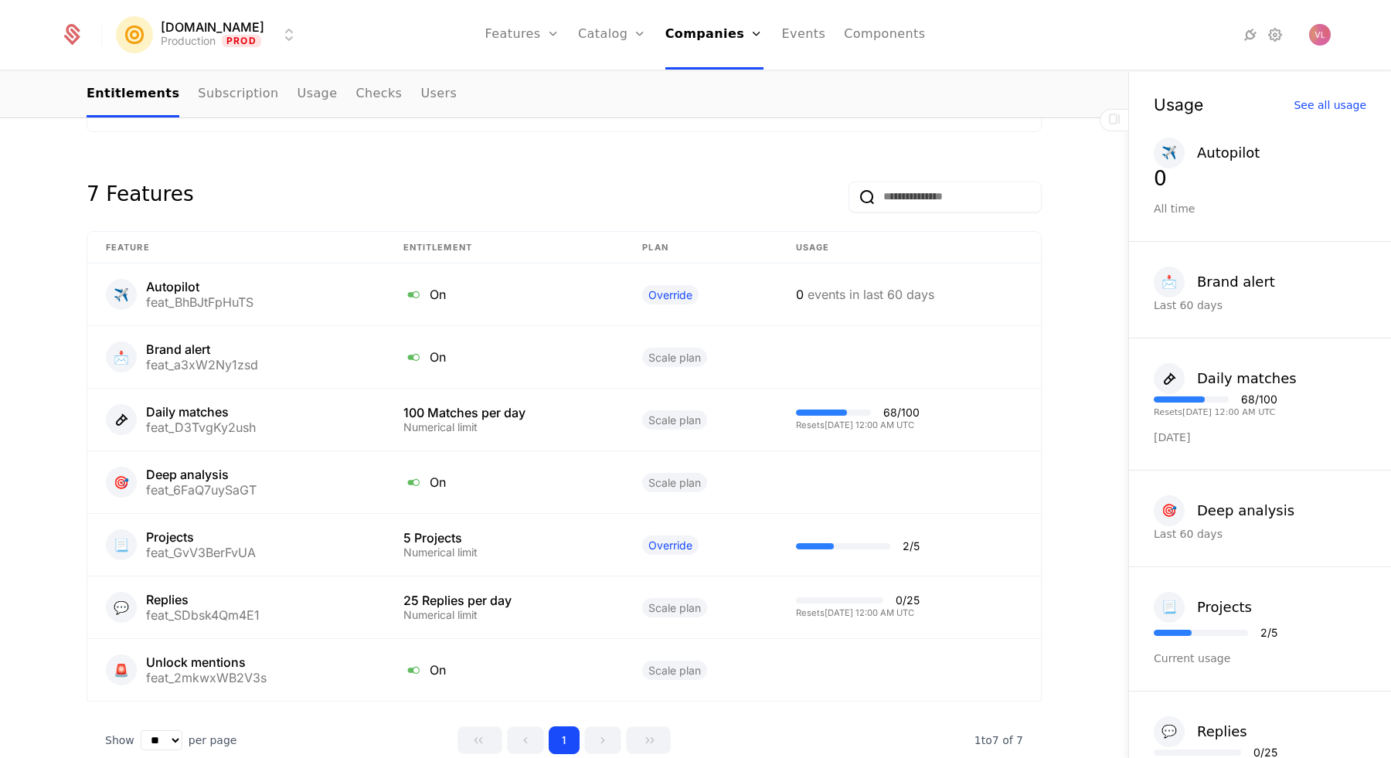
scroll to position [1164, 0]
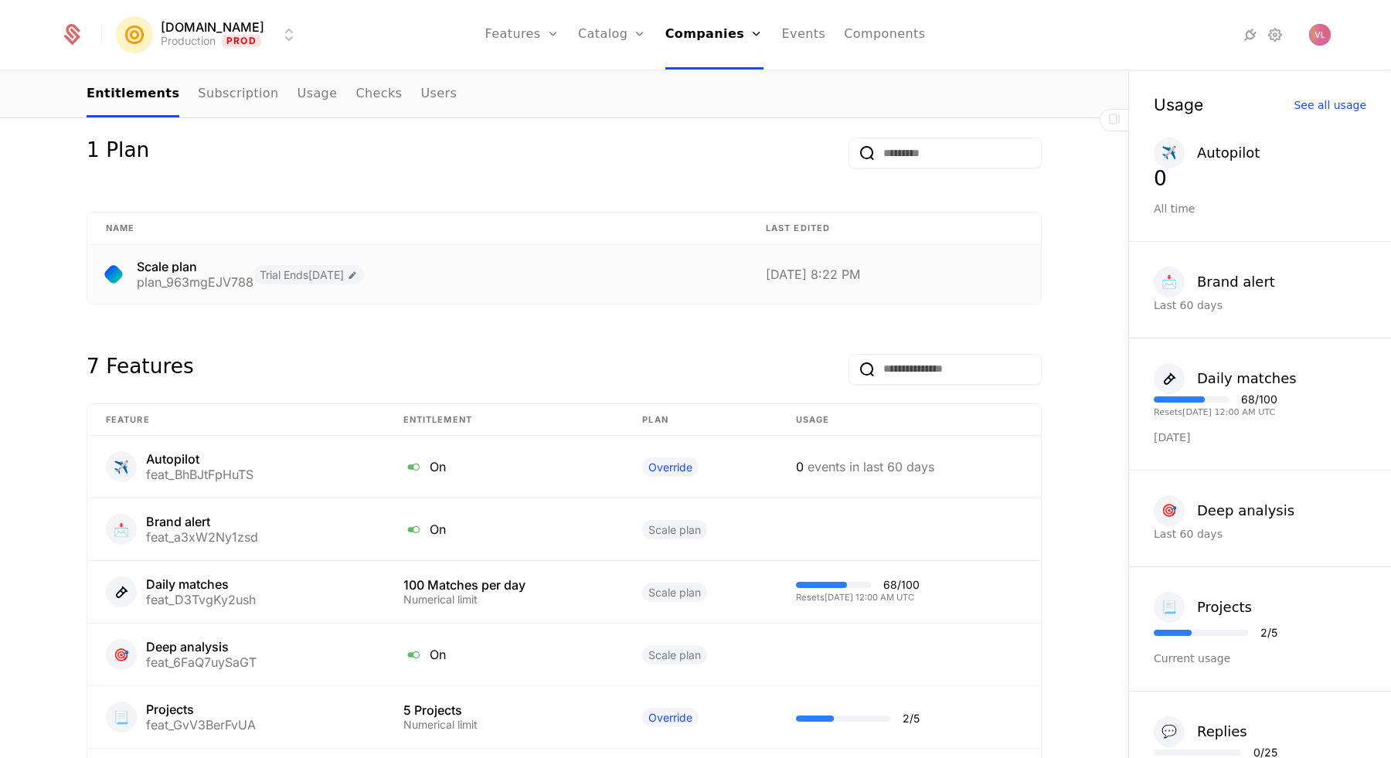
scroll to position [1131, 0]
